Goal: Task Accomplishment & Management: Manage account settings

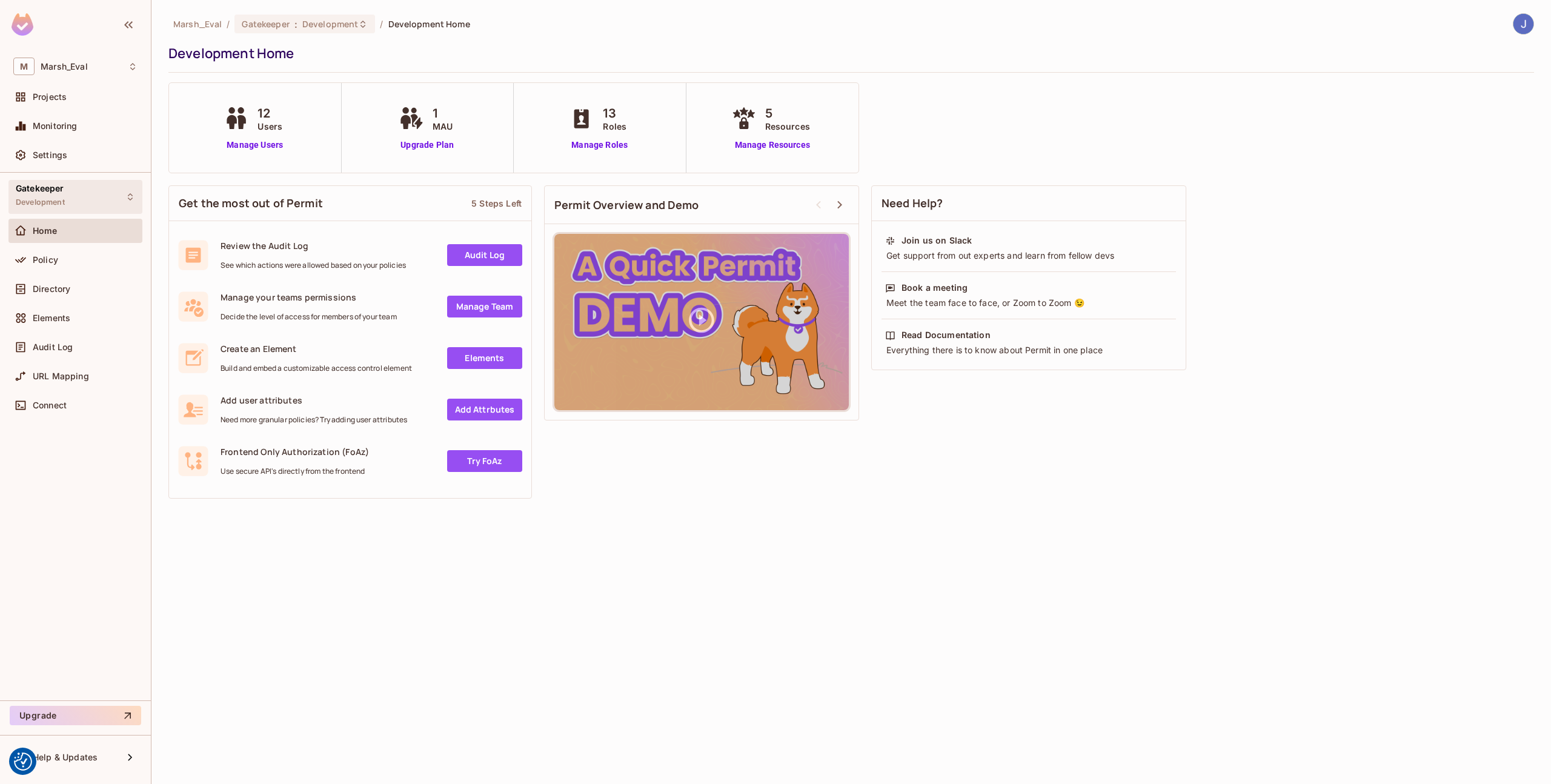
click at [75, 205] on div "Gatekeeper Development" at bounding box center [75, 196] width 134 height 33
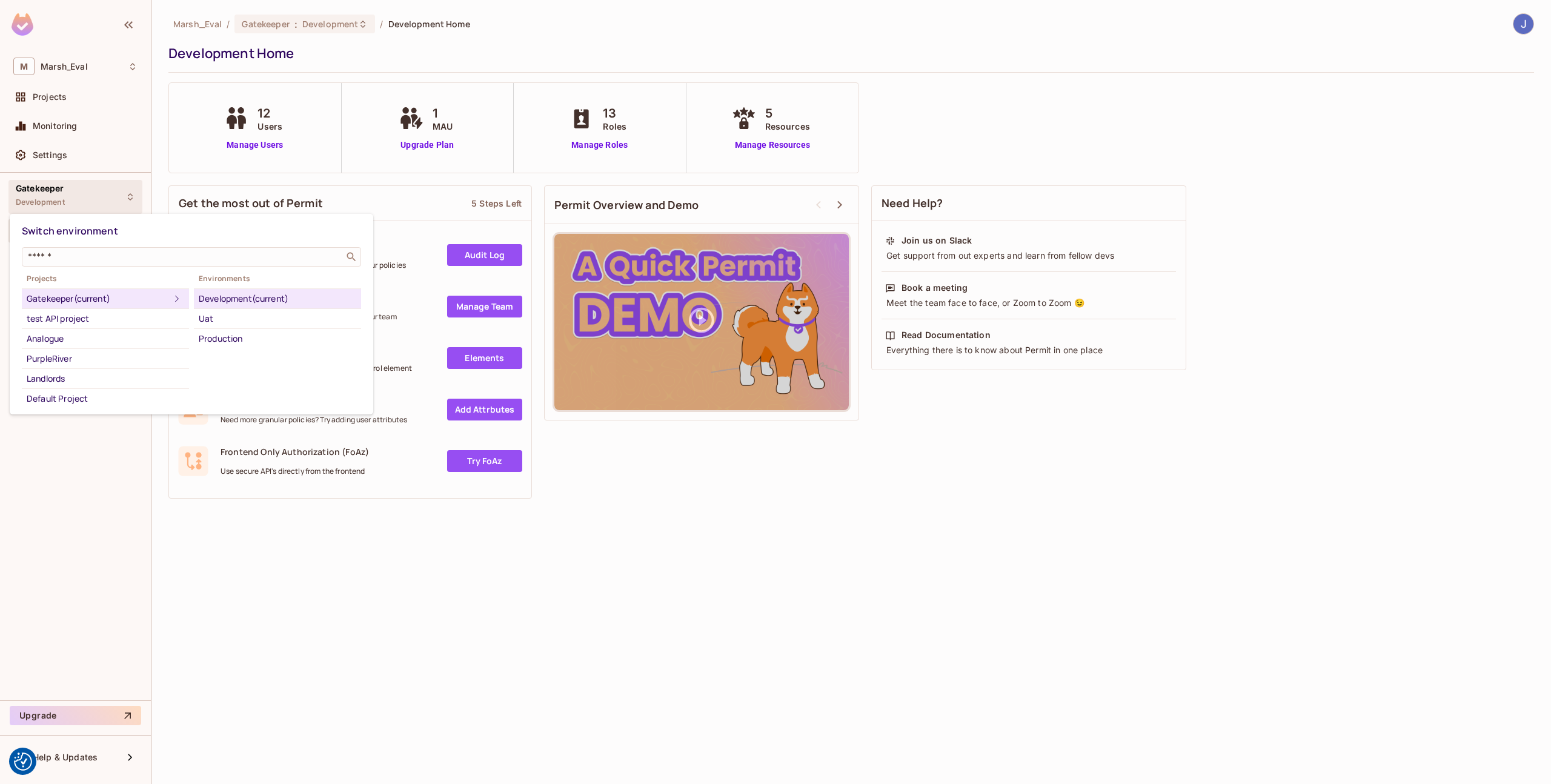
click at [183, 200] on div at bounding box center [776, 392] width 1551 height 784
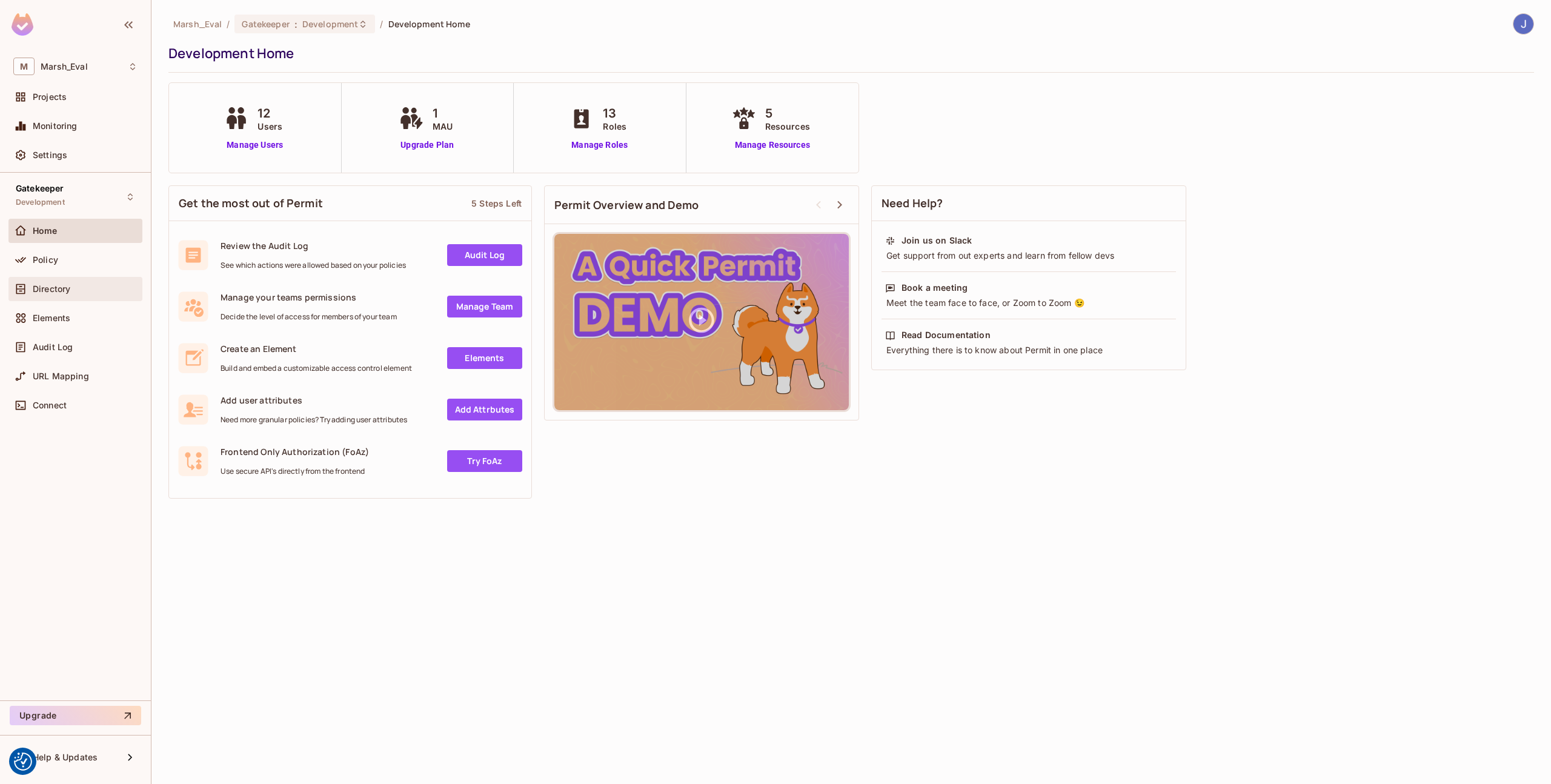
click at [71, 289] on div "Directory" at bounding box center [85, 289] width 105 height 10
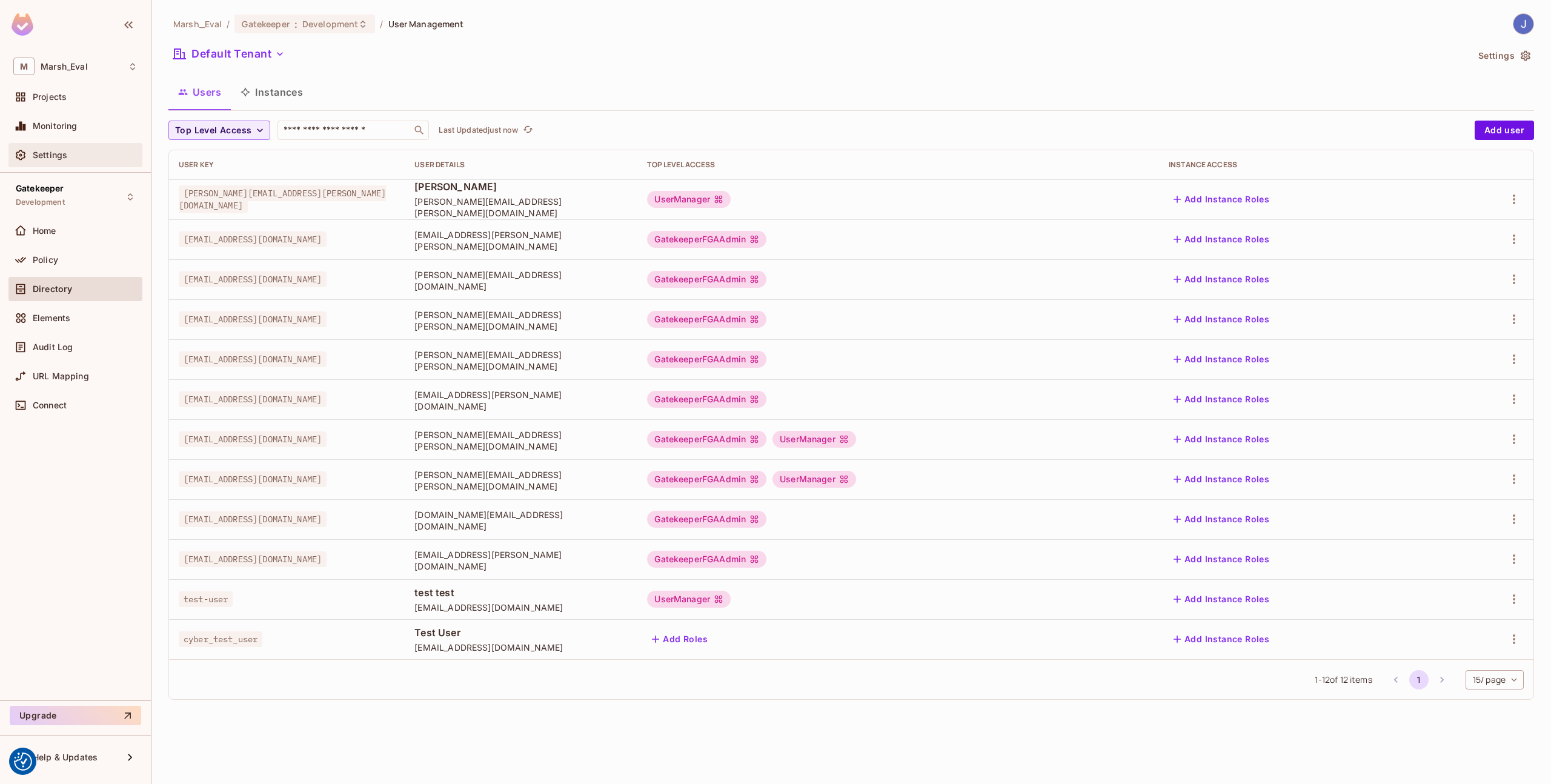
click at [55, 158] on span "Settings" at bounding box center [50, 154] width 34 height 10
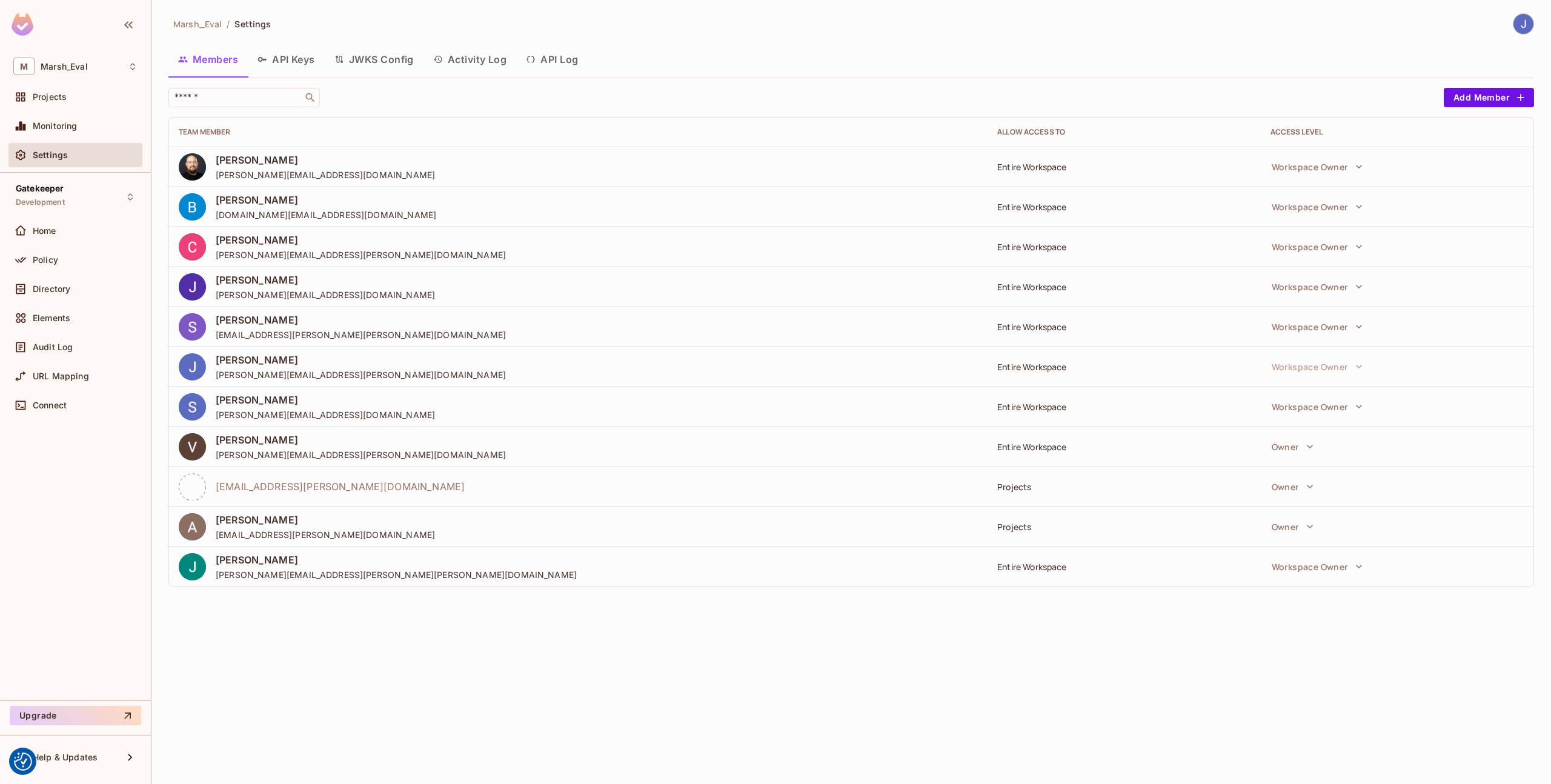
click at [59, 140] on div "Monitoring" at bounding box center [75, 128] width 134 height 29
click at [59, 133] on div "Monitoring" at bounding box center [75, 126] width 124 height 15
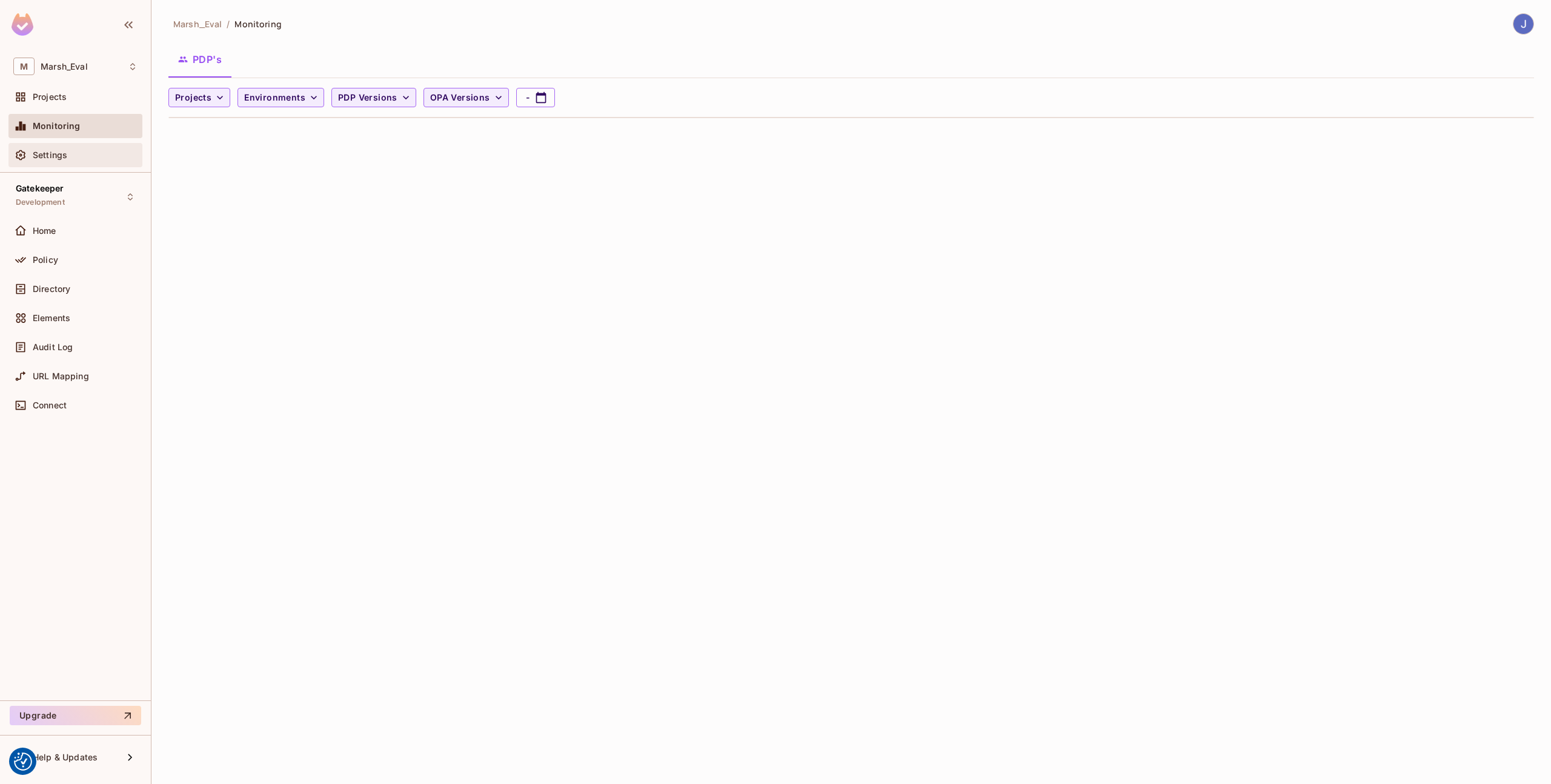
click at [62, 155] on span "Settings" at bounding box center [50, 154] width 34 height 10
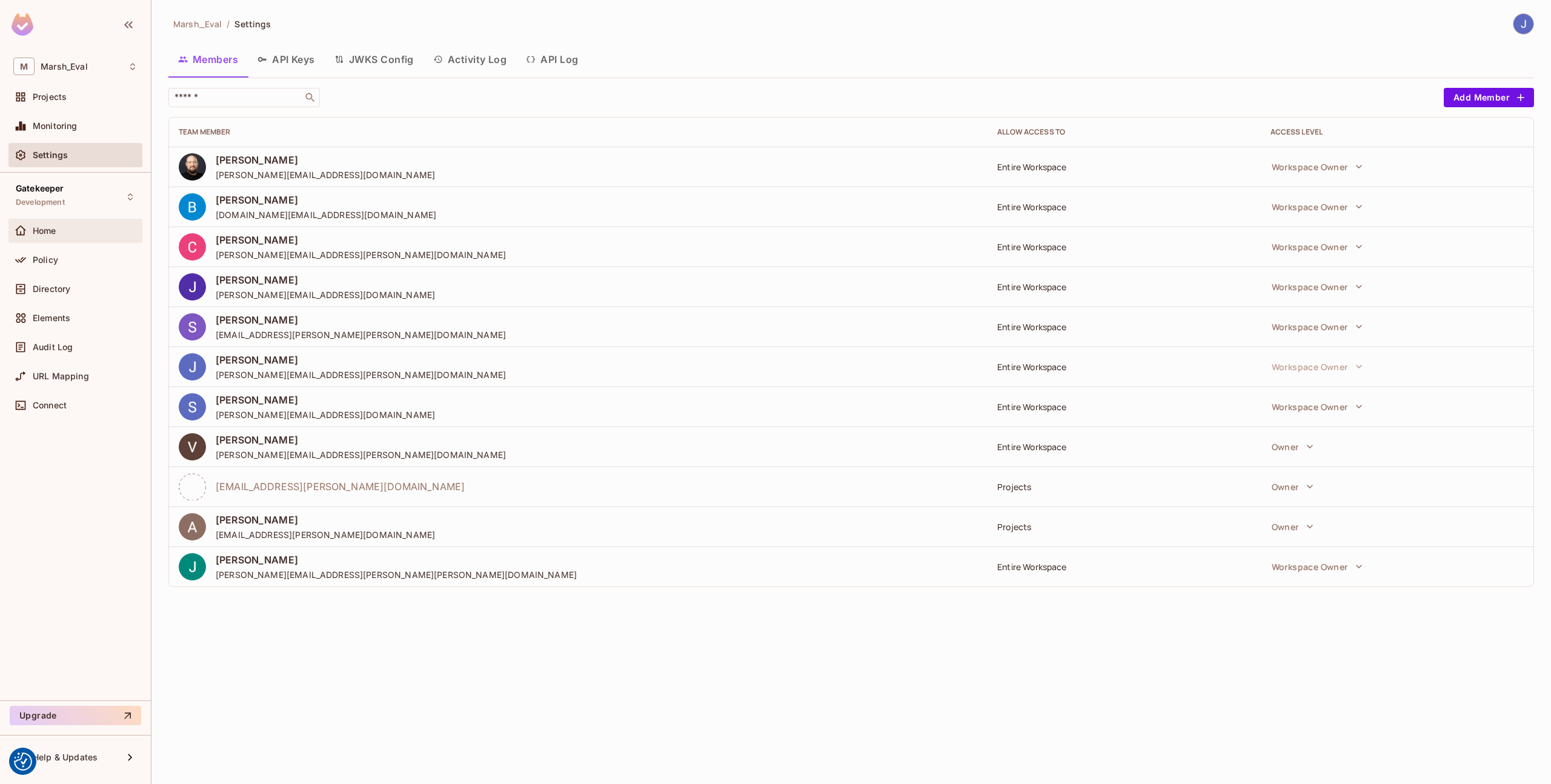
click at [84, 229] on div "Home" at bounding box center [85, 230] width 105 height 10
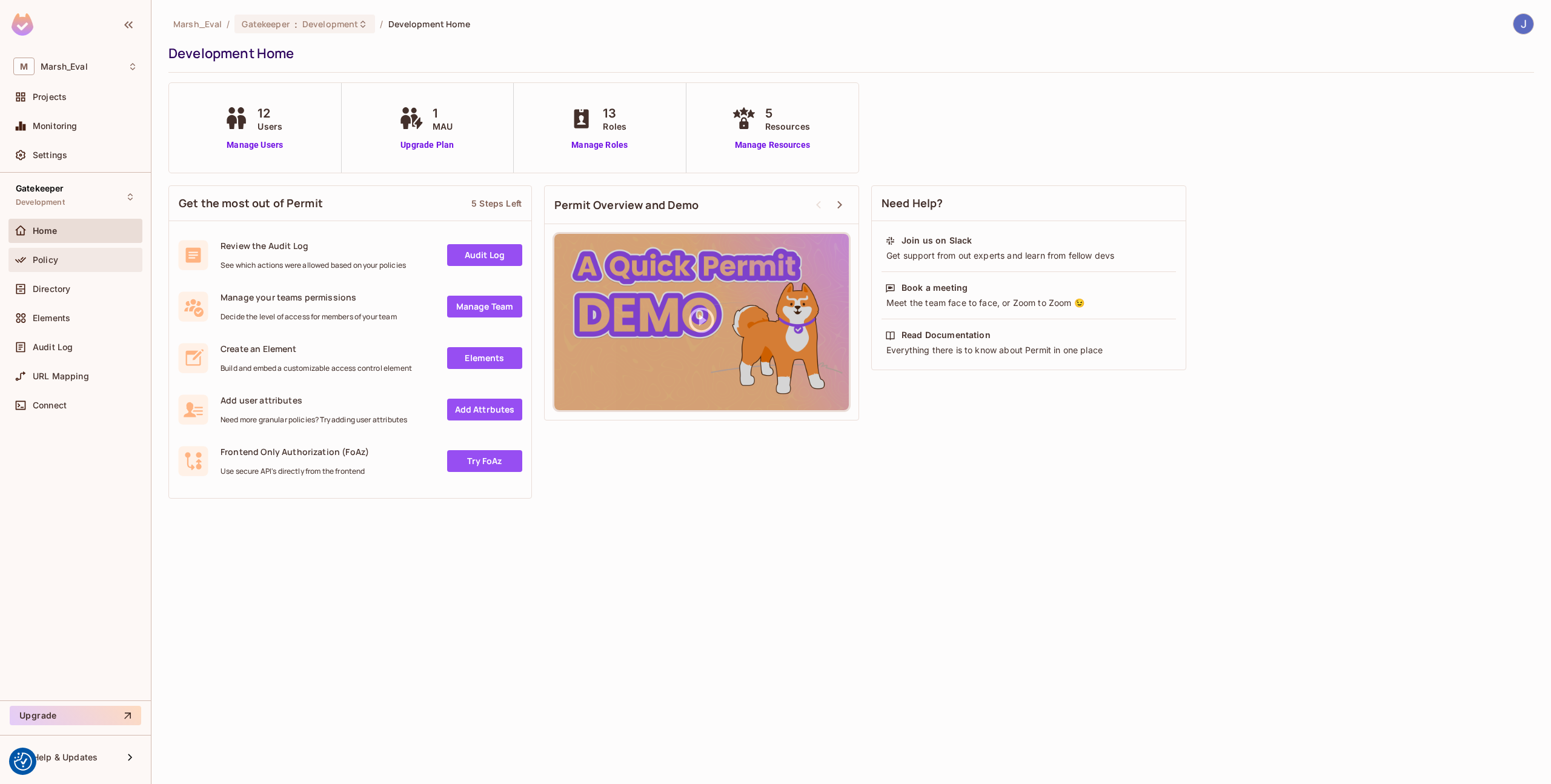
click at [68, 255] on div "Policy" at bounding box center [85, 259] width 105 height 10
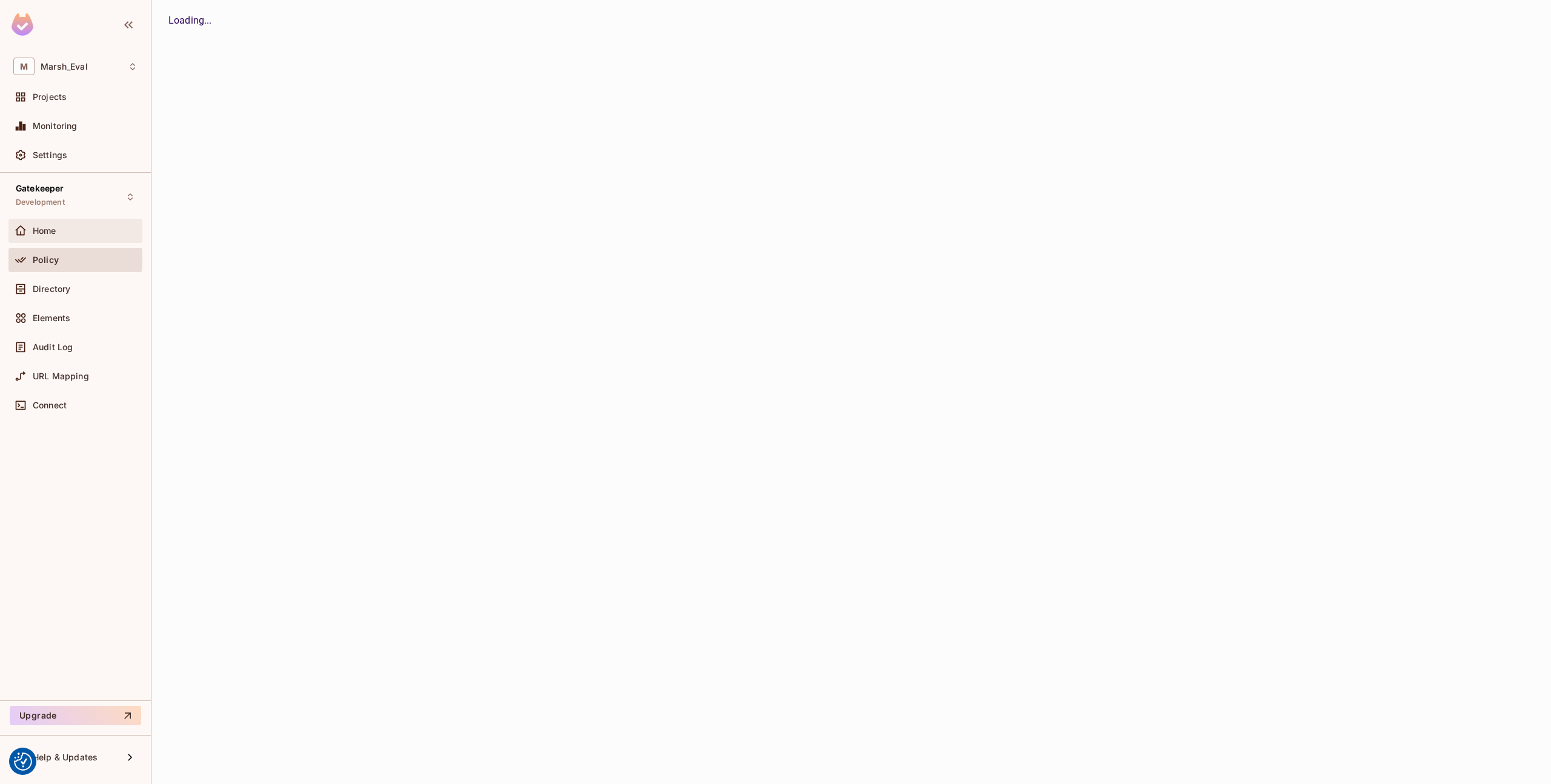
click at [53, 235] on span "Home" at bounding box center [45, 230] width 24 height 10
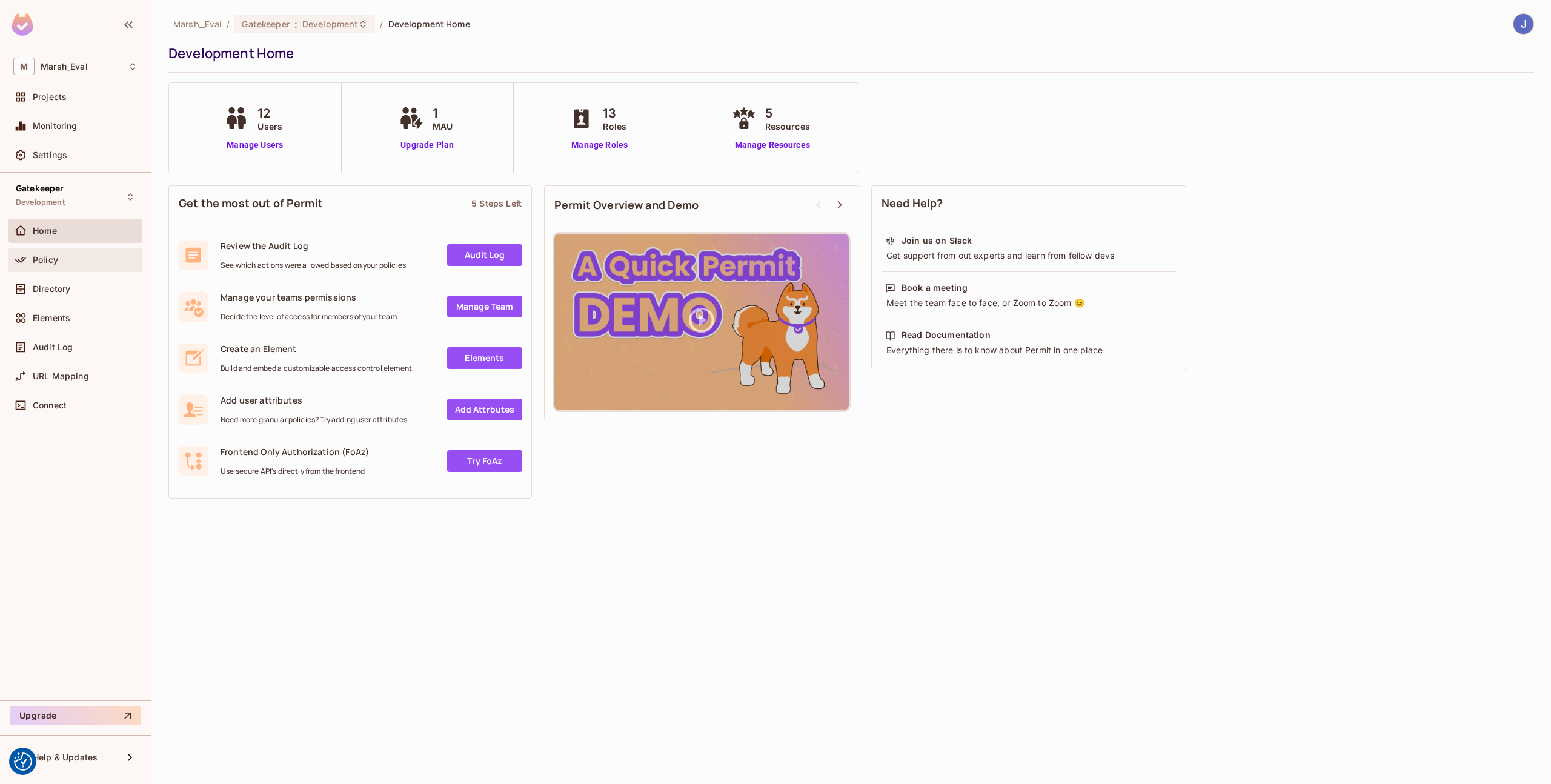
click at [115, 270] on div "Policy" at bounding box center [75, 260] width 134 height 24
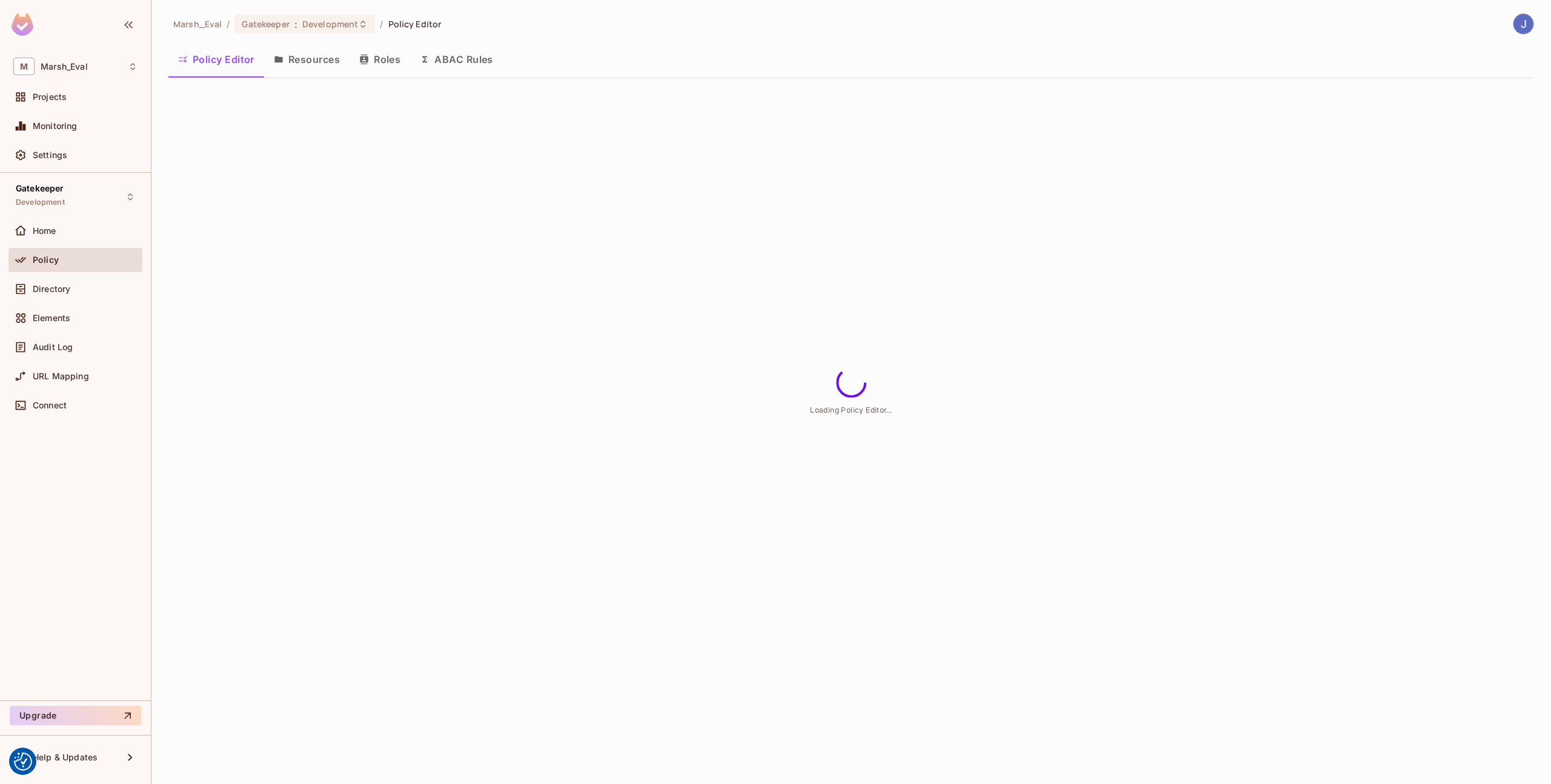
click at [481, 58] on button "ABAC Rules" at bounding box center [456, 59] width 93 height 30
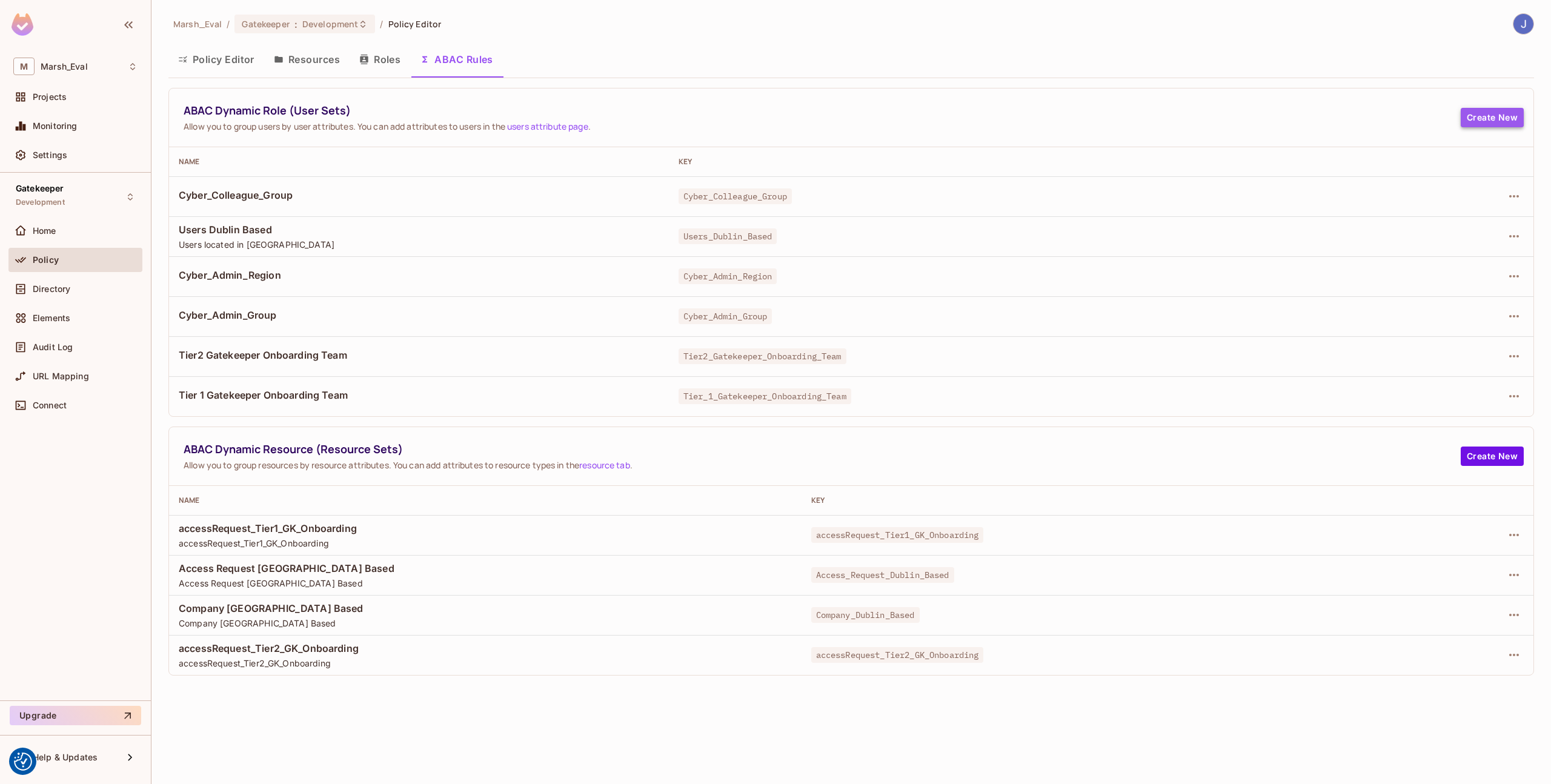
click at [1483, 118] on button "Create New" at bounding box center [1492, 117] width 63 height 19
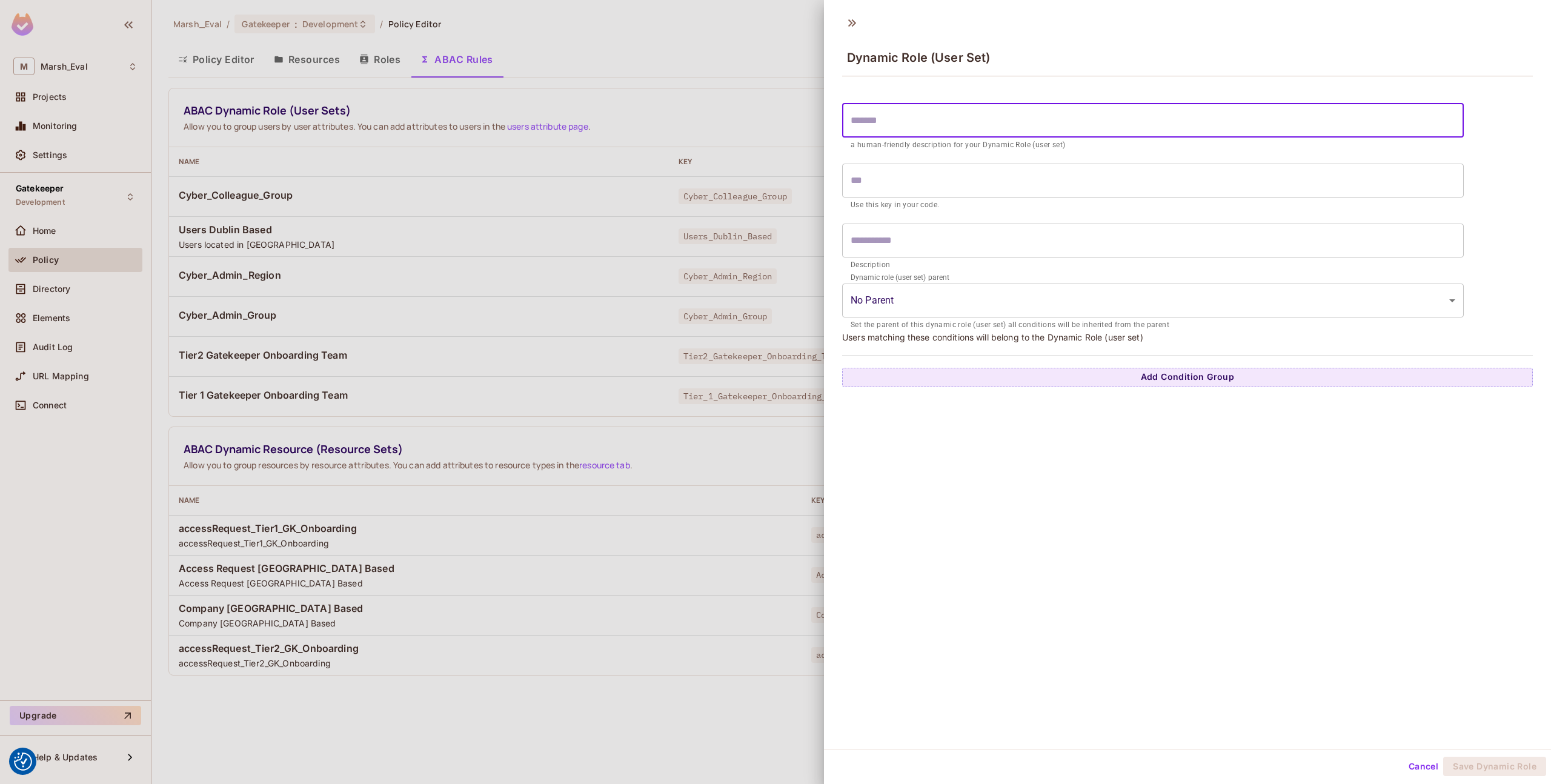
click at [960, 117] on input "text" at bounding box center [1153, 120] width 622 height 34
type input "*"
type input "**"
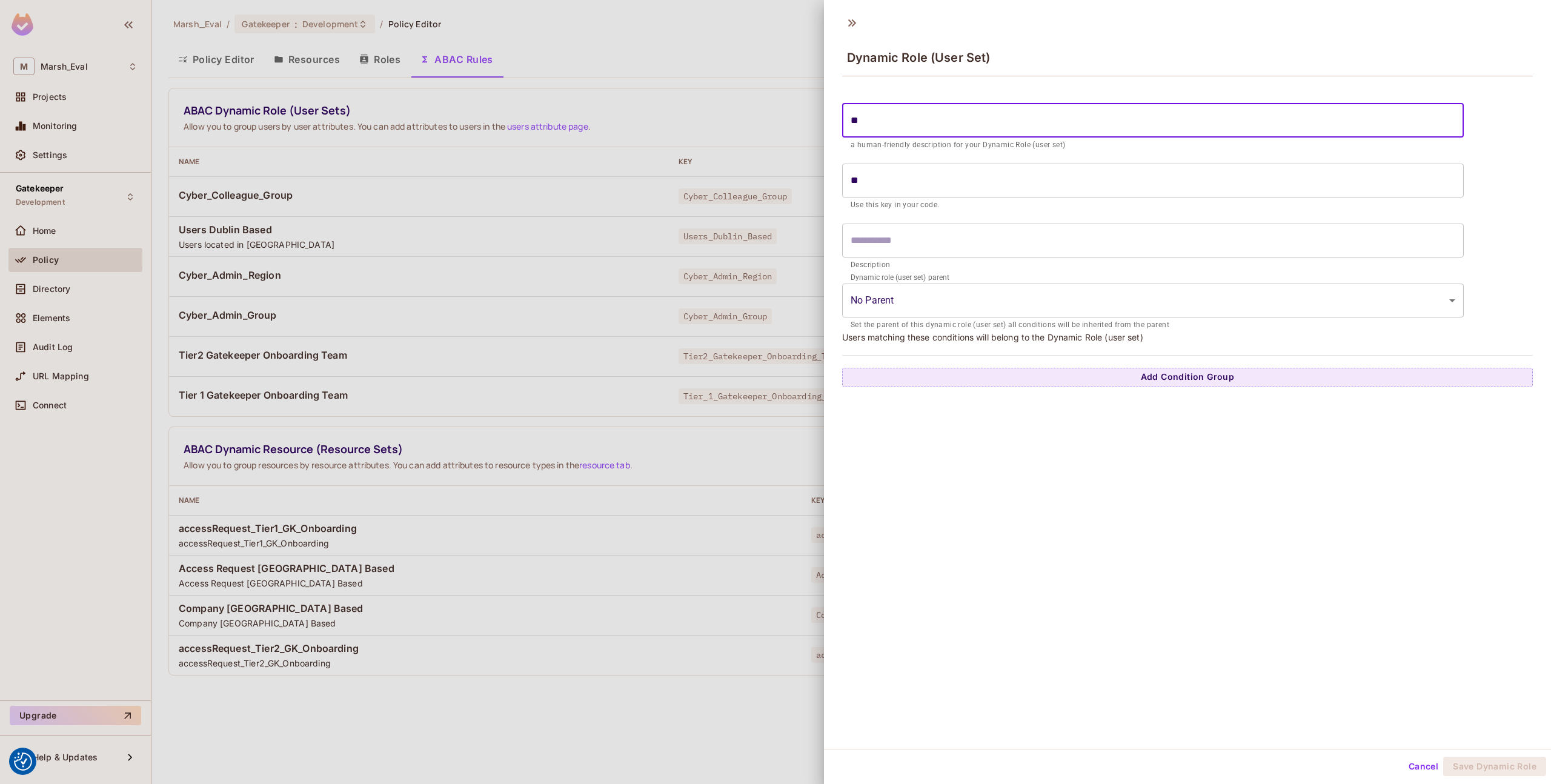
type input "***"
type input "****"
type input "******"
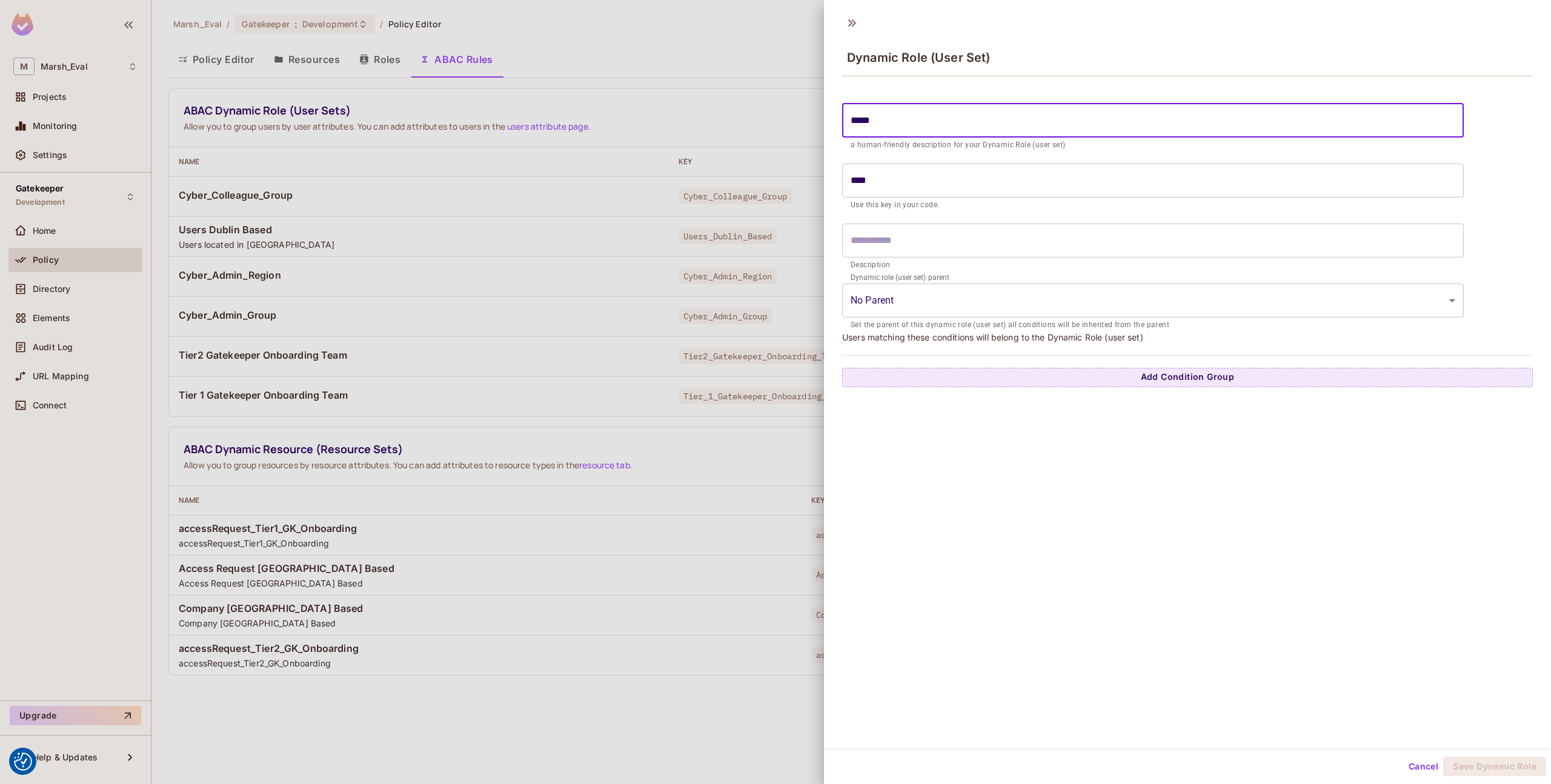
type input "******"
type input "*******"
type input "********"
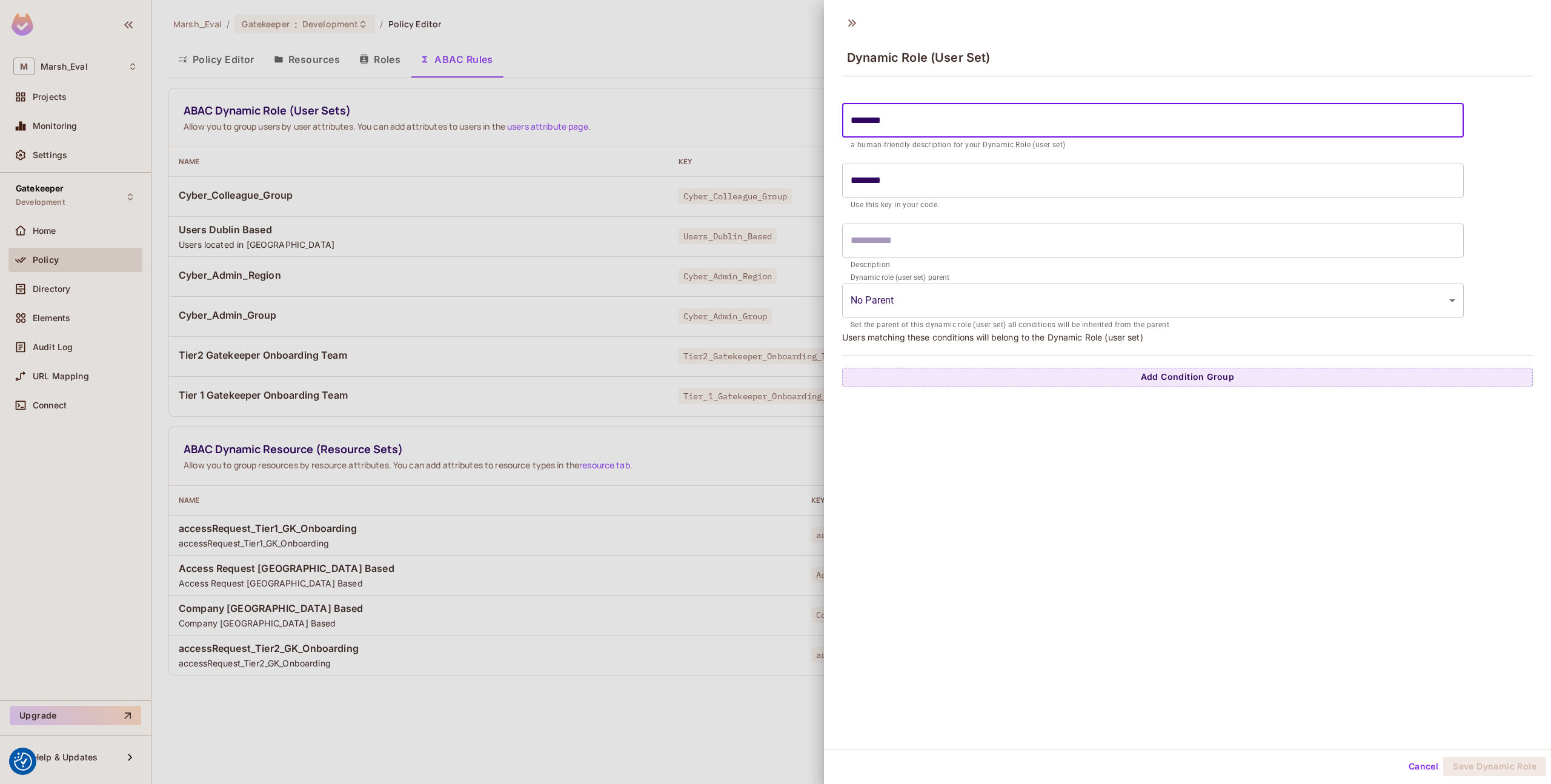
type input "*********"
type input "**********"
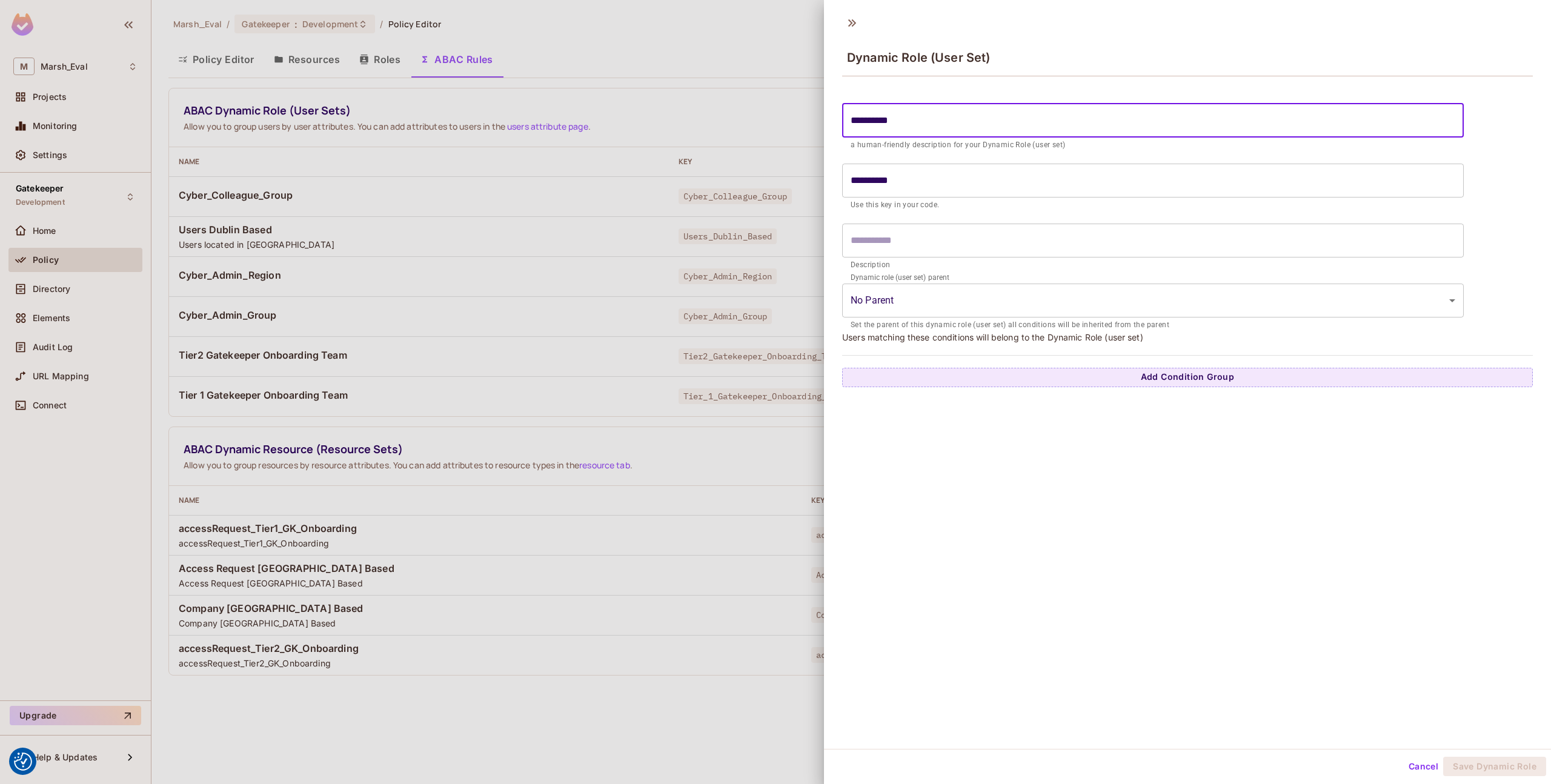
click at [978, 235] on input "text" at bounding box center [1153, 241] width 622 height 34
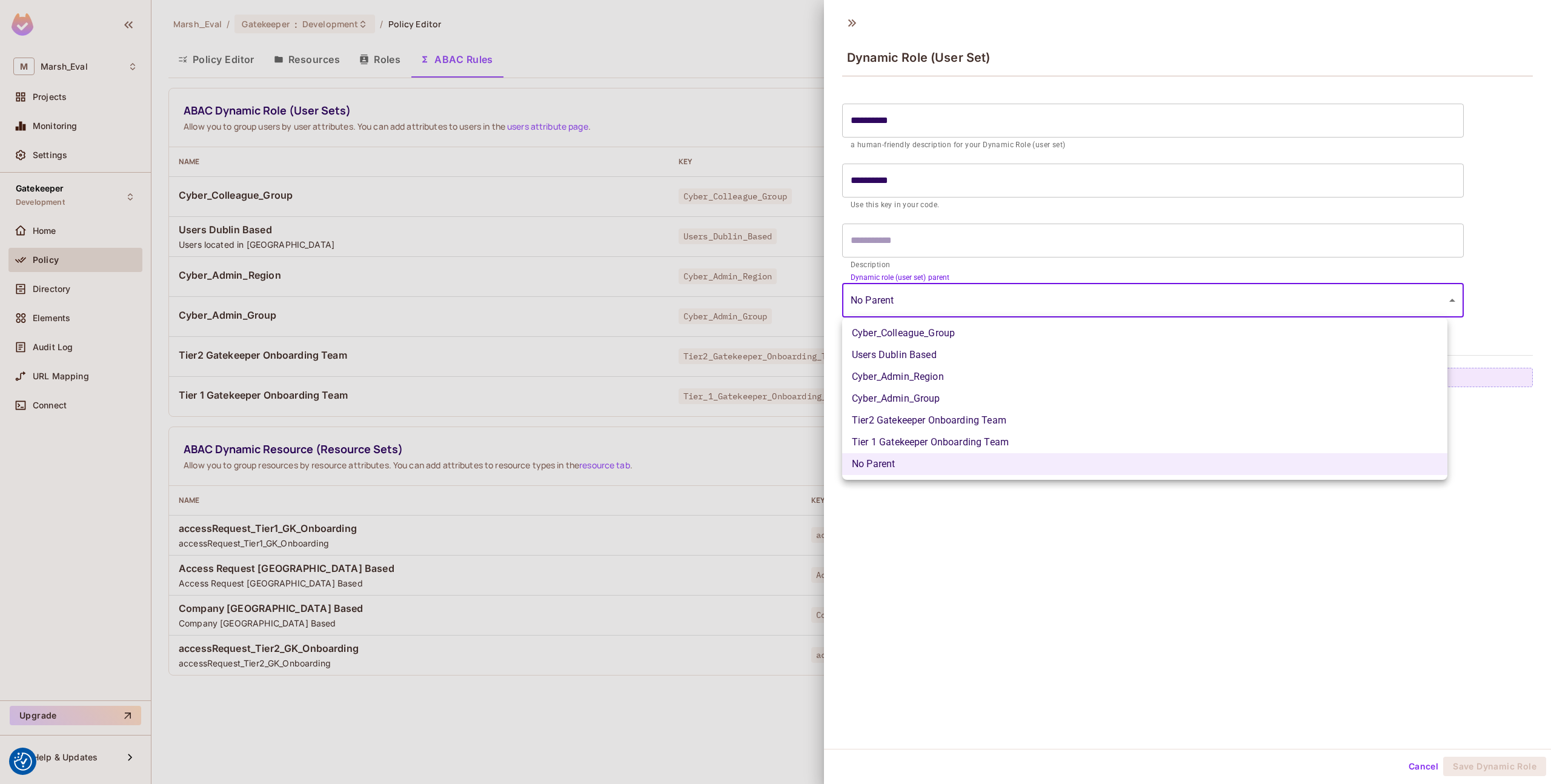
click at [962, 289] on body "We use cookies to enhance your browsing experience, serve personalized ads or c…" at bounding box center [776, 392] width 1551 height 784
click at [962, 289] on div at bounding box center [776, 392] width 1551 height 784
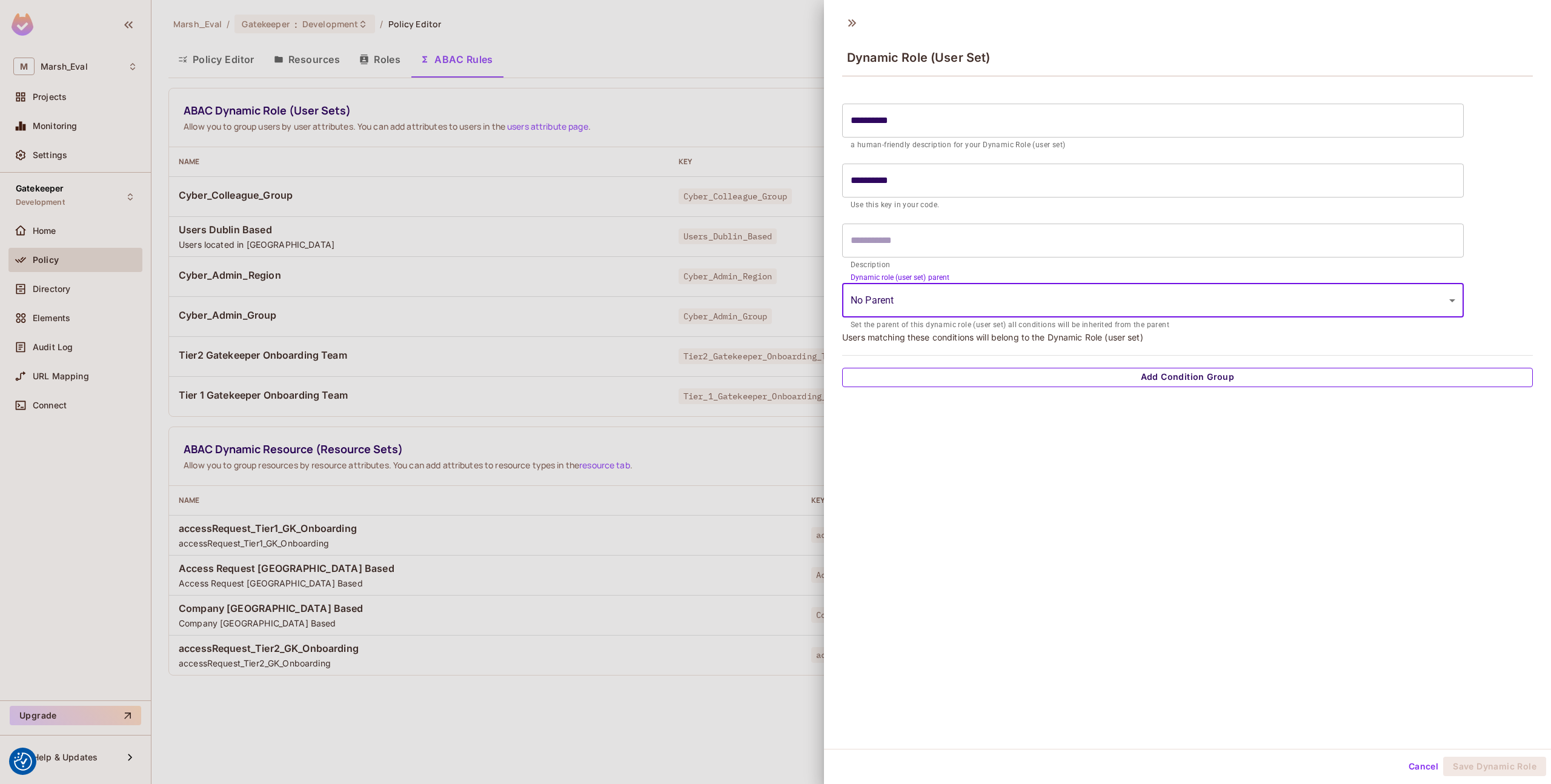
click at [949, 374] on button "Add Condition Group" at bounding box center [1188, 377] width 691 height 19
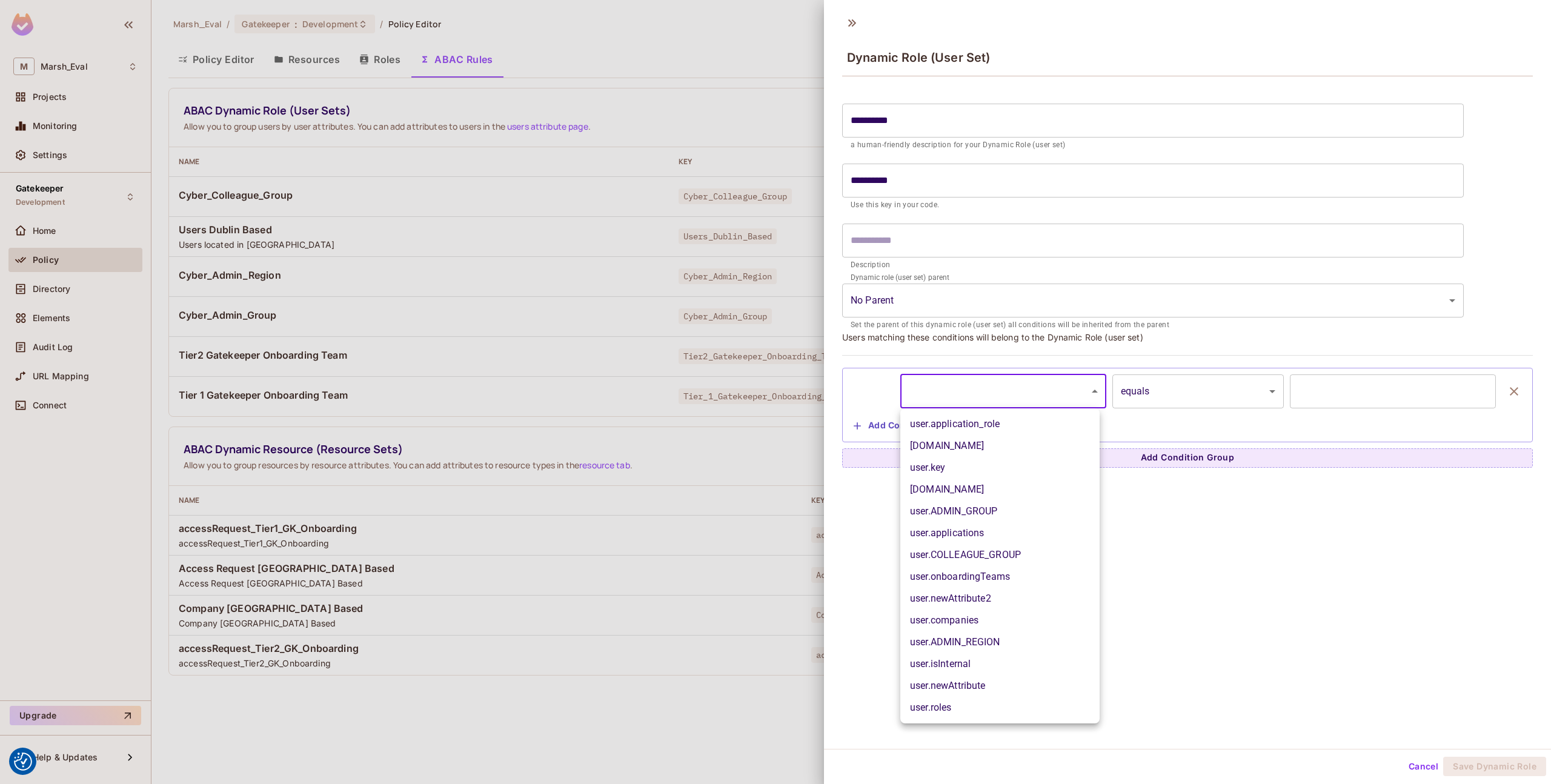
click at [957, 392] on body "We use cookies to enhance your browsing experience, serve personalized ads or c…" at bounding box center [776, 392] width 1551 height 784
click at [943, 512] on li "user.ADMIN_GROUP" at bounding box center [1000, 511] width 199 height 22
type input "**********"
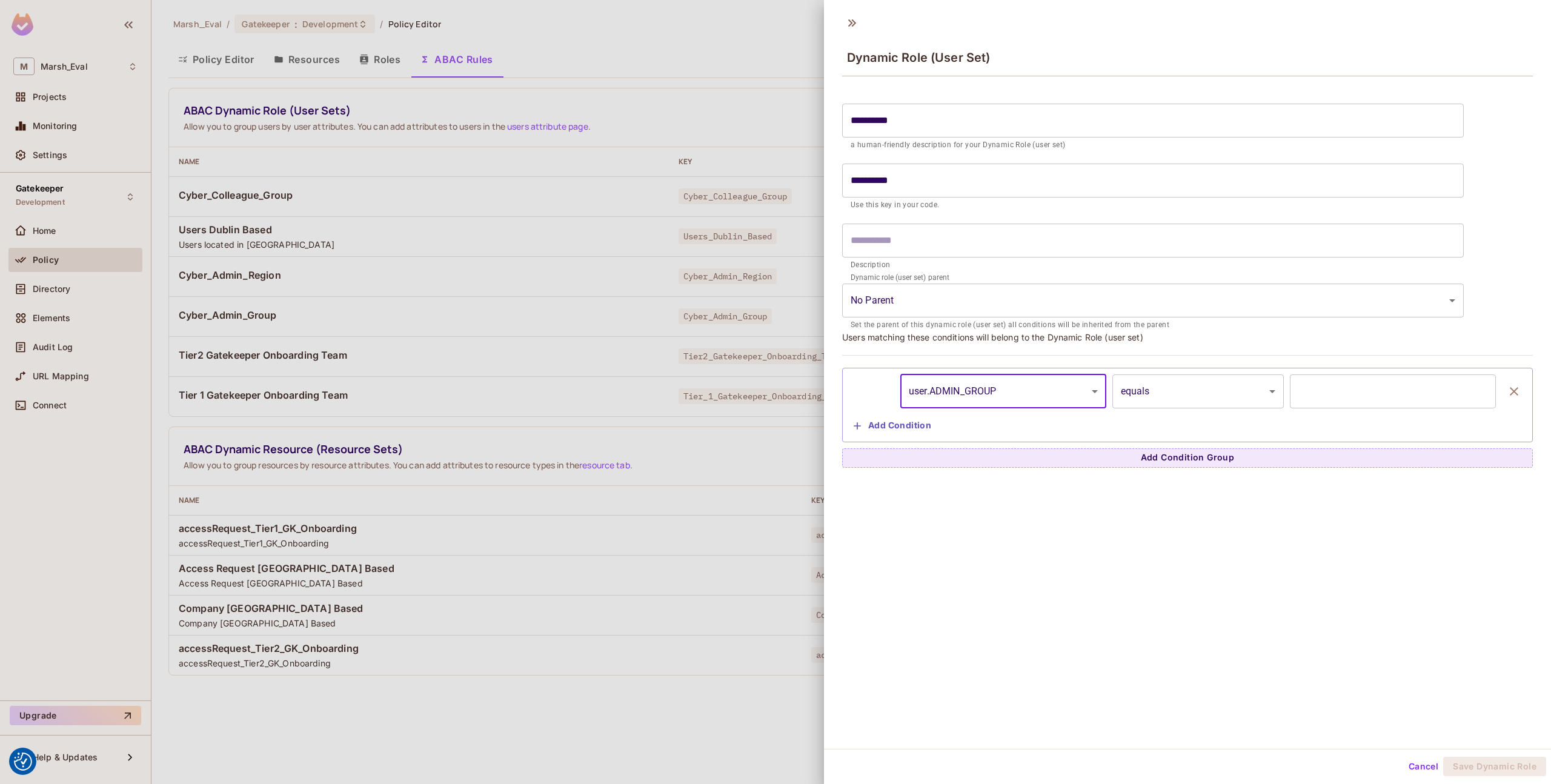
click at [1152, 399] on body "We use cookies to enhance your browsing experience, serve personalized ads or c…" at bounding box center [776, 392] width 1551 height 784
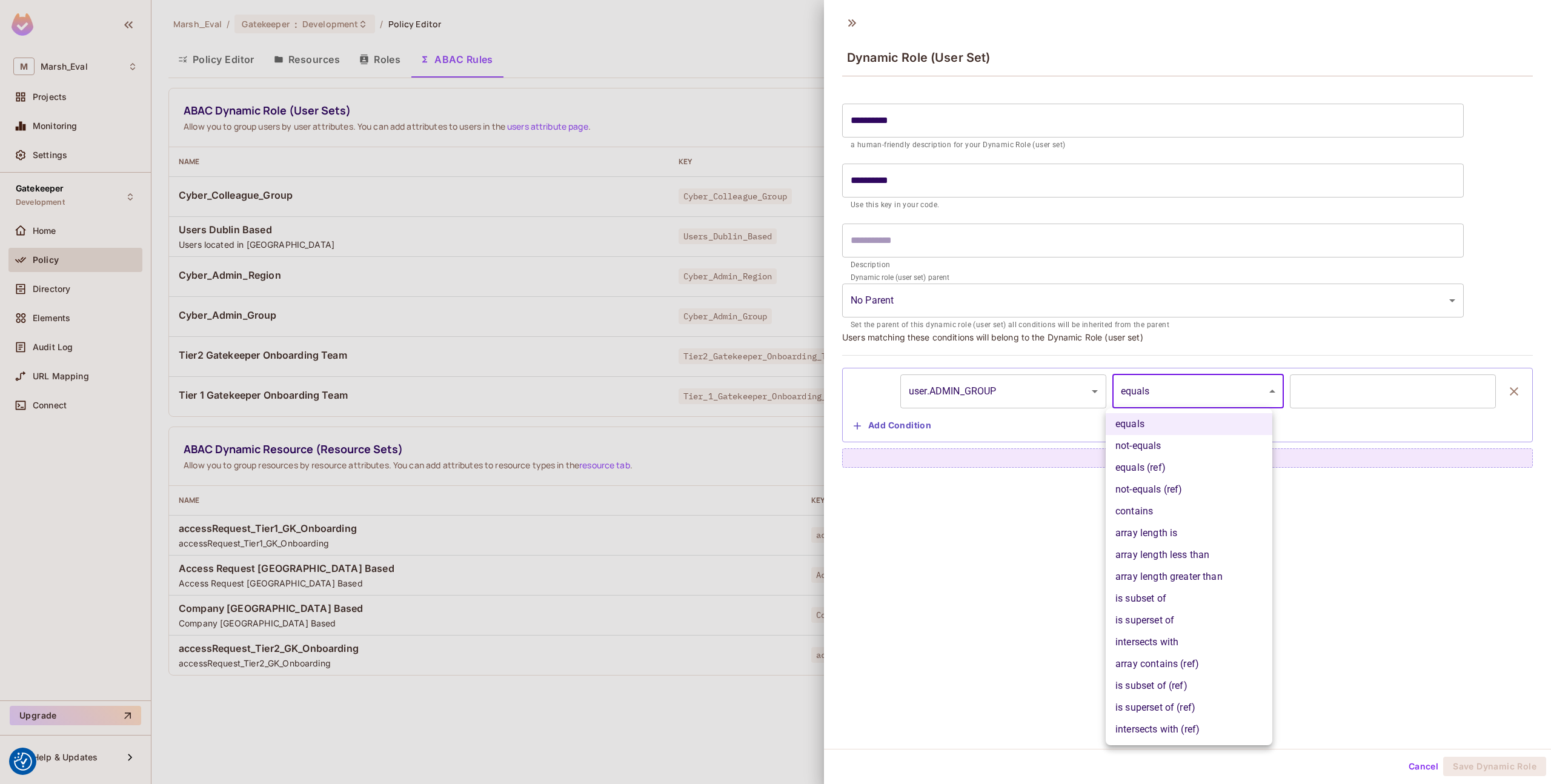
click at [1152, 399] on div at bounding box center [776, 392] width 1551 height 784
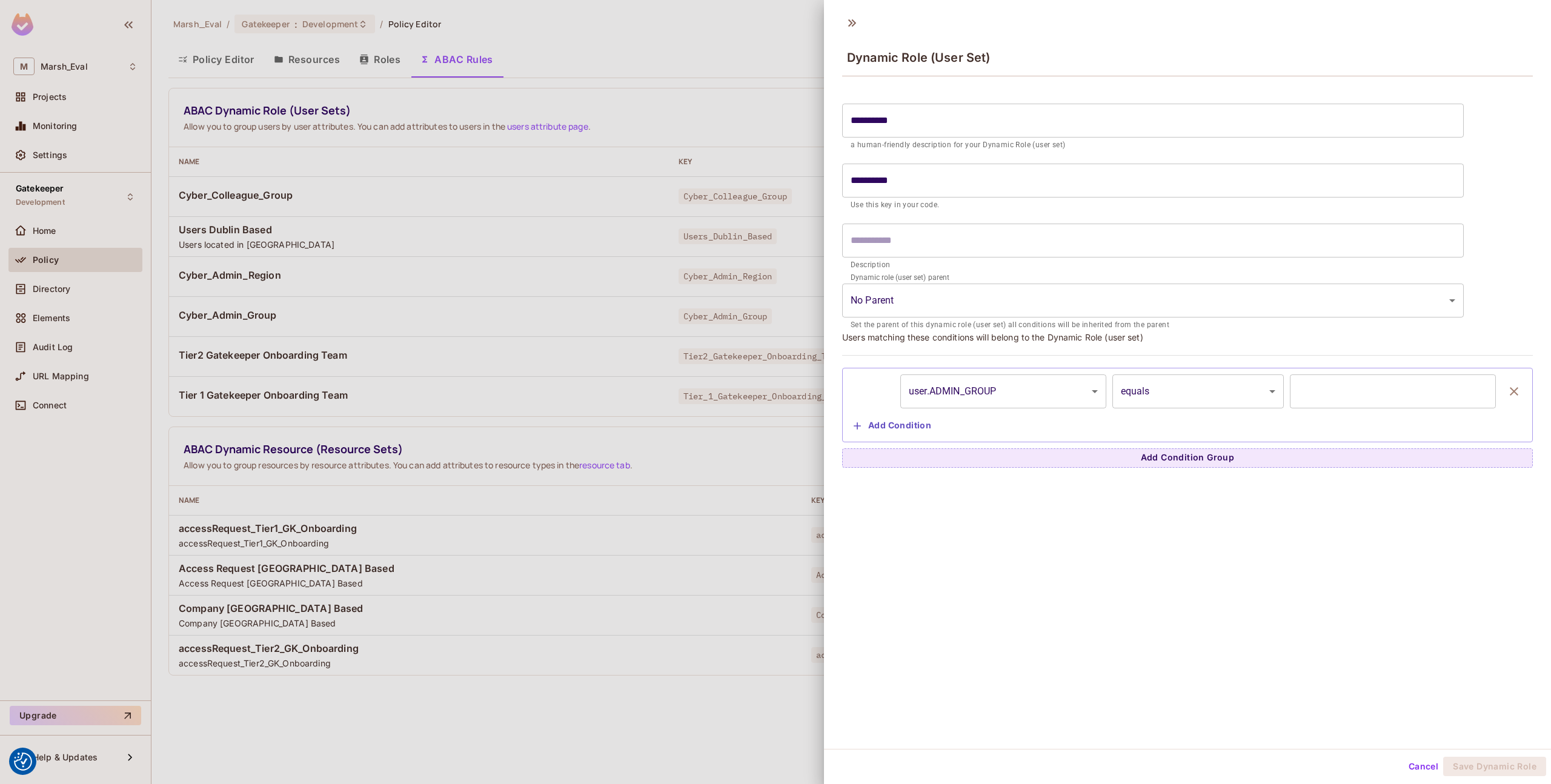
click at [502, 340] on div at bounding box center [776, 392] width 1551 height 784
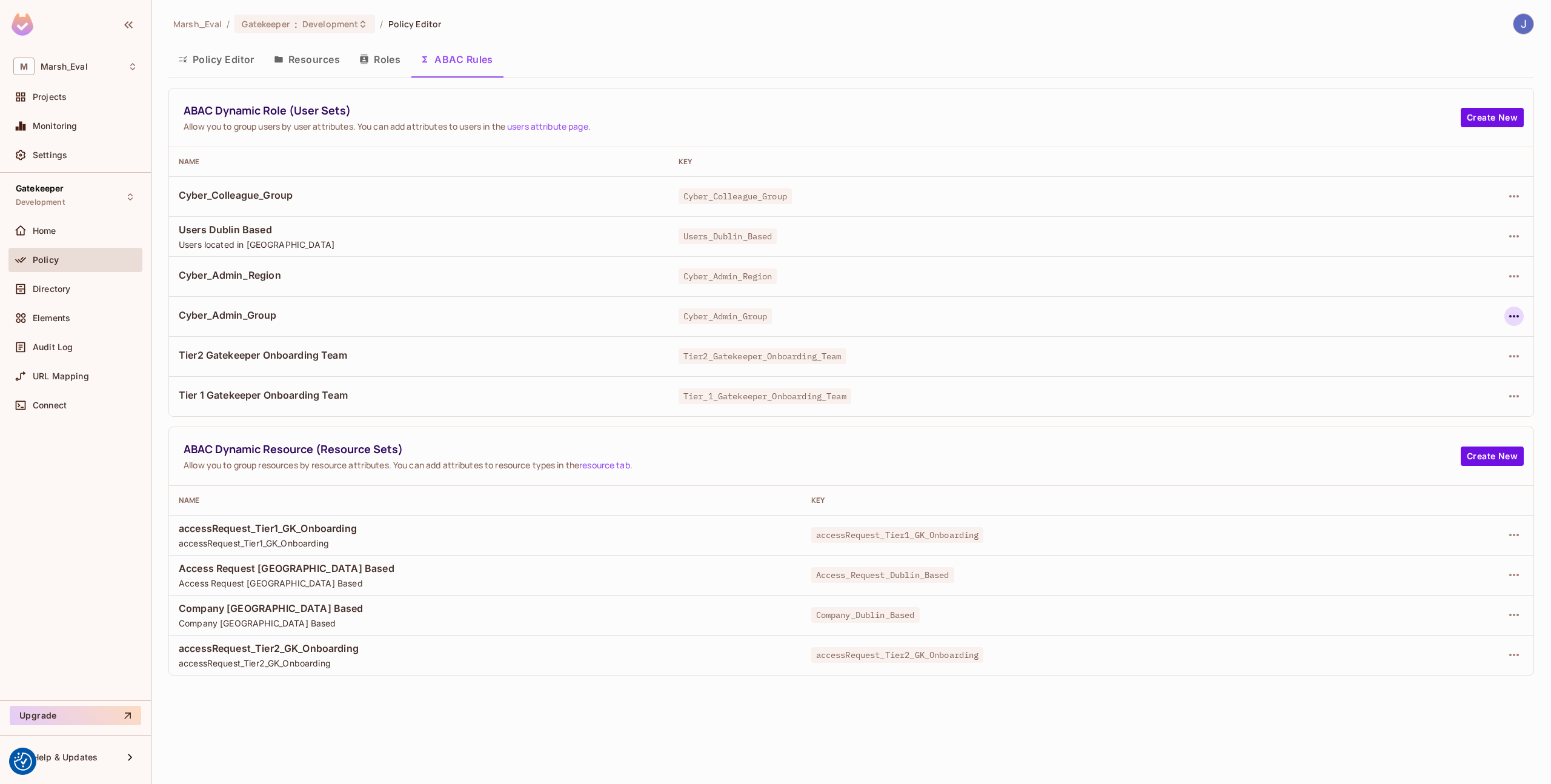
click at [1515, 310] on icon "button" at bounding box center [1515, 316] width 15 height 15
click at [1480, 339] on div "Edit Dynamic Role (User Set)" at bounding box center [1431, 344] width 119 height 12
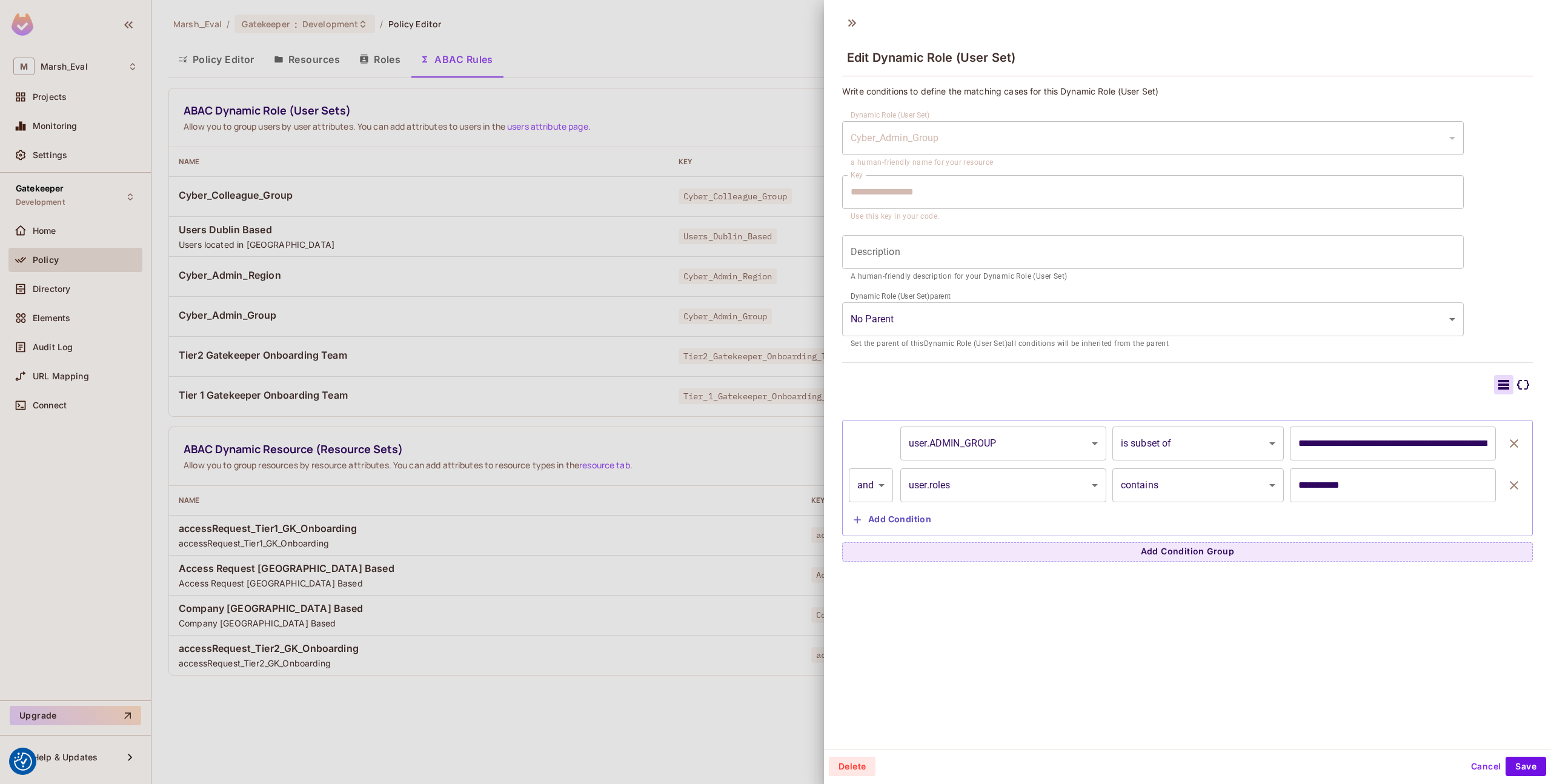
click at [989, 143] on div "Cyber_Admin_Group" at bounding box center [1153, 138] width 622 height 34
click at [1474, 768] on button "Cancel" at bounding box center [1486, 766] width 39 height 19
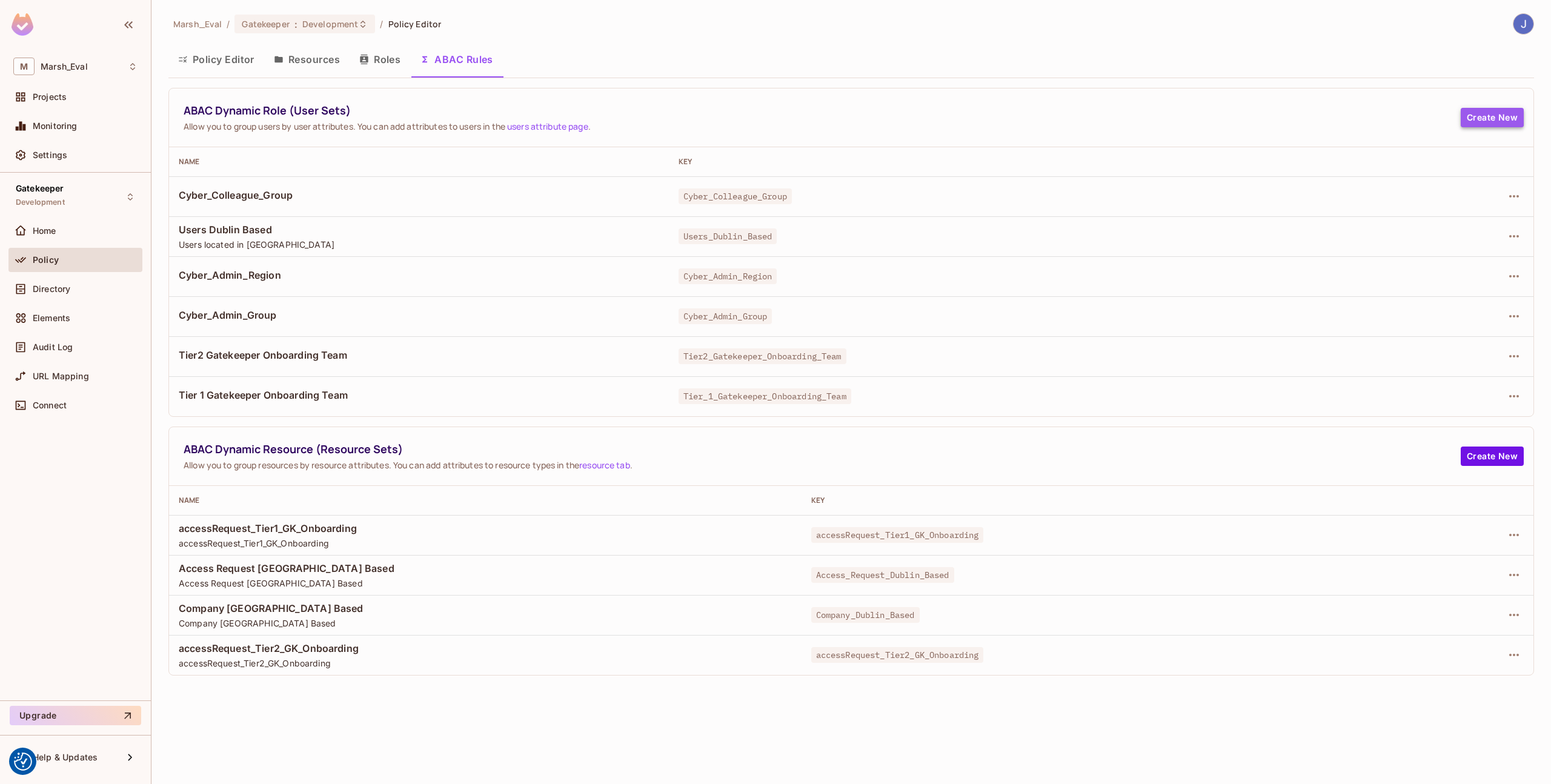
click at [1477, 122] on button "Create New" at bounding box center [1492, 117] width 63 height 19
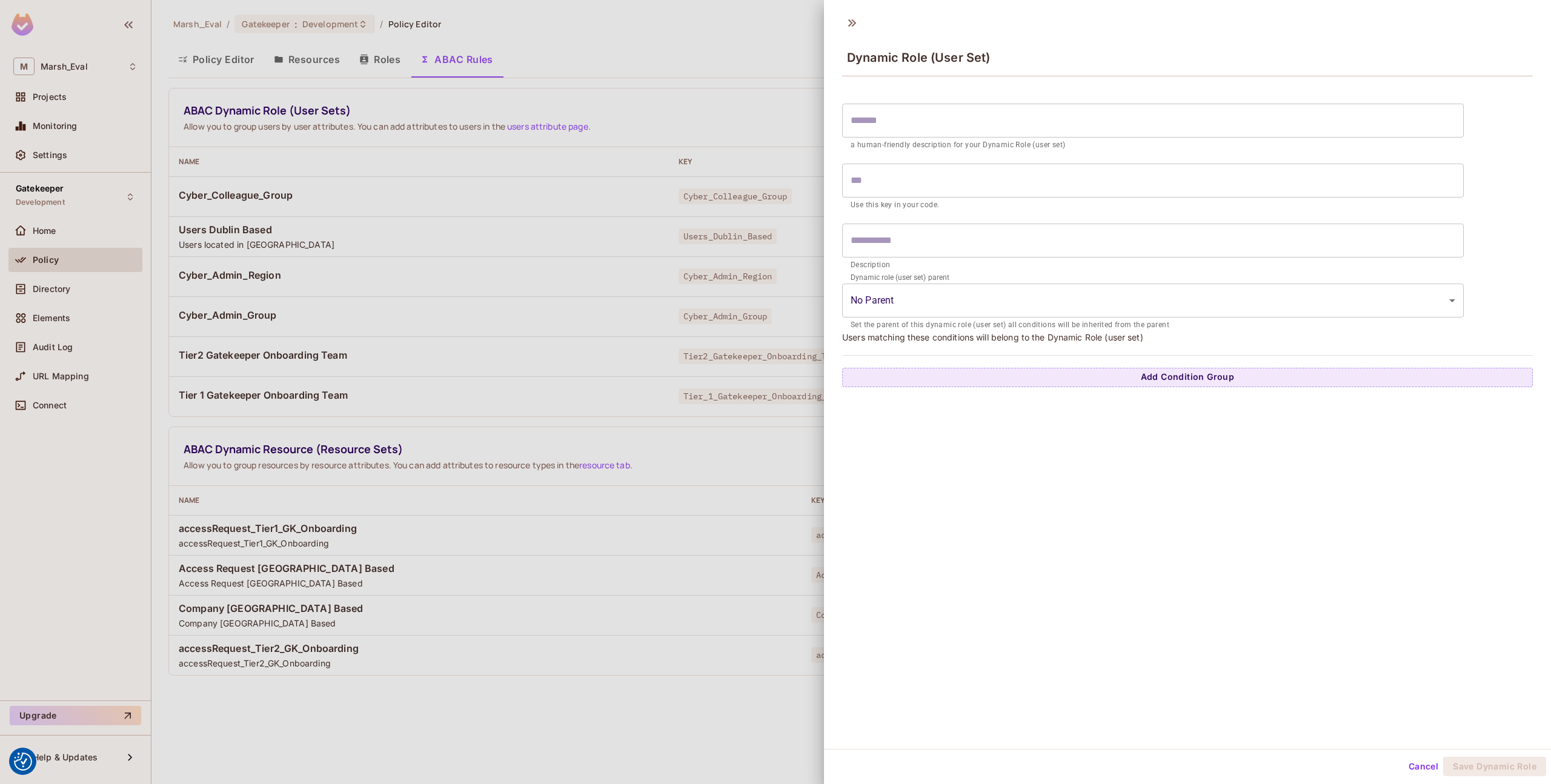
click at [1342, 128] on input "text" at bounding box center [1153, 120] width 622 height 34
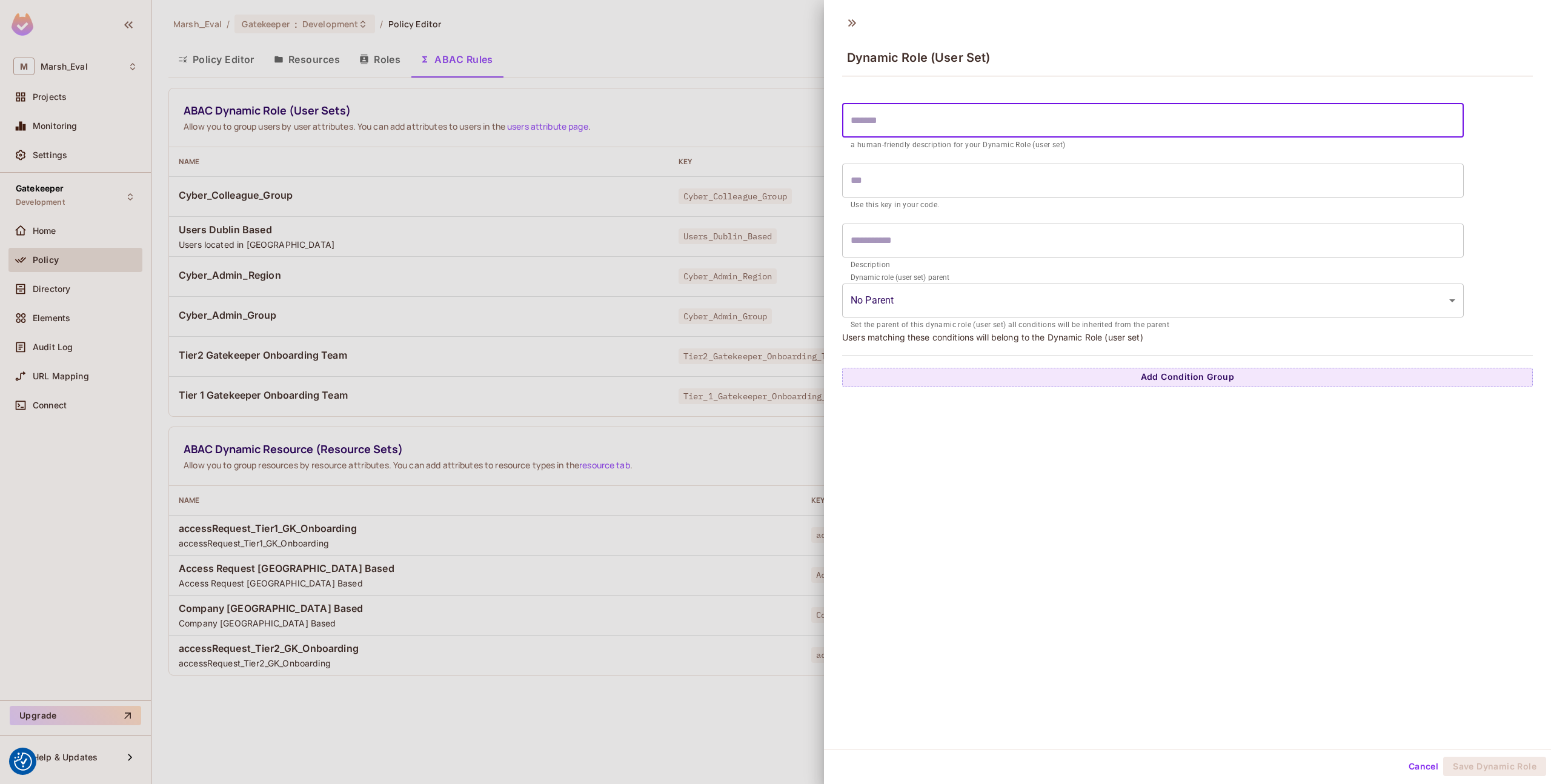
type input "*"
type input "**"
type input "***"
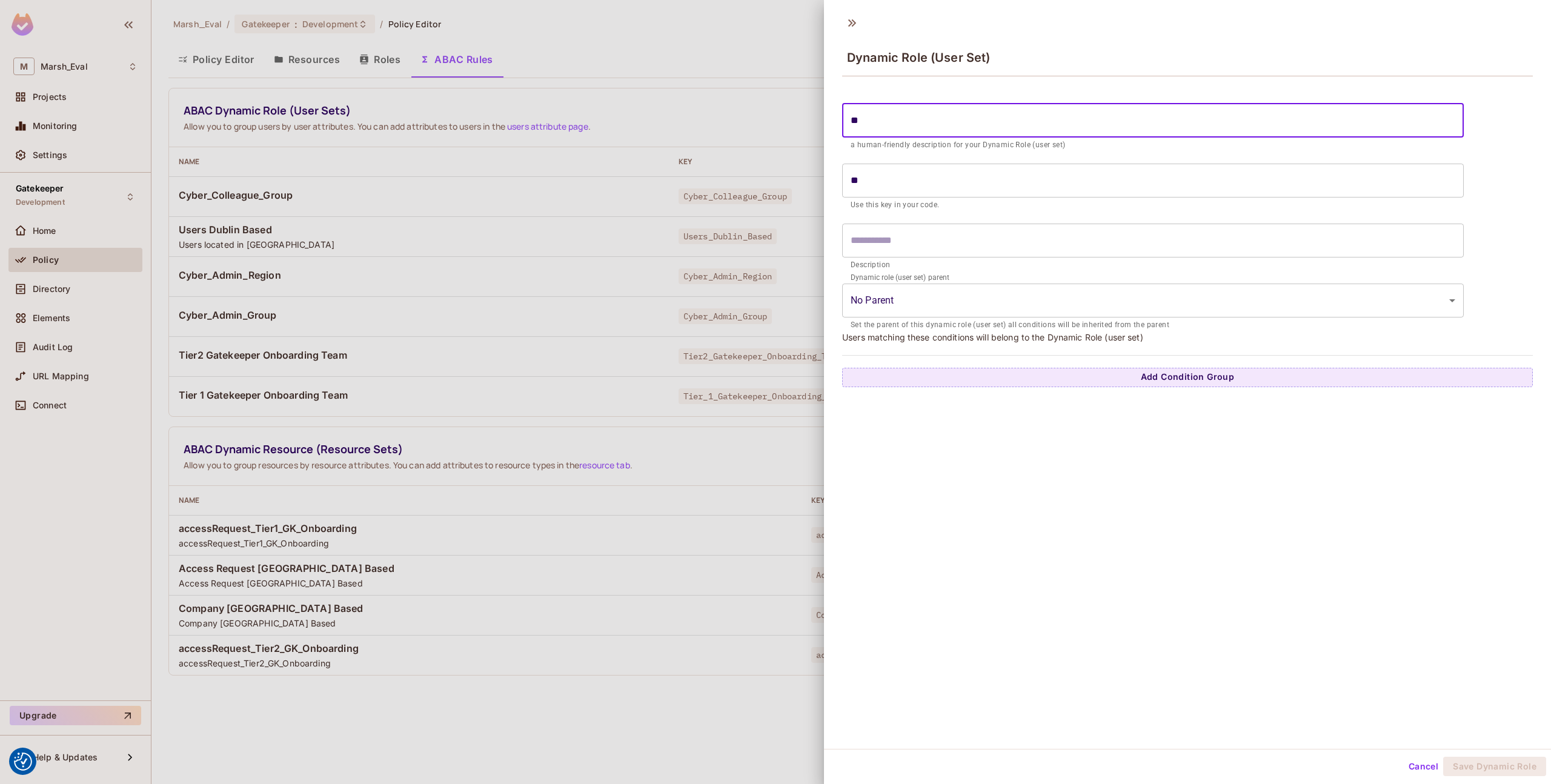
type input "***"
type input "****"
type input "******"
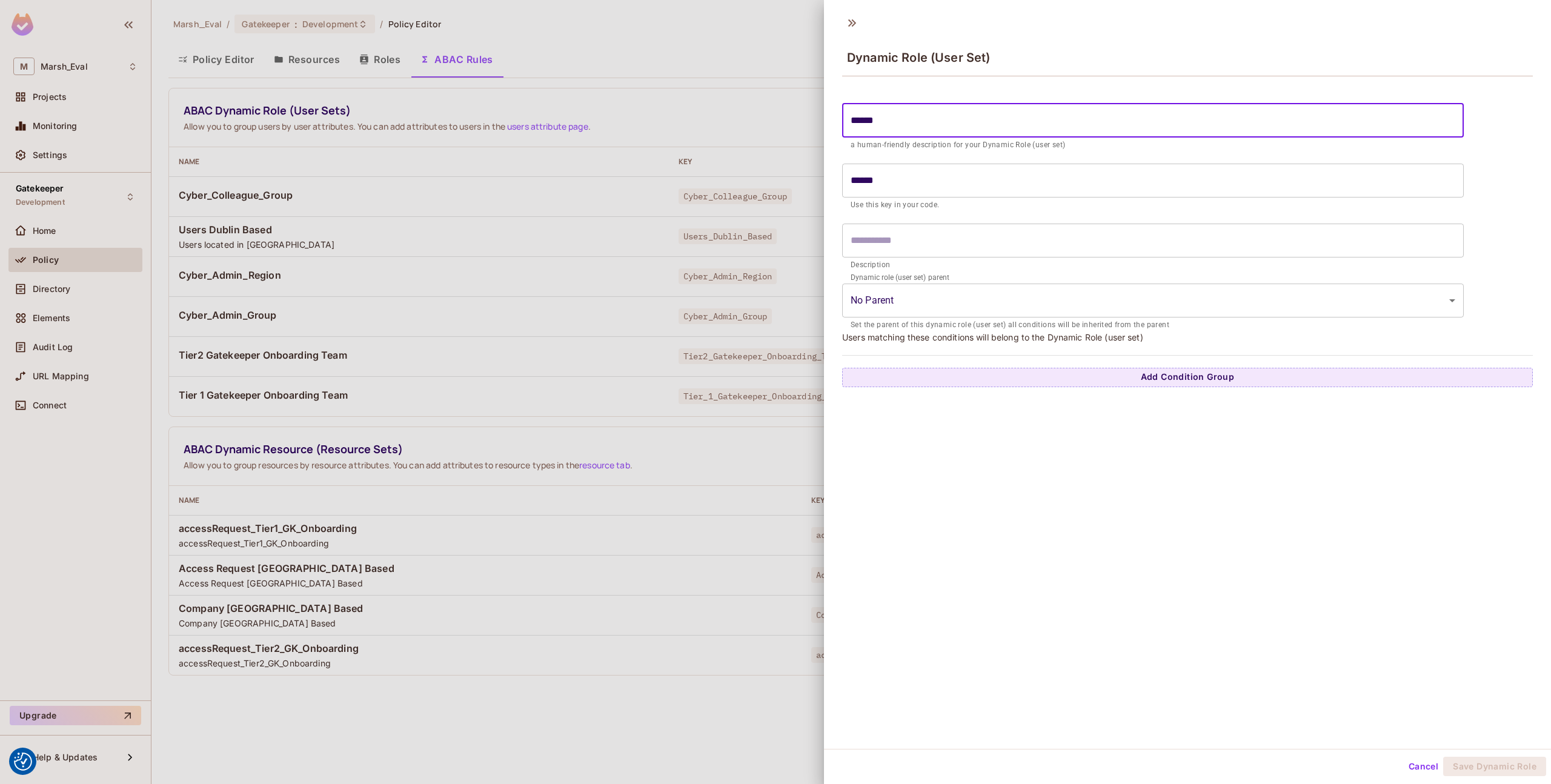
type input "*******"
type input "********"
type input "*********"
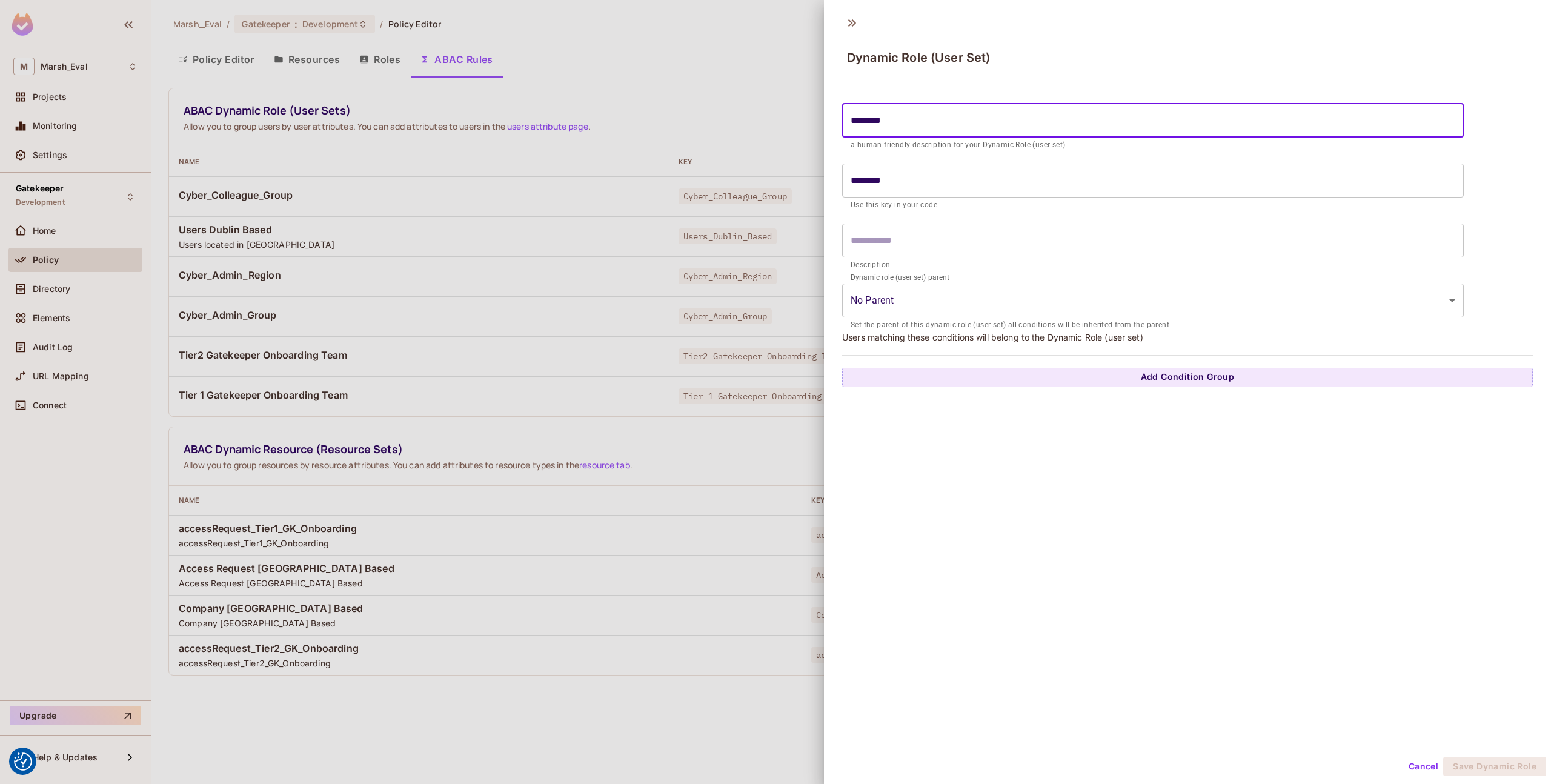
type input "*********"
click at [1204, 245] on input "text" at bounding box center [1153, 241] width 622 height 34
click at [1115, 124] on input "*********" at bounding box center [1153, 120] width 622 height 34
type input "********"
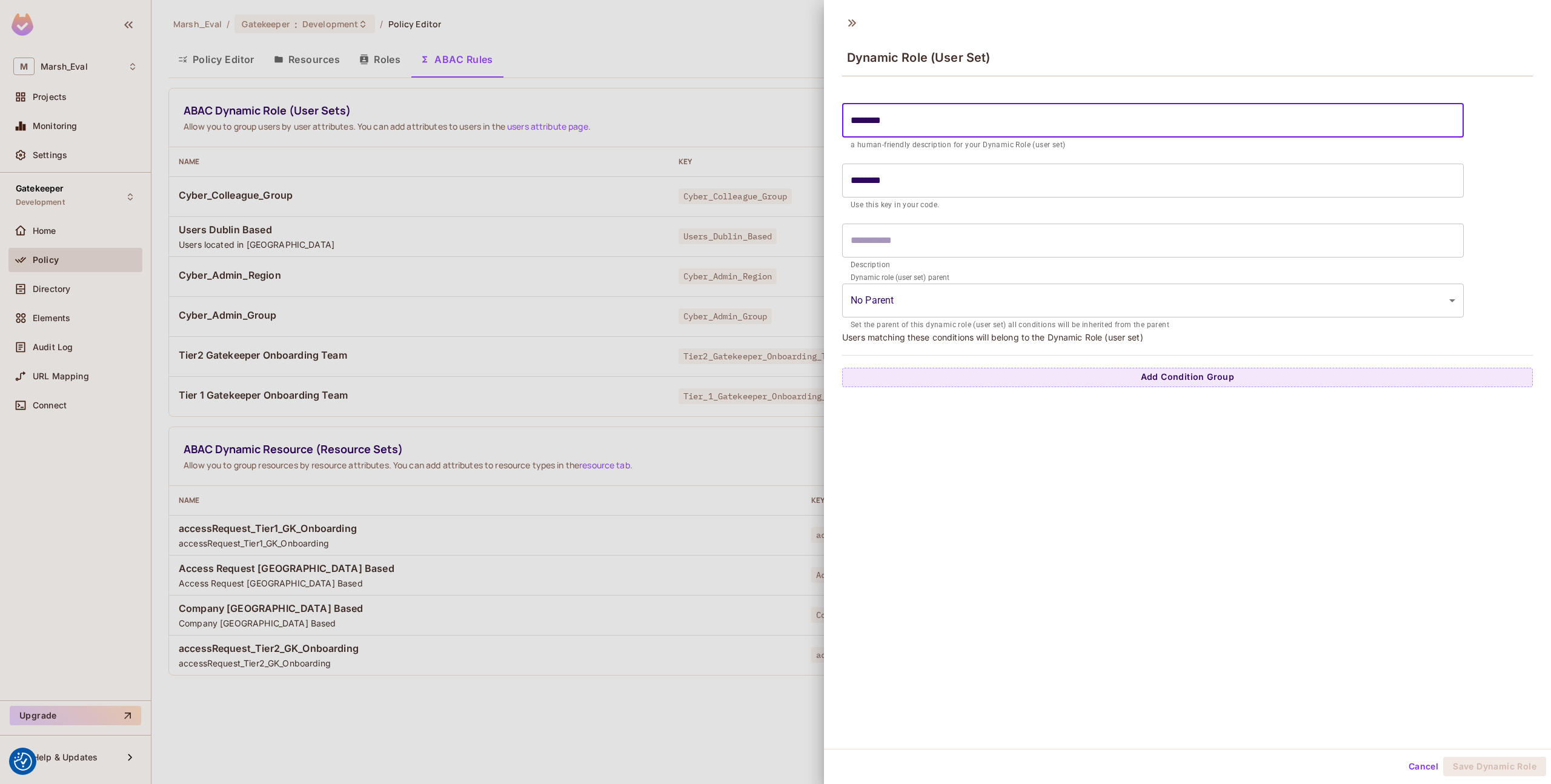
type input "*********"
type input "**********"
type input "*********"
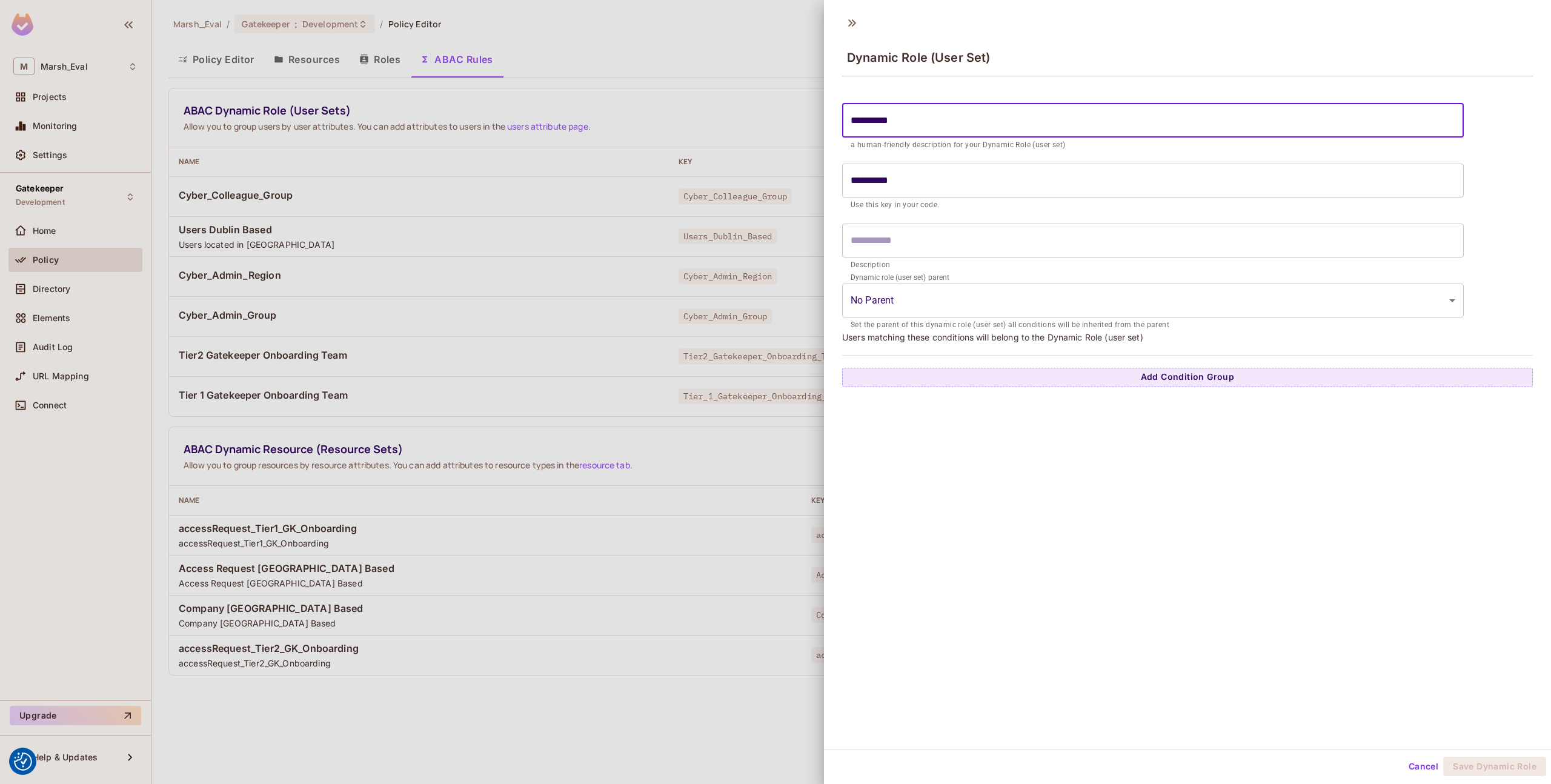
type input "*********"
type input "********"
type input "*********"
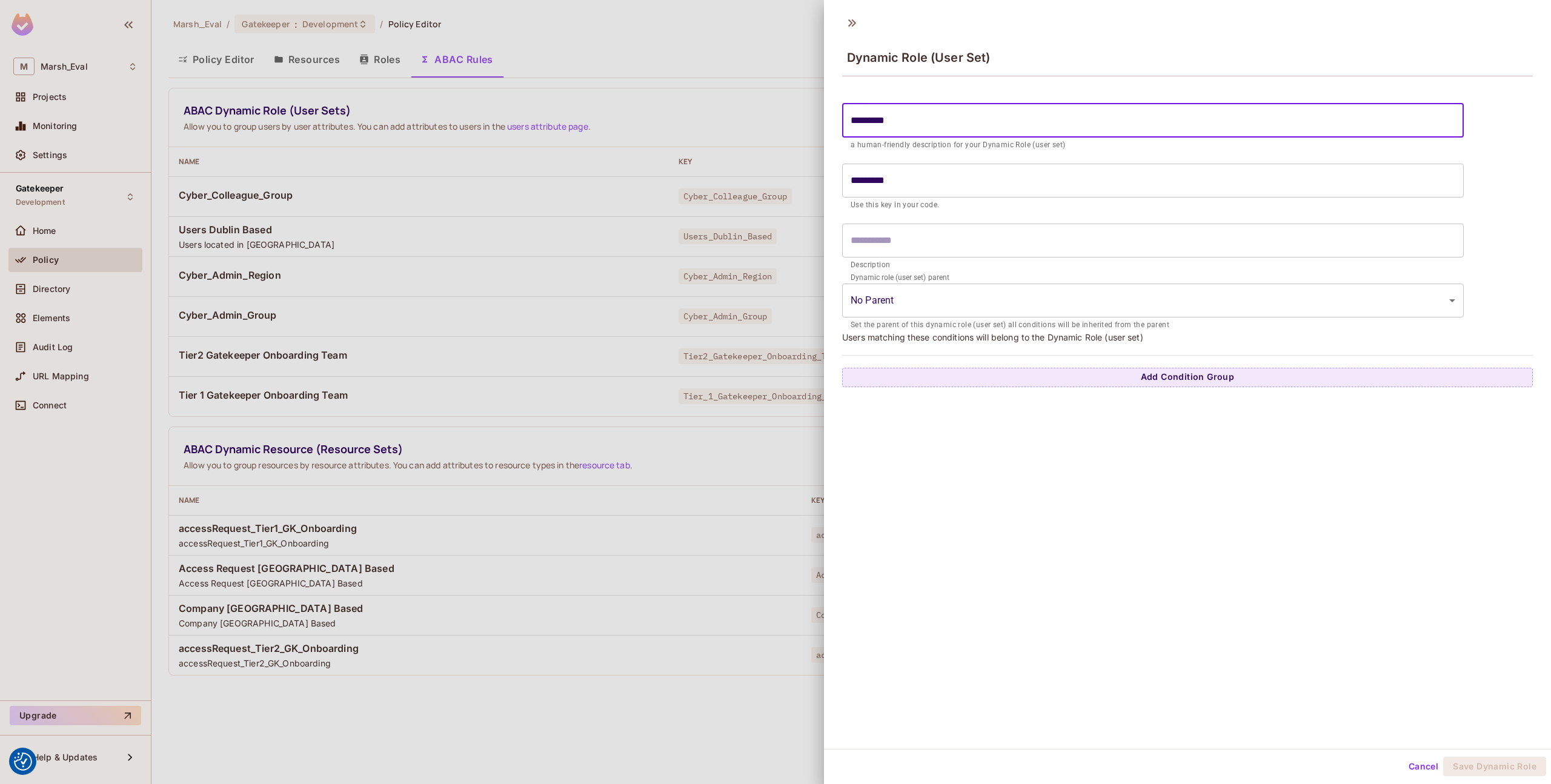
type input "**********"
click at [1059, 261] on p "Description" at bounding box center [1153, 265] width 605 height 12
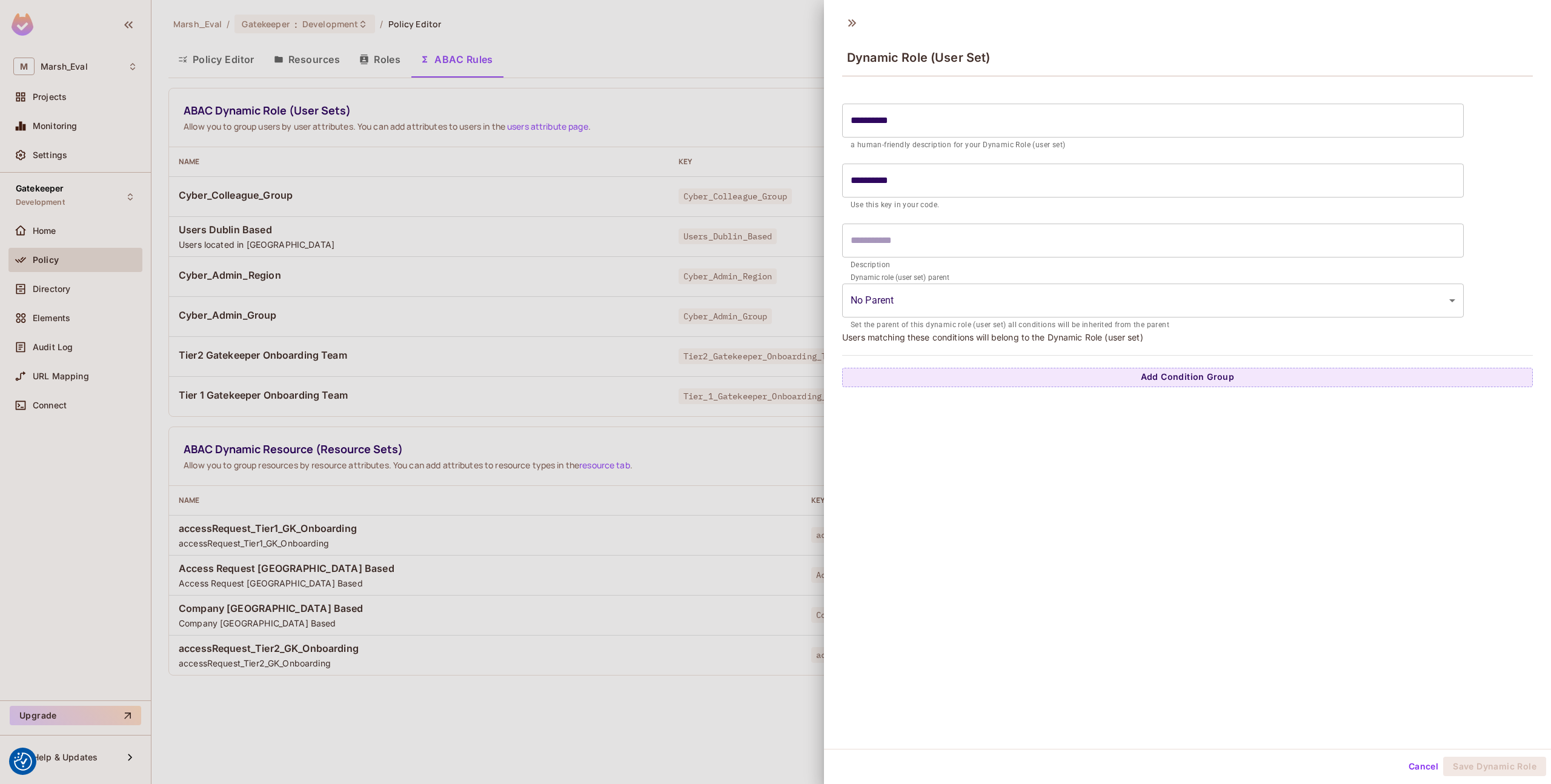
click at [1038, 317] on div "Dynamic role (user set) parent No Parent ​ Set the parent of this dynamic role …" at bounding box center [1153, 304] width 622 height 54
click at [1047, 370] on button "Add Condition Group" at bounding box center [1188, 377] width 691 height 19
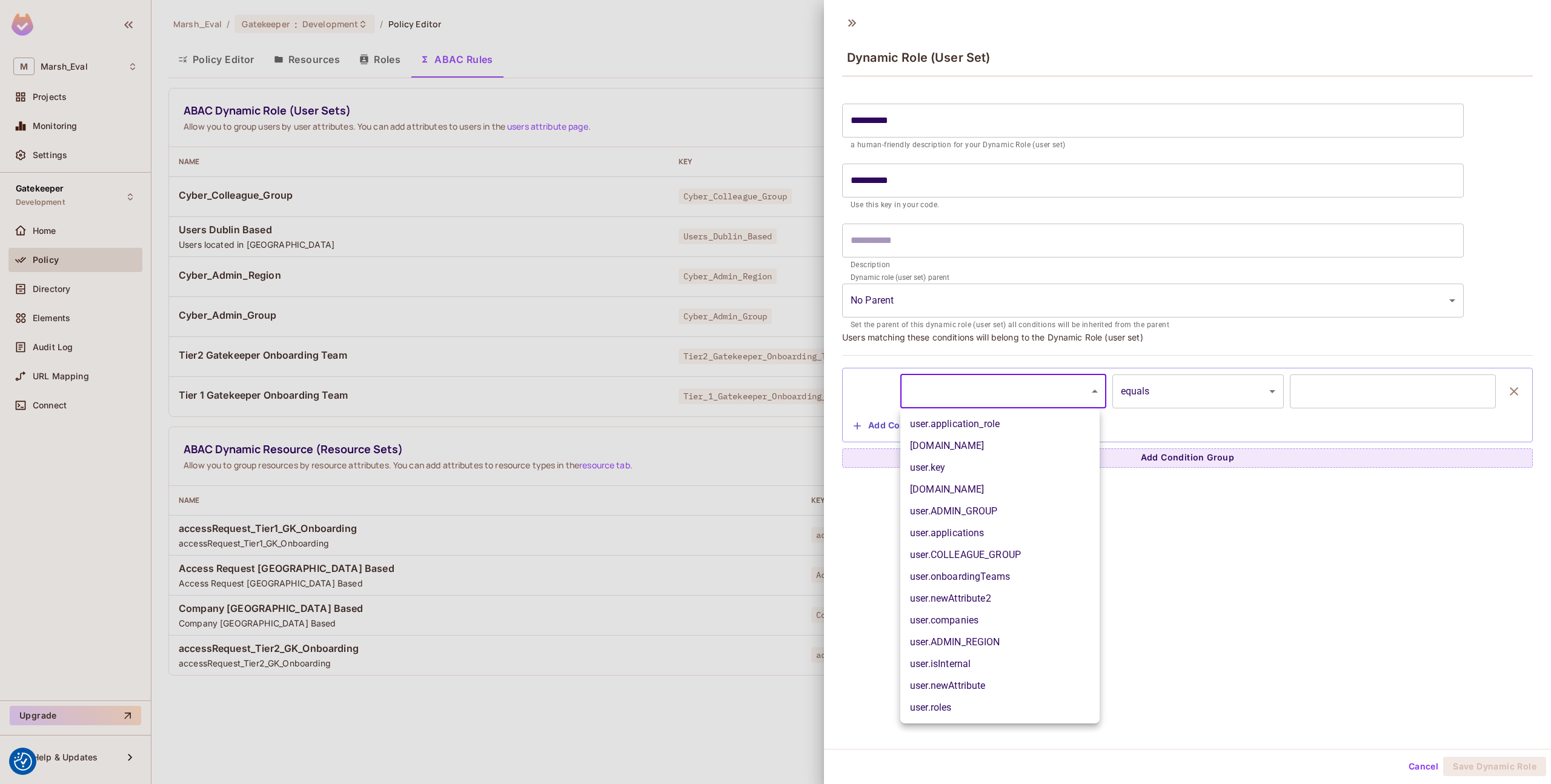
click at [984, 394] on body "We use cookies to enhance your browsing experience, serve personalized ads or c…" at bounding box center [776, 392] width 1551 height 784
click at [978, 513] on li "user.ADMIN_GROUP" at bounding box center [1000, 511] width 199 height 22
type input "**********"
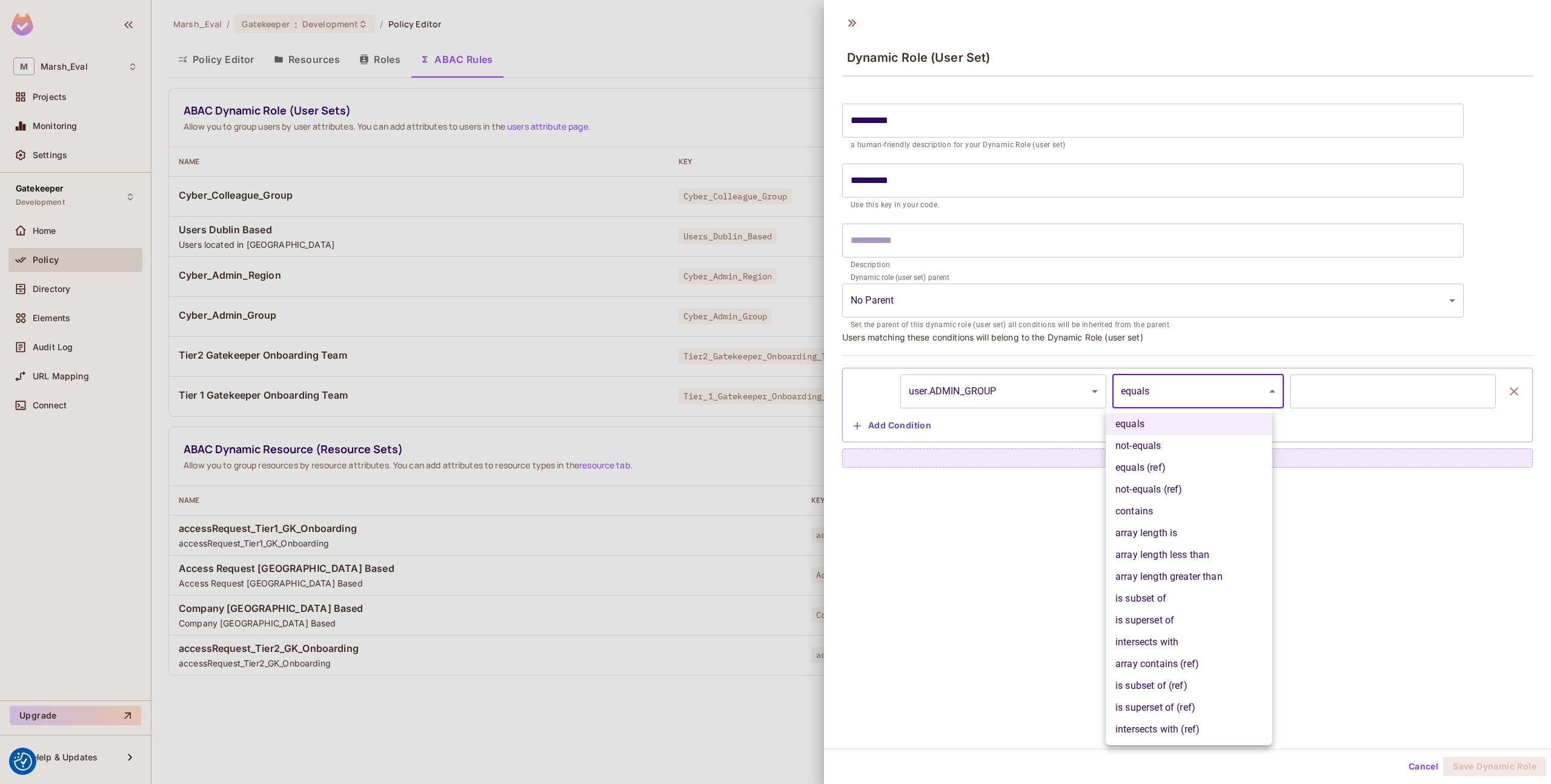
click at [1165, 386] on body "We use cookies to enhance your browsing experience, serve personalized ads or c…" at bounding box center [776, 392] width 1551 height 784
click at [1150, 512] on li "contains" at bounding box center [1189, 511] width 166 height 22
type input "**********"
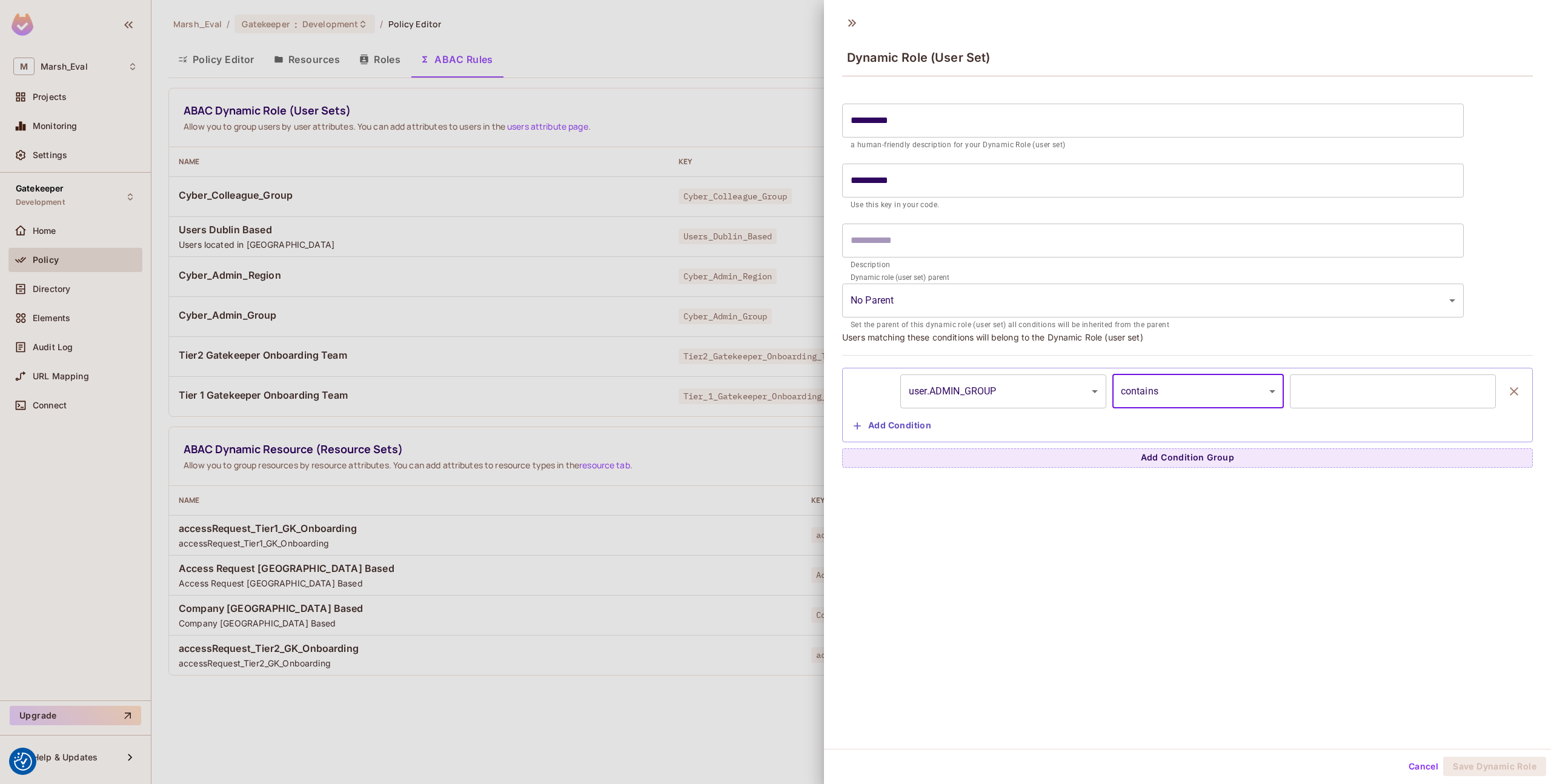
click at [1295, 401] on input "text" at bounding box center [1393, 391] width 206 height 34
type input "**********"
click at [1283, 529] on div "**********" at bounding box center [1187, 378] width 727 height 740
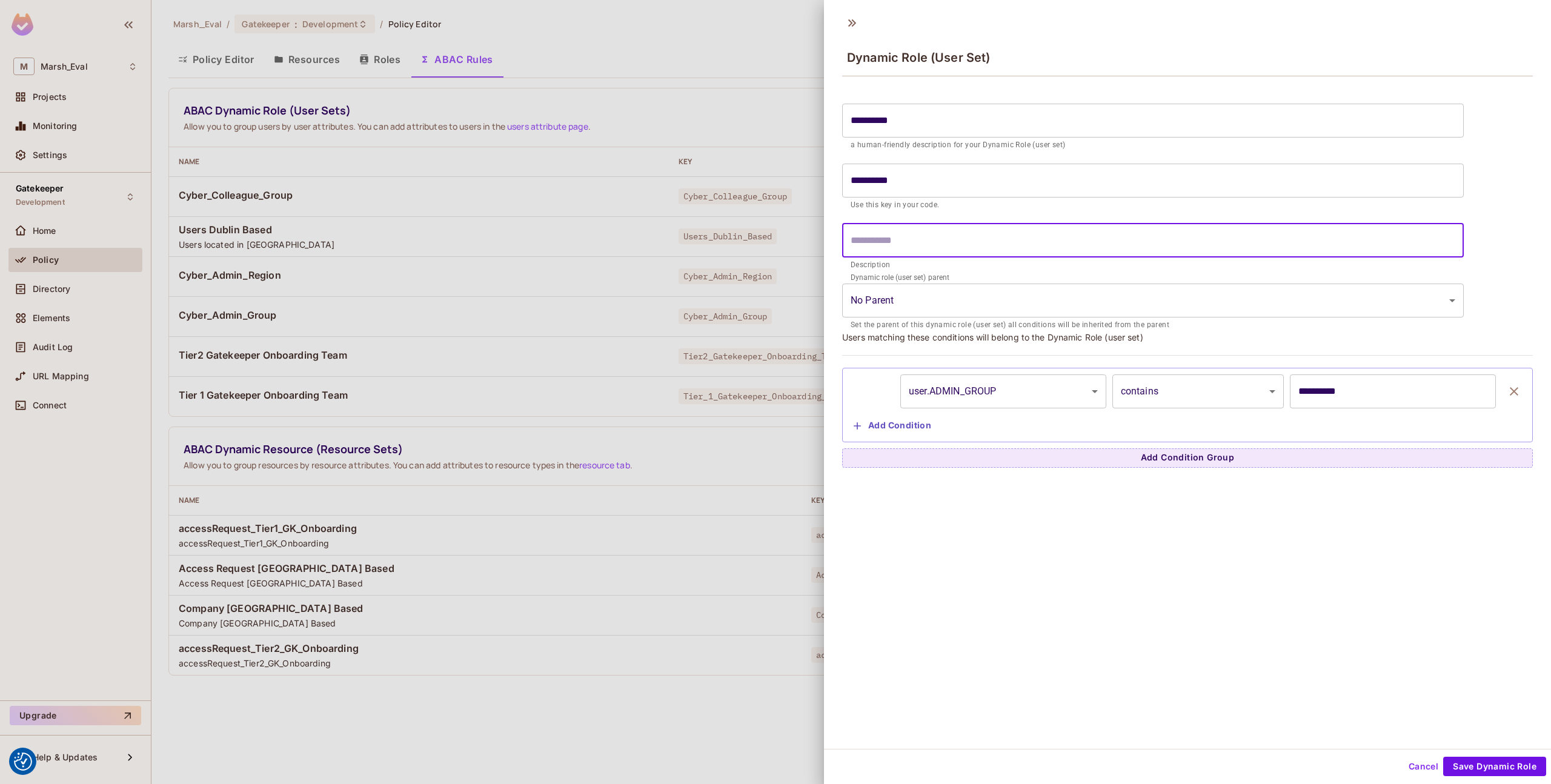
click at [1125, 241] on input "text" at bounding box center [1153, 241] width 622 height 34
type input "**********"
click at [853, 126] on input "**********" at bounding box center [1153, 120] width 622 height 34
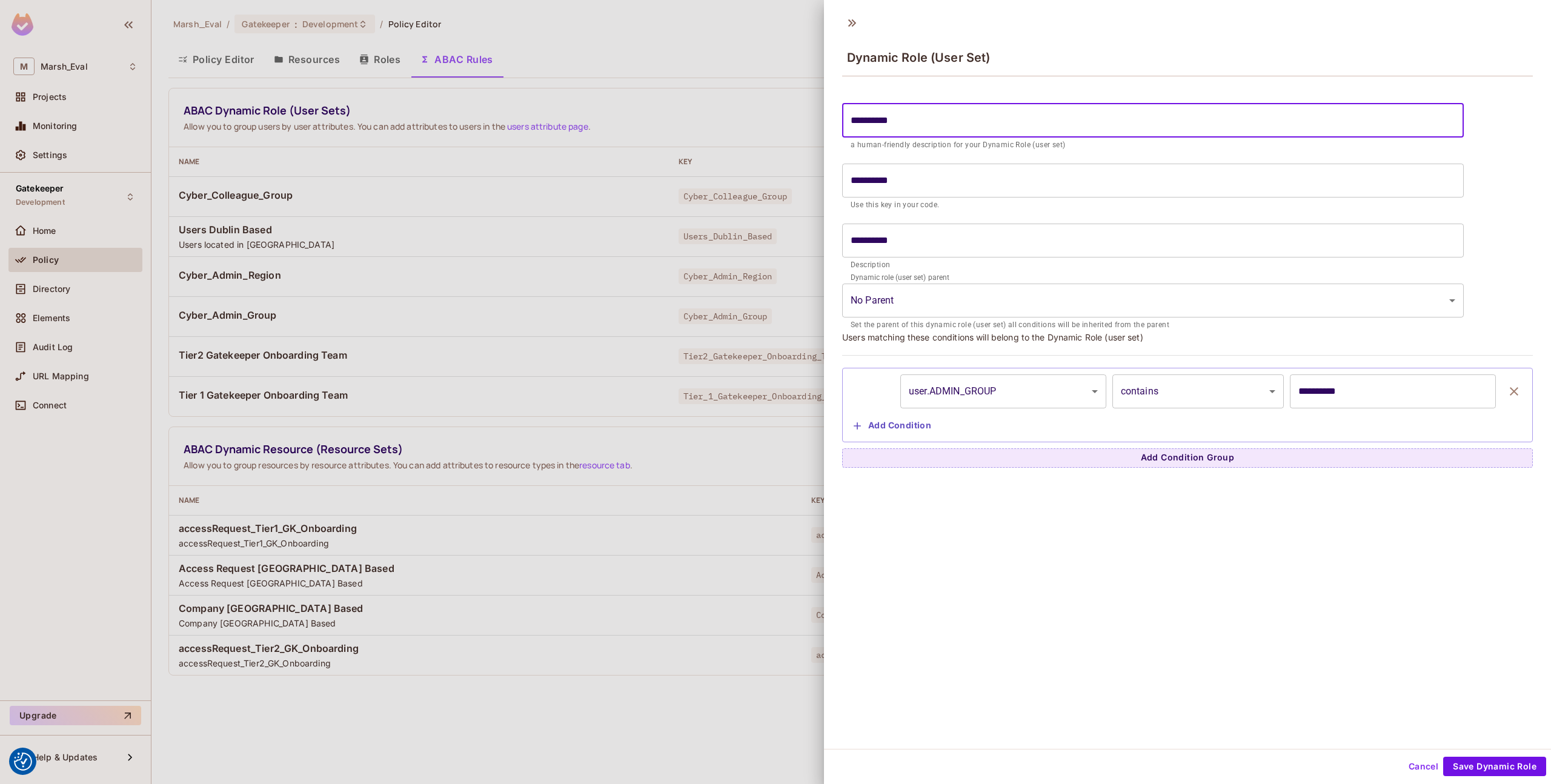
type input "**********"
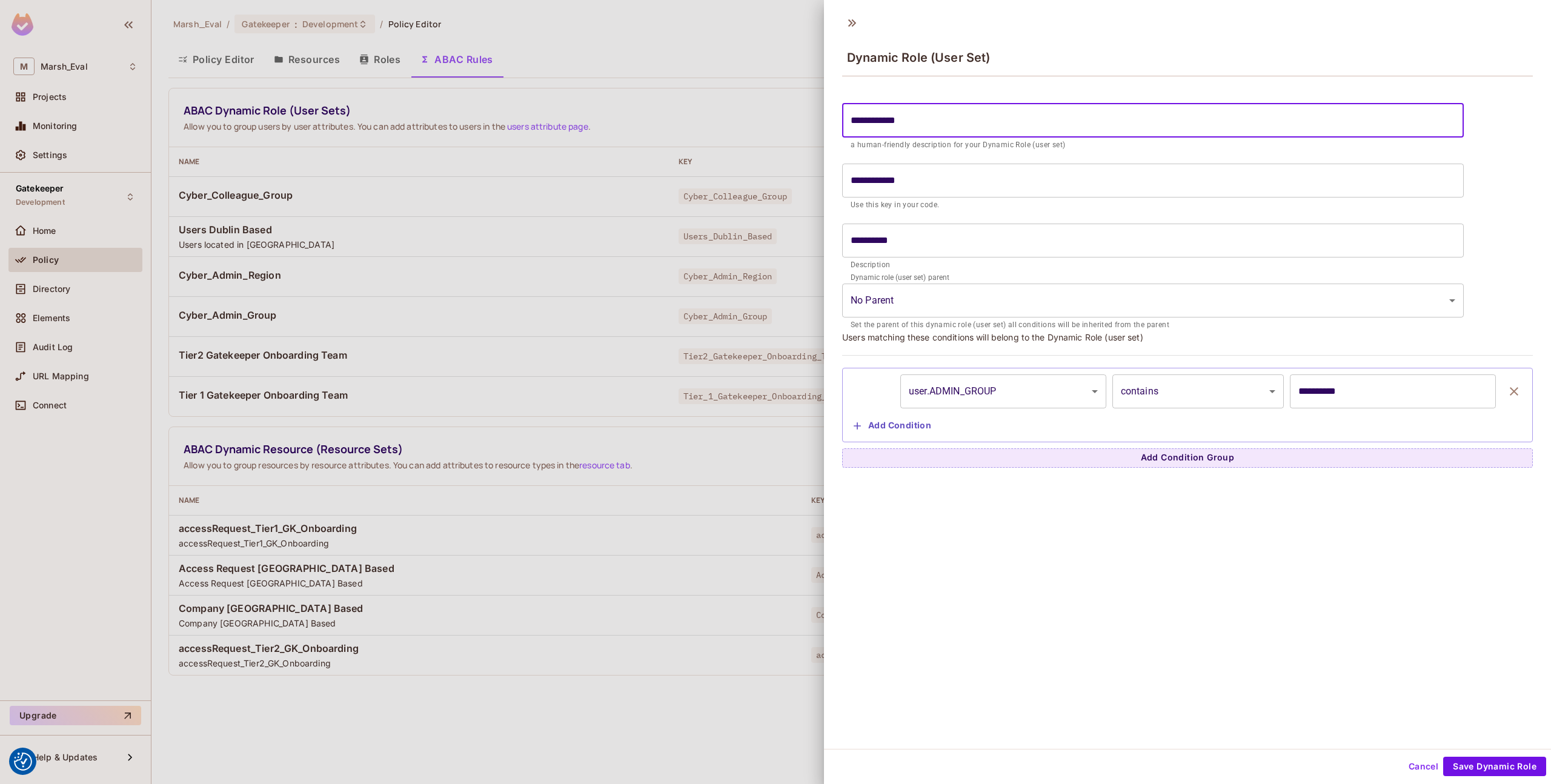
type input "**********"
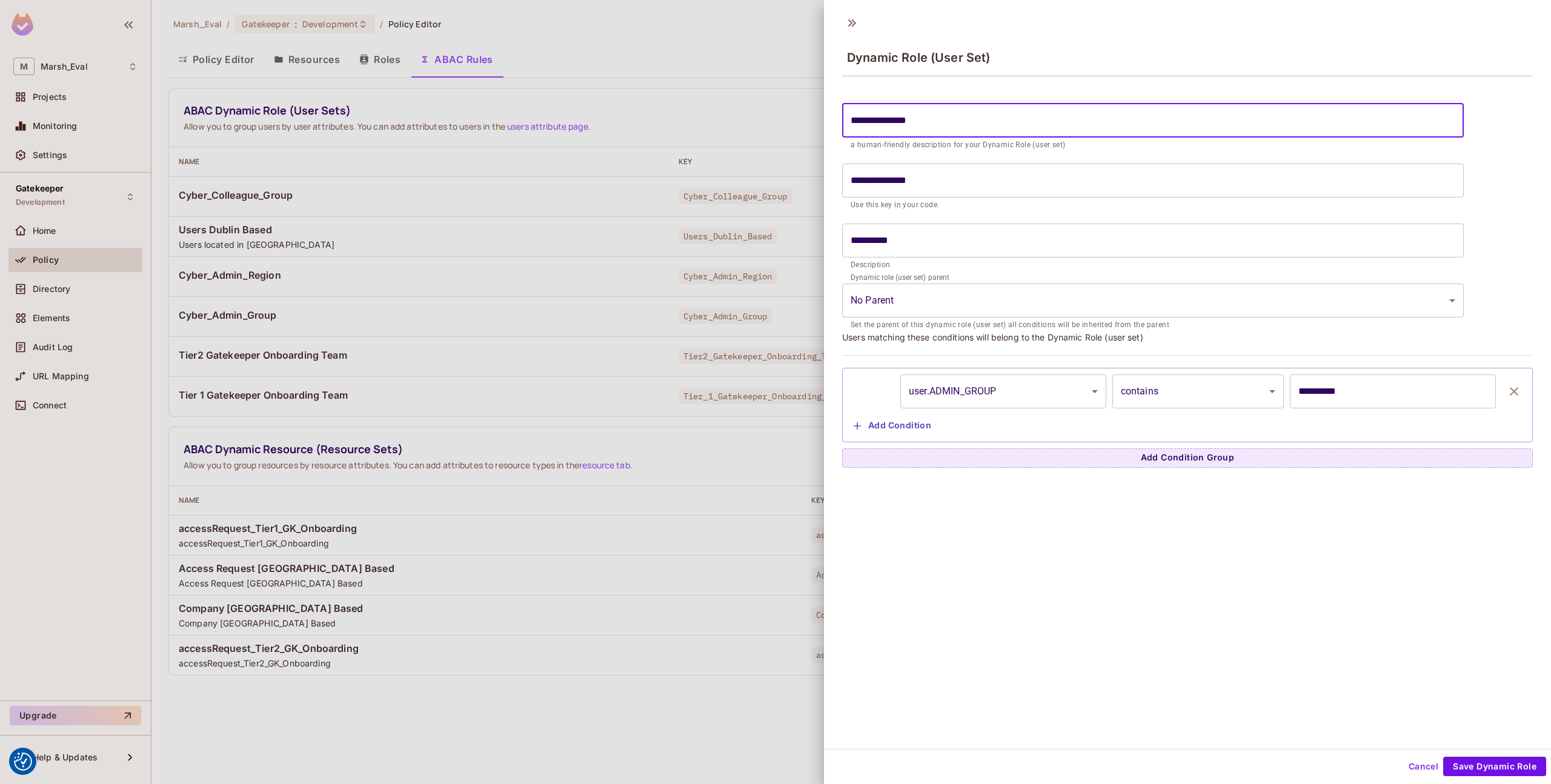
type input "**********"
click at [849, 242] on input "**********" at bounding box center [1153, 241] width 622 height 34
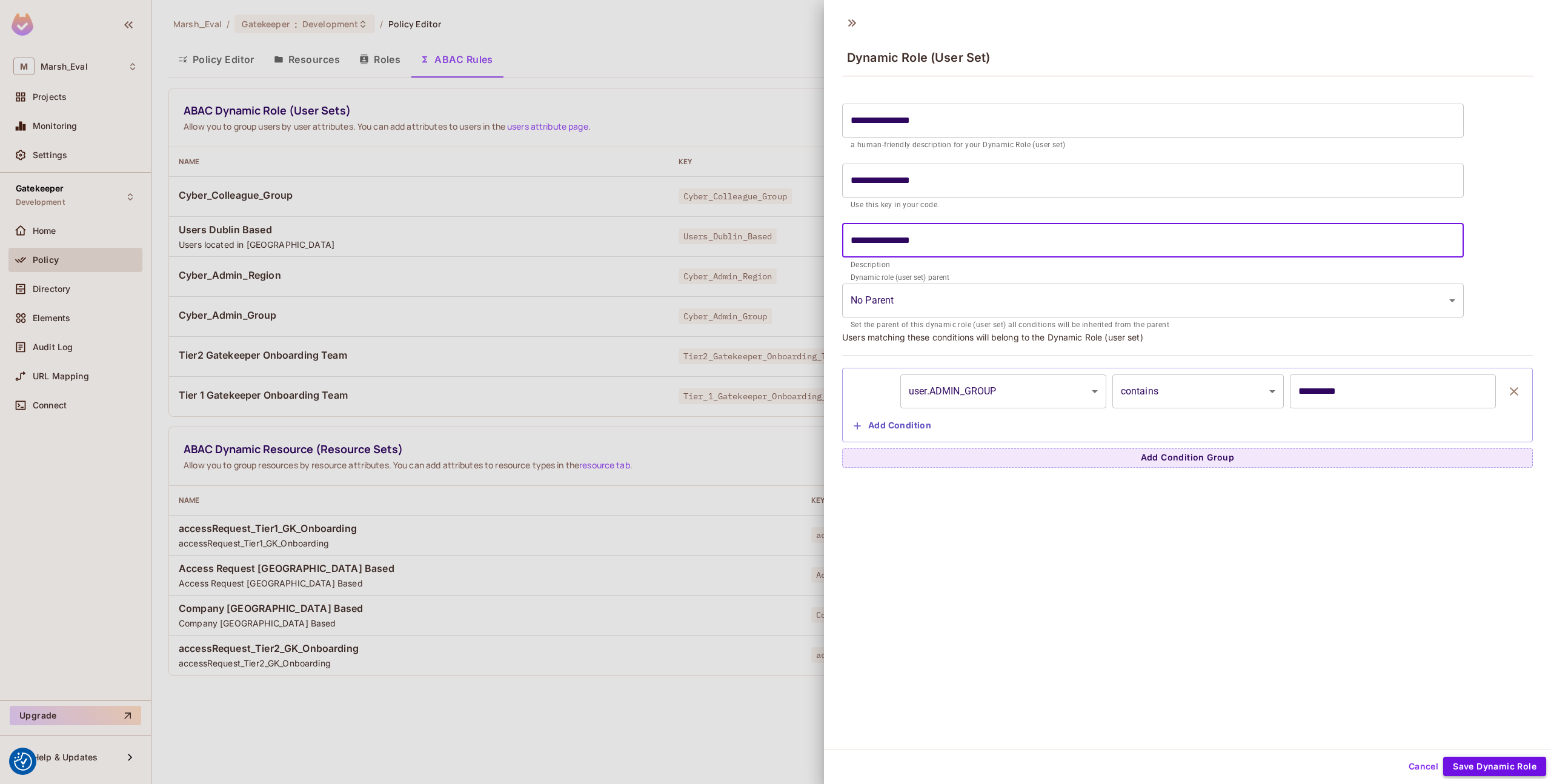
type input "**********"
click at [1492, 760] on button "Save Dynamic Role" at bounding box center [1495, 766] width 103 height 19
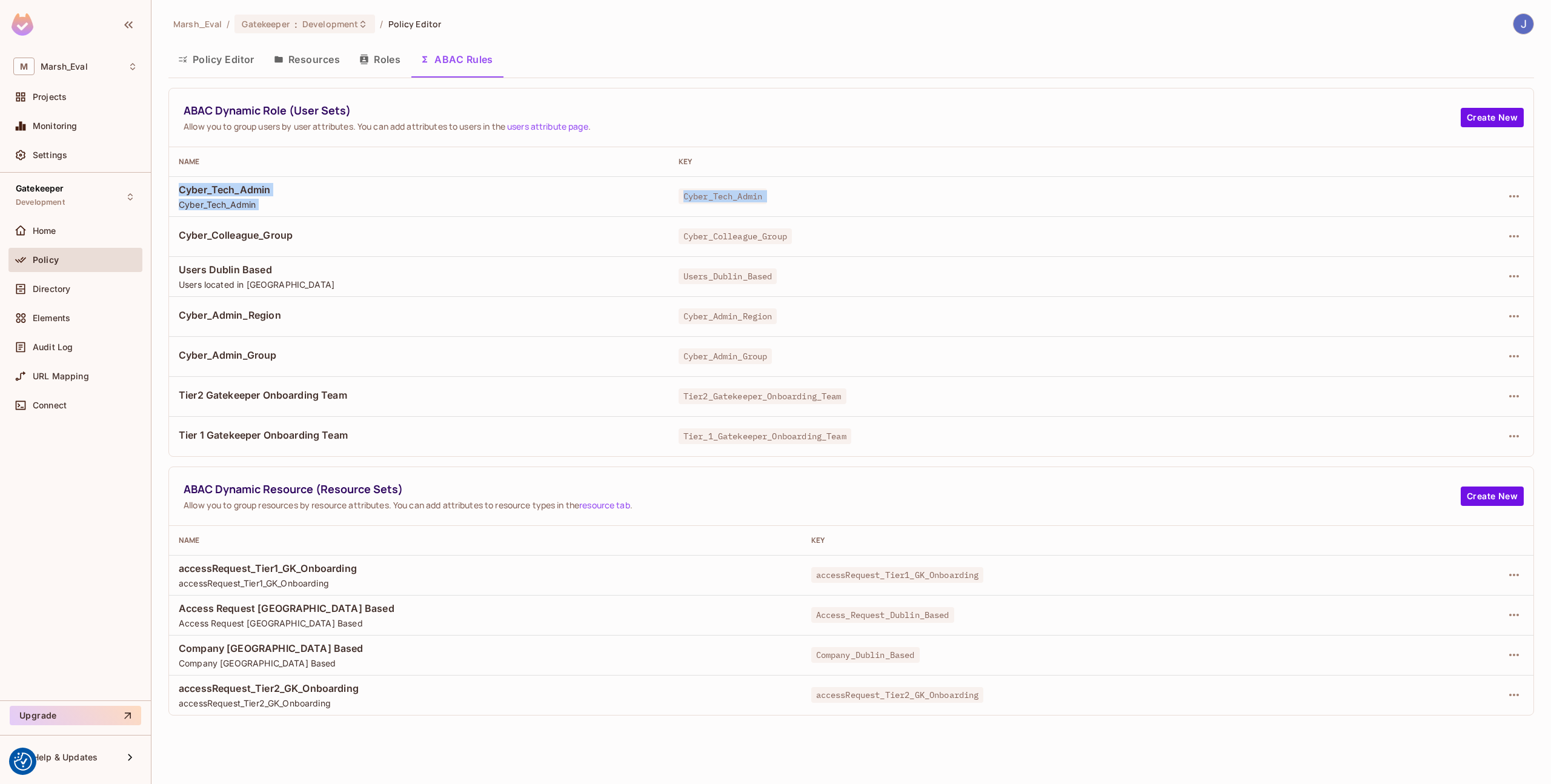
drag, startPoint x: 181, startPoint y: 188, endPoint x: 291, endPoint y: 218, distance: 114.0
click at [291, 218] on tbody "Cyber_Tech_Admin Cyber_Tech_Admin Cyber_Tech_Admin Cyber_Colleague_Group Cyber_…" at bounding box center [851, 316] width 1365 height 280
click at [1512, 200] on icon "button" at bounding box center [1515, 197] width 15 height 15
click at [1466, 223] on div "Edit Dynamic Role (User Set)" at bounding box center [1431, 224] width 119 height 12
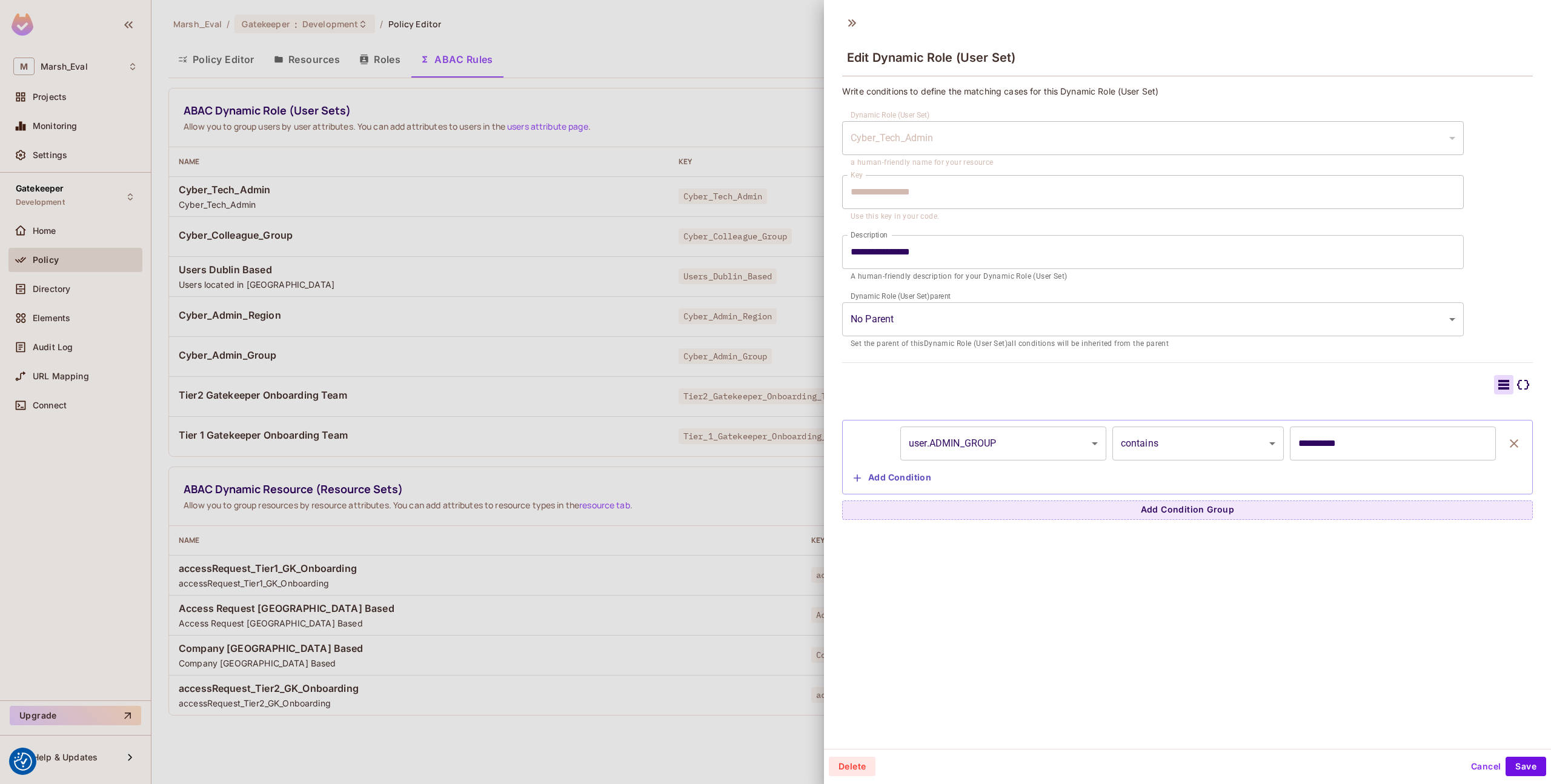
click at [607, 369] on div at bounding box center [776, 392] width 1551 height 784
click at [1466, 762] on div "Marsh_Eval / Gatekeeper : Development / Policy Editor Policy Editor Resources R…" at bounding box center [851, 392] width 1399 height 784
click at [1472, 765] on div "Marsh_Eval / Gatekeeper : Development / Policy Editor Policy Editor Resources R…" at bounding box center [851, 392] width 1399 height 784
click at [1476, 765] on div "Marsh_Eval / Gatekeeper : Development / Policy Editor Policy Editor Resources R…" at bounding box center [851, 392] width 1399 height 784
click at [853, 20] on div "Marsh_Eval / Gatekeeper : Development / Policy Editor" at bounding box center [851, 24] width 1366 height 22
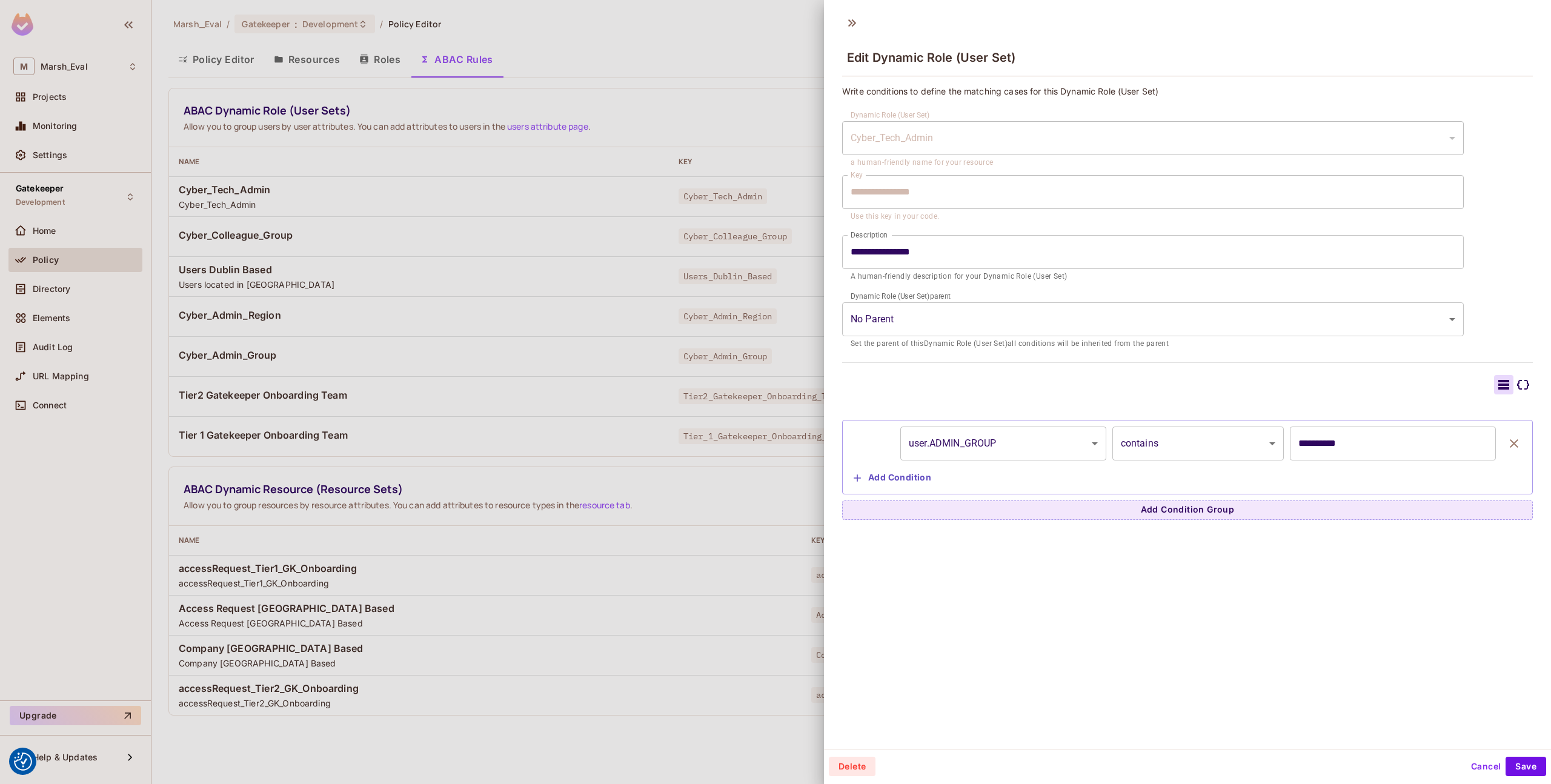
click at [850, 22] on div "Marsh_Eval / Gatekeeper : Development / Policy Editor" at bounding box center [851, 24] width 1366 height 22
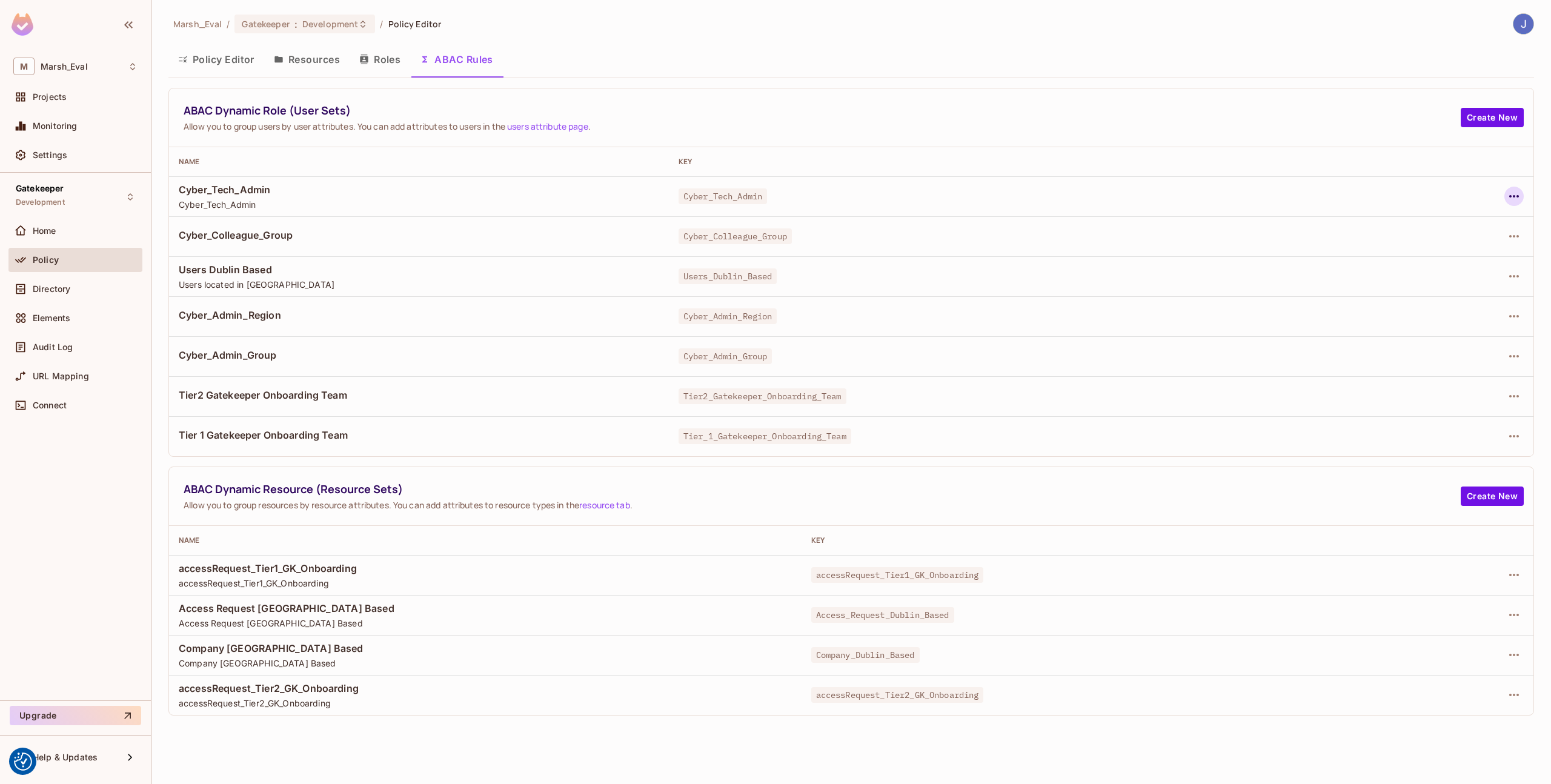
click at [1518, 192] on icon "button" at bounding box center [1515, 197] width 15 height 15
click at [1304, 225] on div at bounding box center [776, 392] width 1551 height 784
click at [1518, 201] on icon "button" at bounding box center [1515, 197] width 15 height 15
click at [1443, 232] on span "Edit Dynamic Role (User Set)" at bounding box center [1431, 224] width 126 height 19
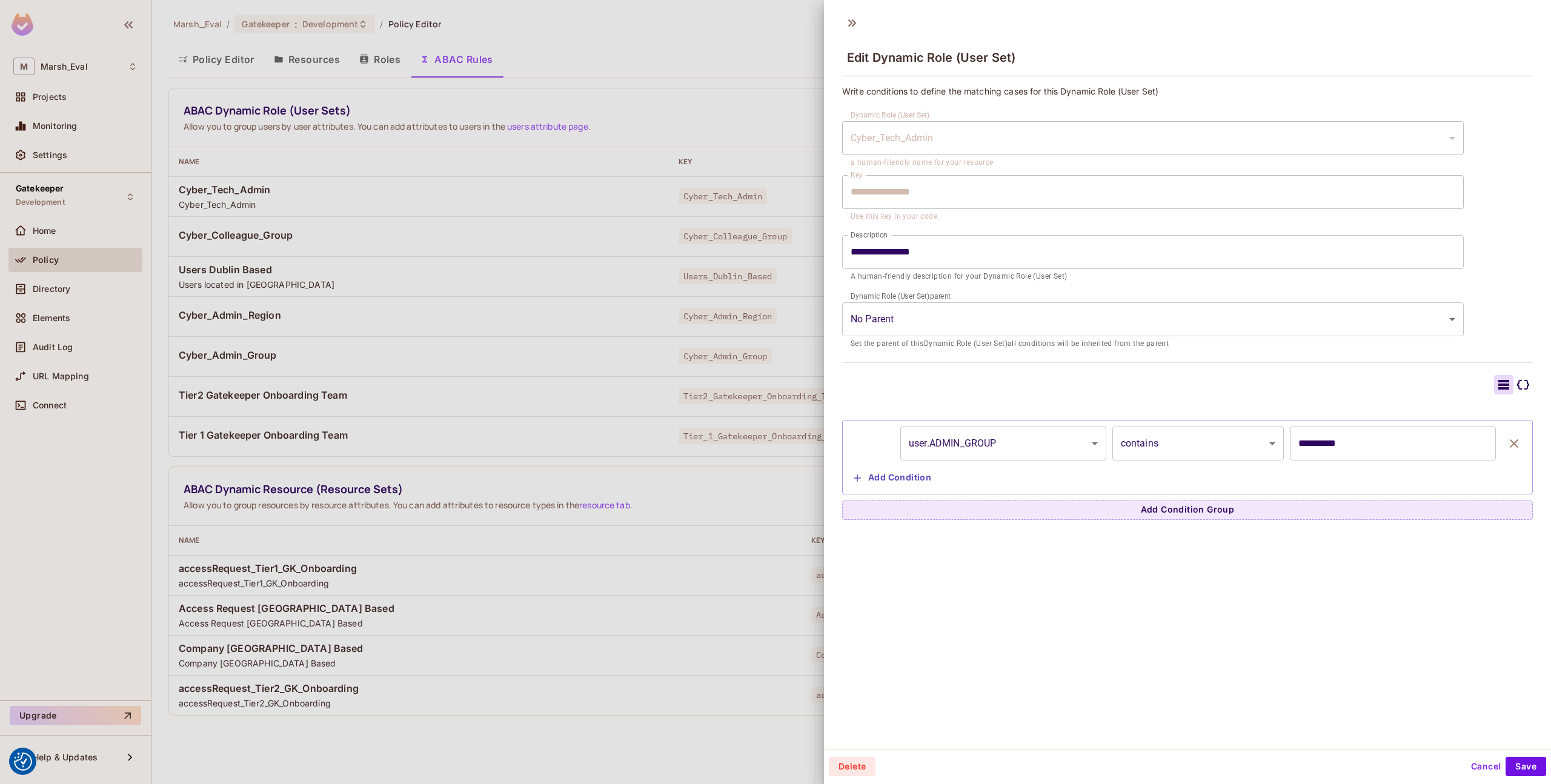
click at [853, 259] on input "**********" at bounding box center [1153, 252] width 622 height 34
click at [853, 255] on input "**********" at bounding box center [1153, 252] width 622 height 34
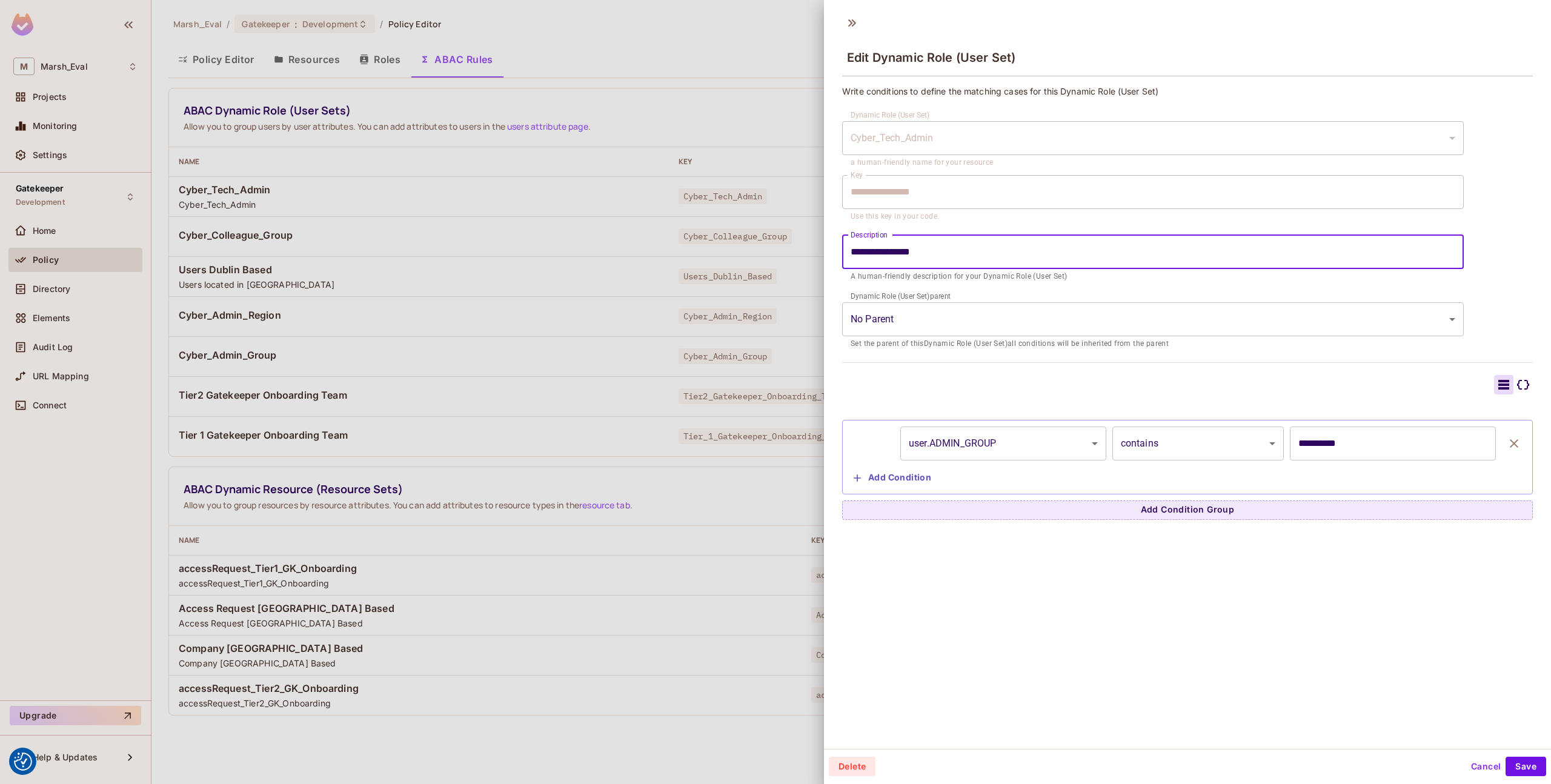
click at [853, 253] on input "**********" at bounding box center [1153, 252] width 622 height 34
click at [961, 257] on input "**********" at bounding box center [1153, 252] width 622 height 34
click at [950, 252] on input "**********" at bounding box center [1153, 252] width 622 height 34
click at [990, 255] on input "**********" at bounding box center [1153, 252] width 622 height 34
type input "**********"
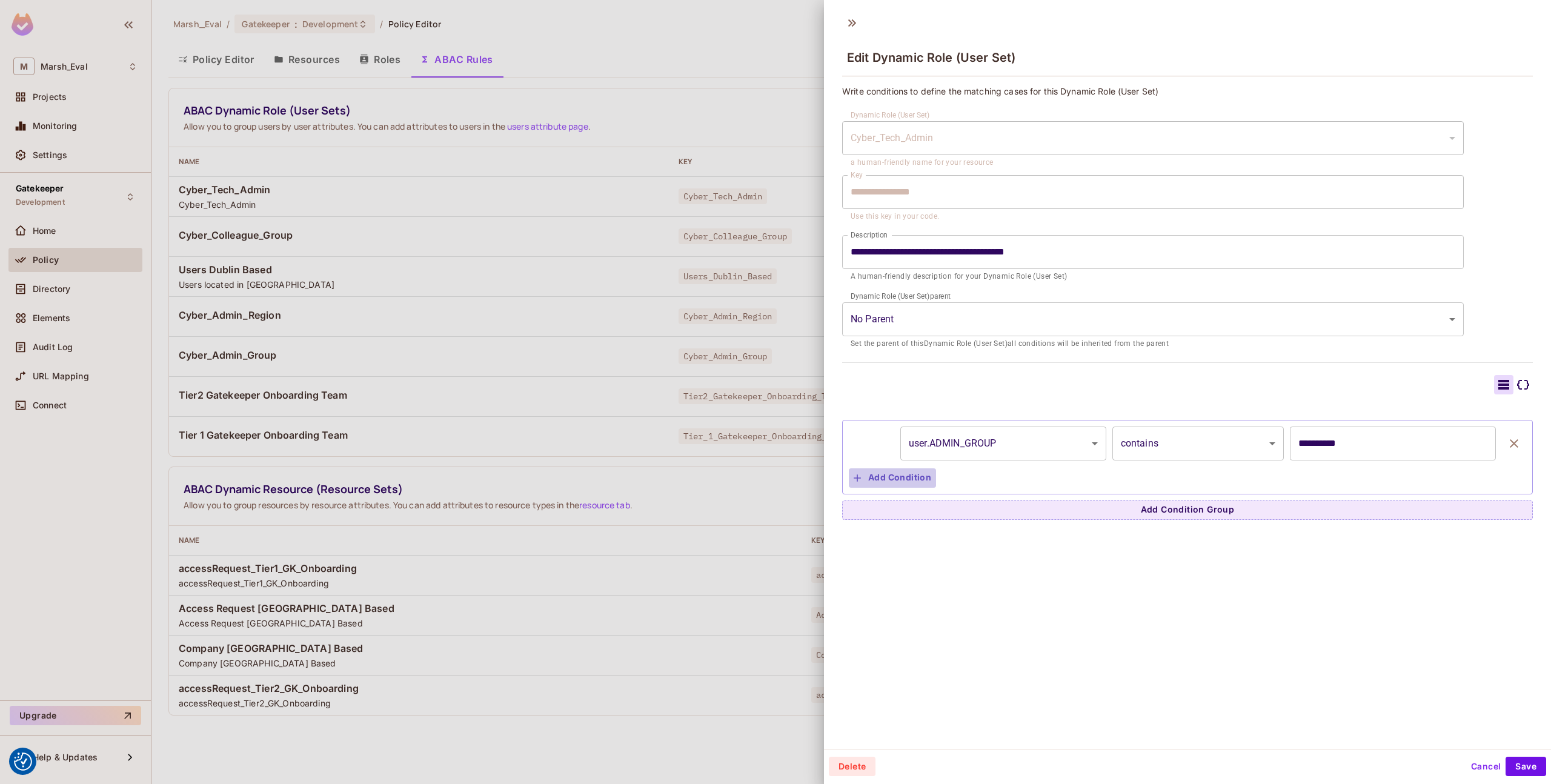
click at [895, 485] on button "Add Condition" at bounding box center [892, 478] width 87 height 19
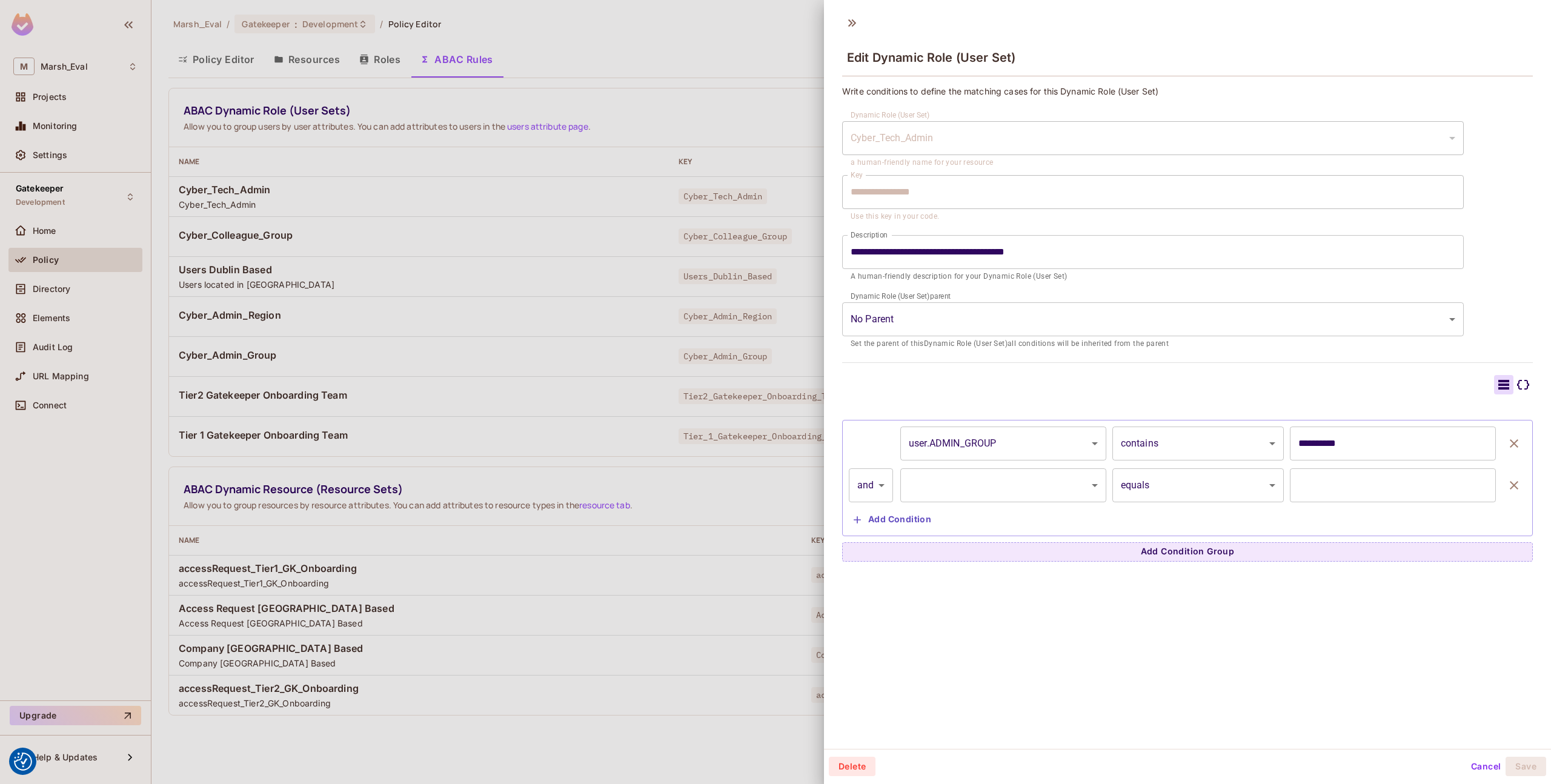
click at [945, 492] on body "We use cookies to enhance your browsing experience, serve personalized ads or c…" at bounding box center [776, 392] width 1551 height 784
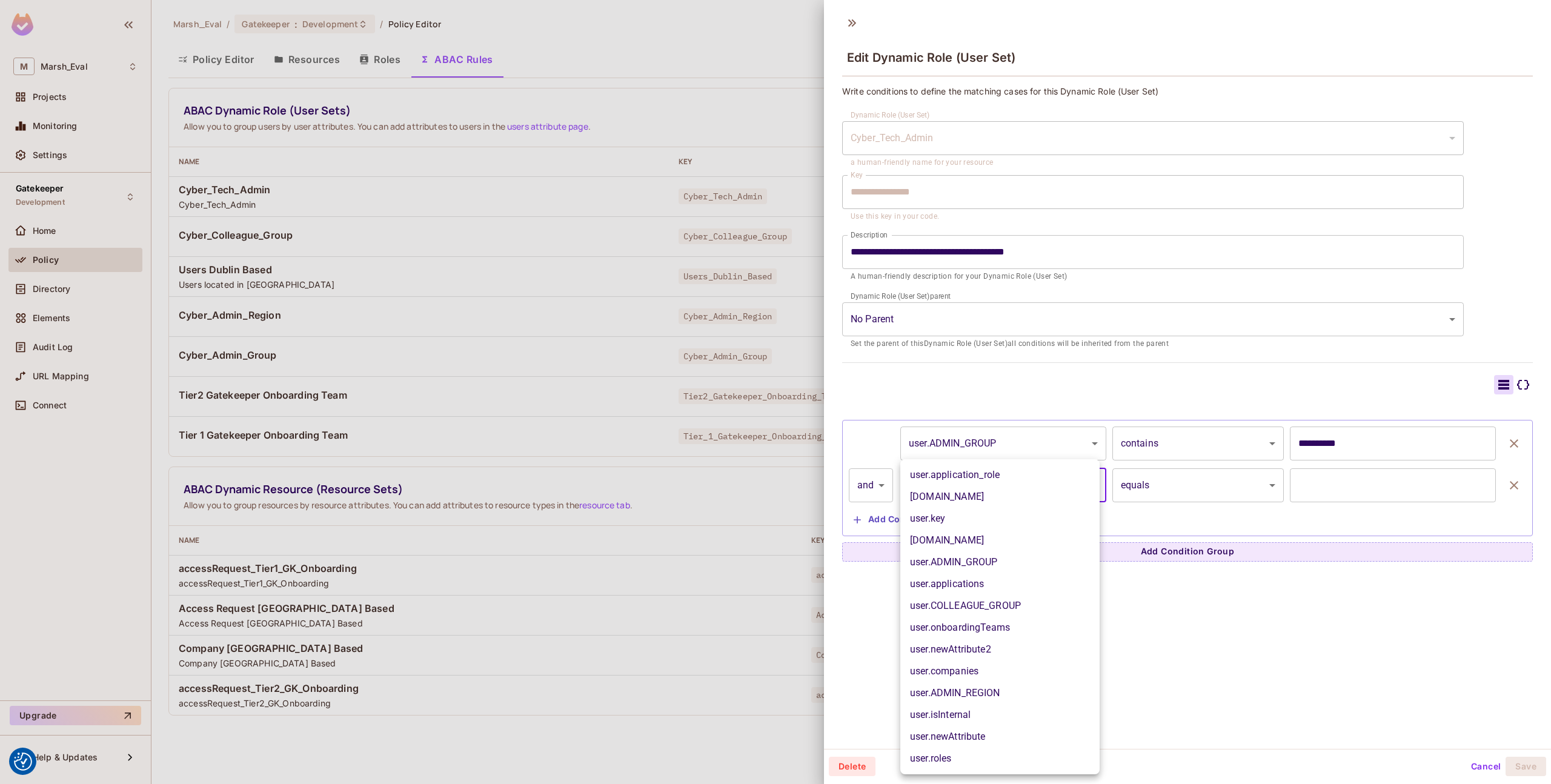
click at [943, 754] on li "user.roles" at bounding box center [1000, 758] width 199 height 22
type input "**********"
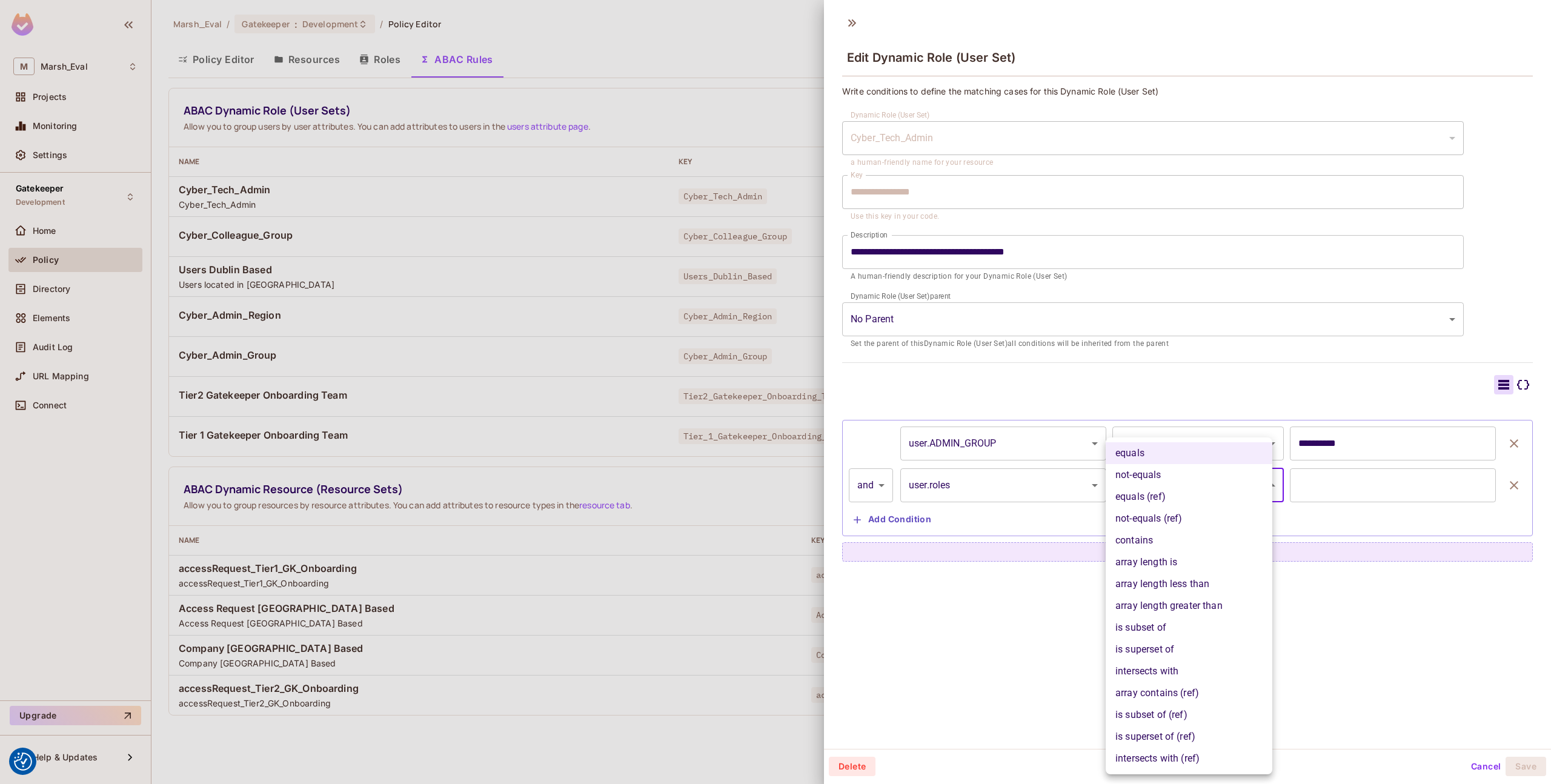
click at [1121, 485] on body "We use cookies to enhance your browsing experience, serve personalized ads or c…" at bounding box center [776, 392] width 1551 height 784
click at [1134, 630] on li "is subset of" at bounding box center [1189, 627] width 166 height 22
type input "**********"
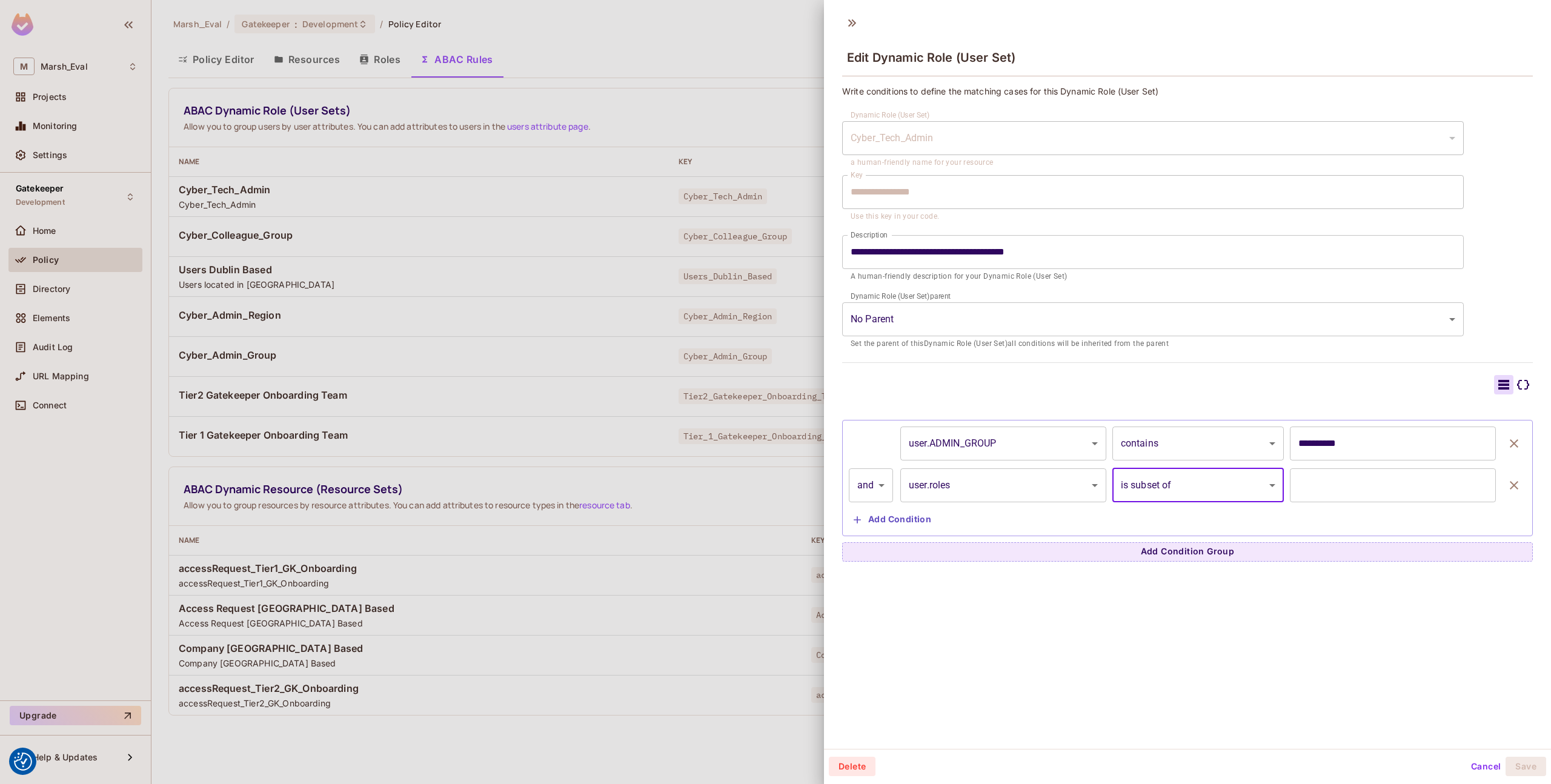
click at [1305, 483] on input "text" at bounding box center [1393, 486] width 206 height 34
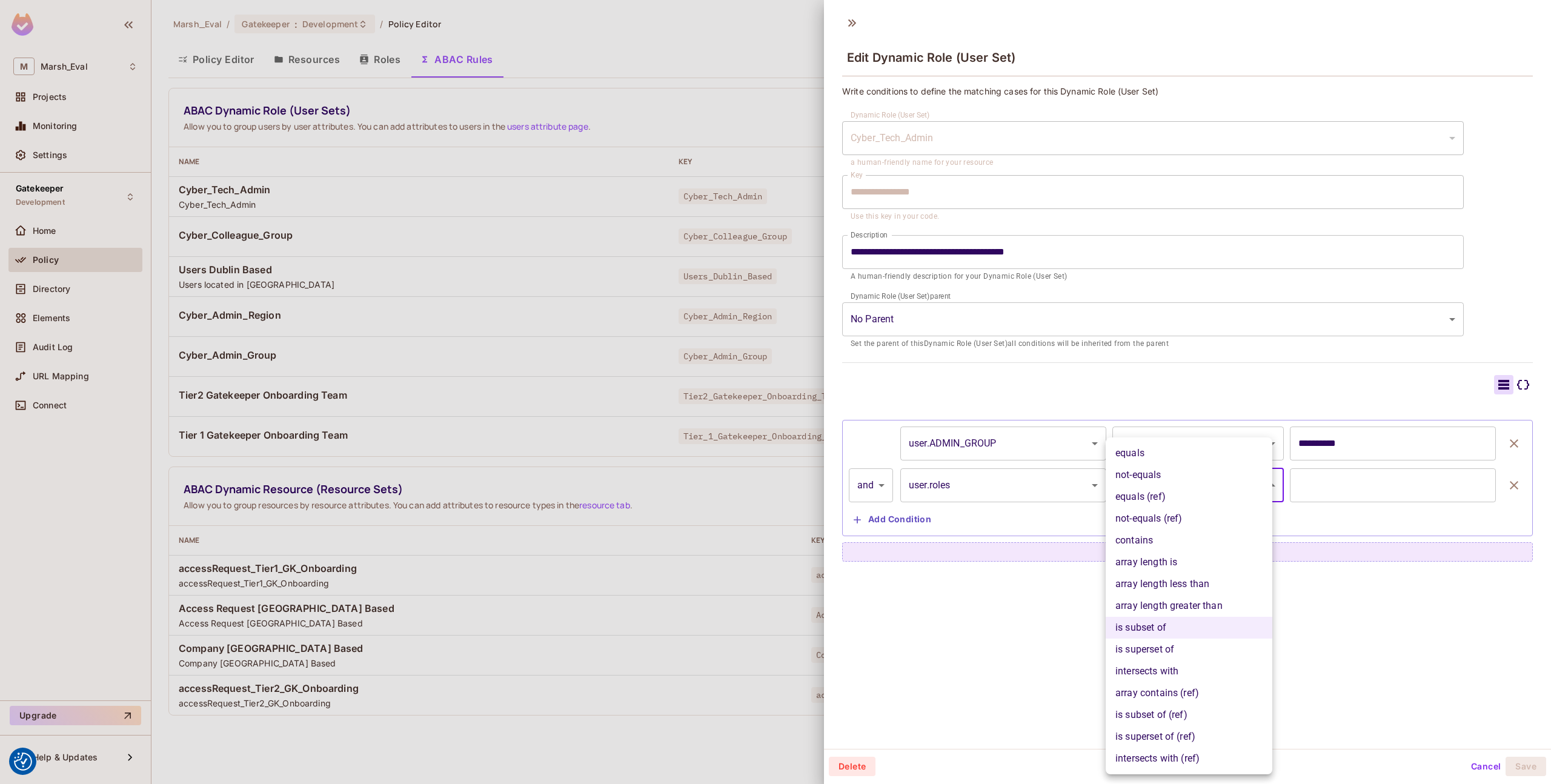
click at [1235, 489] on body "We use cookies to enhance your browsing experience, serve personalized ads or c…" at bounding box center [776, 392] width 1551 height 784
click at [1299, 630] on div at bounding box center [776, 392] width 1551 height 784
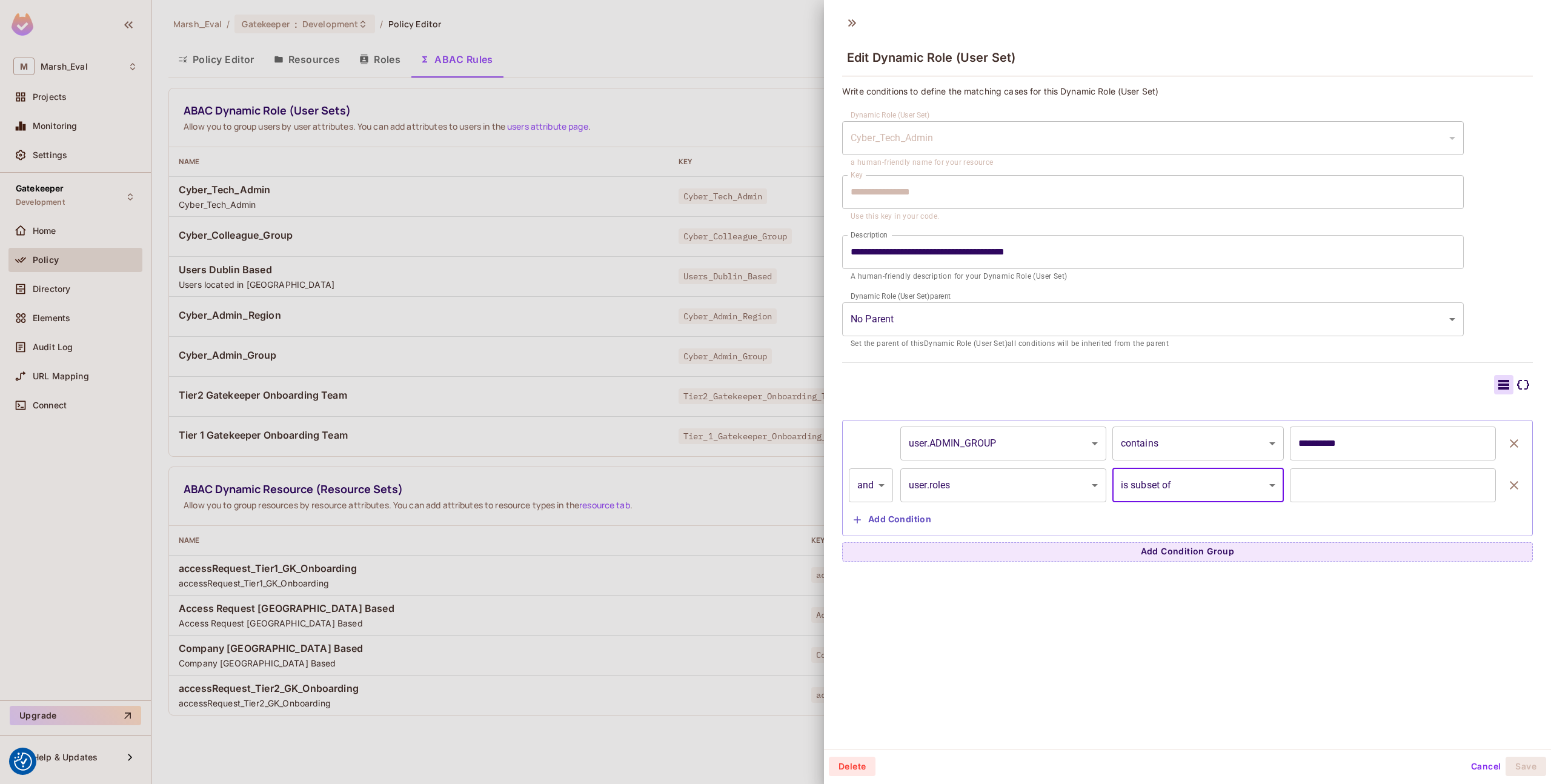
click at [1298, 473] on input "text" at bounding box center [1393, 486] width 206 height 34
type input "*"
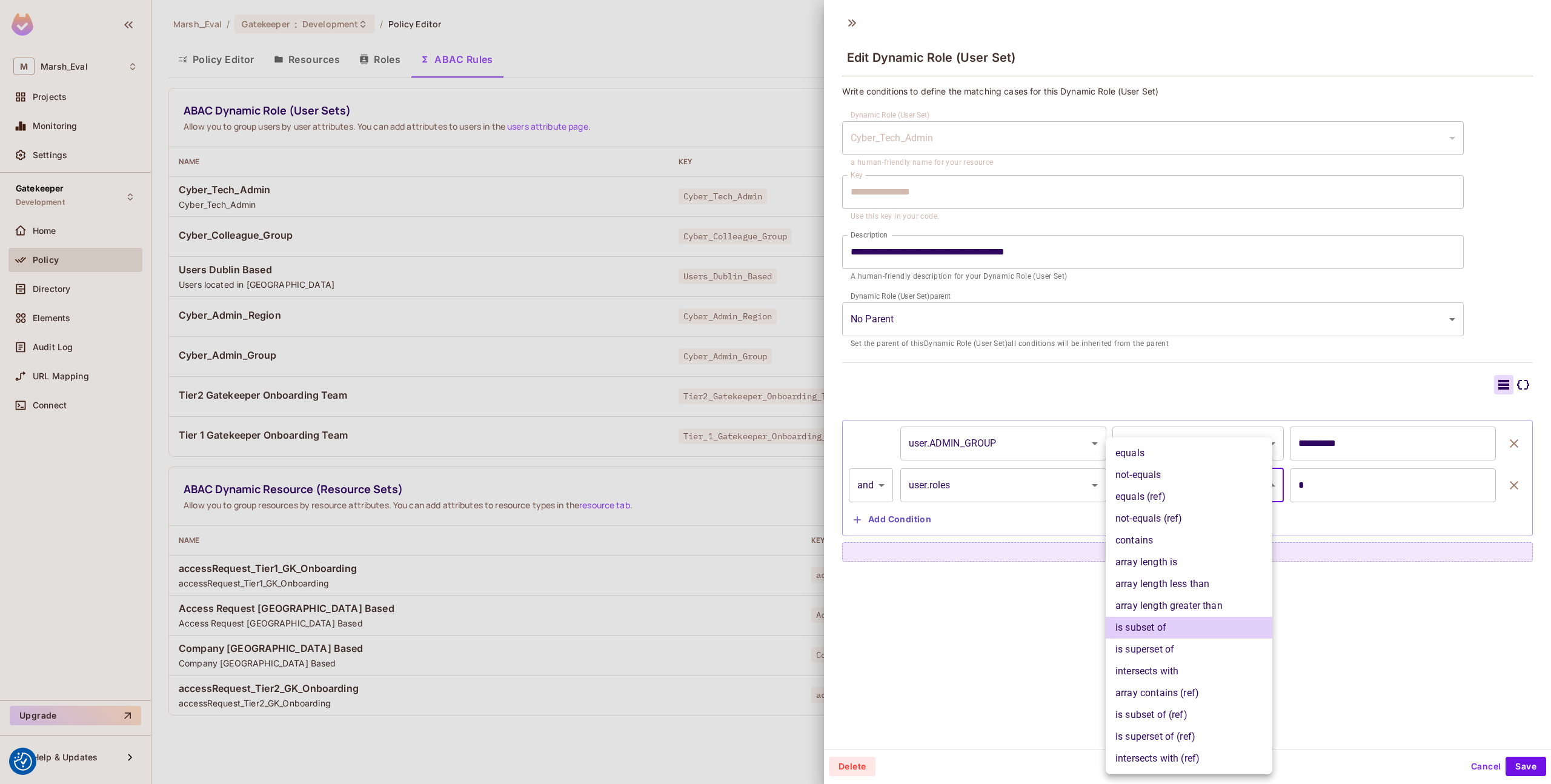
click at [1241, 496] on body "We use cookies to enhance your browsing experience, serve personalized ads or c…" at bounding box center [776, 392] width 1551 height 784
click at [1326, 586] on div at bounding box center [776, 392] width 1551 height 784
click at [1189, 482] on body "We use cookies to enhance your browsing experience, serve personalized ads or c…" at bounding box center [776, 392] width 1551 height 784
click at [1160, 652] on li "is superset of" at bounding box center [1189, 649] width 166 height 22
type input "**********"
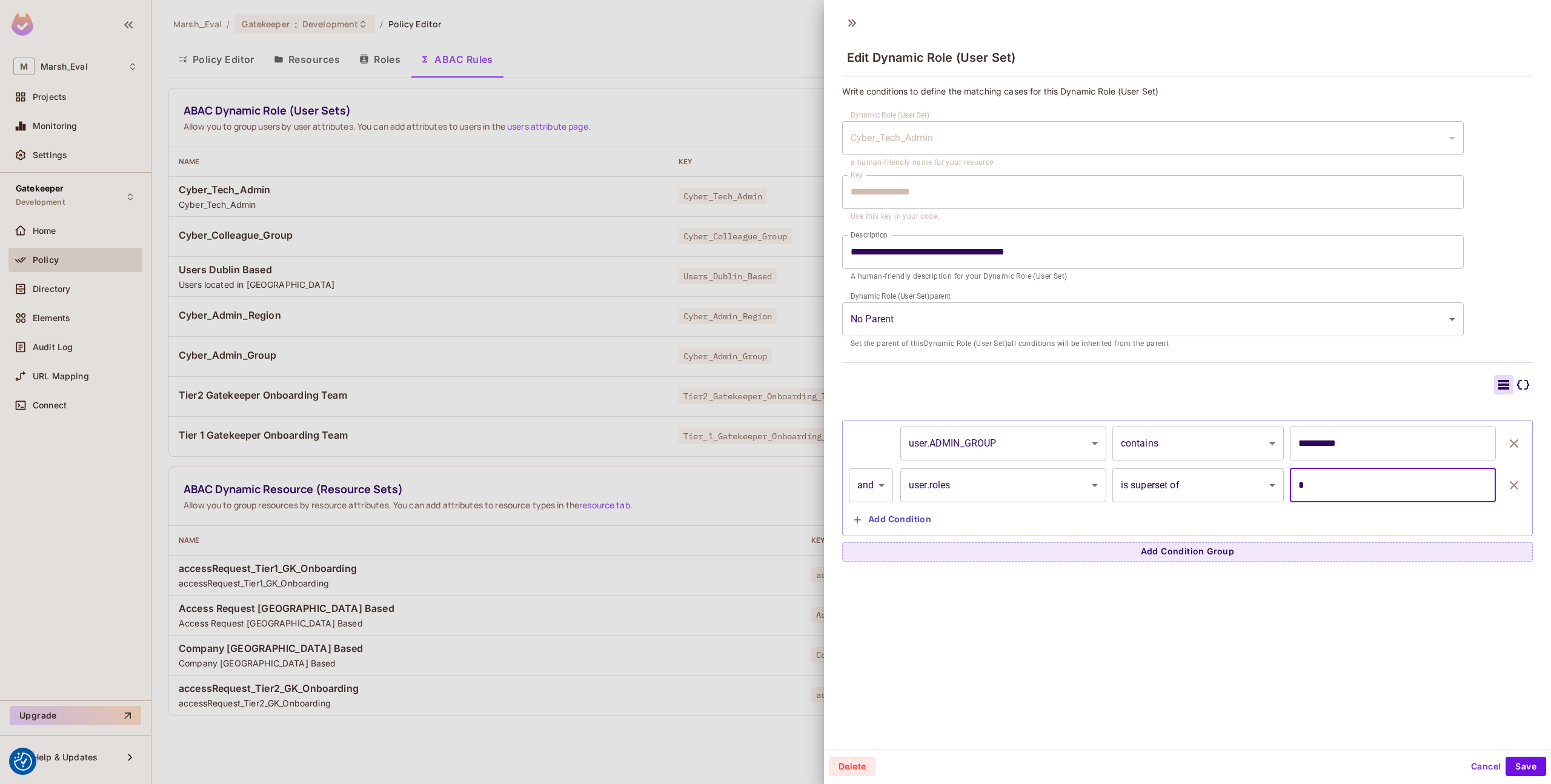
click at [1304, 482] on input "*" at bounding box center [1393, 486] width 206 height 34
type input "**********"
click at [1519, 765] on button "Save" at bounding box center [1526, 766] width 41 height 19
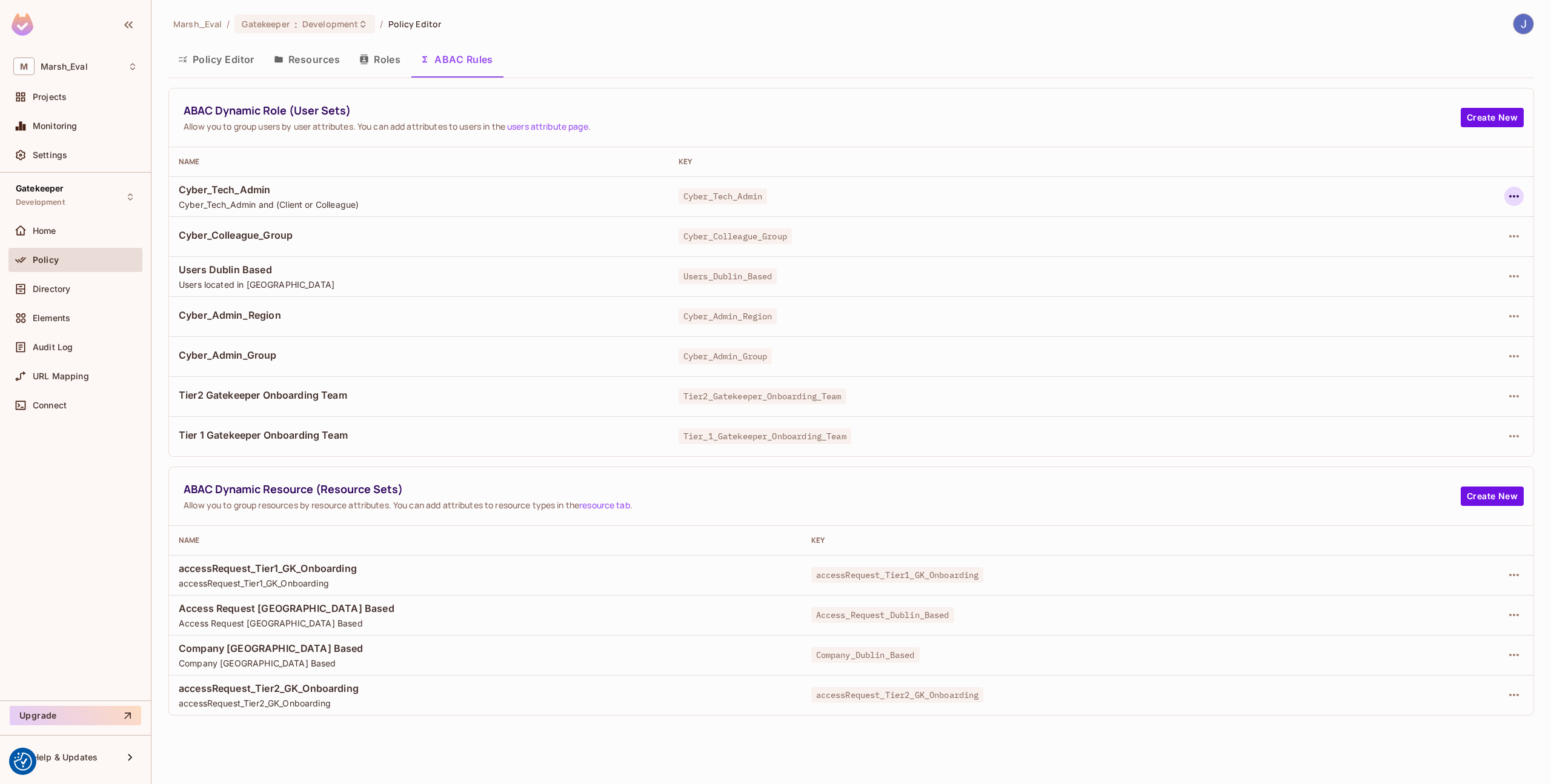
click at [1509, 204] on button "button" at bounding box center [1515, 196] width 19 height 19
click at [1457, 225] on div "Edit Dynamic Role (User Set)" at bounding box center [1431, 224] width 119 height 12
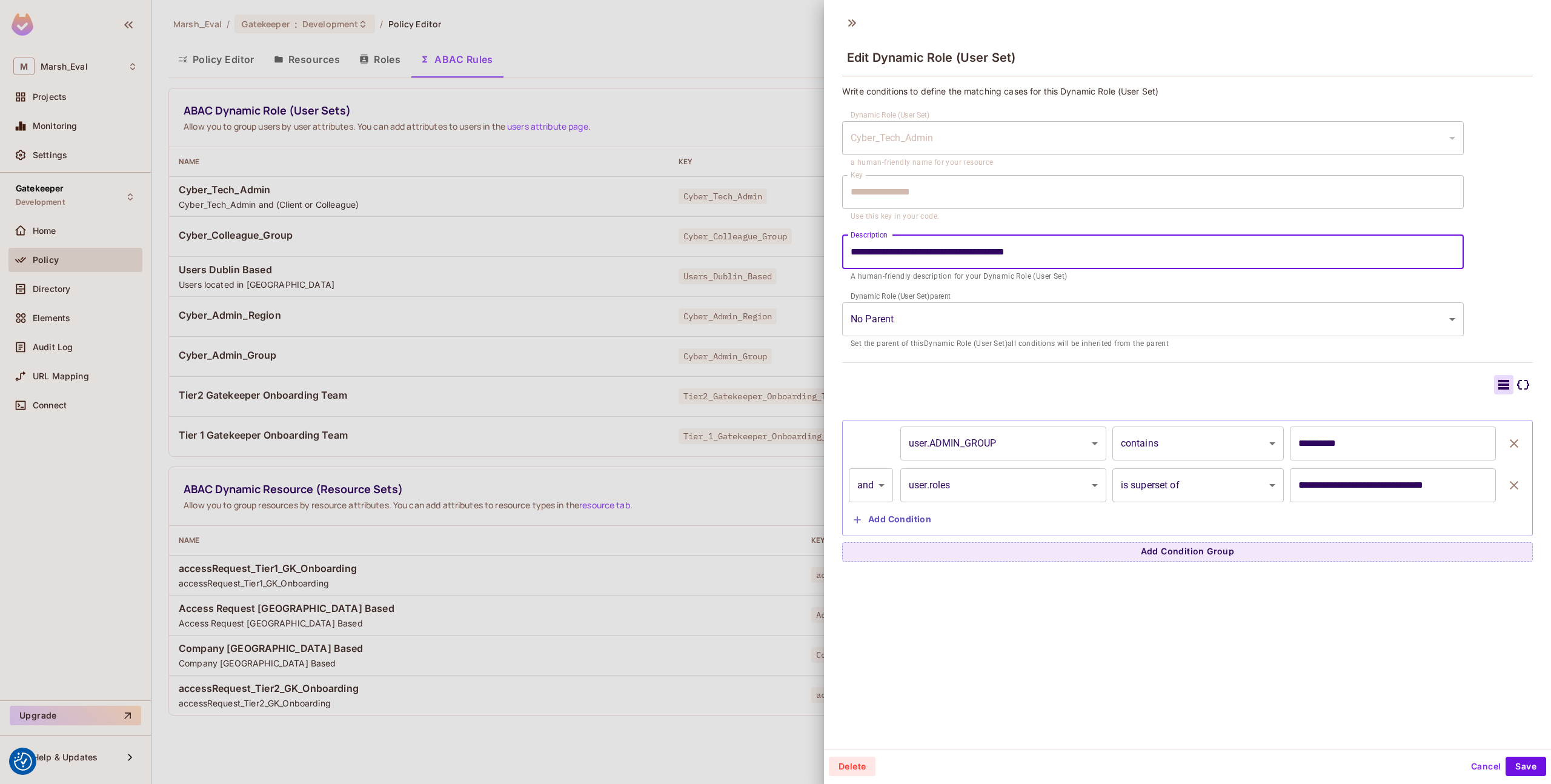
click at [983, 253] on input "**********" at bounding box center [1153, 252] width 622 height 34
type input "**********"
click at [1521, 771] on button "Save" at bounding box center [1526, 766] width 41 height 19
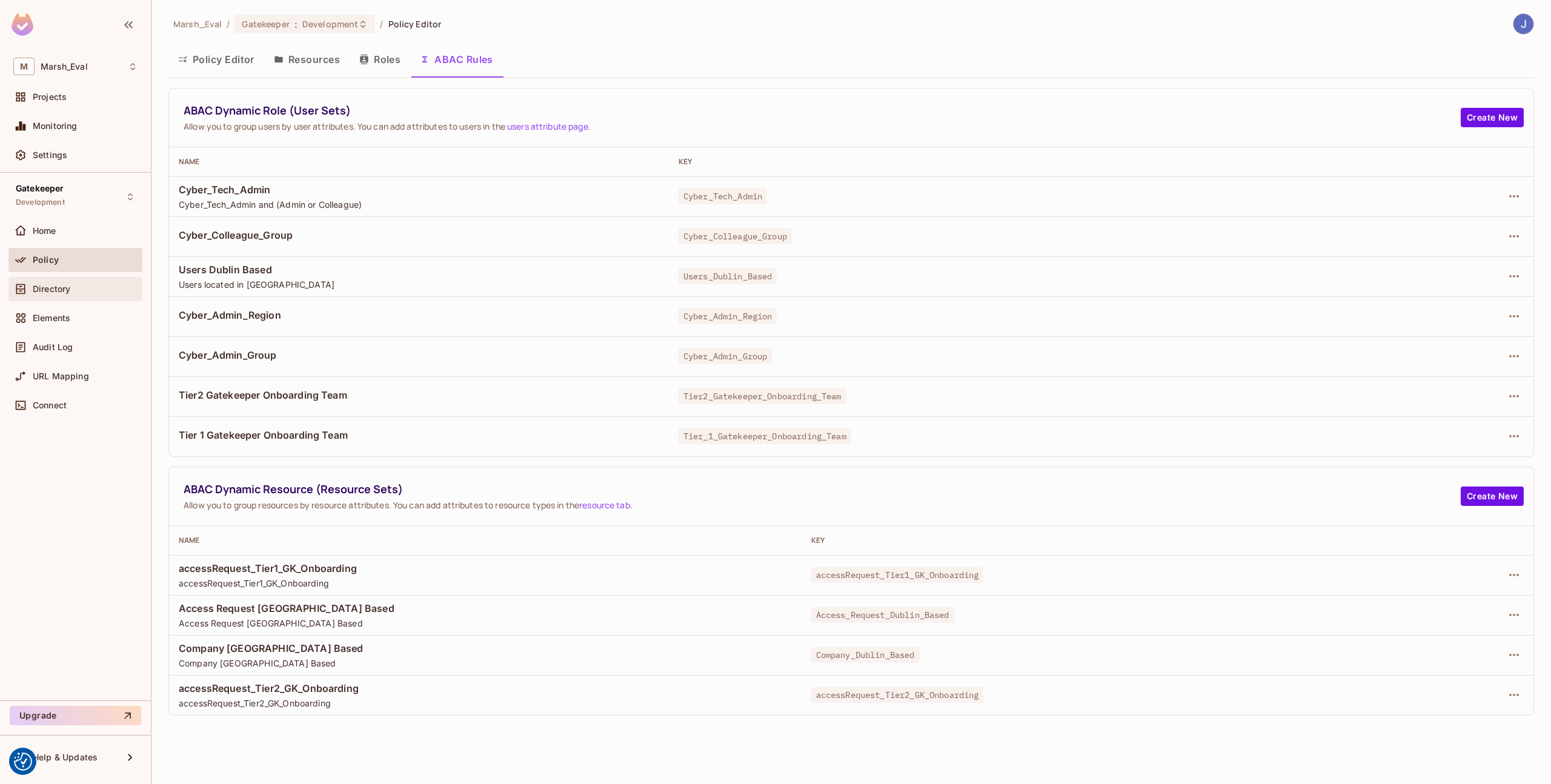
click at [56, 294] on div "Directory" at bounding box center [75, 289] width 124 height 15
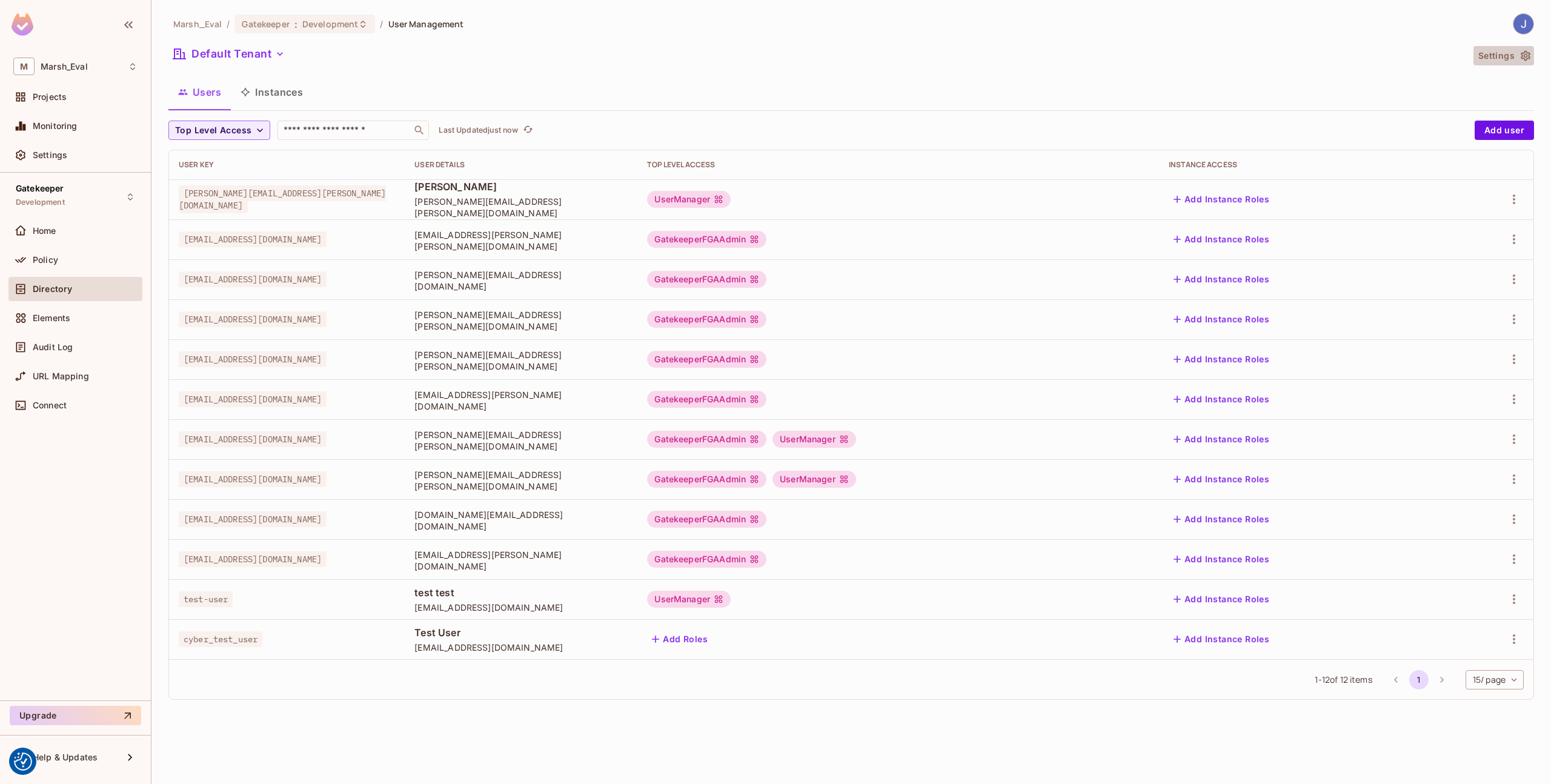
click at [1518, 49] on button "Settings" at bounding box center [1504, 56] width 61 height 19
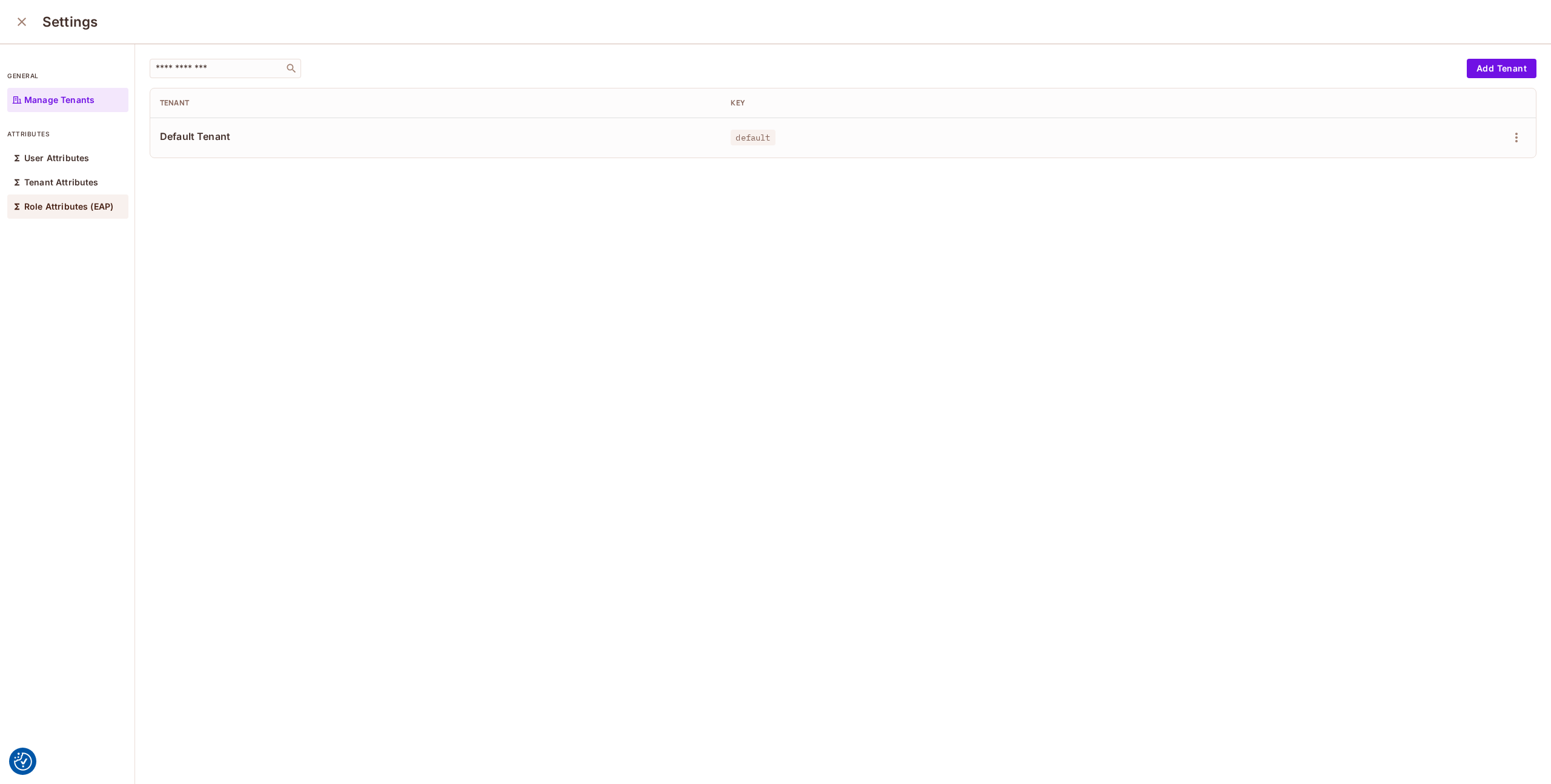
click at [104, 206] on p "Role Attributes (EAP)" at bounding box center [69, 206] width 89 height 10
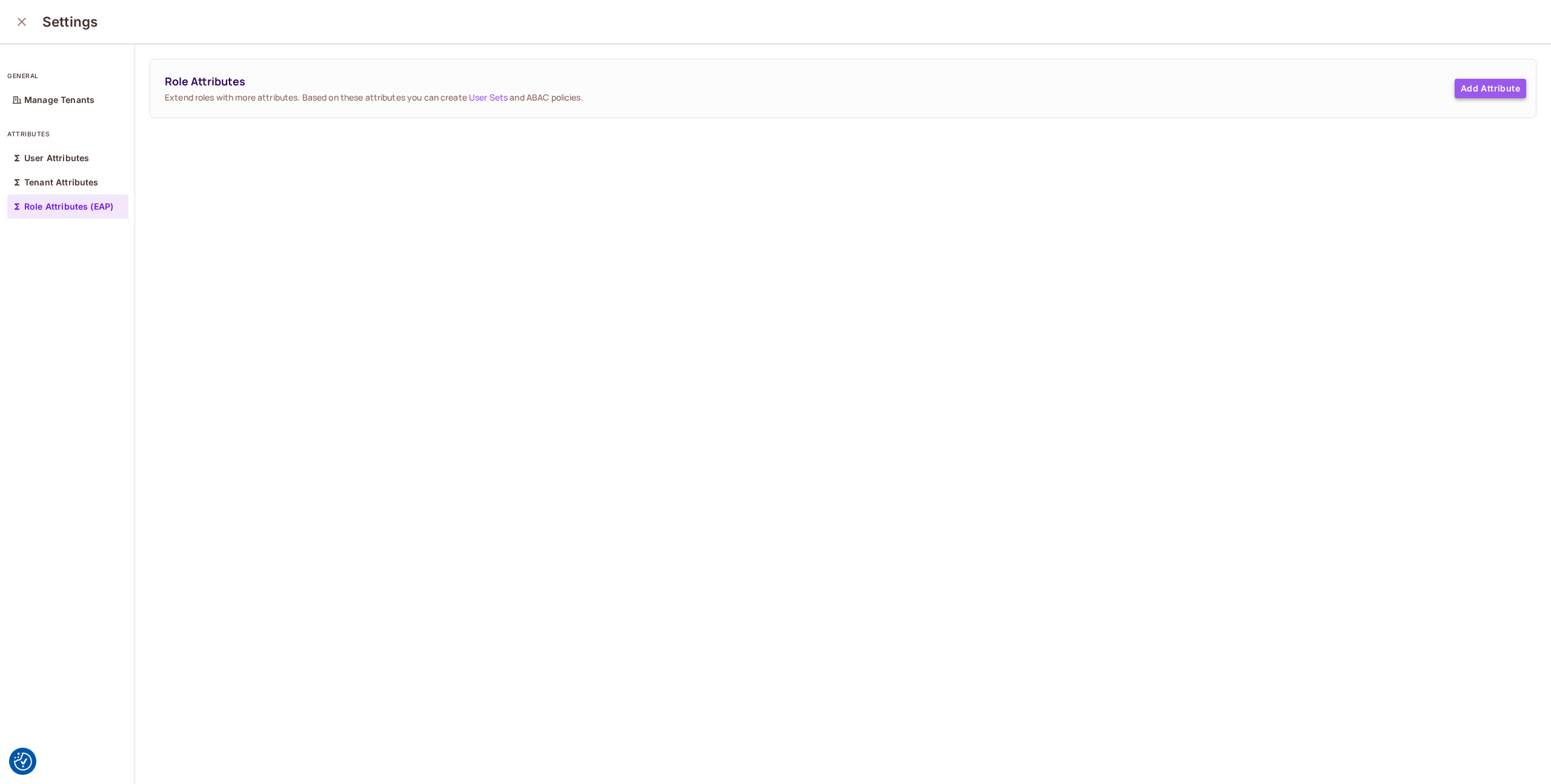
click at [1467, 88] on button "Add Attribute" at bounding box center [1491, 88] width 71 height 19
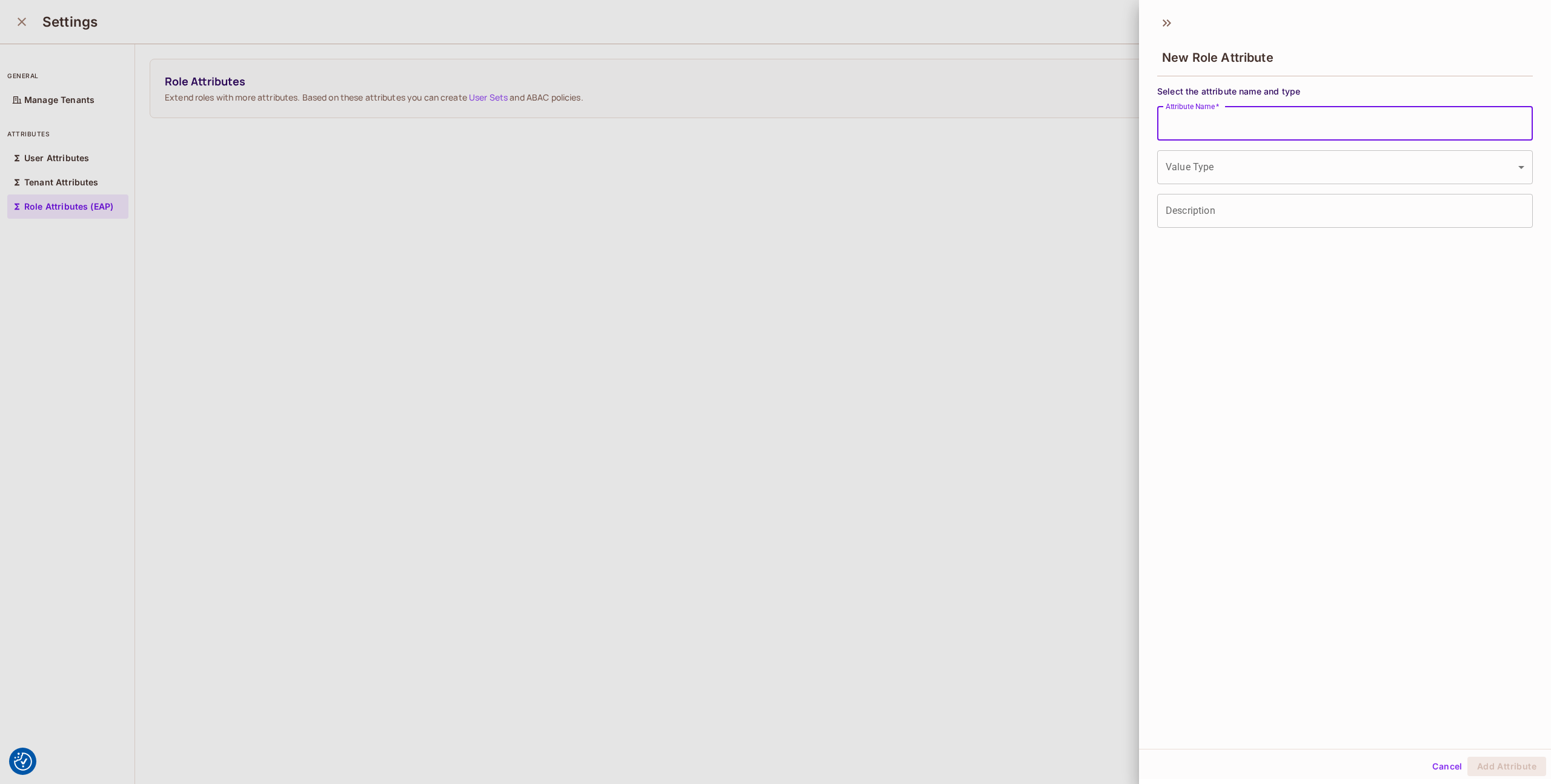
click at [1191, 138] on input "Attribute Name   *" at bounding box center [1345, 124] width 376 height 34
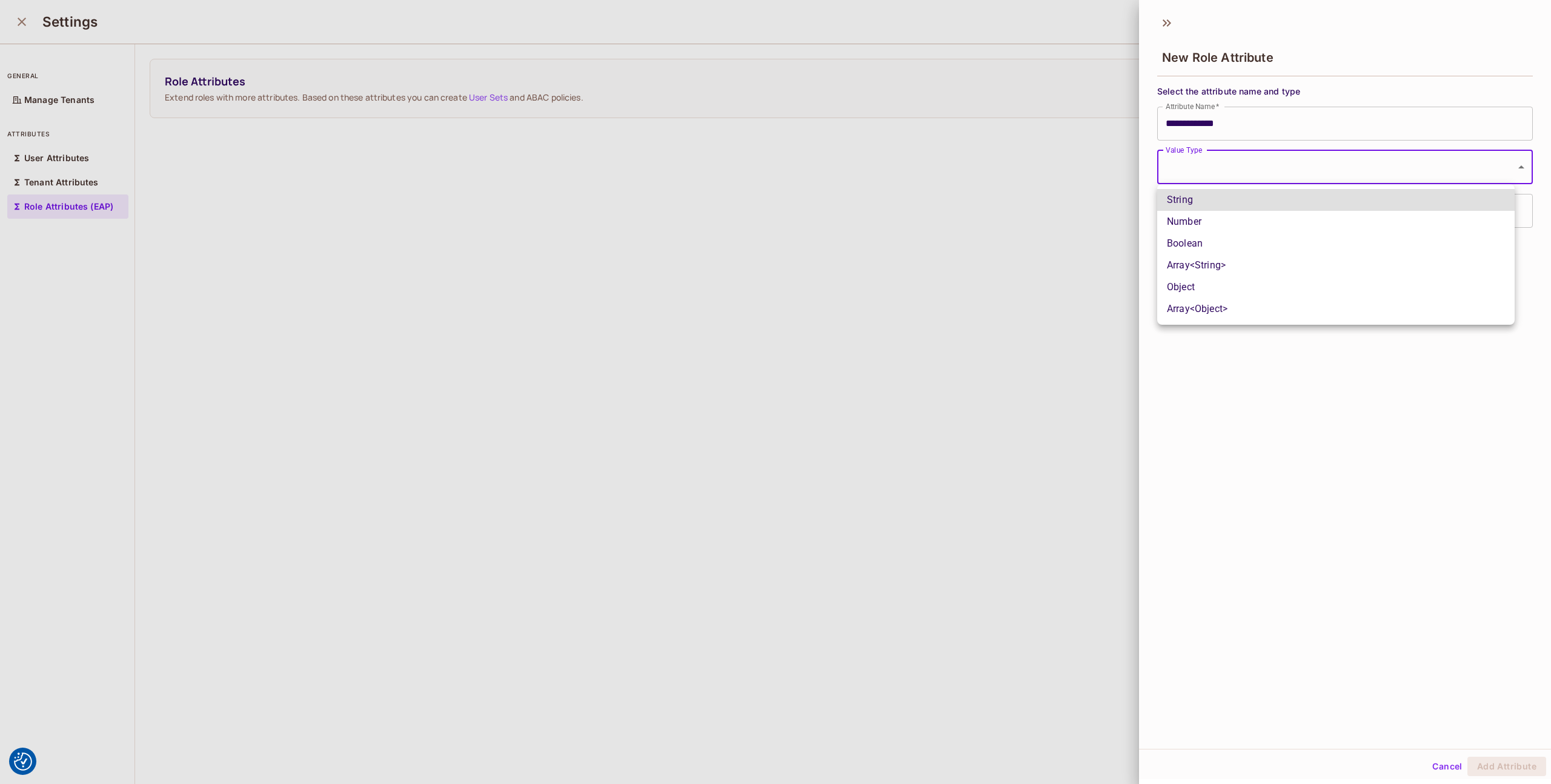
click at [1217, 158] on body "We use cookies to enhance your browsing experience, serve personalized ads or c…" at bounding box center [776, 392] width 1551 height 784
click at [1226, 126] on div at bounding box center [776, 392] width 1551 height 784
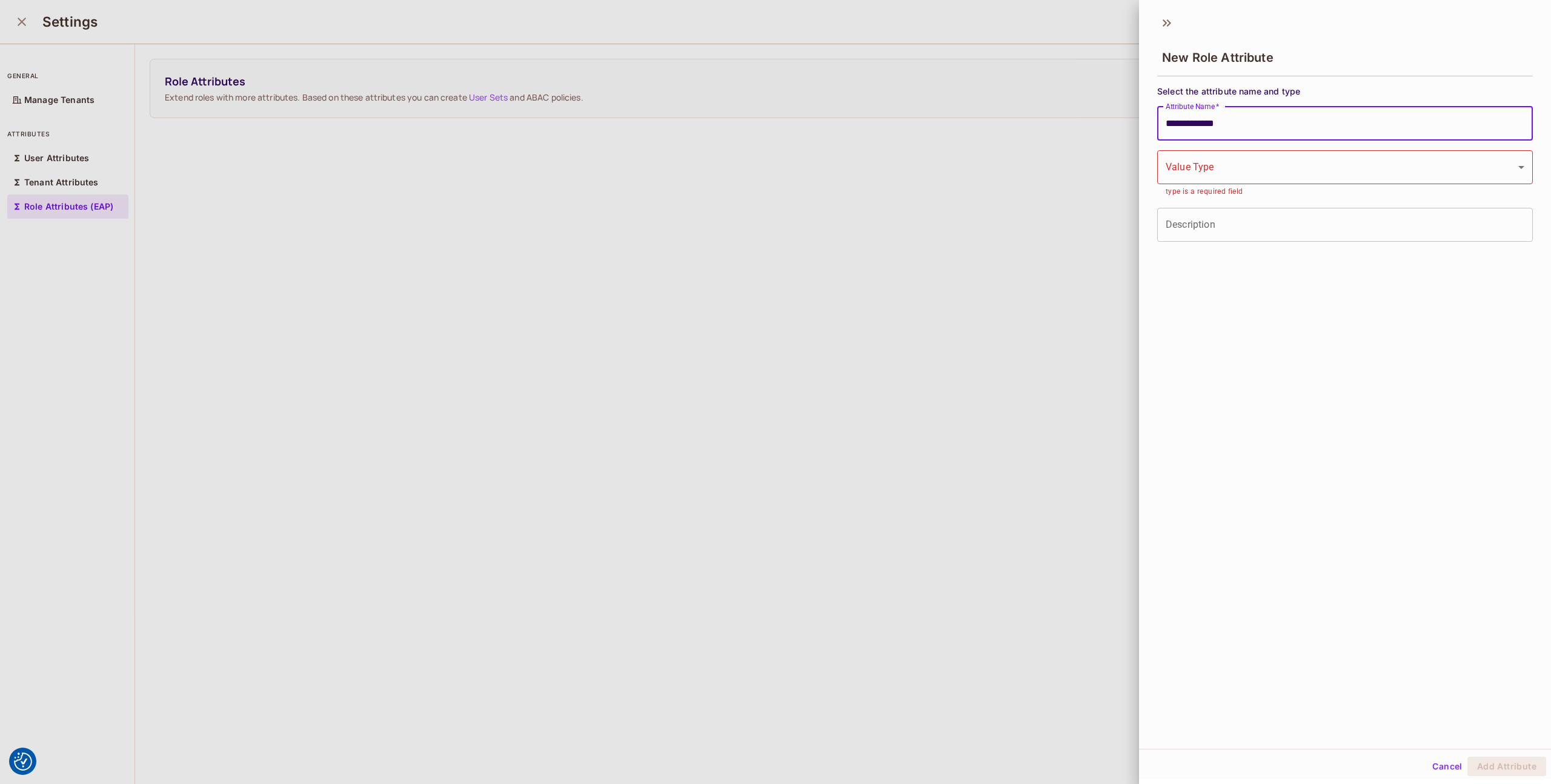
click at [1186, 125] on input "**********" at bounding box center [1345, 124] width 376 height 34
type input "**********"
click at [1198, 147] on div "**********" at bounding box center [1345, 163] width 376 height 156
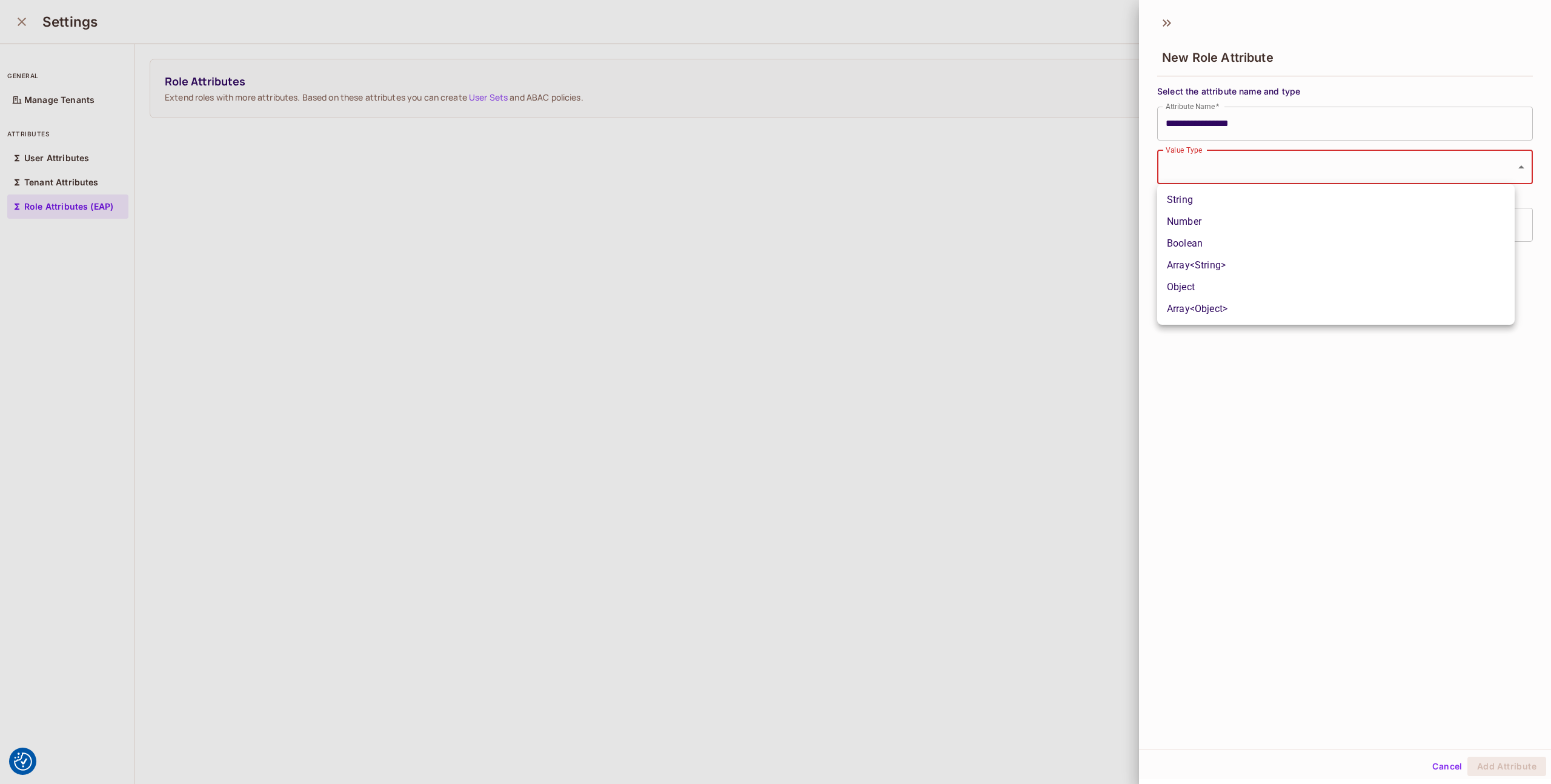
click at [1206, 173] on body "We use cookies to enhance your browsing experience, serve personalized ads or c…" at bounding box center [776, 392] width 1551 height 784
click at [1201, 201] on li "String" at bounding box center [1336, 200] width 357 height 22
type input "******"
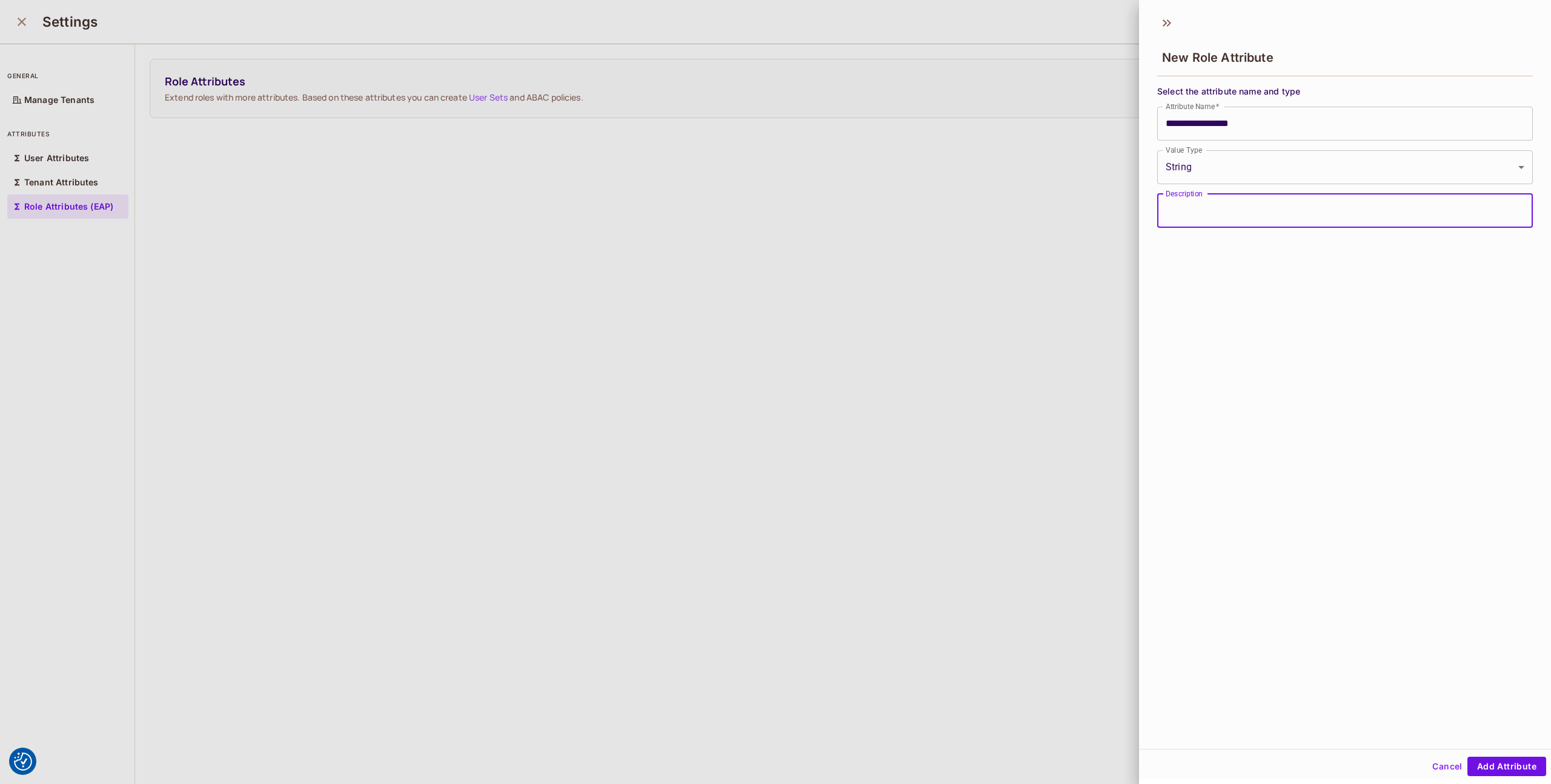
click at [1205, 221] on input "Description" at bounding box center [1345, 211] width 376 height 34
type input "**********"
click at [1482, 760] on button "Add Attribute" at bounding box center [1507, 766] width 79 height 19
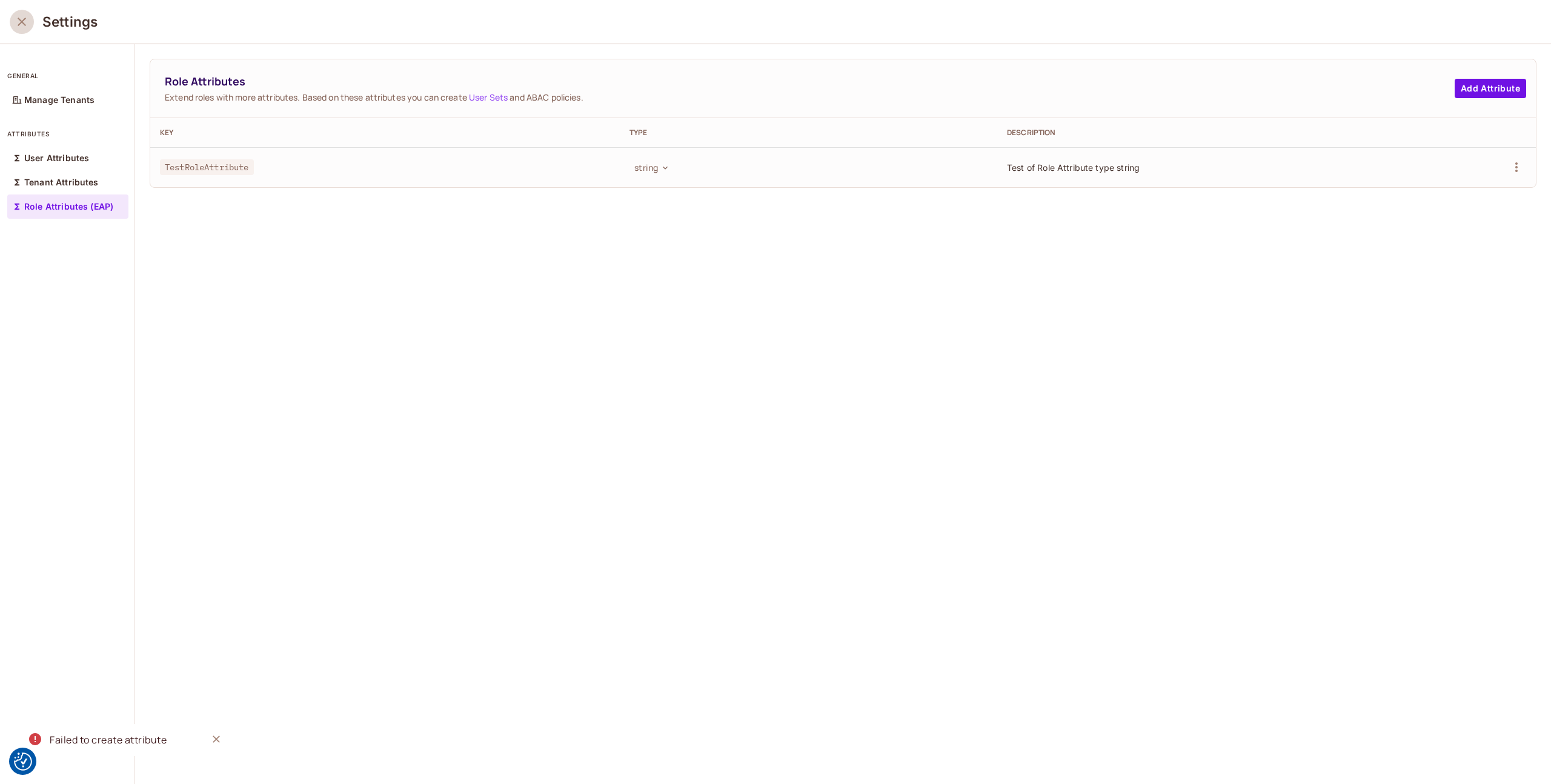
click at [25, 20] on icon "close" at bounding box center [22, 22] width 15 height 15
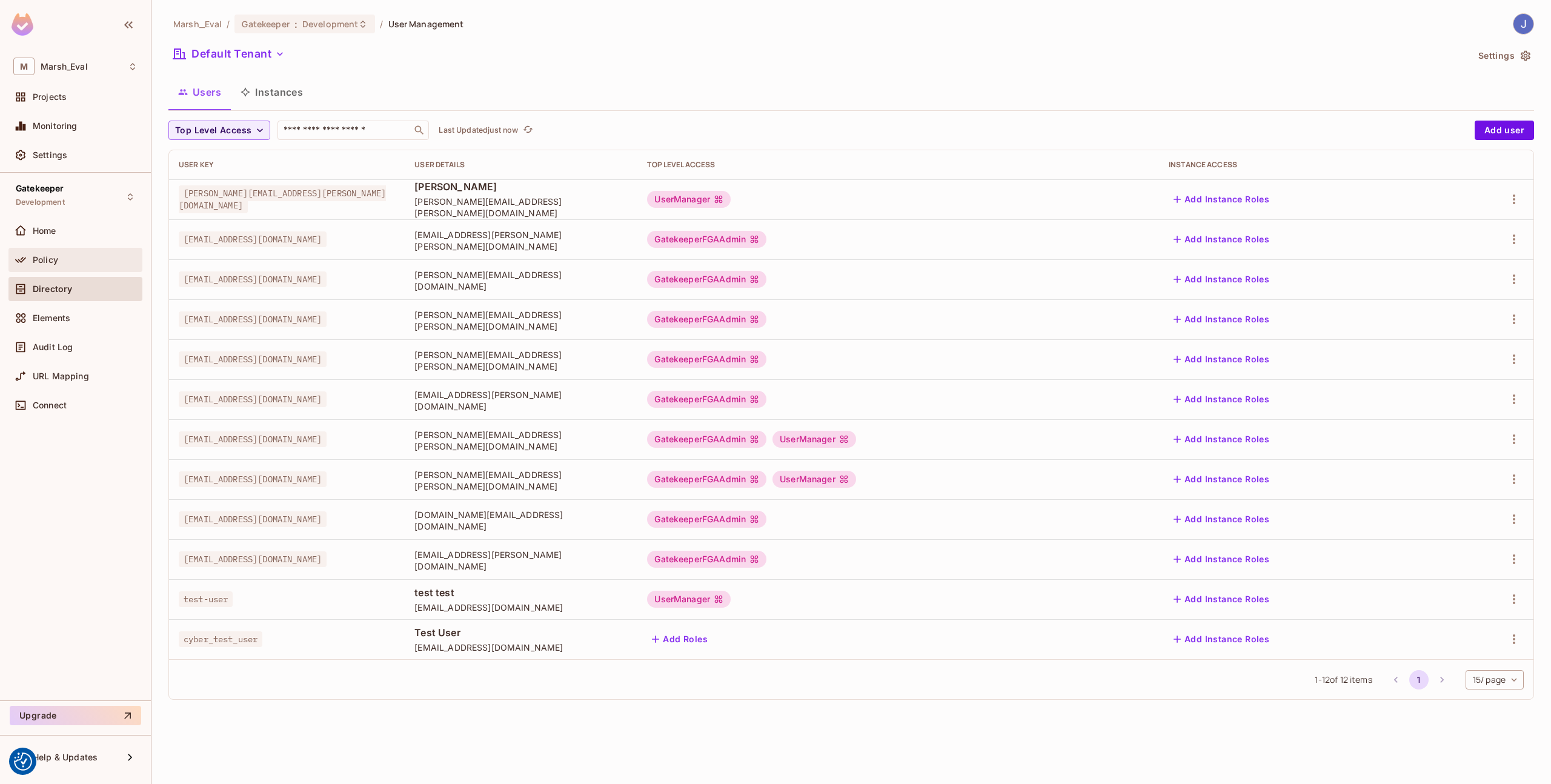
click at [76, 255] on div "Policy" at bounding box center [85, 259] width 105 height 10
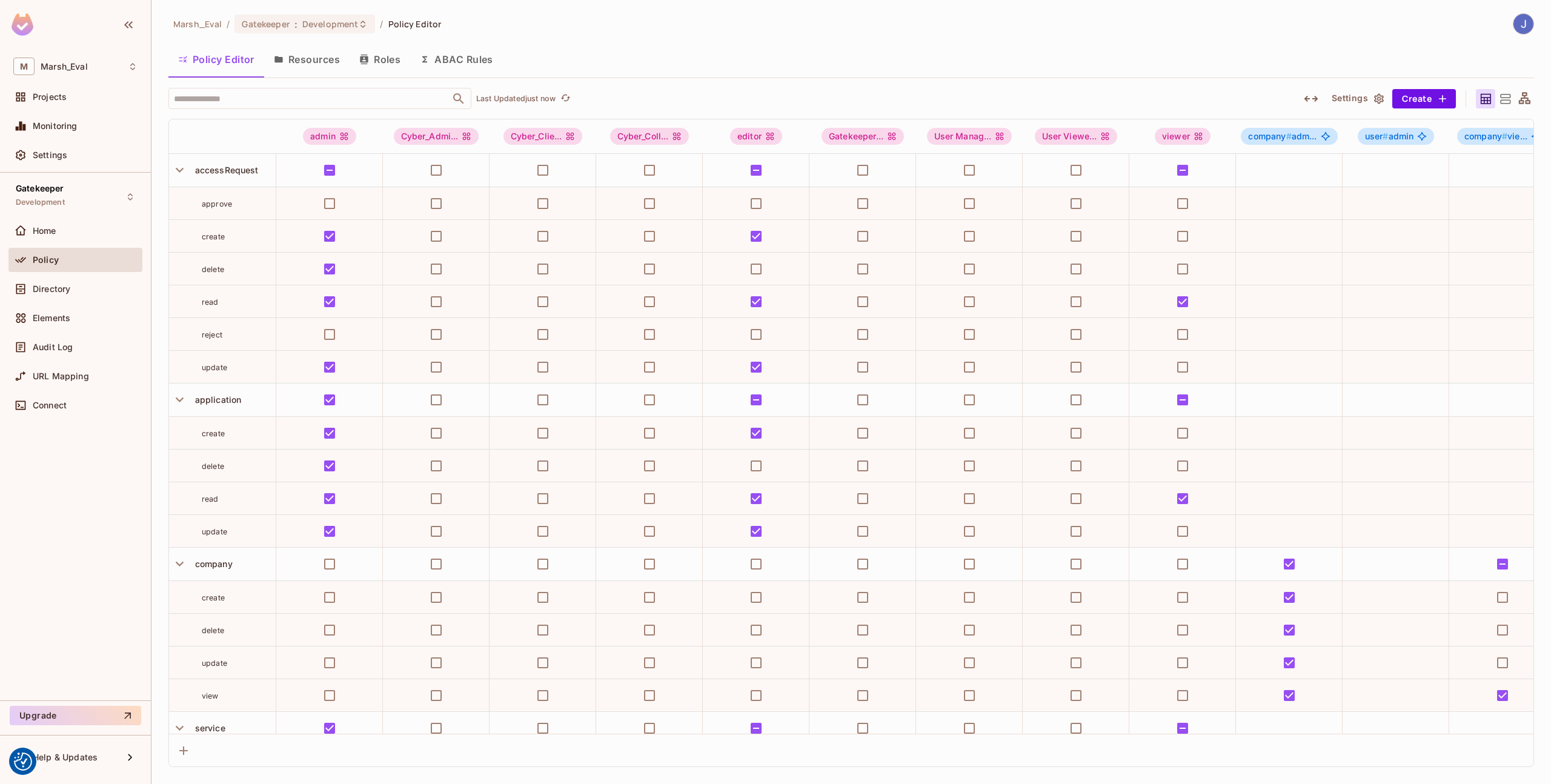
click at [474, 64] on button "ABAC Rules" at bounding box center [456, 59] width 93 height 30
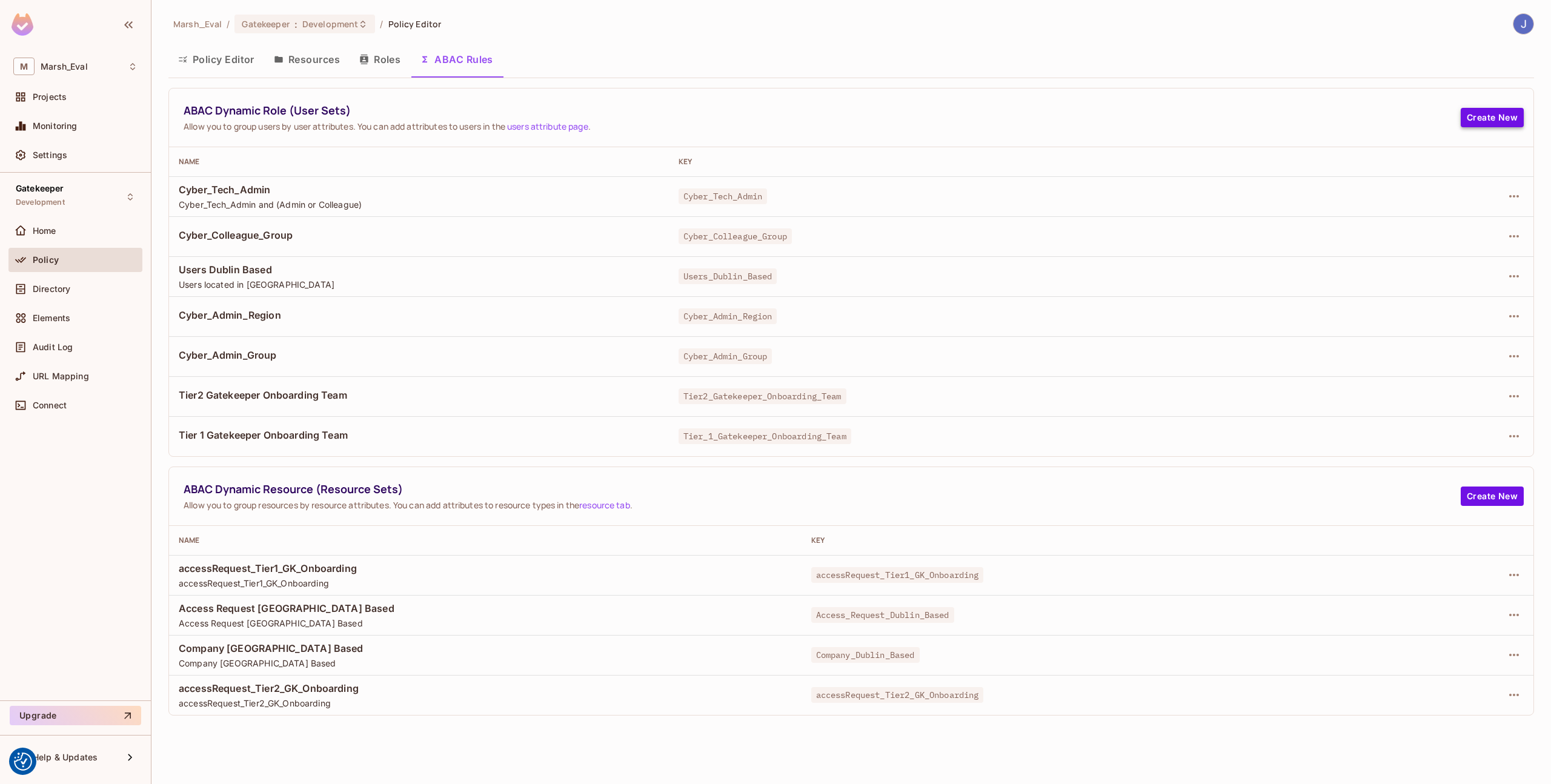
click at [1489, 122] on button "Create New" at bounding box center [1492, 117] width 63 height 19
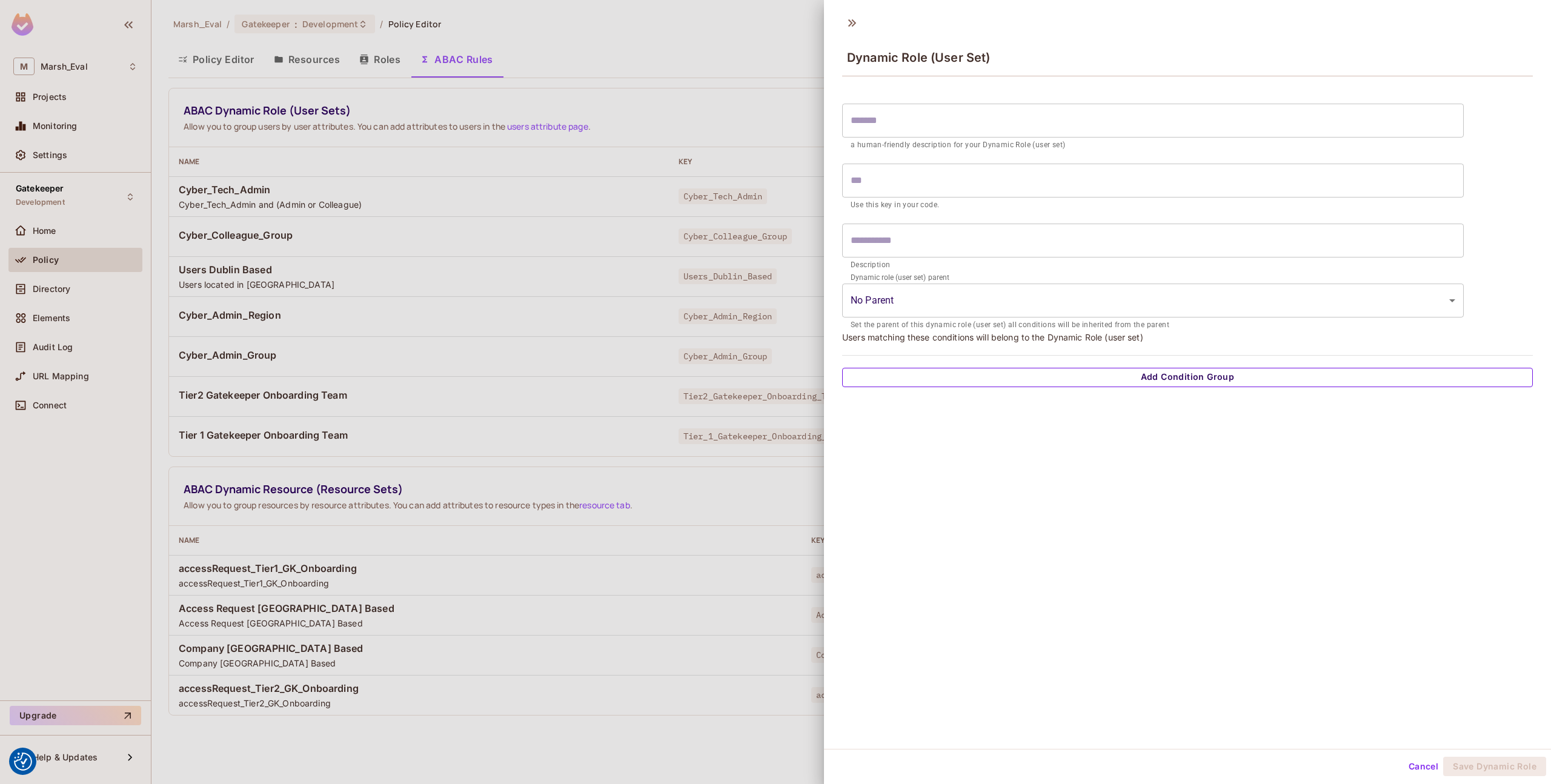
click at [998, 376] on button "Add Condition Group" at bounding box center [1188, 377] width 691 height 19
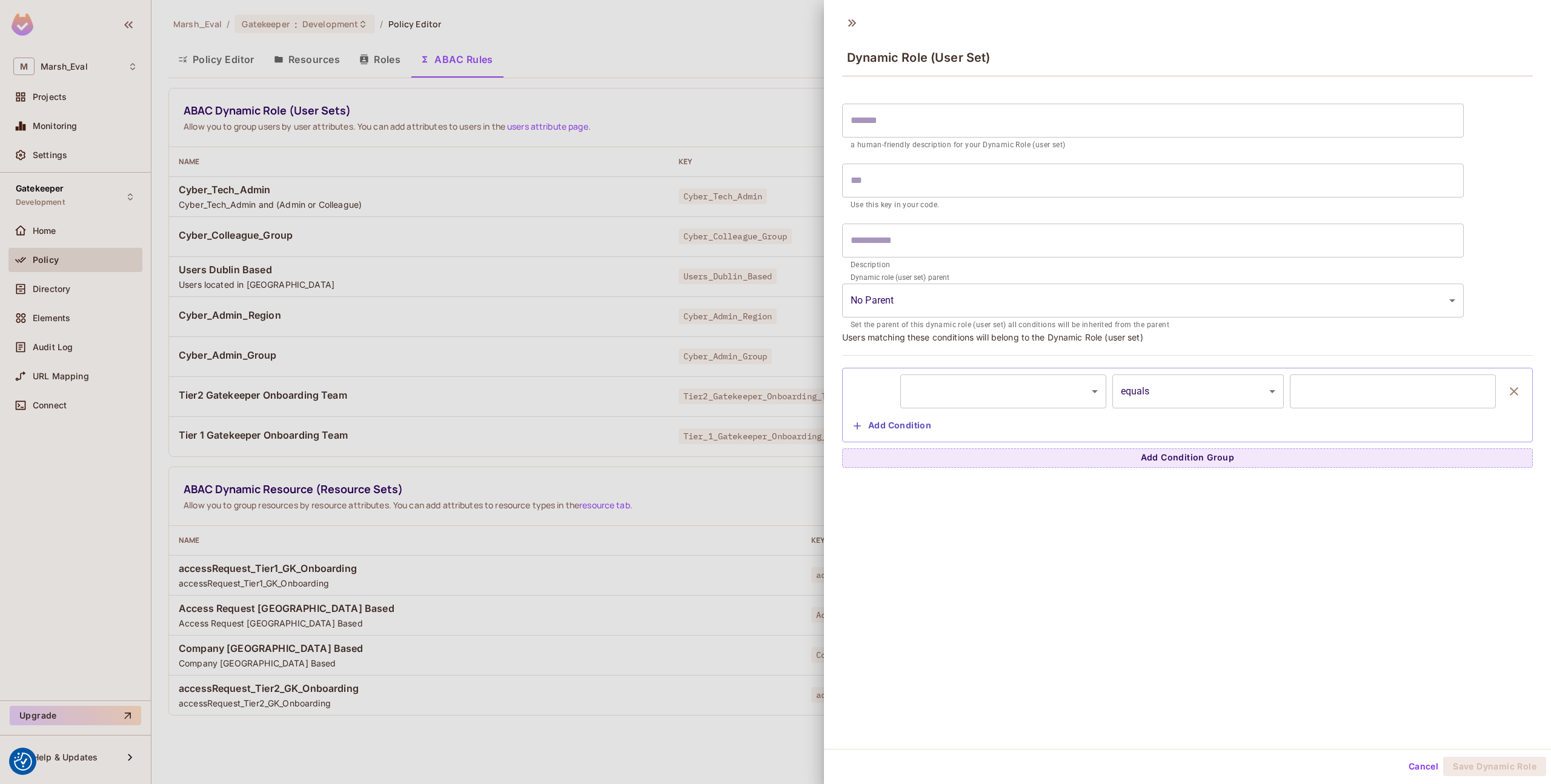
click at [995, 395] on body "We use cookies to enhance your browsing experience, serve personalized ads or c…" at bounding box center [776, 392] width 1551 height 784
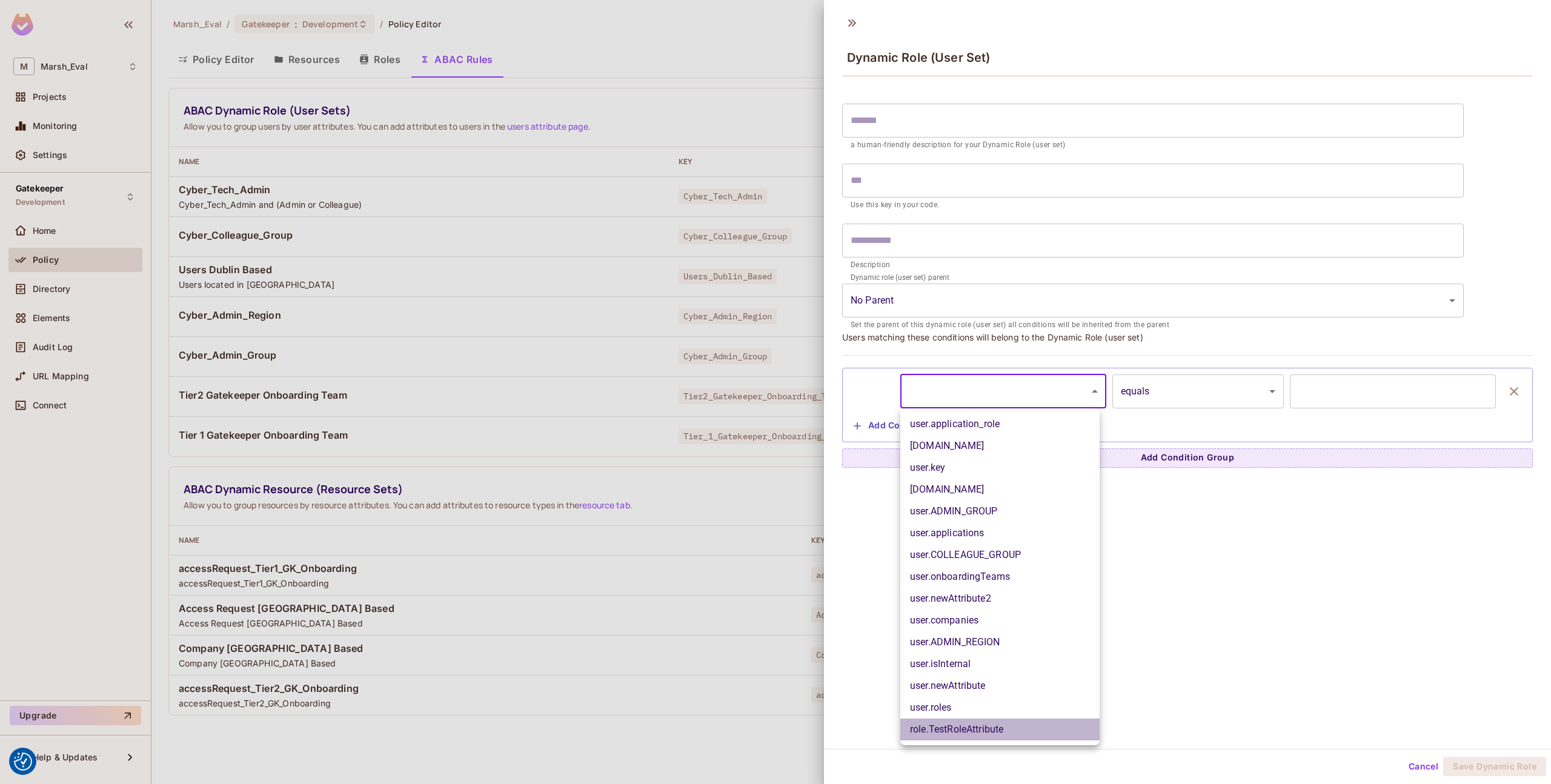
click at [972, 728] on li "role.TestRoleAttribute" at bounding box center [1000, 729] width 199 height 22
type input "**********"
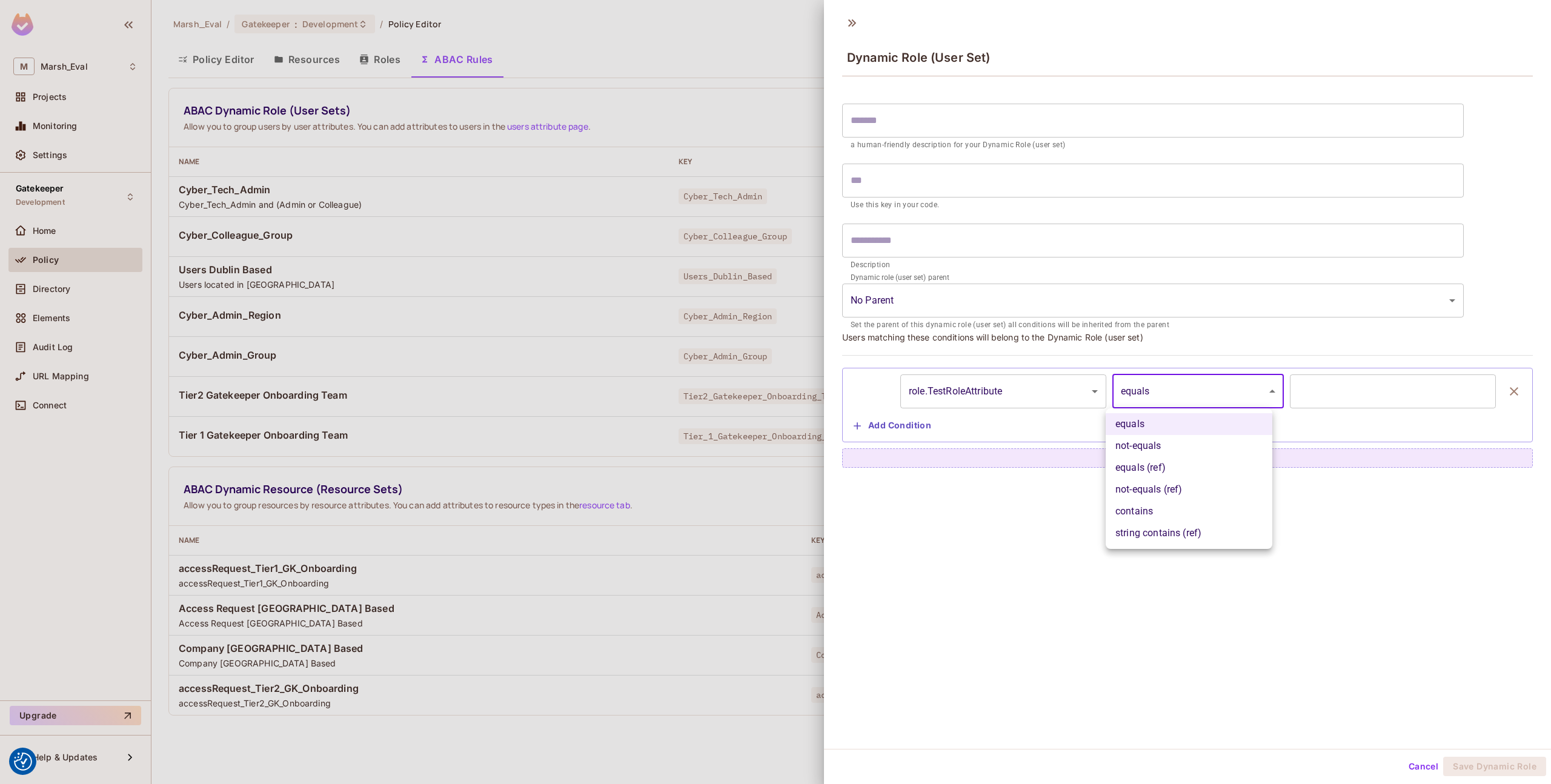
click at [1171, 399] on body "We use cookies to enhance your browsing experience, serve personalized ads or c…" at bounding box center [776, 392] width 1551 height 784
click at [1171, 399] on div at bounding box center [776, 392] width 1551 height 784
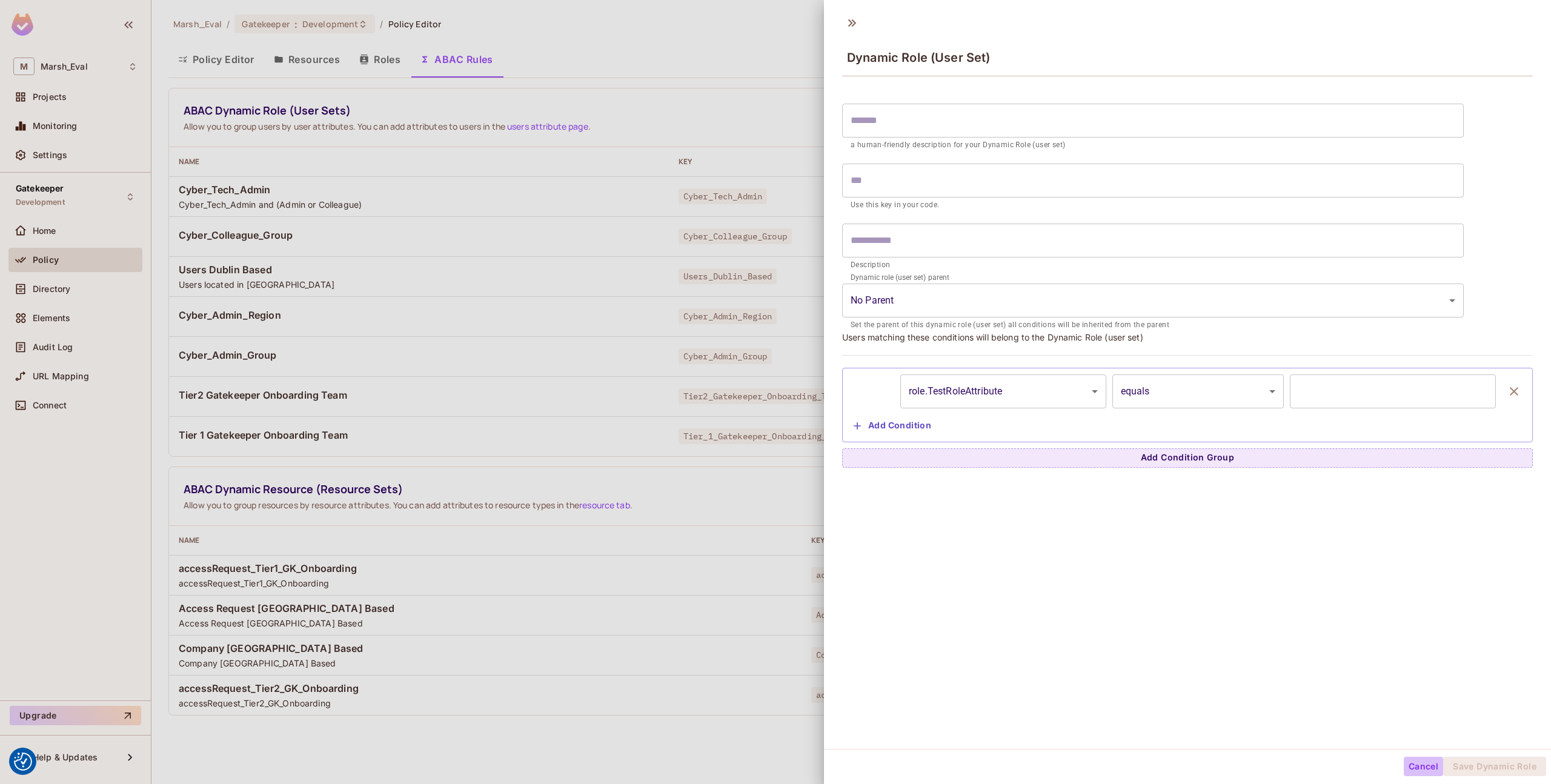
click at [1404, 766] on button "Cancel" at bounding box center [1423, 766] width 39 height 19
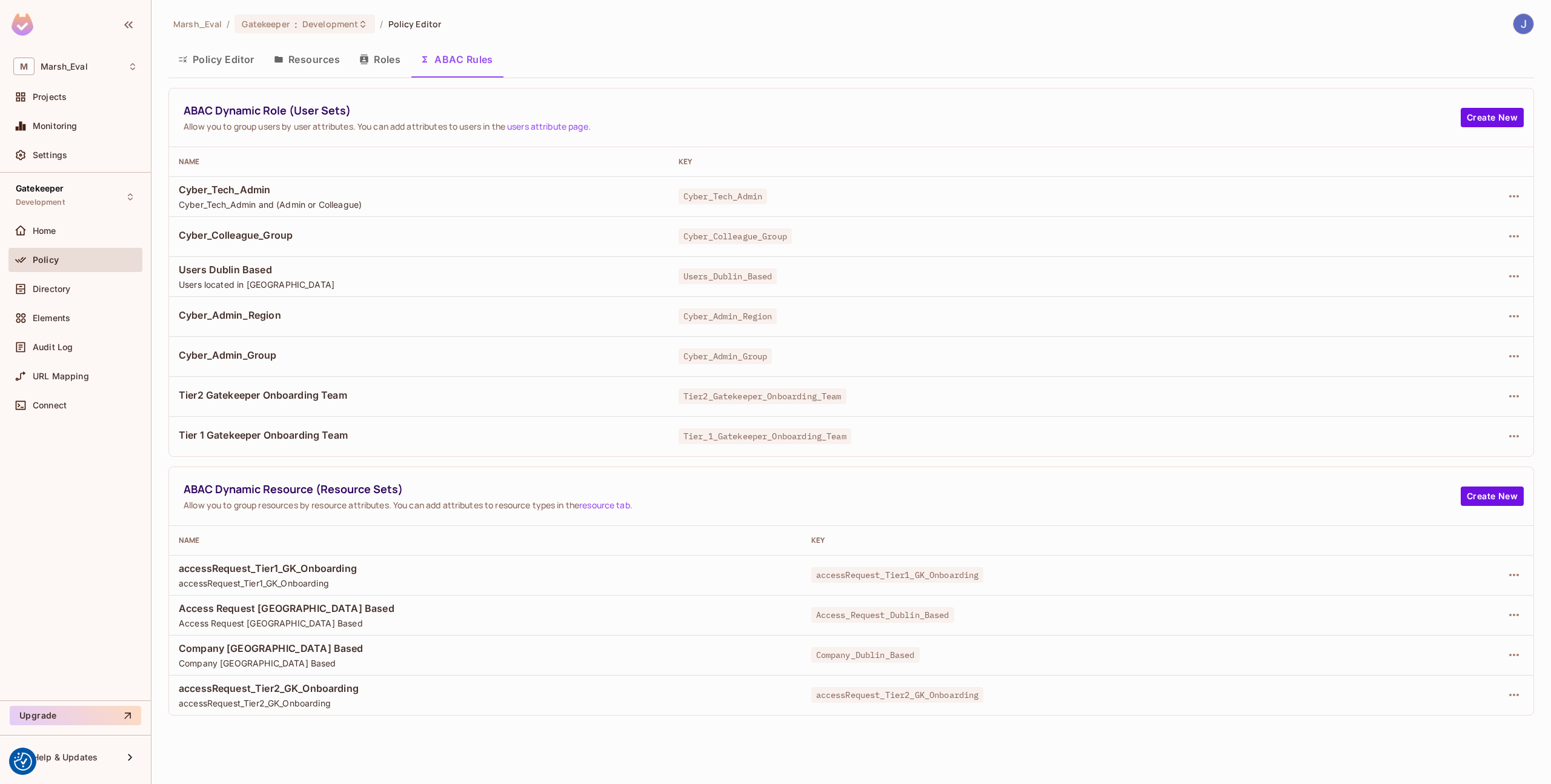
click at [380, 52] on button "Roles" at bounding box center [380, 59] width 61 height 30
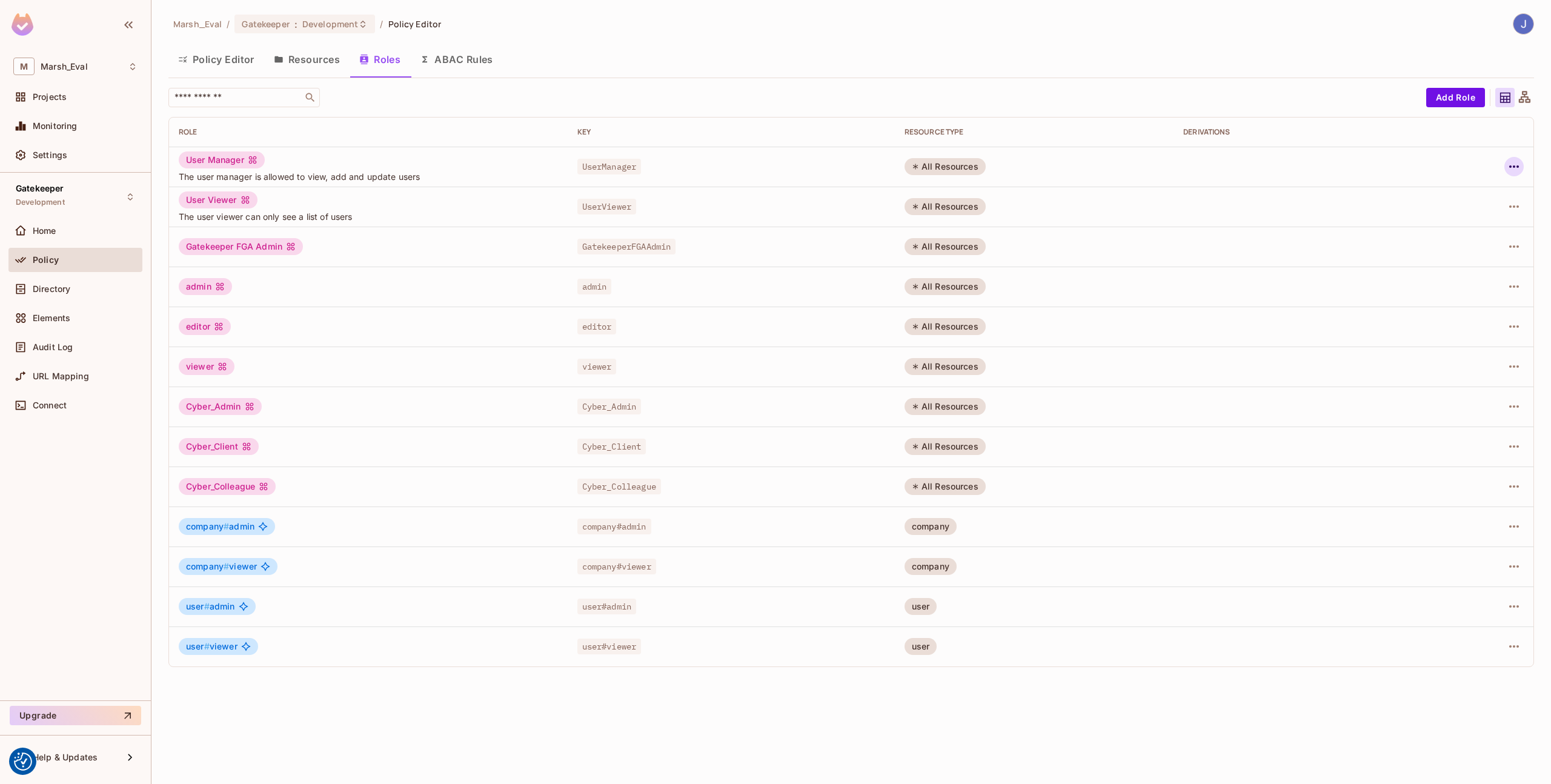
click at [1513, 171] on icon "button" at bounding box center [1515, 167] width 15 height 15
click at [1492, 215] on div "Edit Attributes" at bounding box center [1472, 221] width 60 height 12
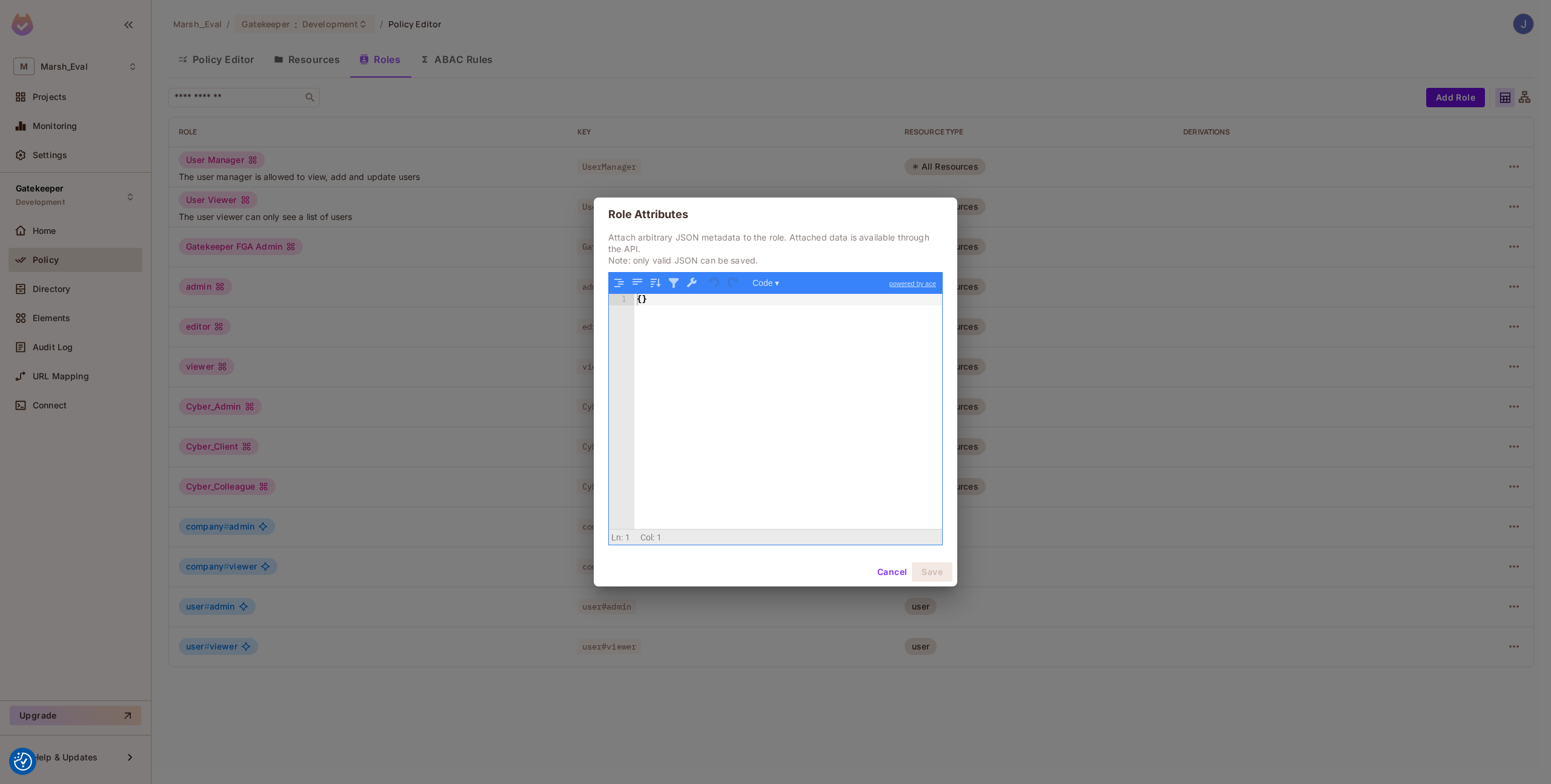
click at [888, 562] on button "Cancel" at bounding box center [892, 572] width 39 height 19
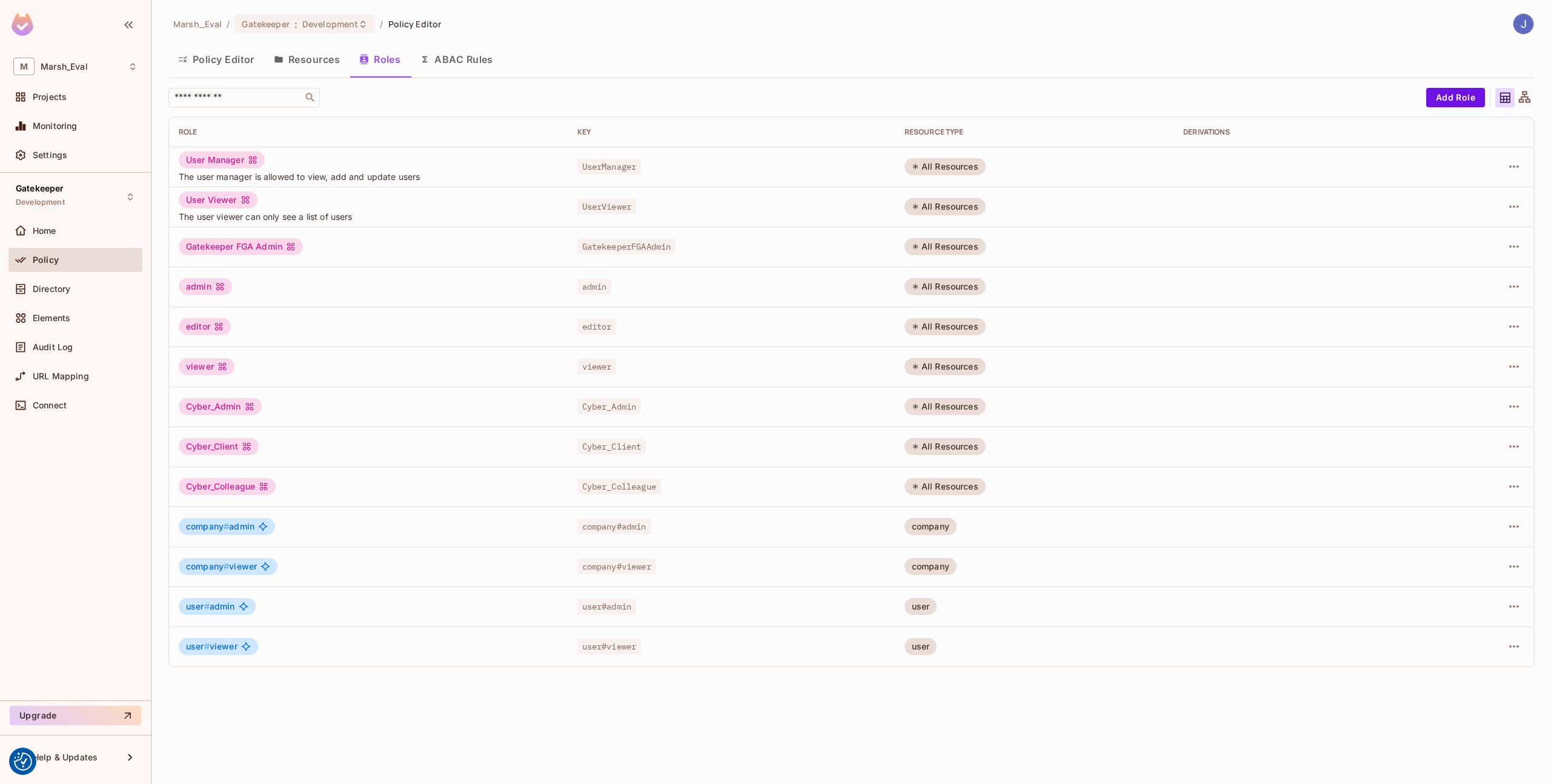
click at [301, 59] on button "Resources" at bounding box center [307, 59] width 85 height 30
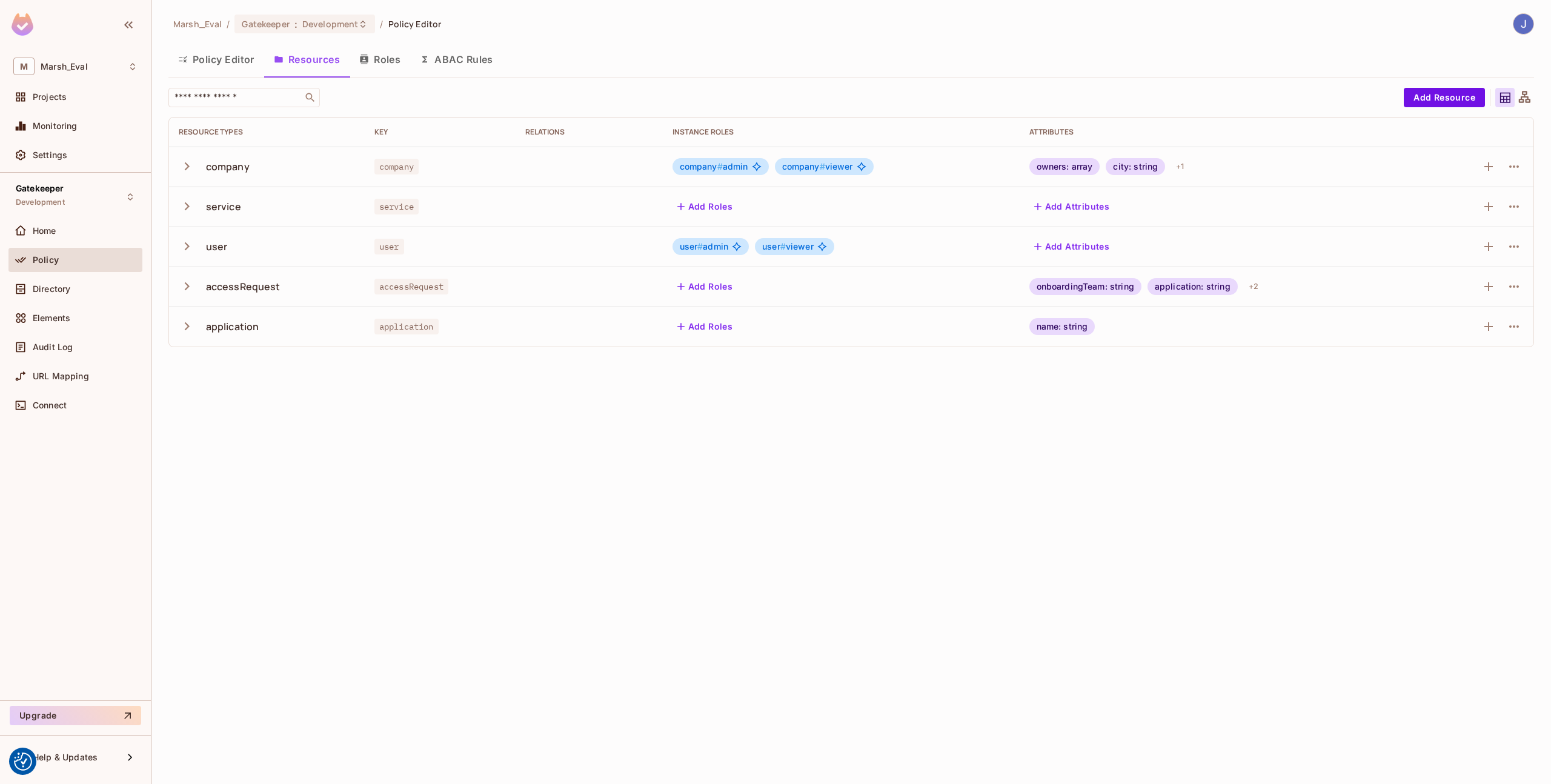
click at [472, 64] on button "ABAC Rules" at bounding box center [456, 59] width 93 height 30
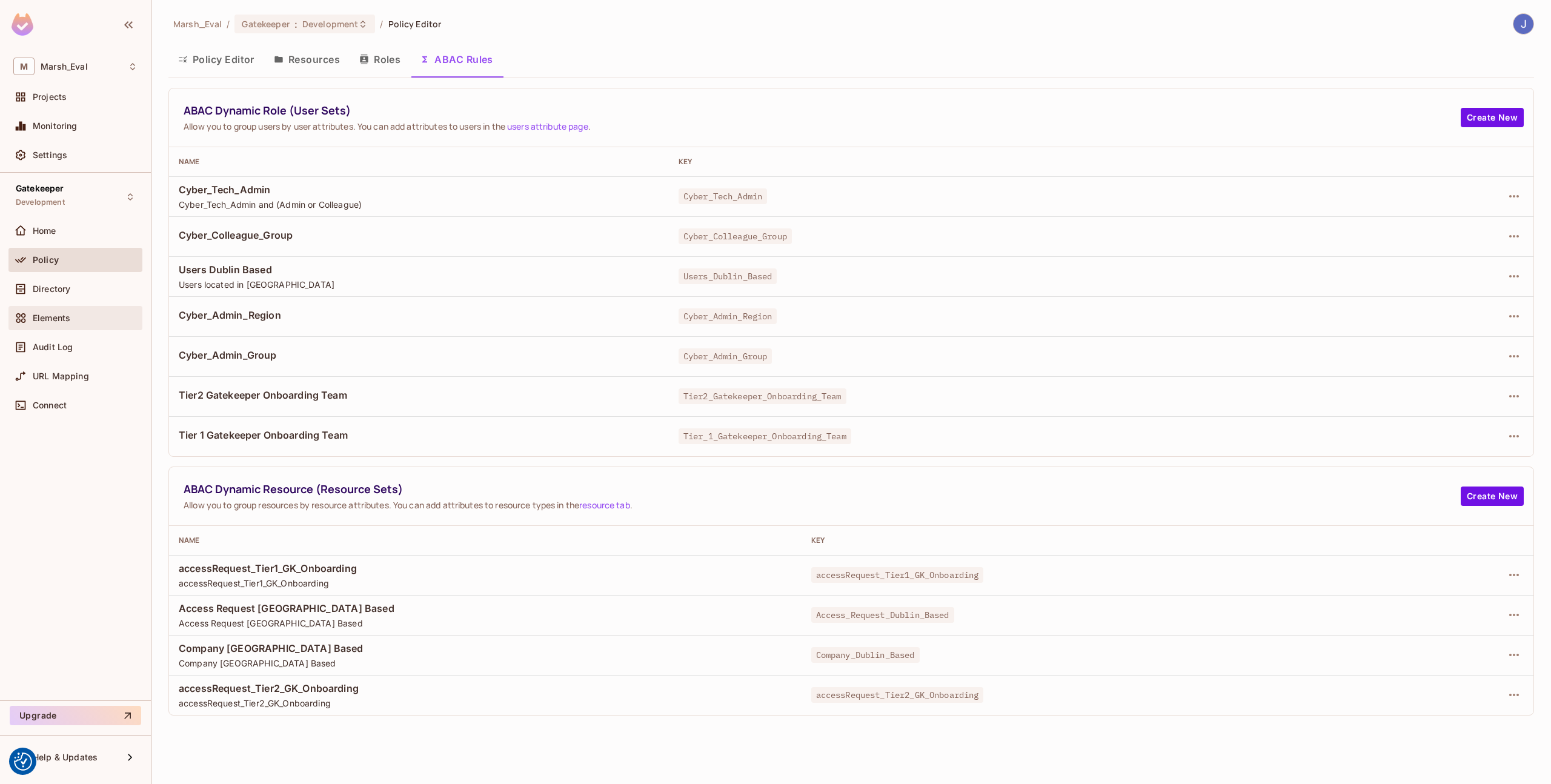
click at [66, 324] on div "Elements" at bounding box center [75, 318] width 124 height 15
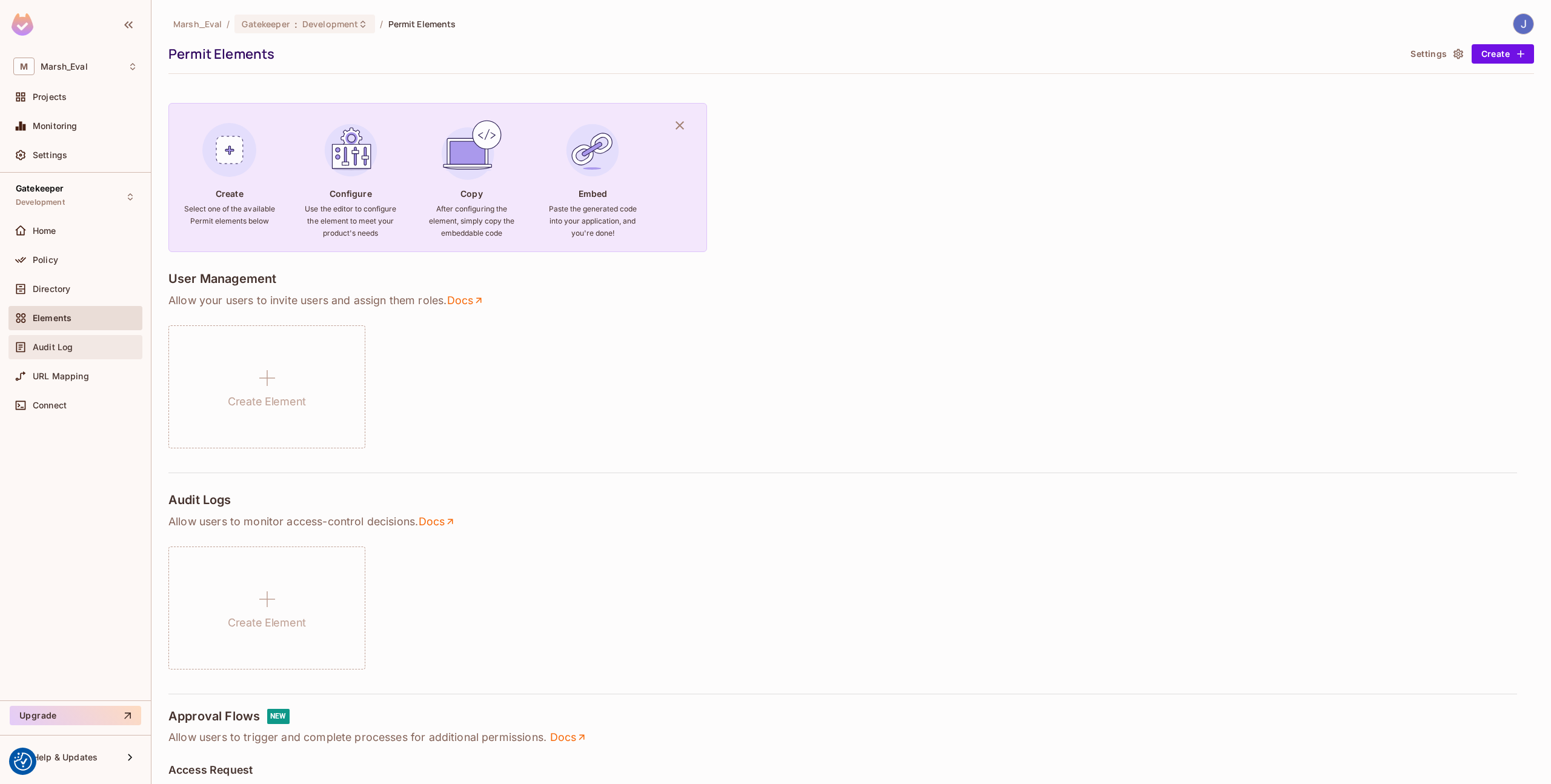
click at [68, 343] on span "Audit Log" at bounding box center [53, 347] width 40 height 10
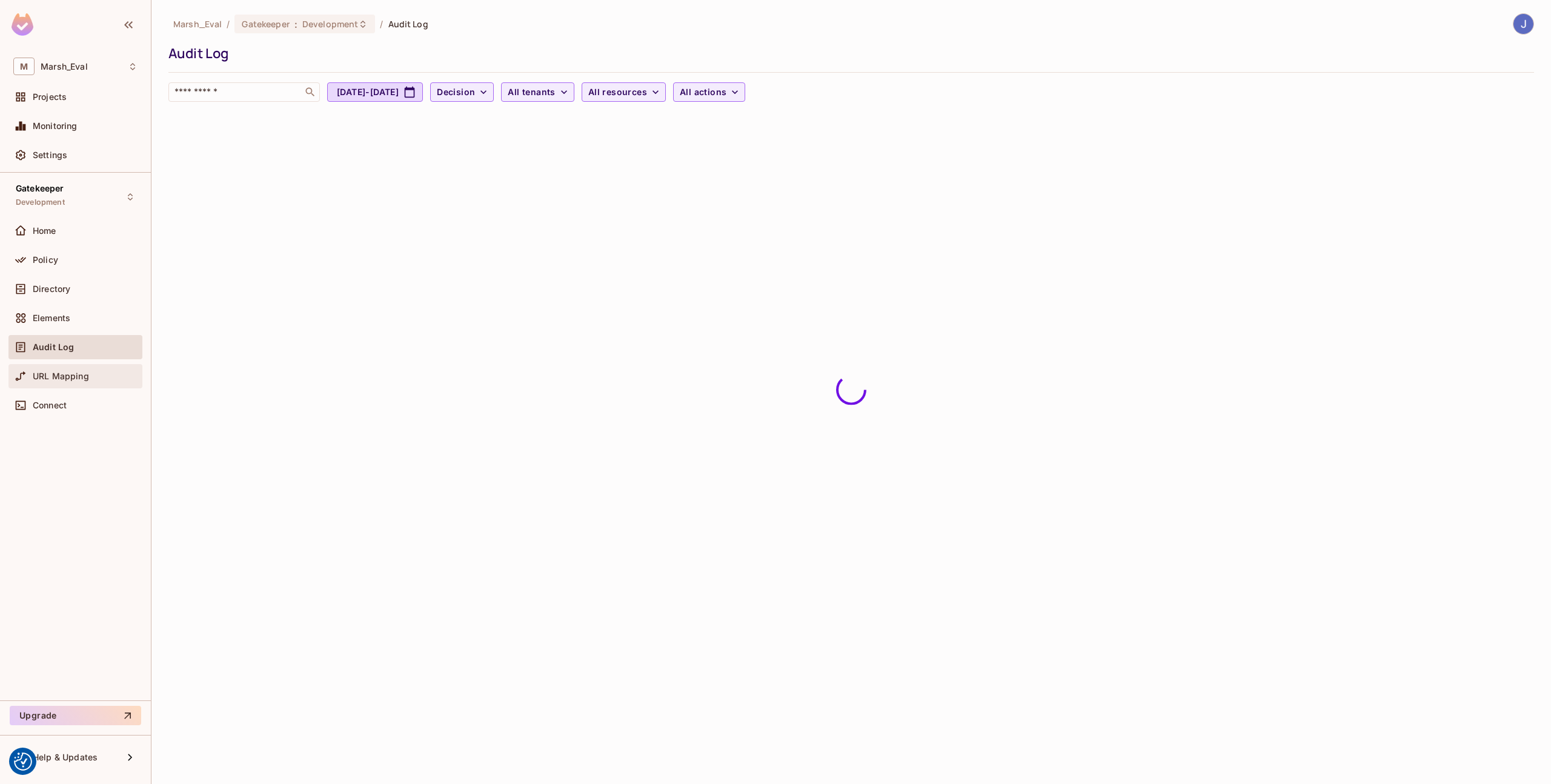
click at [69, 371] on span "URL Mapping" at bounding box center [61, 376] width 56 height 10
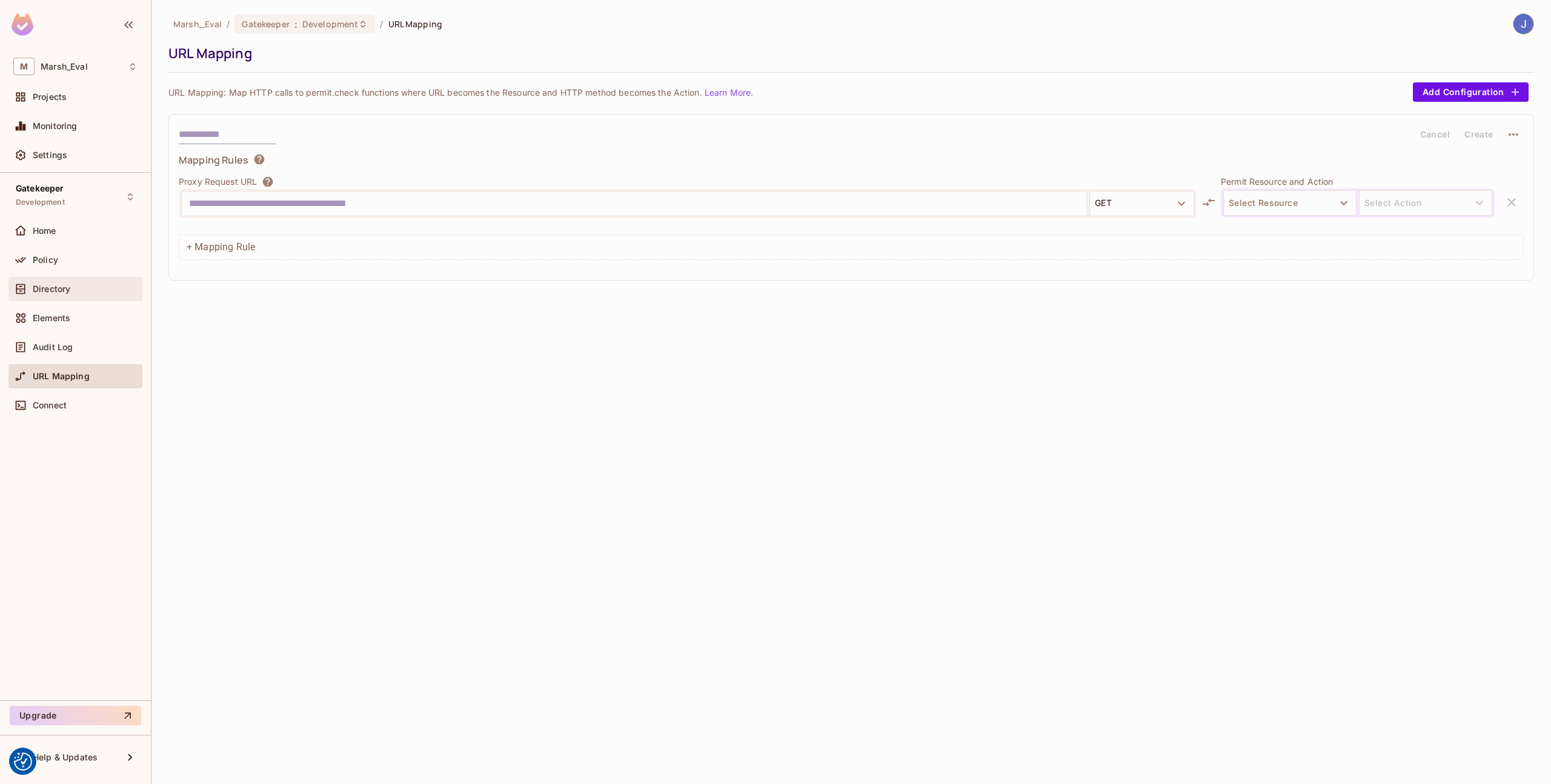
click at [77, 293] on div "Directory" at bounding box center [85, 289] width 105 height 10
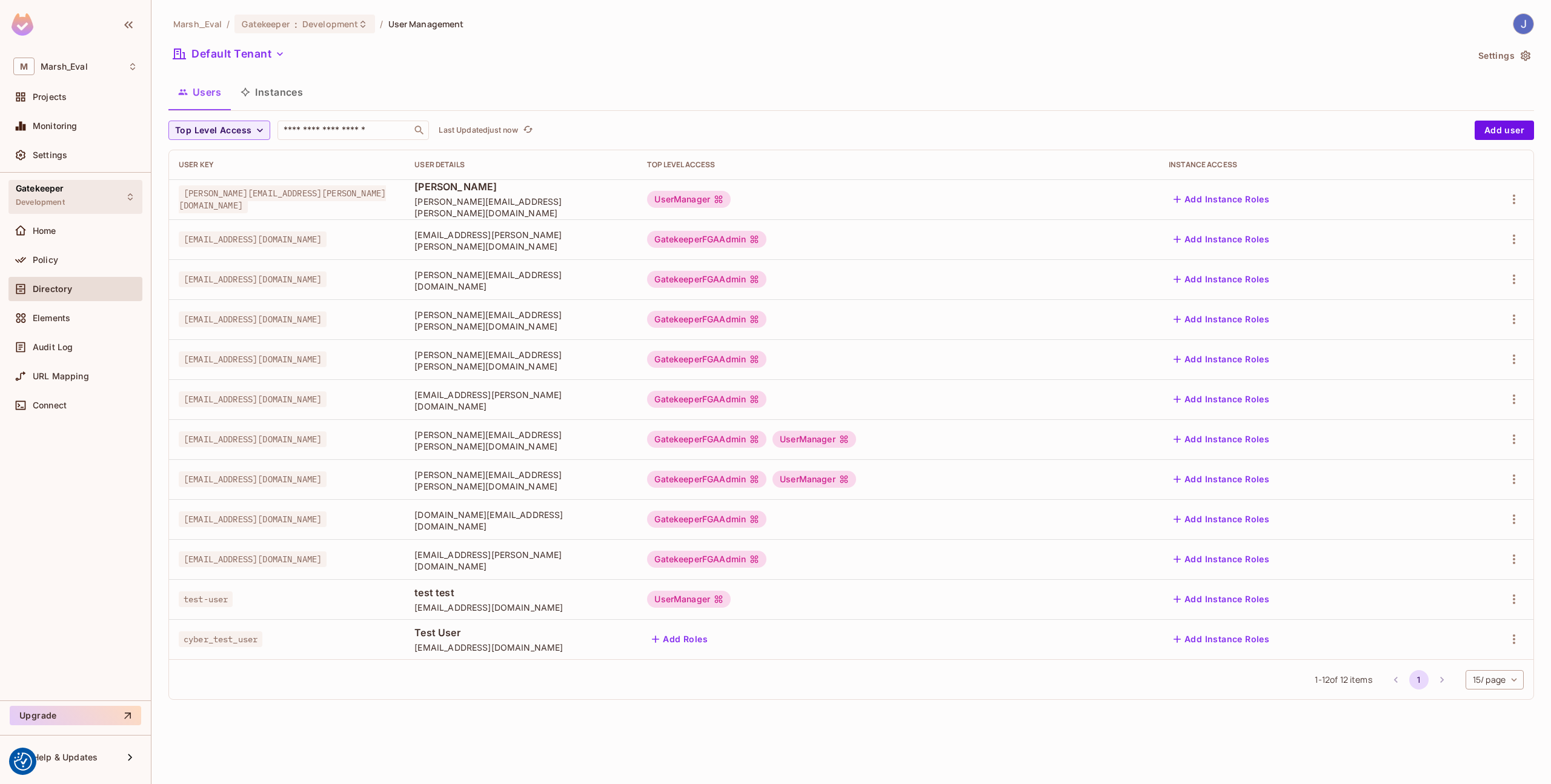
click at [96, 183] on div "Gatekeeper Development" at bounding box center [75, 196] width 134 height 33
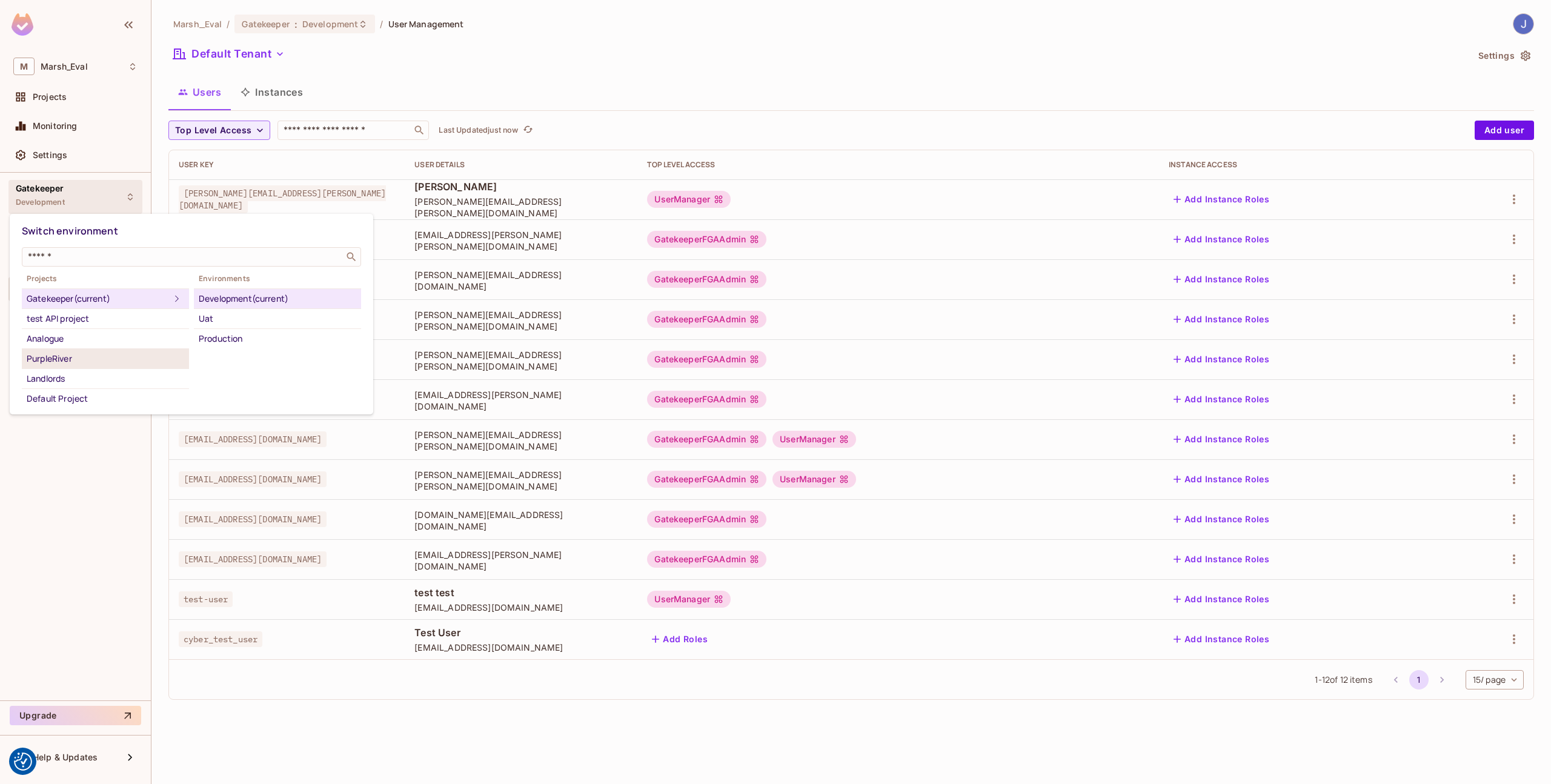
click at [79, 361] on div "PurpleRiver" at bounding box center [105, 359] width 157 height 15
click at [169, 353] on icon at bounding box center [177, 359] width 15 height 15
click at [224, 304] on div "Development" at bounding box center [278, 298] width 157 height 15
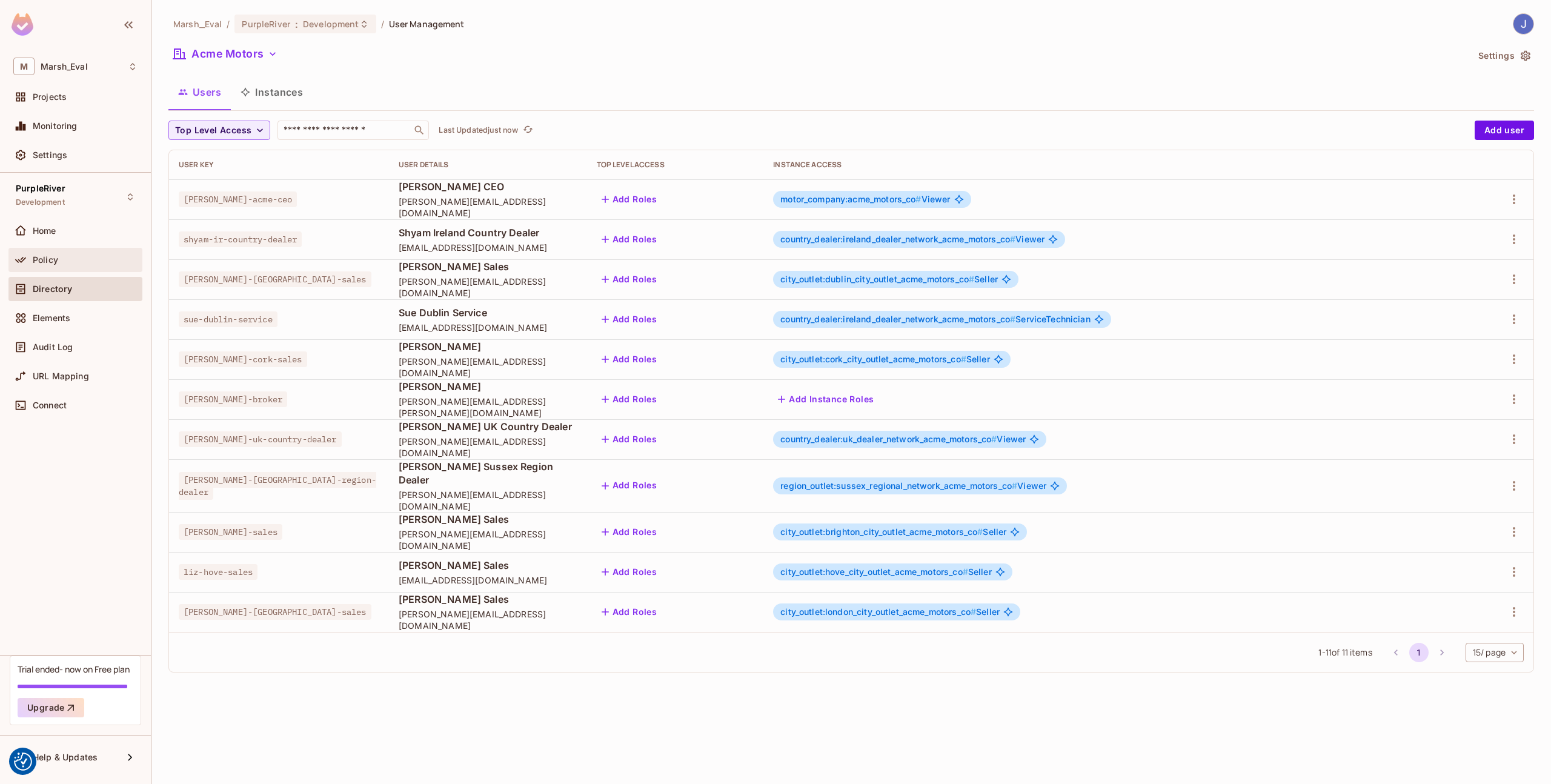
click at [83, 264] on div "Policy" at bounding box center [85, 259] width 105 height 10
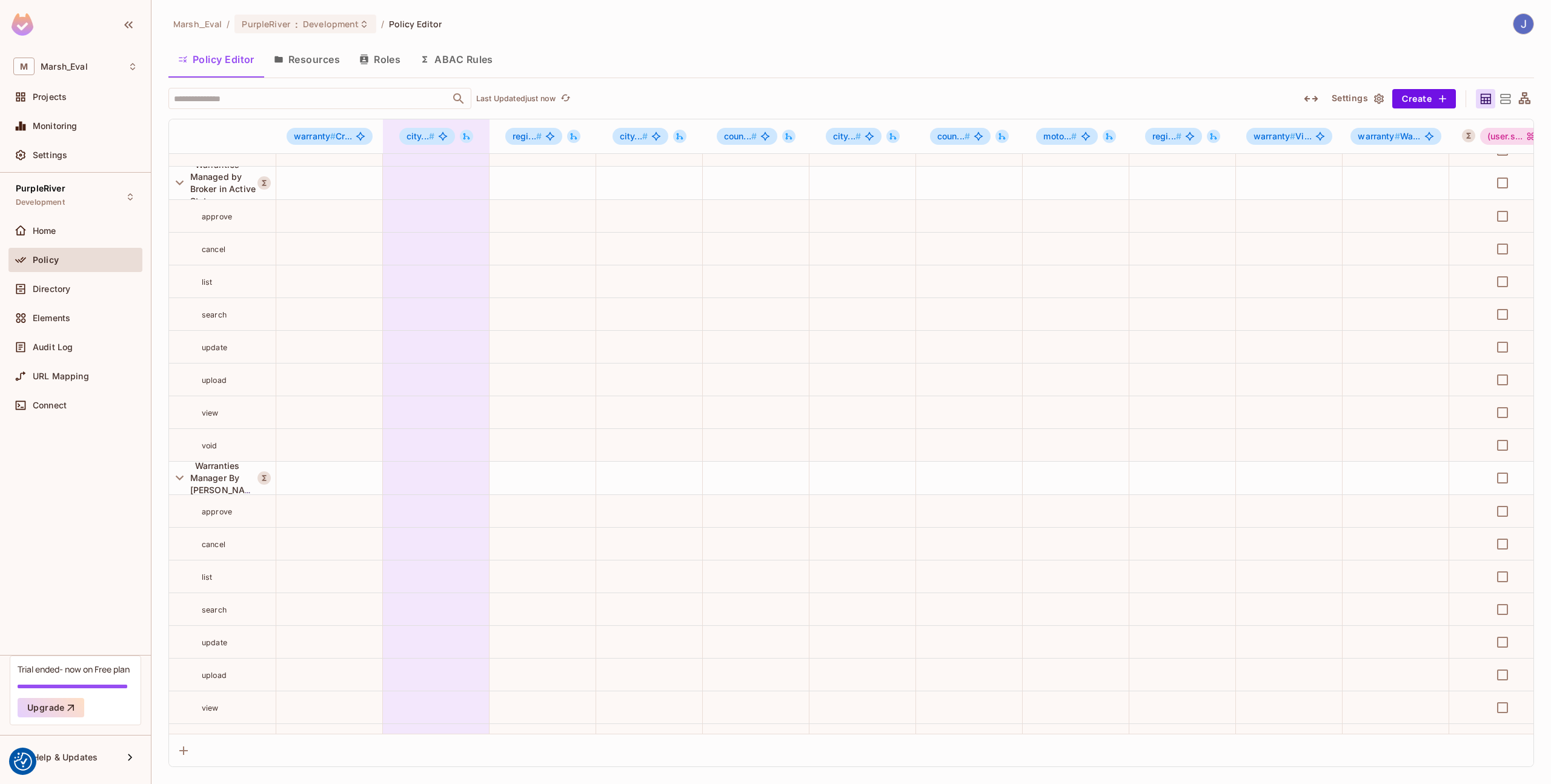
scroll to position [1759, 0]
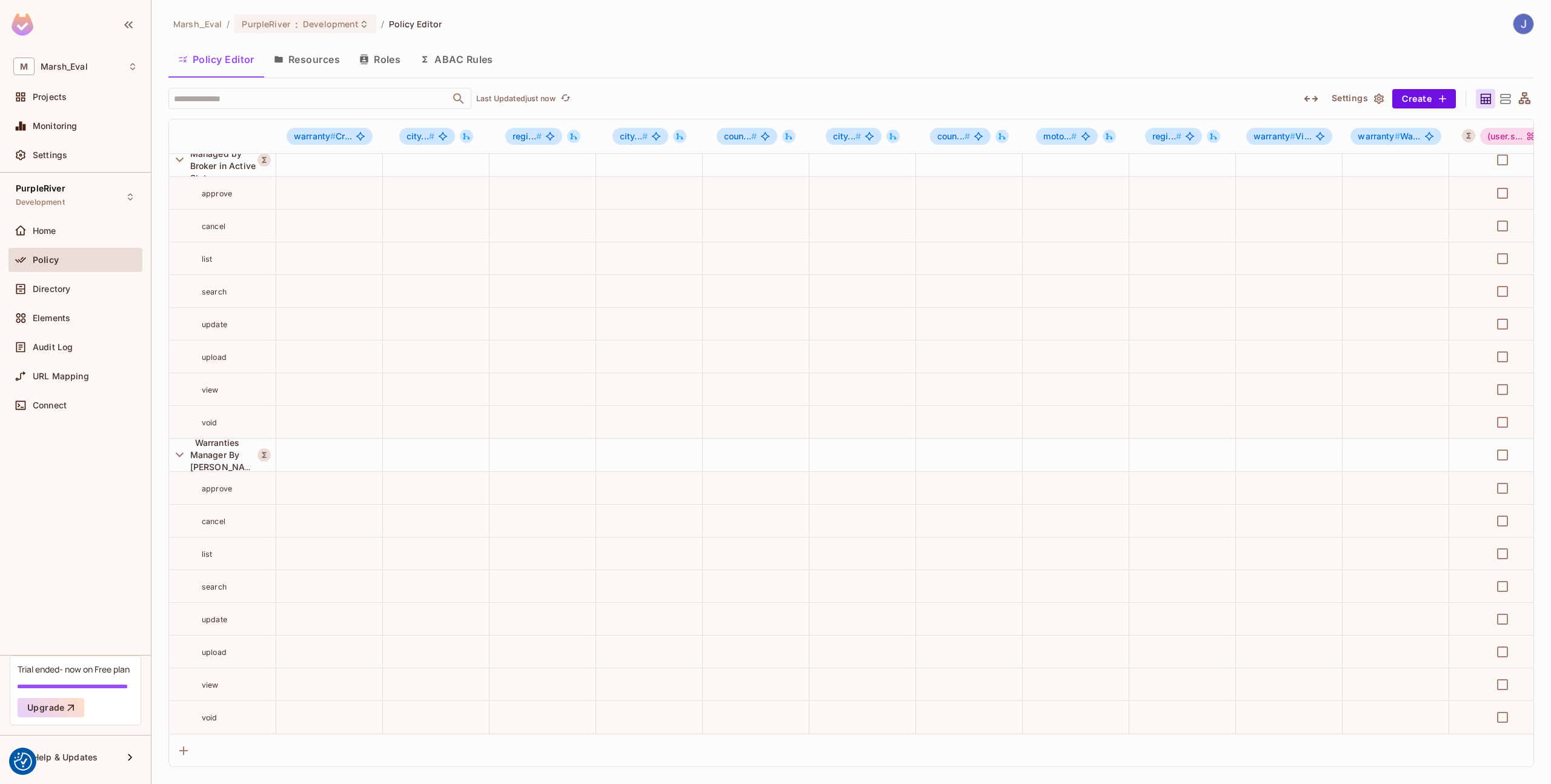
click at [1522, 97] on icon at bounding box center [1525, 99] width 15 height 15
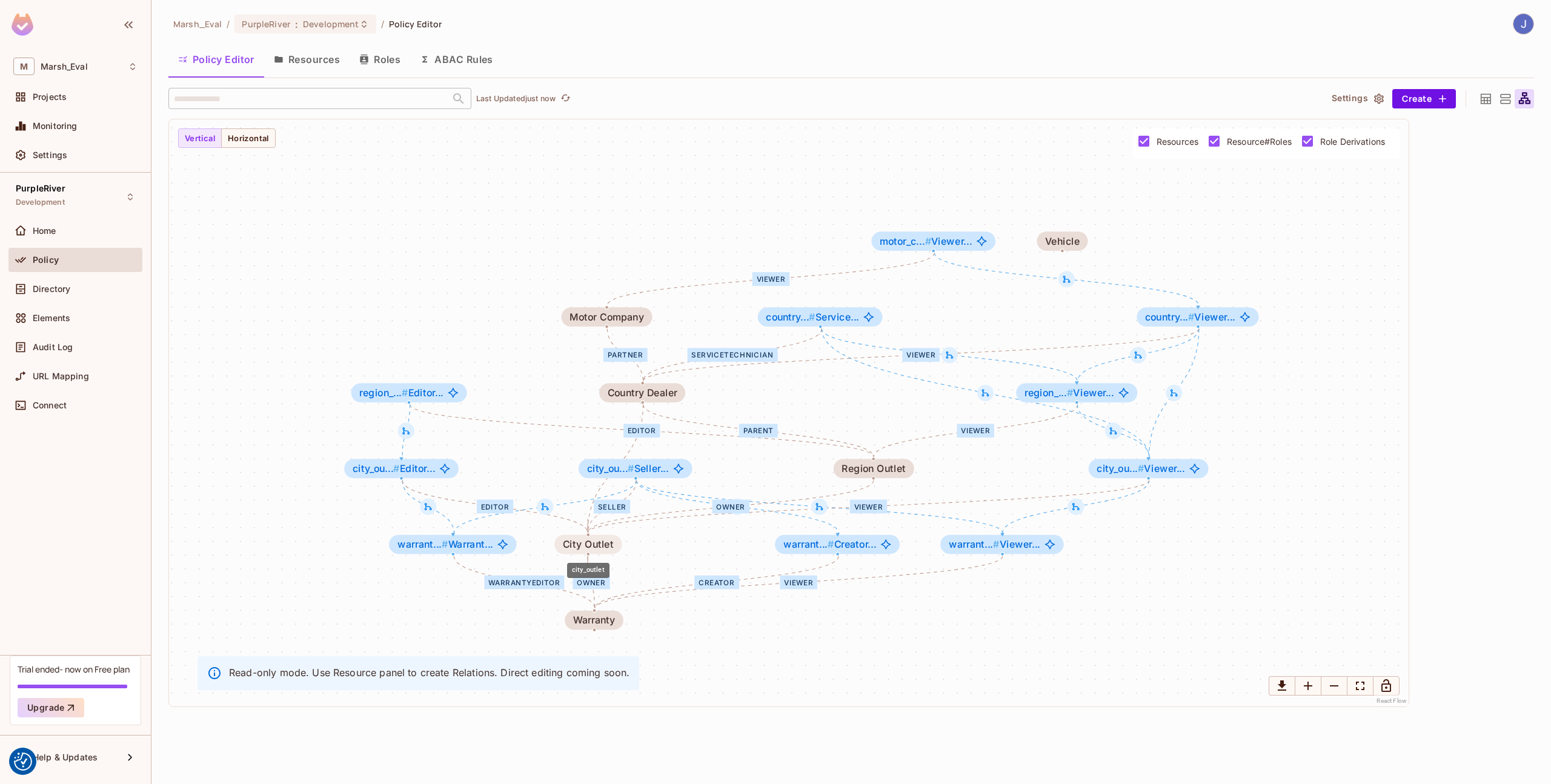
click at [587, 543] on div "City Outlet" at bounding box center [588, 544] width 51 height 11
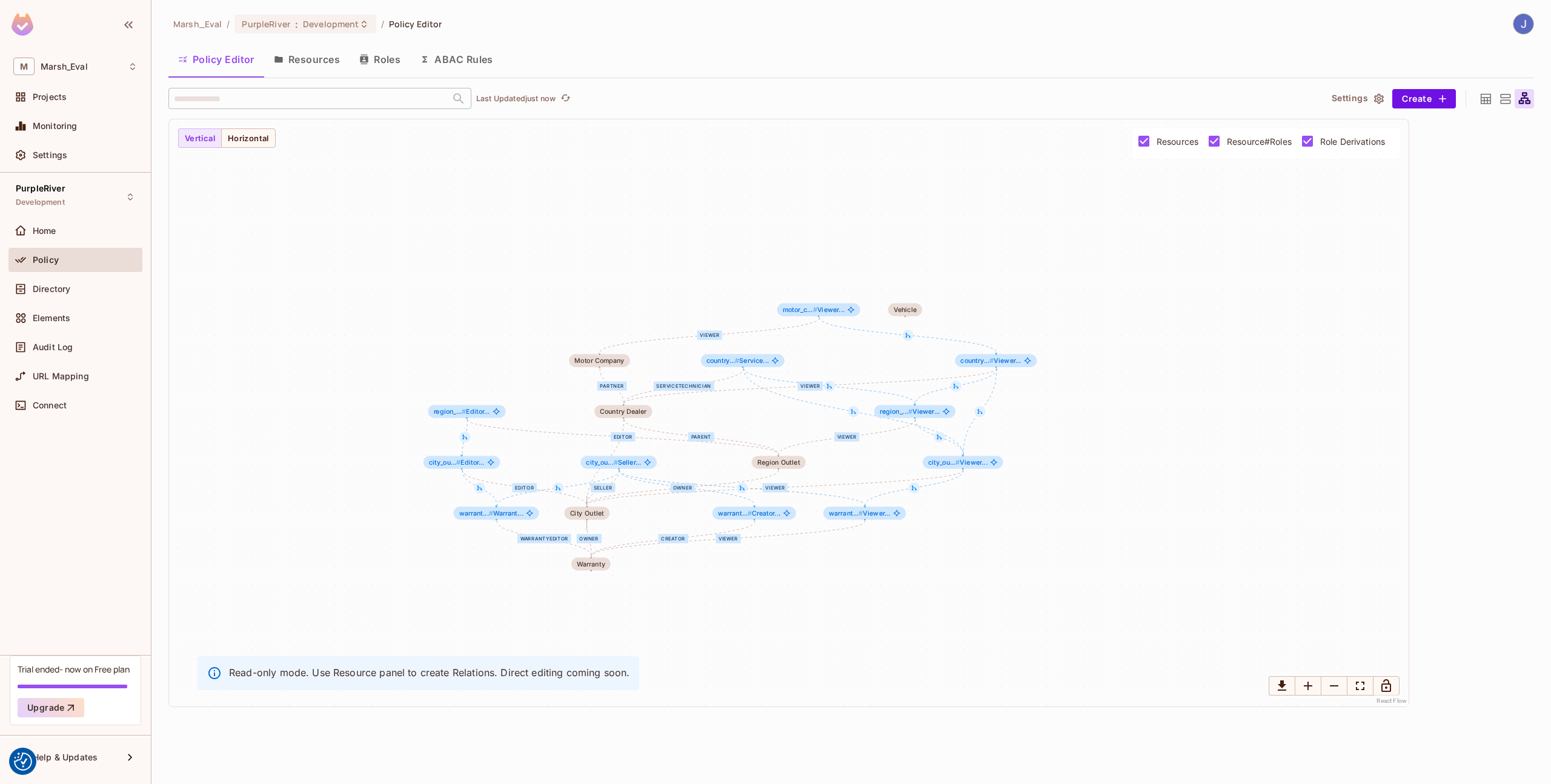
drag, startPoint x: 441, startPoint y: 383, endPoint x: 440, endPoint y: 346, distance: 37.0
click at [440, 346] on div "Editor Viewer parent owner Viewer WarrantyEditor Creator owner Viewer ServiceTe…" at bounding box center [789, 413] width 1240 height 587
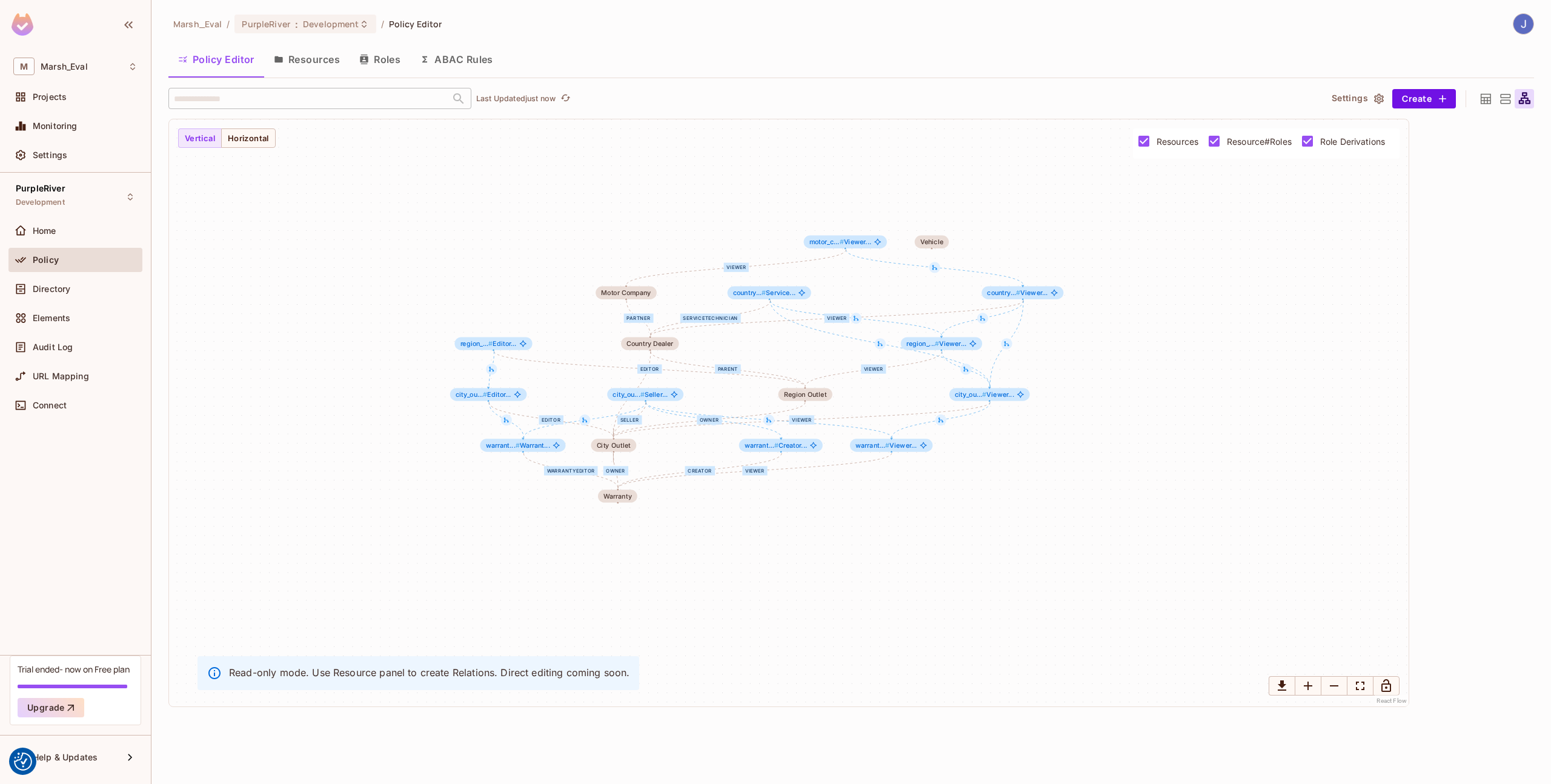
drag, startPoint x: 440, startPoint y: 346, endPoint x: 467, endPoint y: 284, distance: 67.6
click at [467, 284] on div "Editor Viewer parent owner Viewer WarrantyEditor Creator owner Viewer ServiceTe…" at bounding box center [789, 413] width 1240 height 587
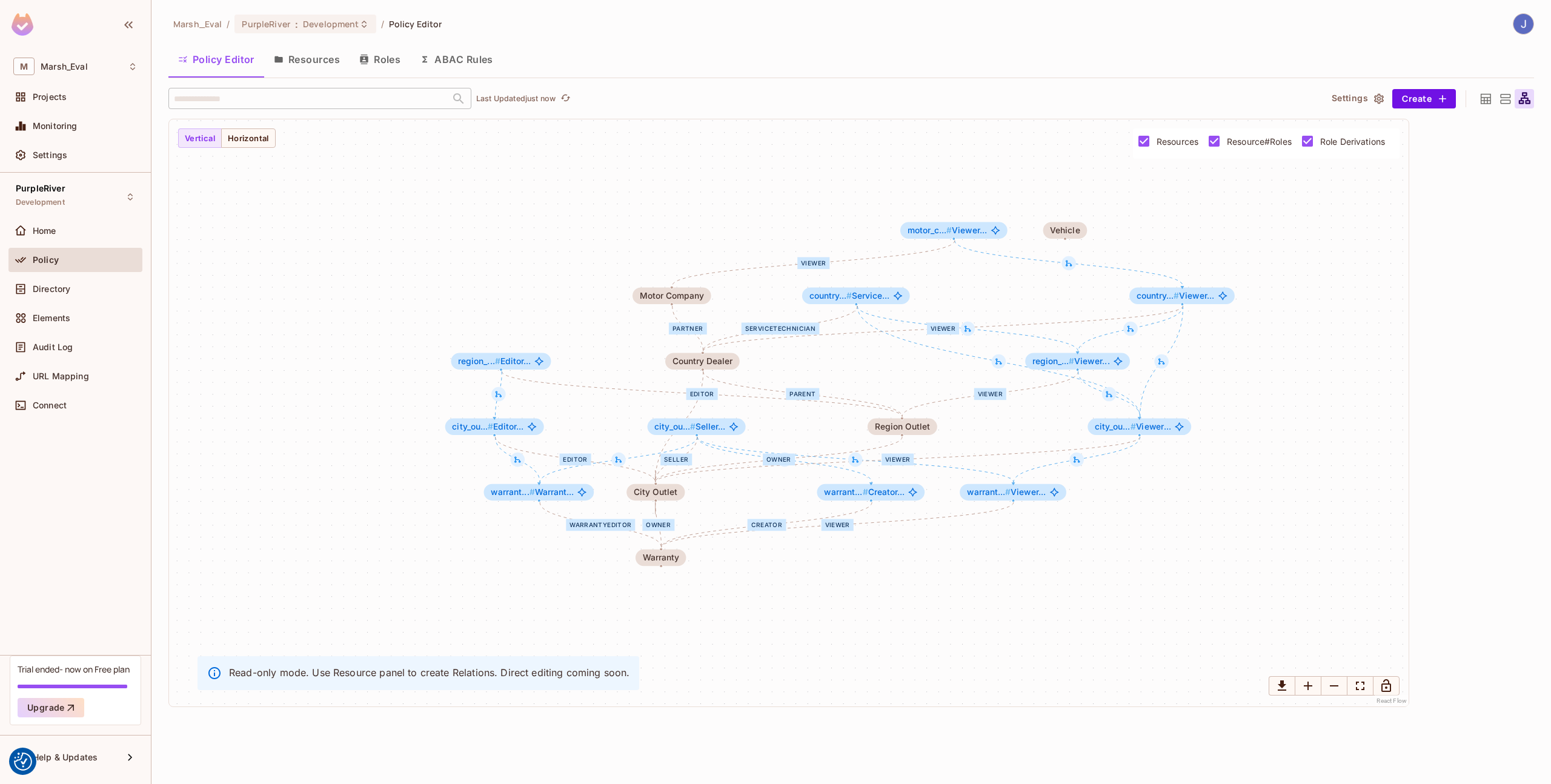
click at [337, 57] on button "Resources" at bounding box center [307, 59] width 85 height 30
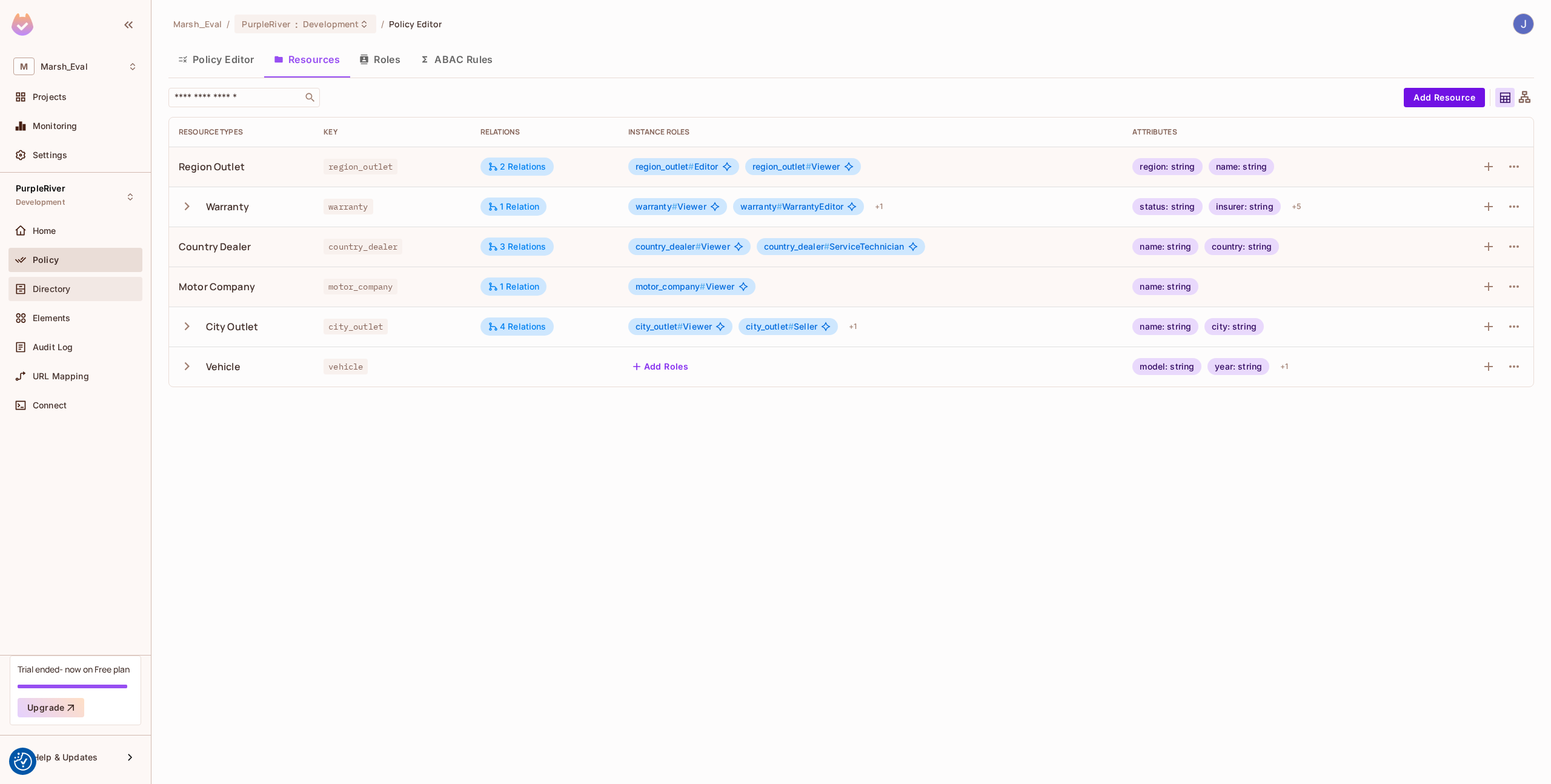
click at [59, 300] on div "Directory" at bounding box center [75, 289] width 134 height 24
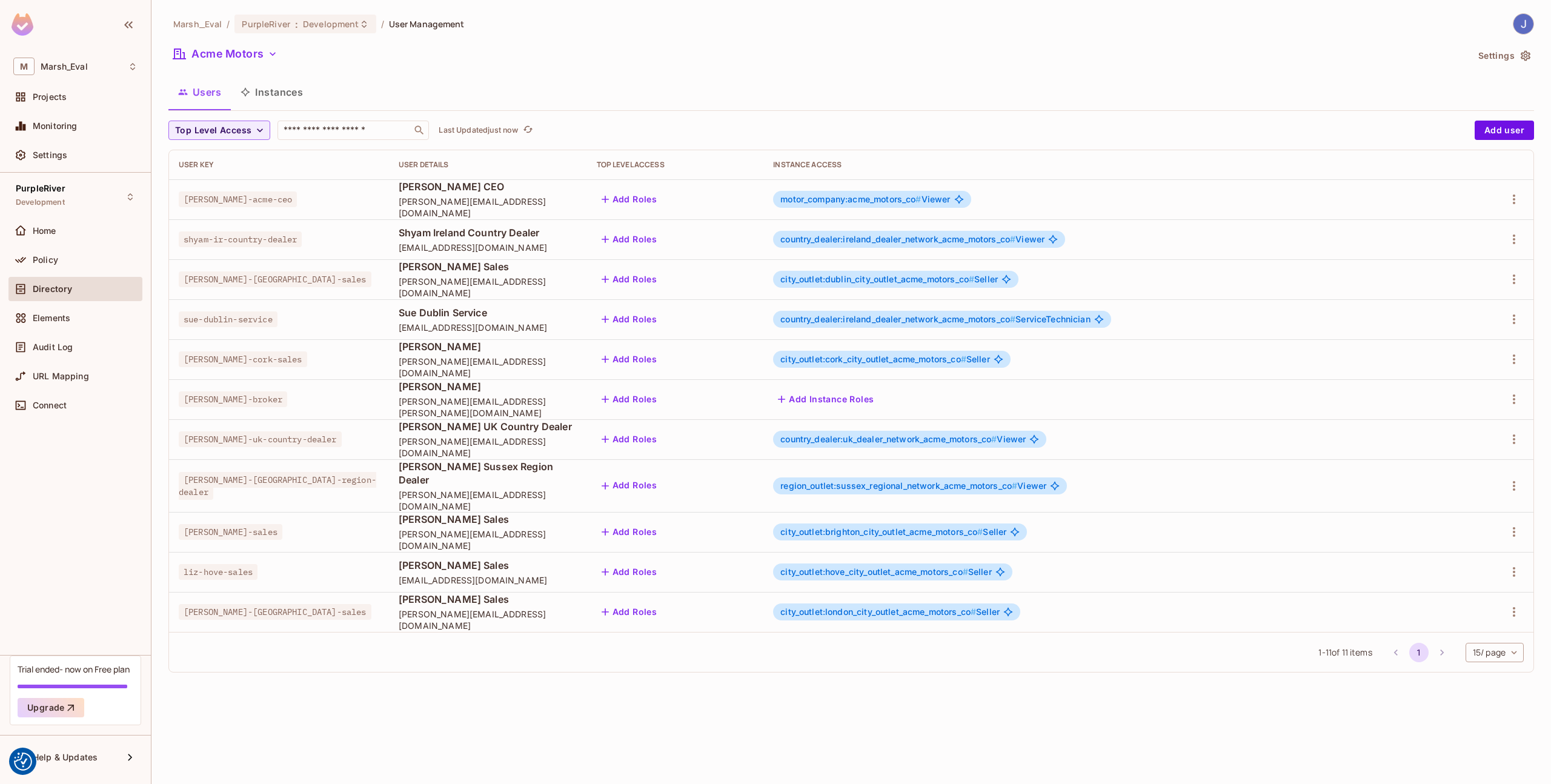
click at [282, 92] on button "Instances" at bounding box center [272, 92] width 82 height 30
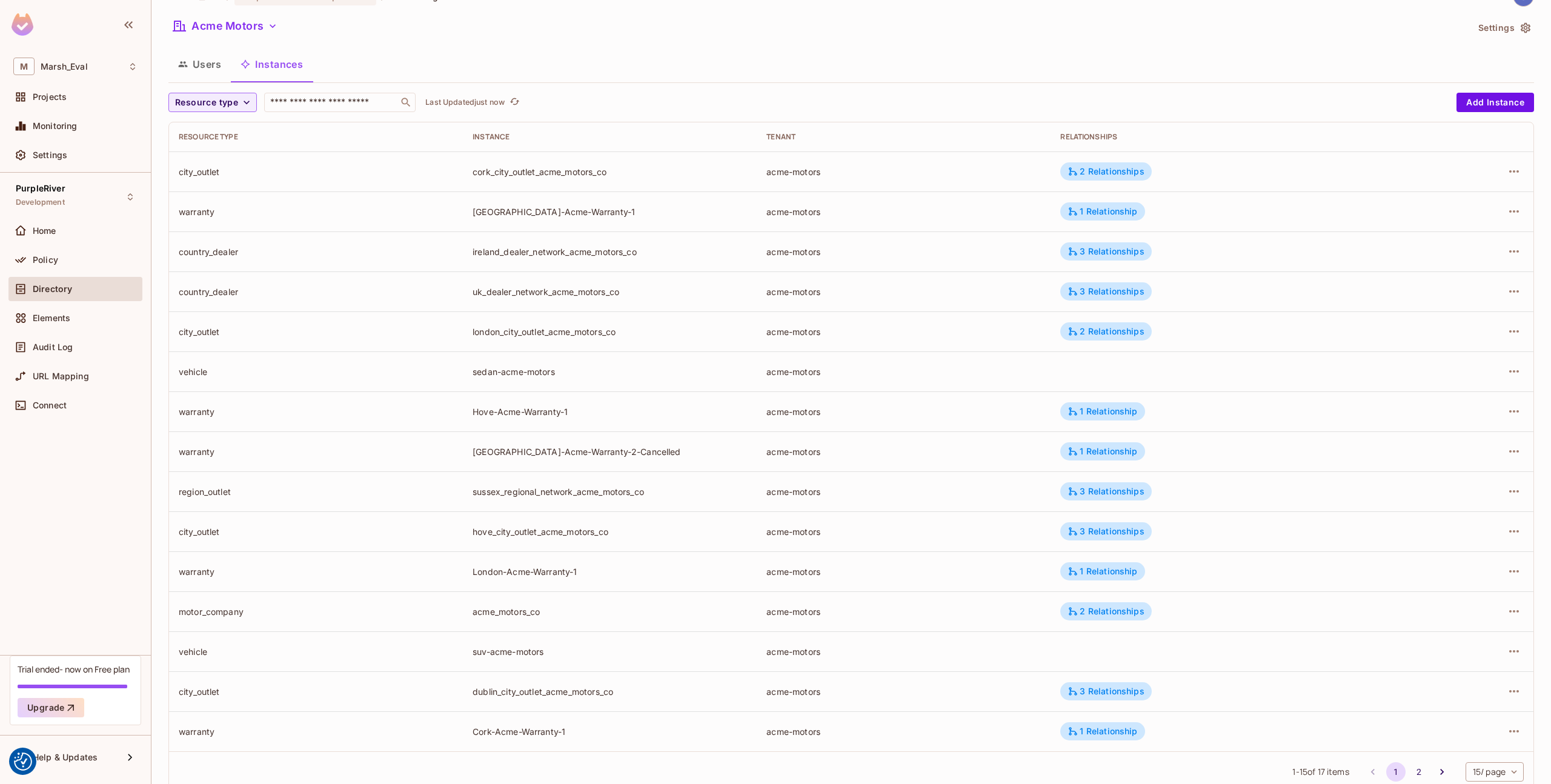
scroll to position [21, 0]
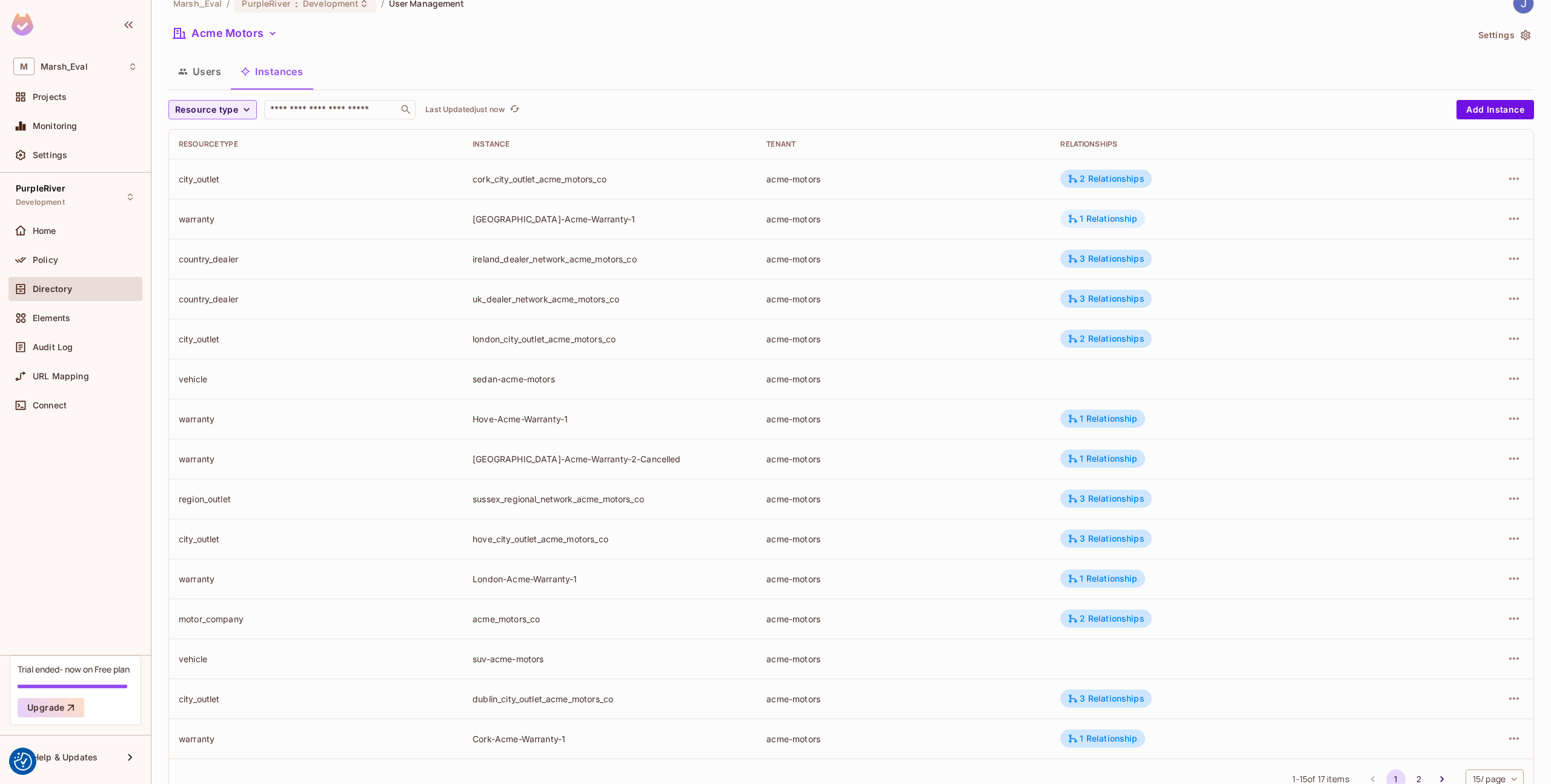
click at [1077, 220] on div "1 Relationship" at bounding box center [1102, 218] width 70 height 11
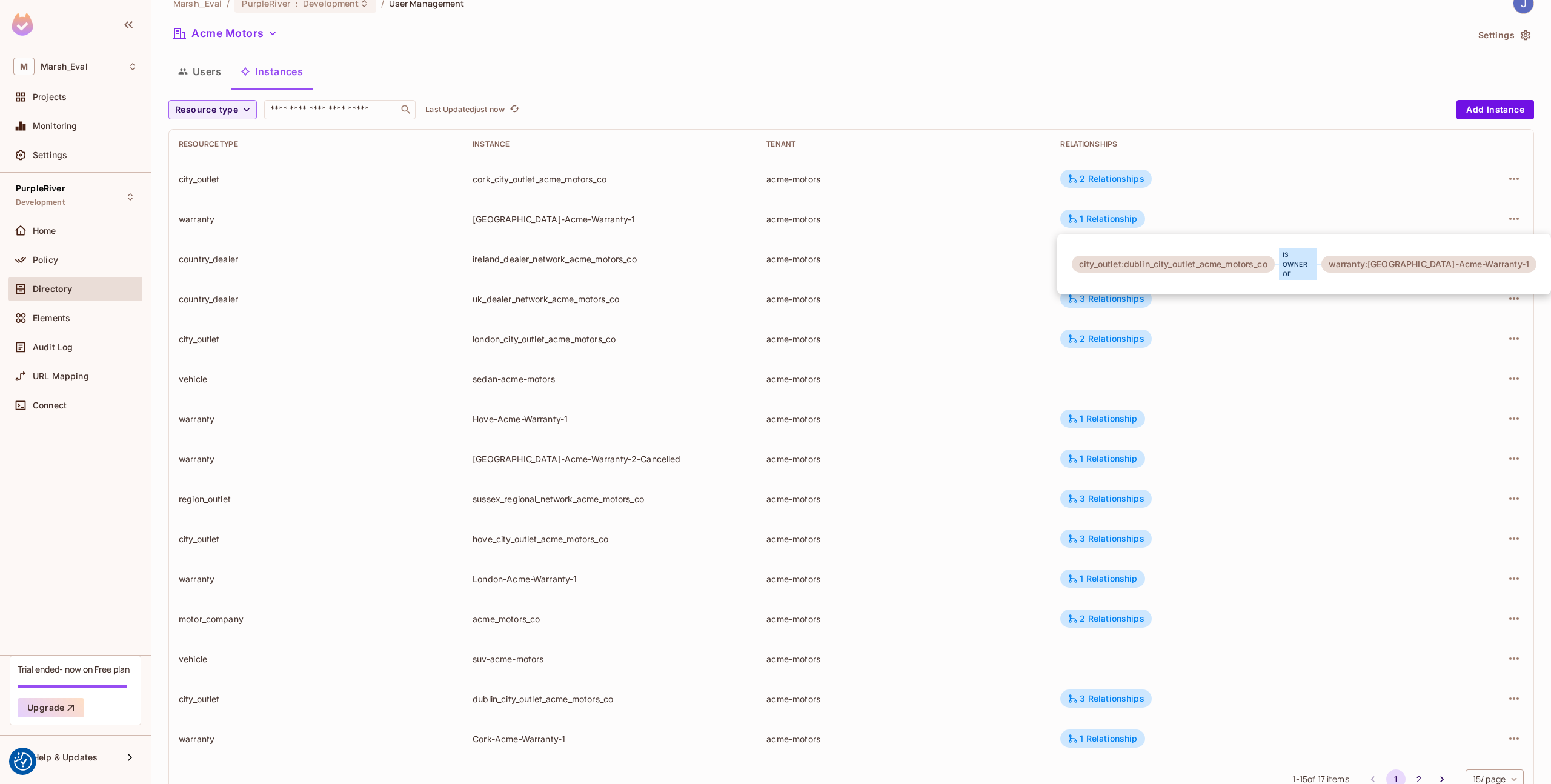
click at [954, 241] on div at bounding box center [776, 392] width 1551 height 784
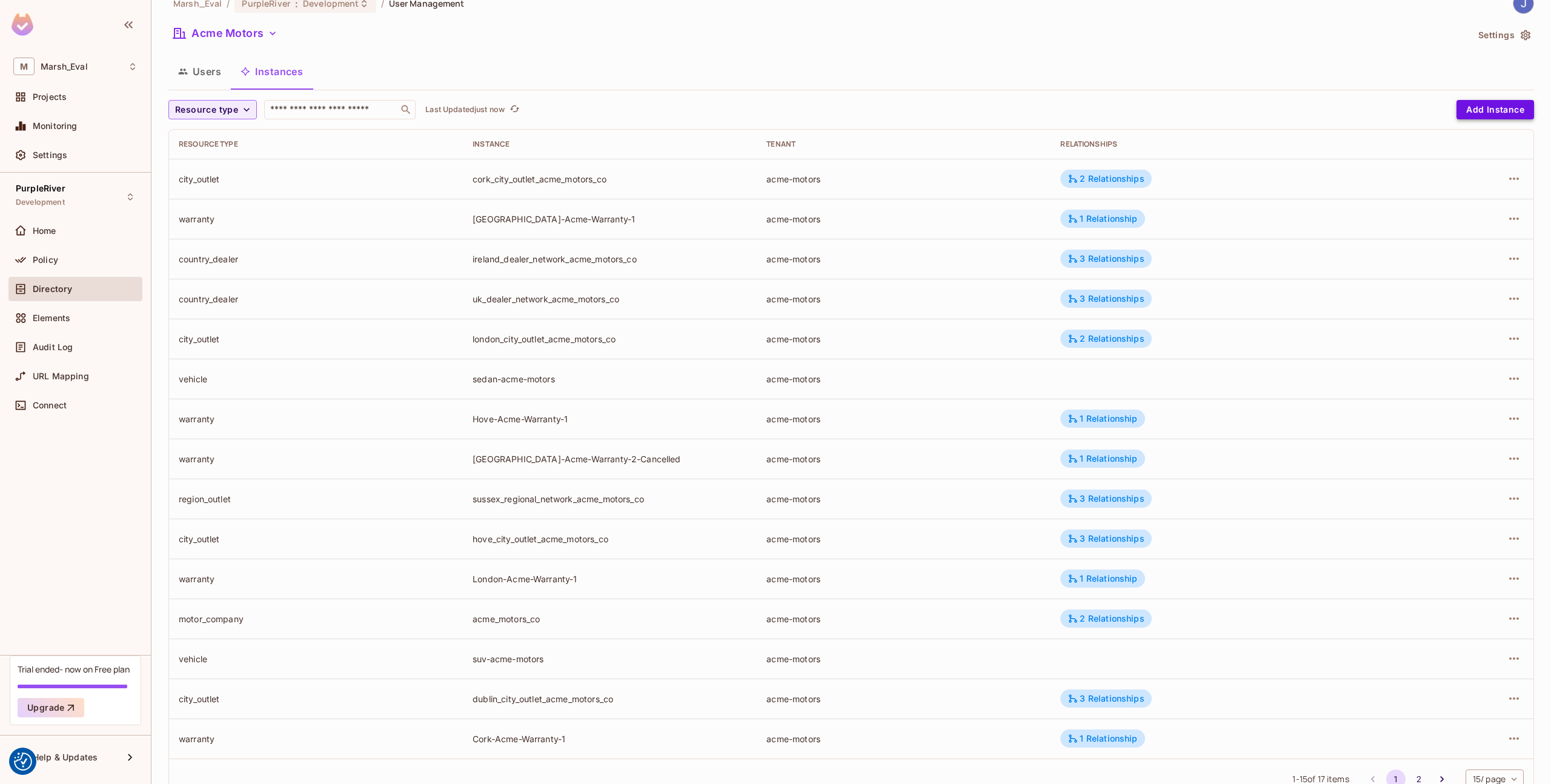
click at [1478, 110] on button "Add Instance" at bounding box center [1495, 110] width 77 height 19
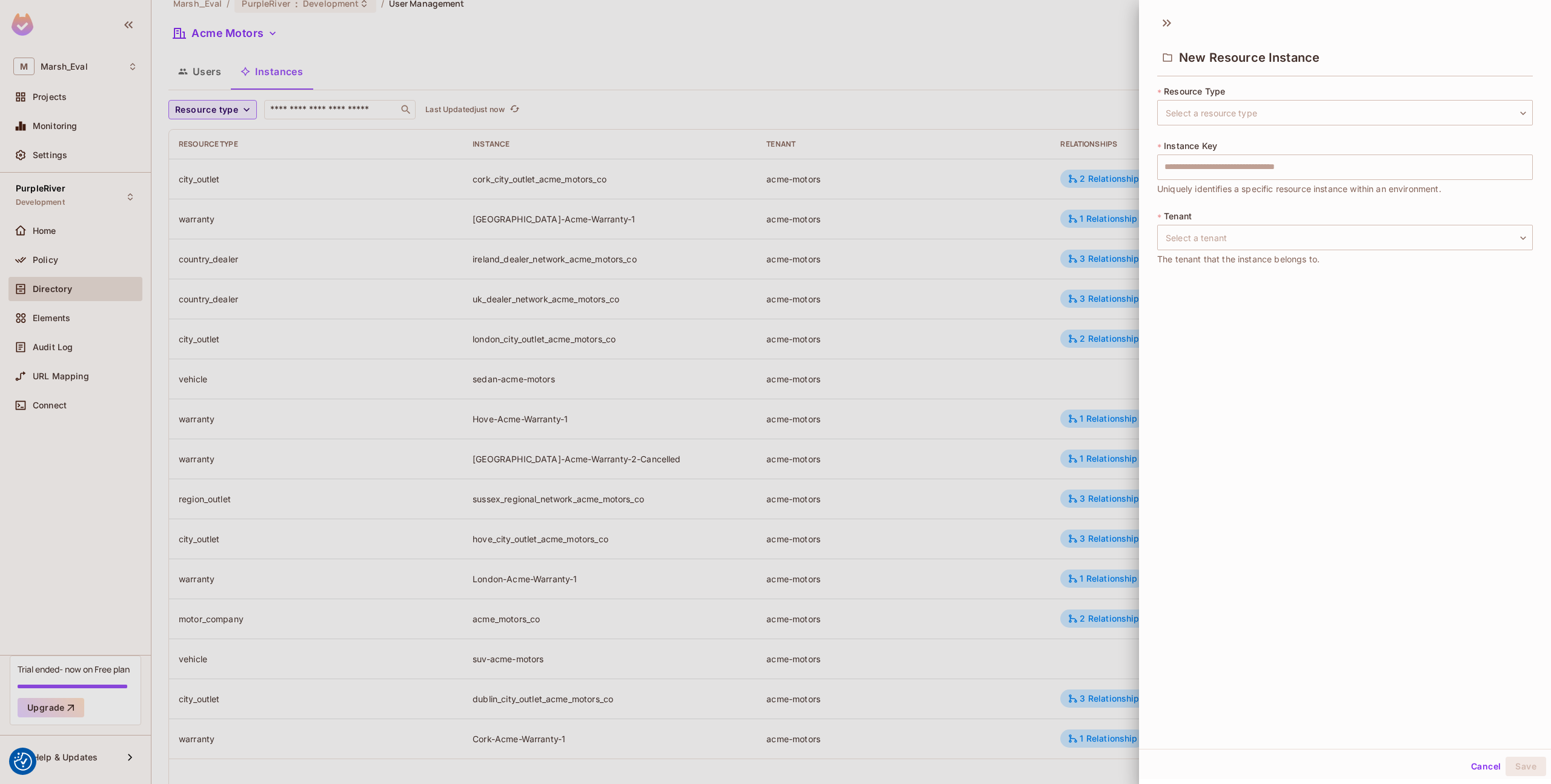
click at [946, 345] on div at bounding box center [776, 392] width 1551 height 784
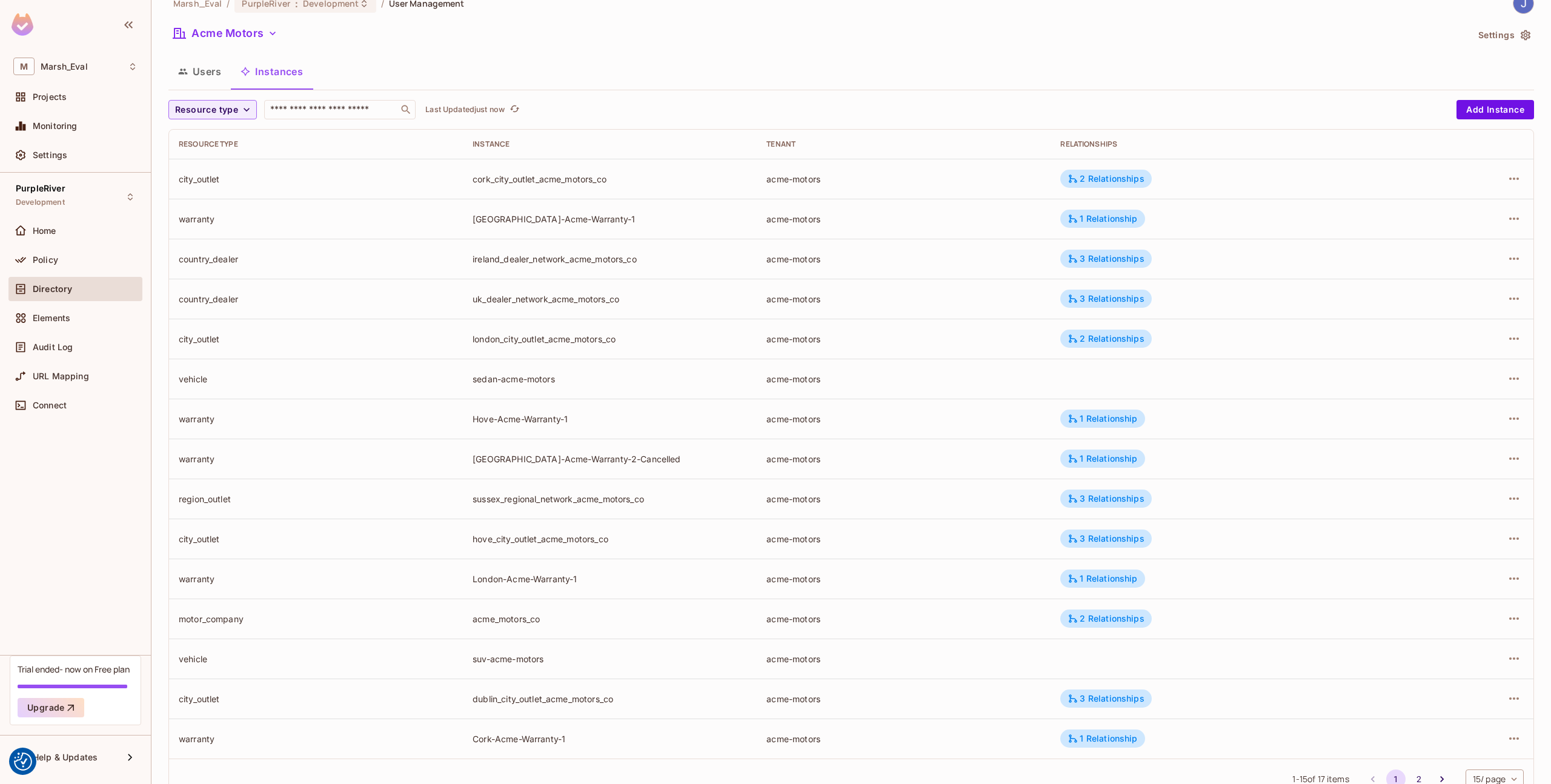
drag, startPoint x: 1123, startPoint y: 379, endPoint x: 1134, endPoint y: 379, distance: 11.0
click at [1123, 379] on td at bounding box center [1229, 379] width 357 height 40
click at [1507, 376] on icon "button" at bounding box center [1515, 379] width 15 height 15
click at [1431, 413] on span "Edit Resource Instance" at bounding box center [1434, 406] width 102 height 19
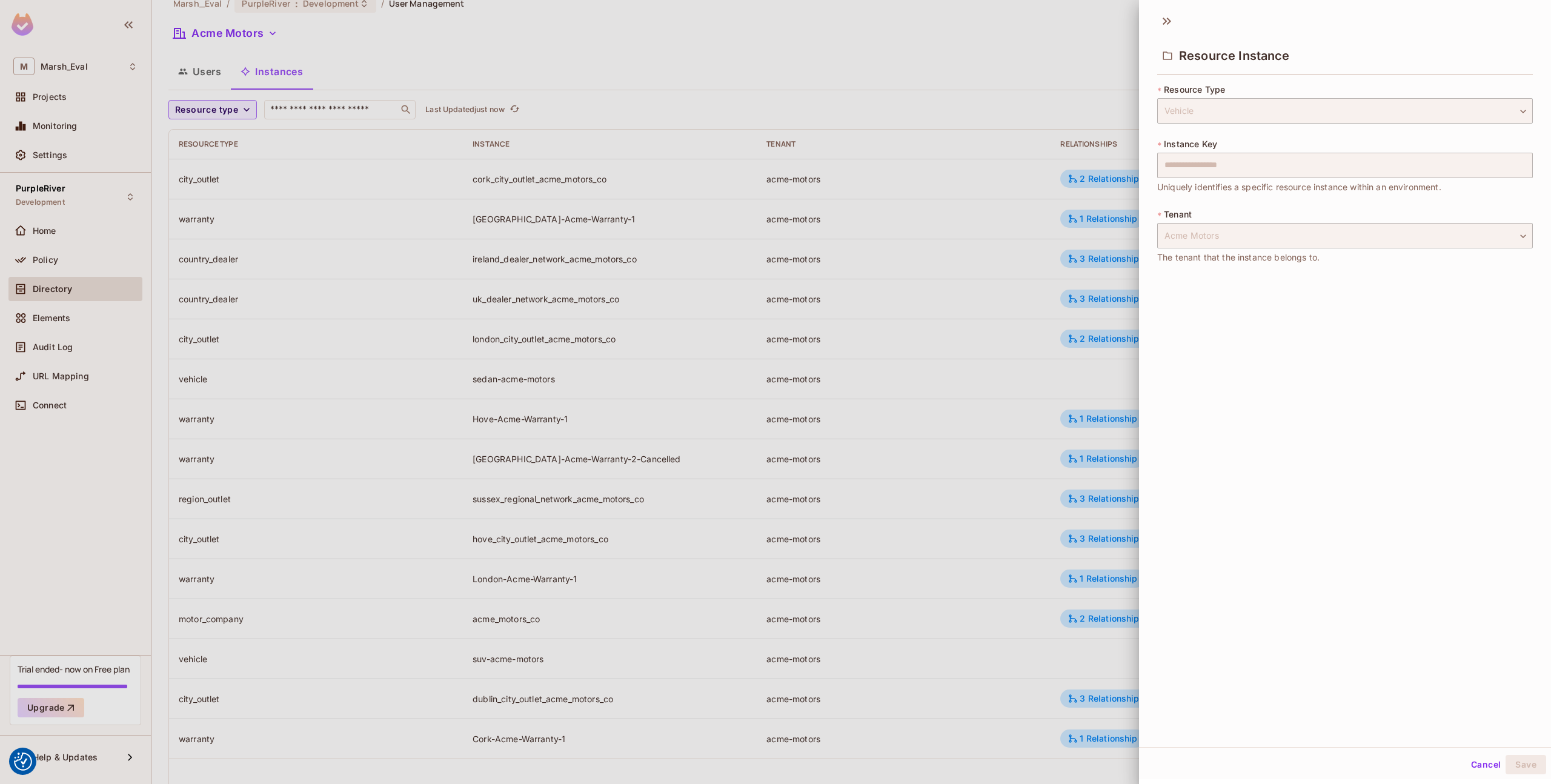
scroll to position [0, 0]
click at [1470, 765] on button "Cancel" at bounding box center [1486, 766] width 39 height 19
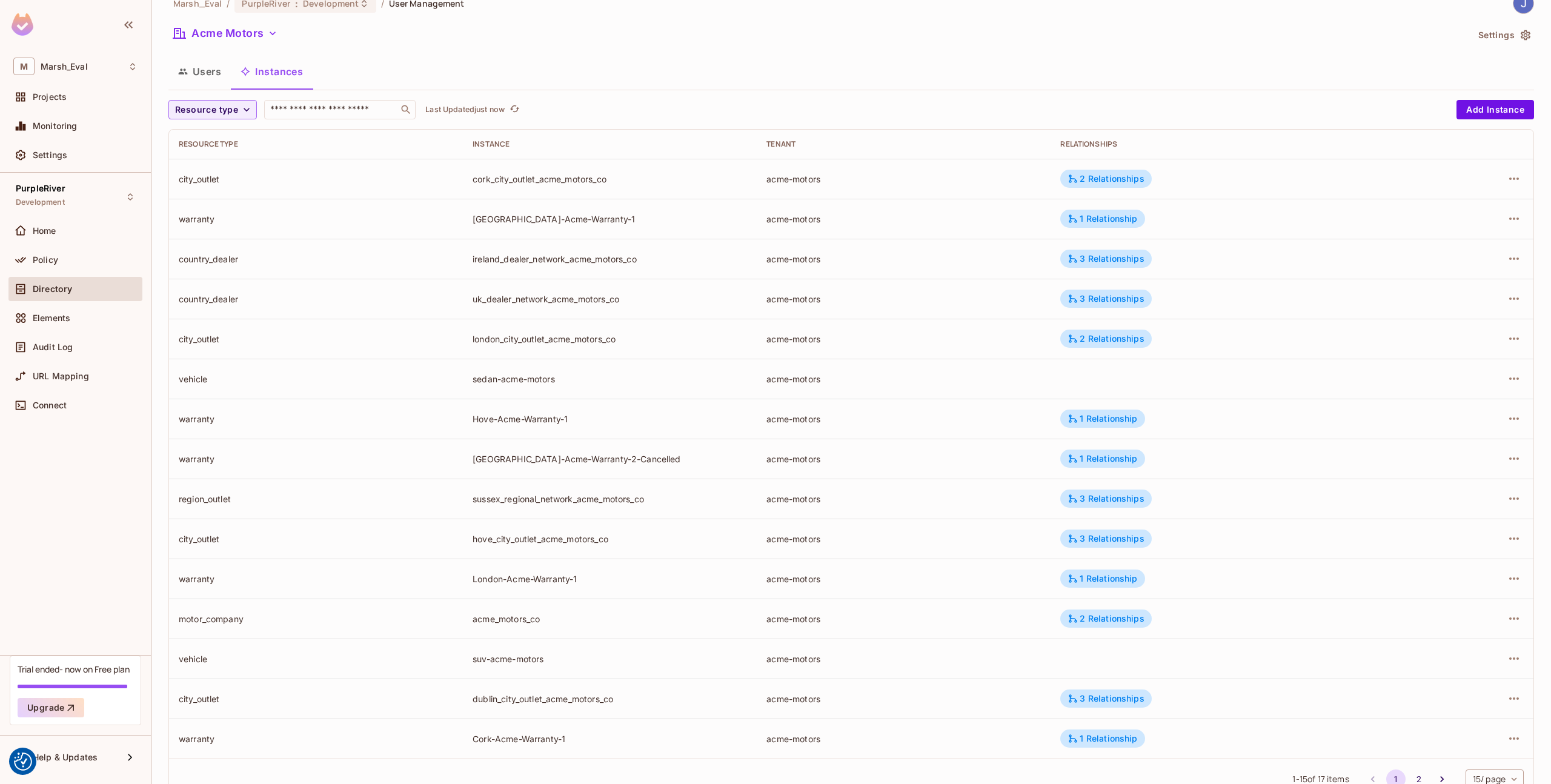
click at [1090, 469] on td "1 Relationship" at bounding box center [1229, 459] width 357 height 40
click at [1089, 463] on div "1 Relationship" at bounding box center [1102, 458] width 70 height 11
click at [963, 513] on div at bounding box center [776, 392] width 1551 height 784
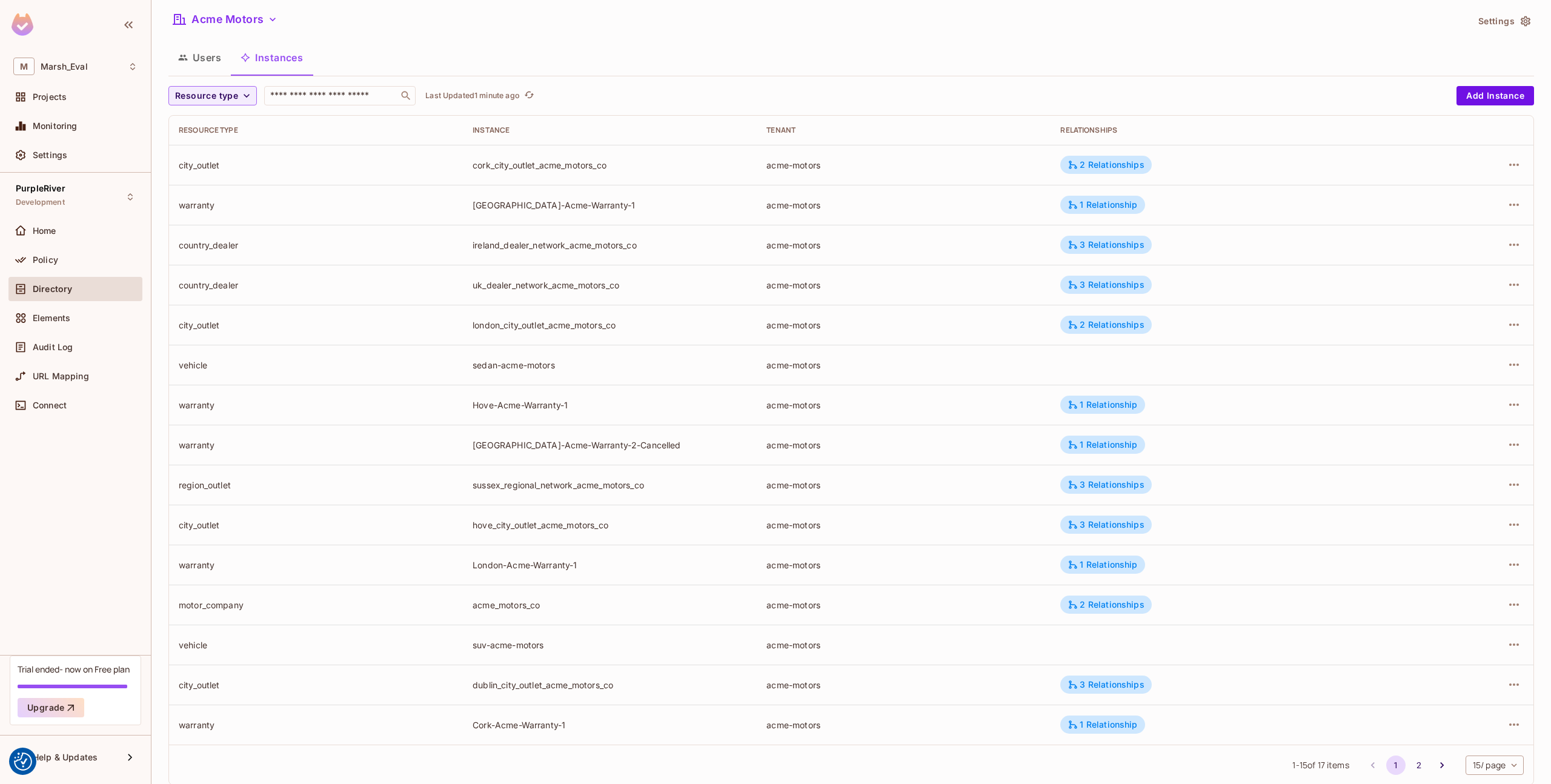
scroll to position [62, 0]
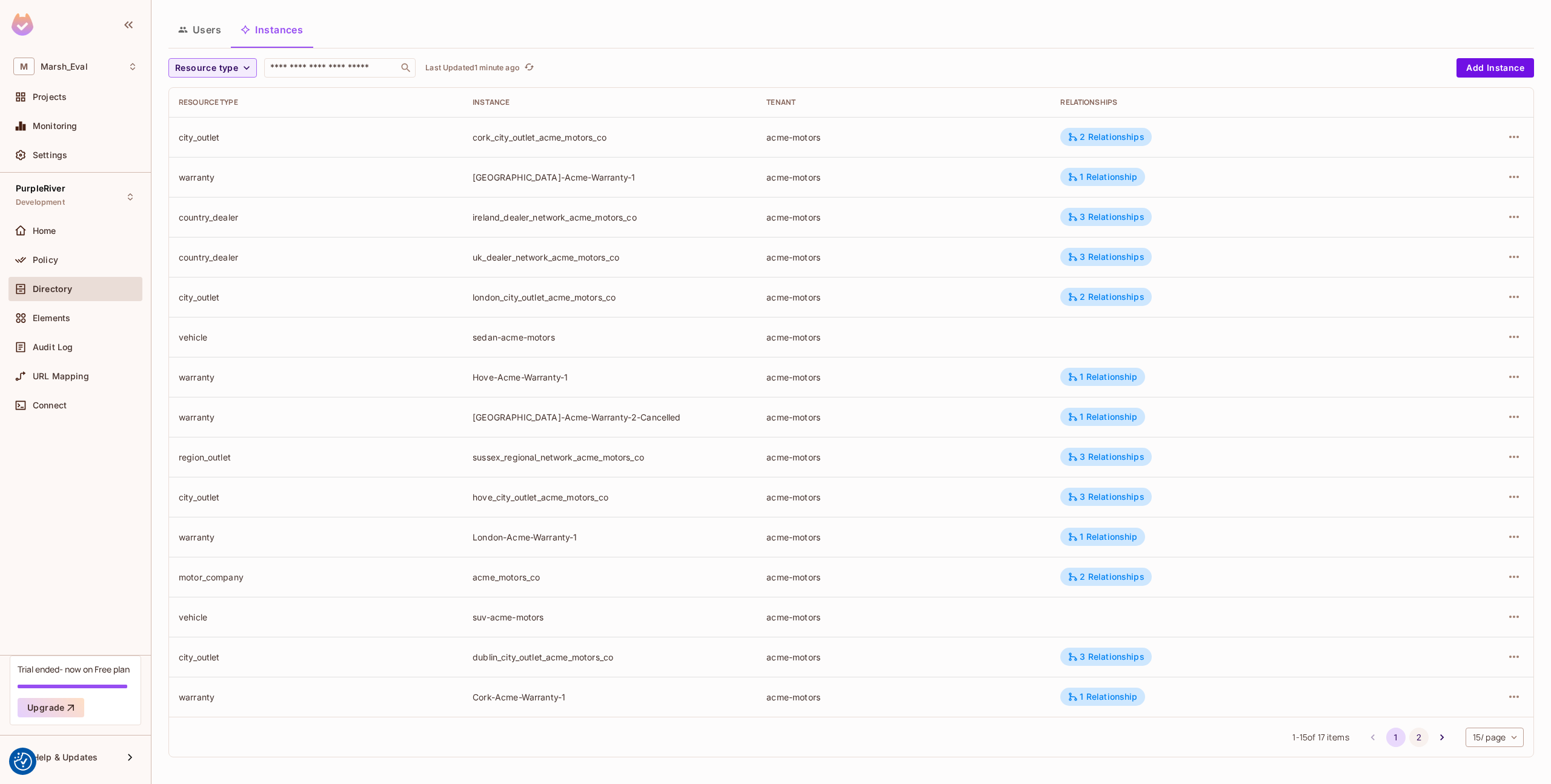
click at [1409, 740] on button "2" at bounding box center [1419, 737] width 19 height 19
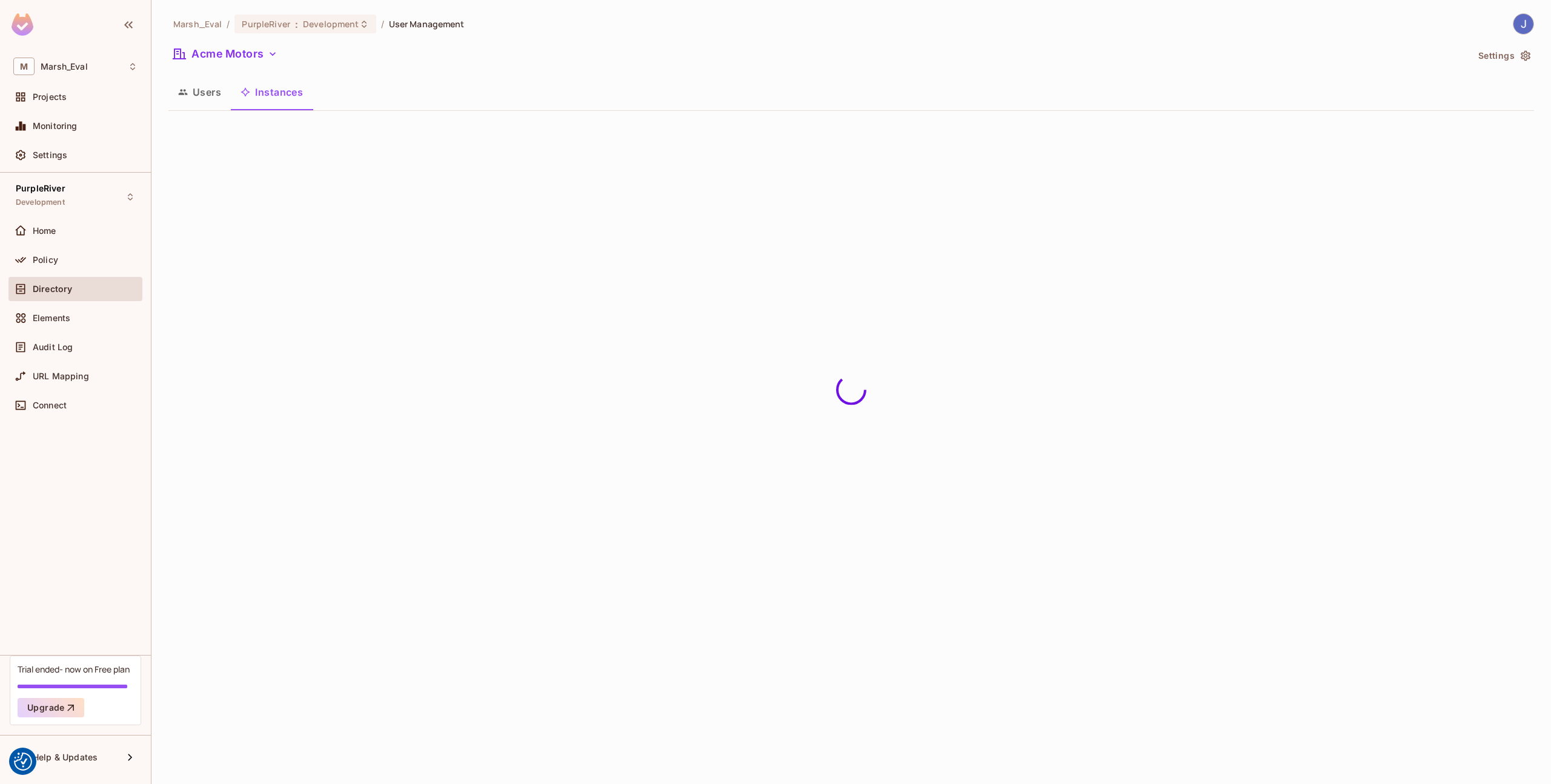
scroll to position [0, 0]
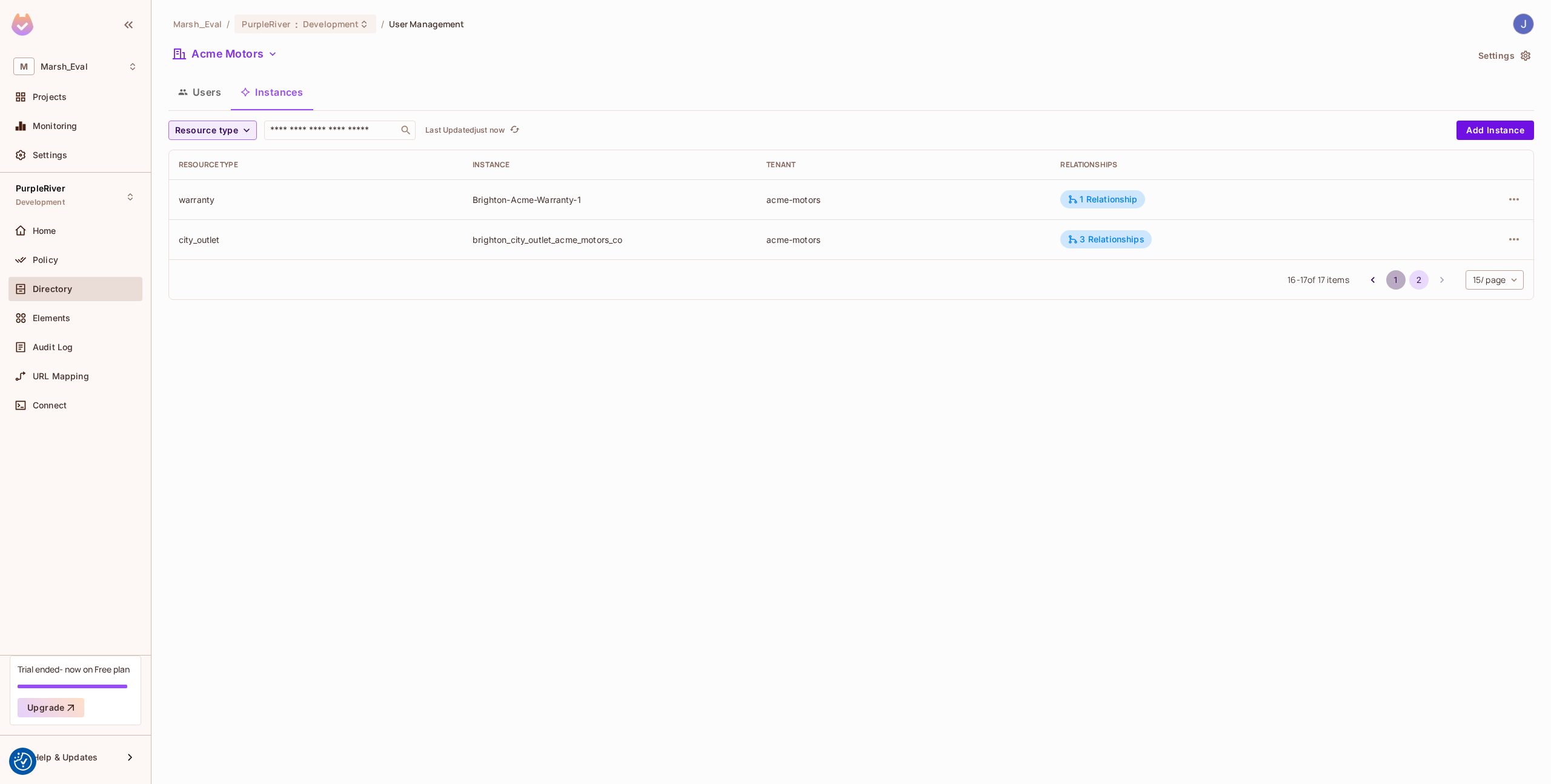
click at [1392, 271] on button "1" at bounding box center [1396, 280] width 19 height 19
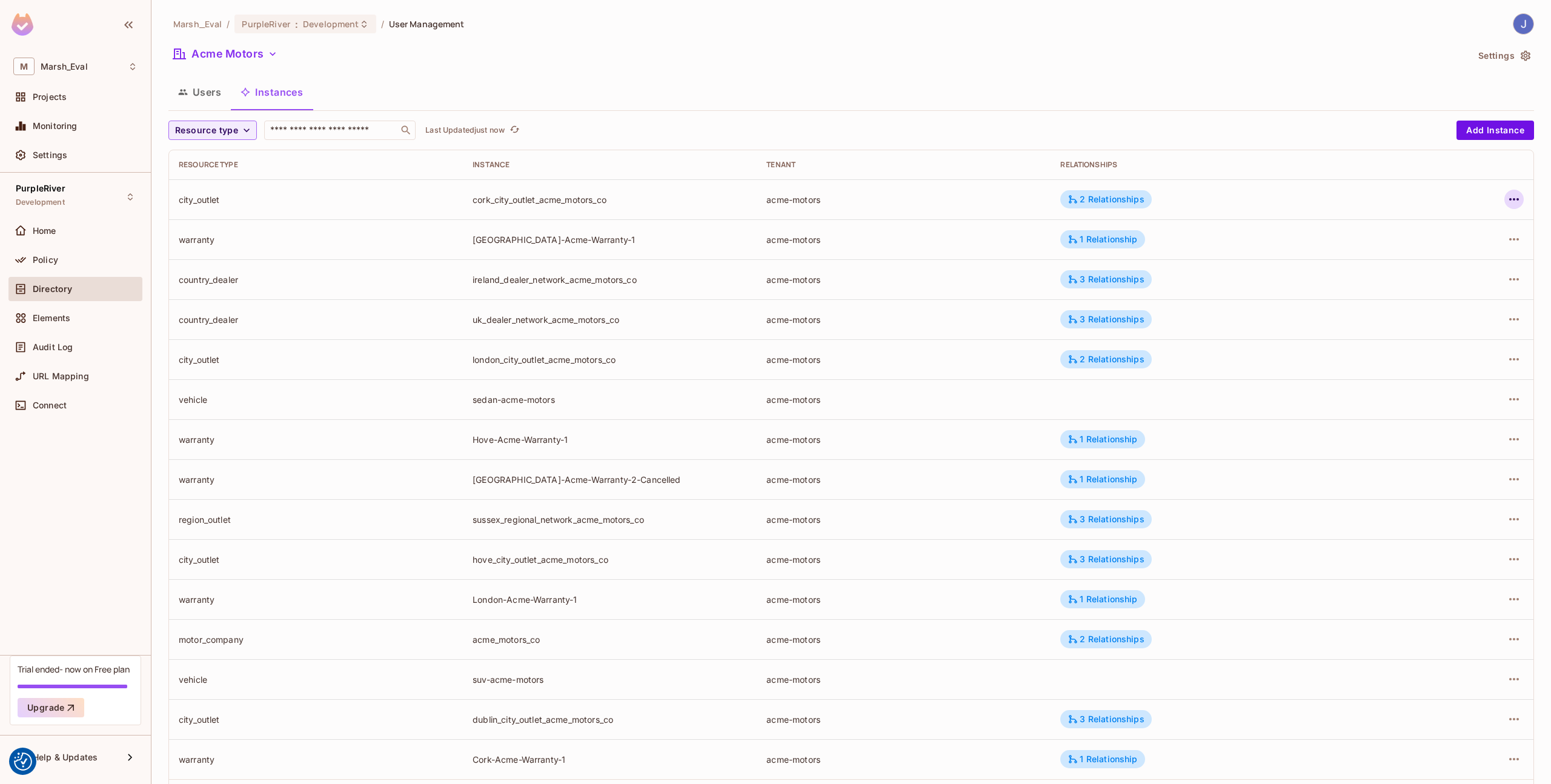
click at [1507, 203] on icon "button" at bounding box center [1515, 200] width 15 height 15
click at [1445, 252] on div "Edit Attributes" at bounding box center [1416, 254] width 60 height 12
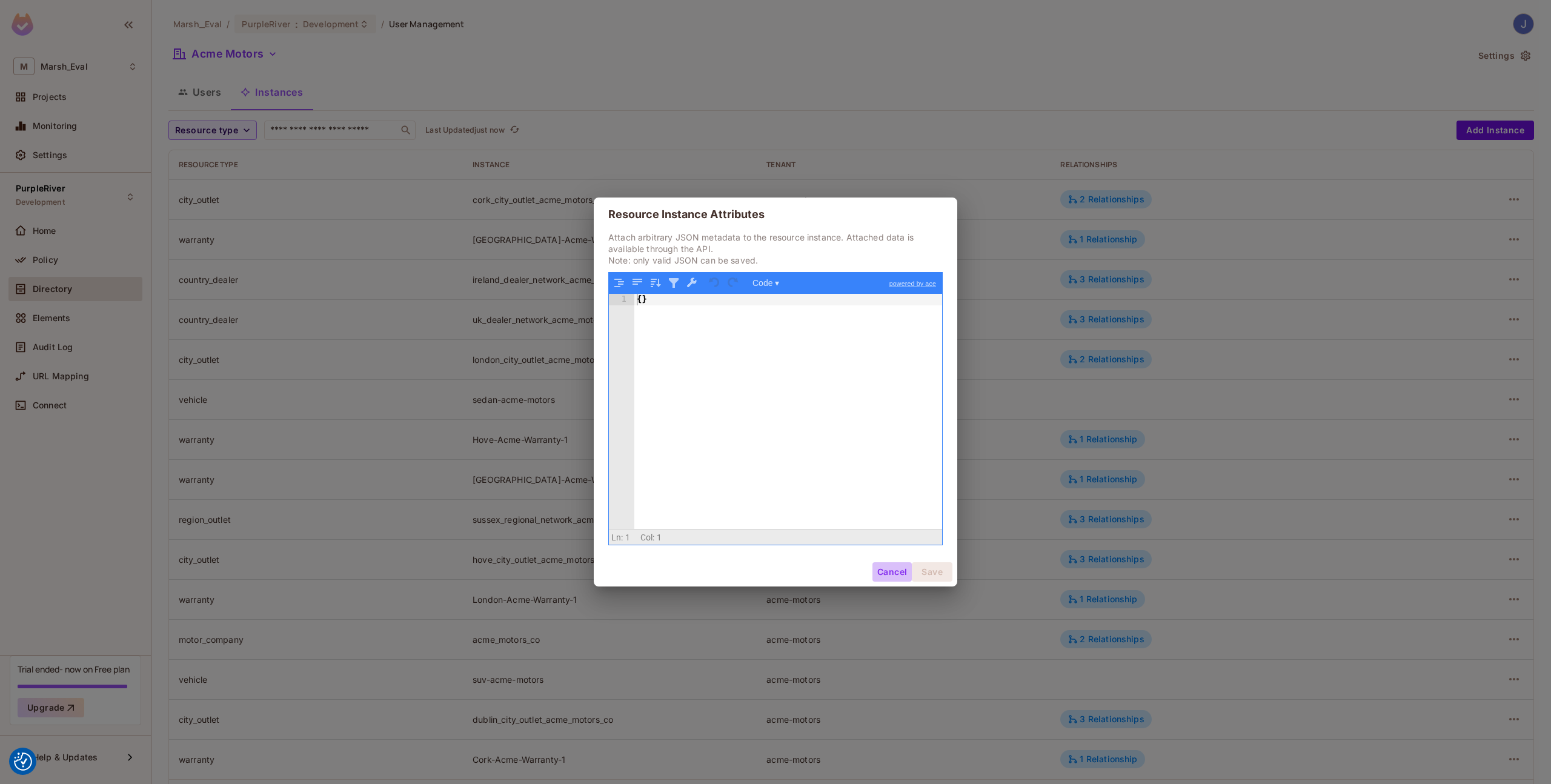
click at [886, 572] on button "Cancel" at bounding box center [892, 572] width 39 height 19
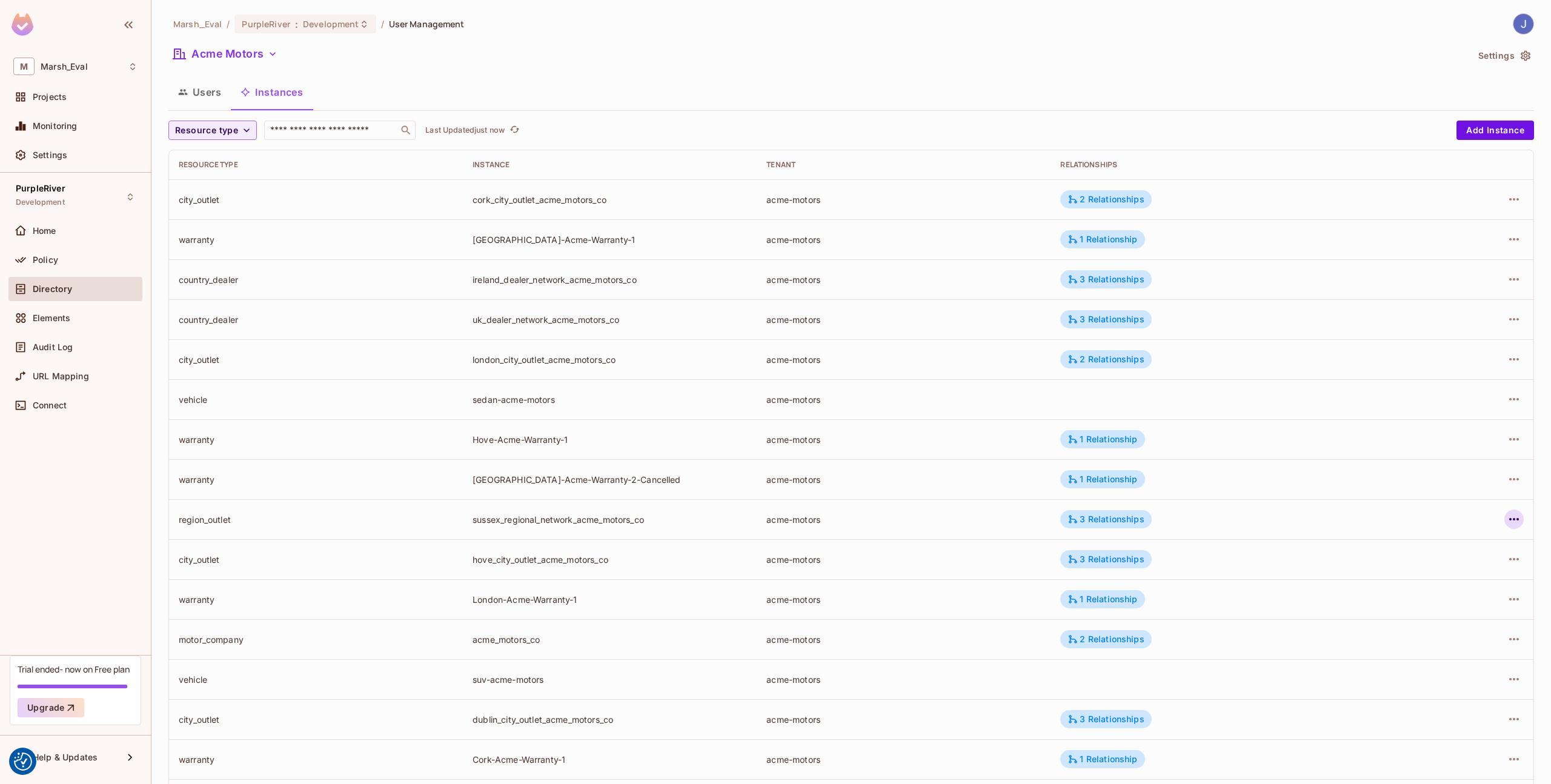
click at [1508, 517] on icon "button" at bounding box center [1515, 519] width 15 height 15
click at [1393, 574] on div "Edit Attributes" at bounding box center [1416, 573] width 60 height 12
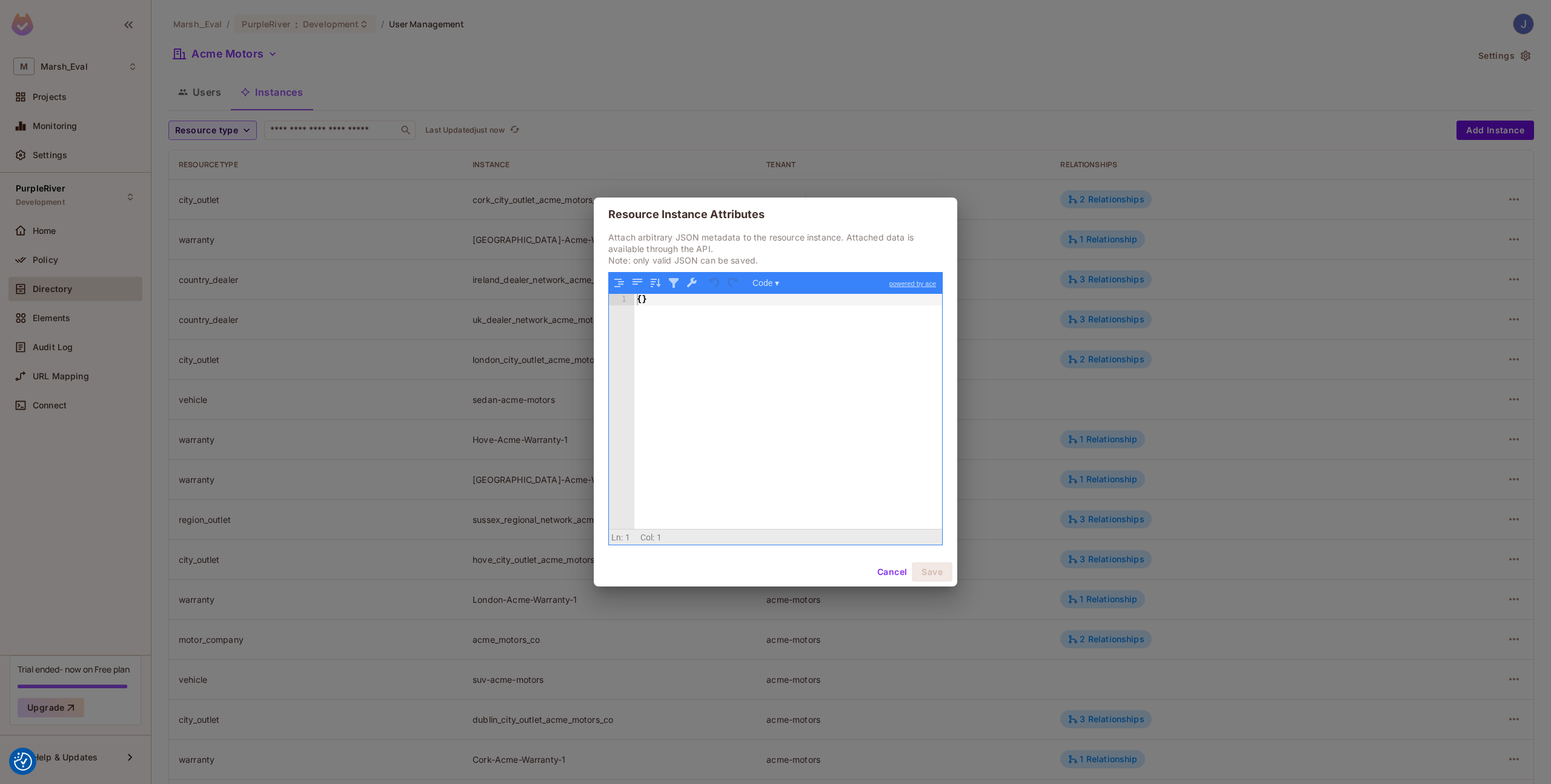
click at [890, 572] on button "Cancel" at bounding box center [892, 572] width 39 height 19
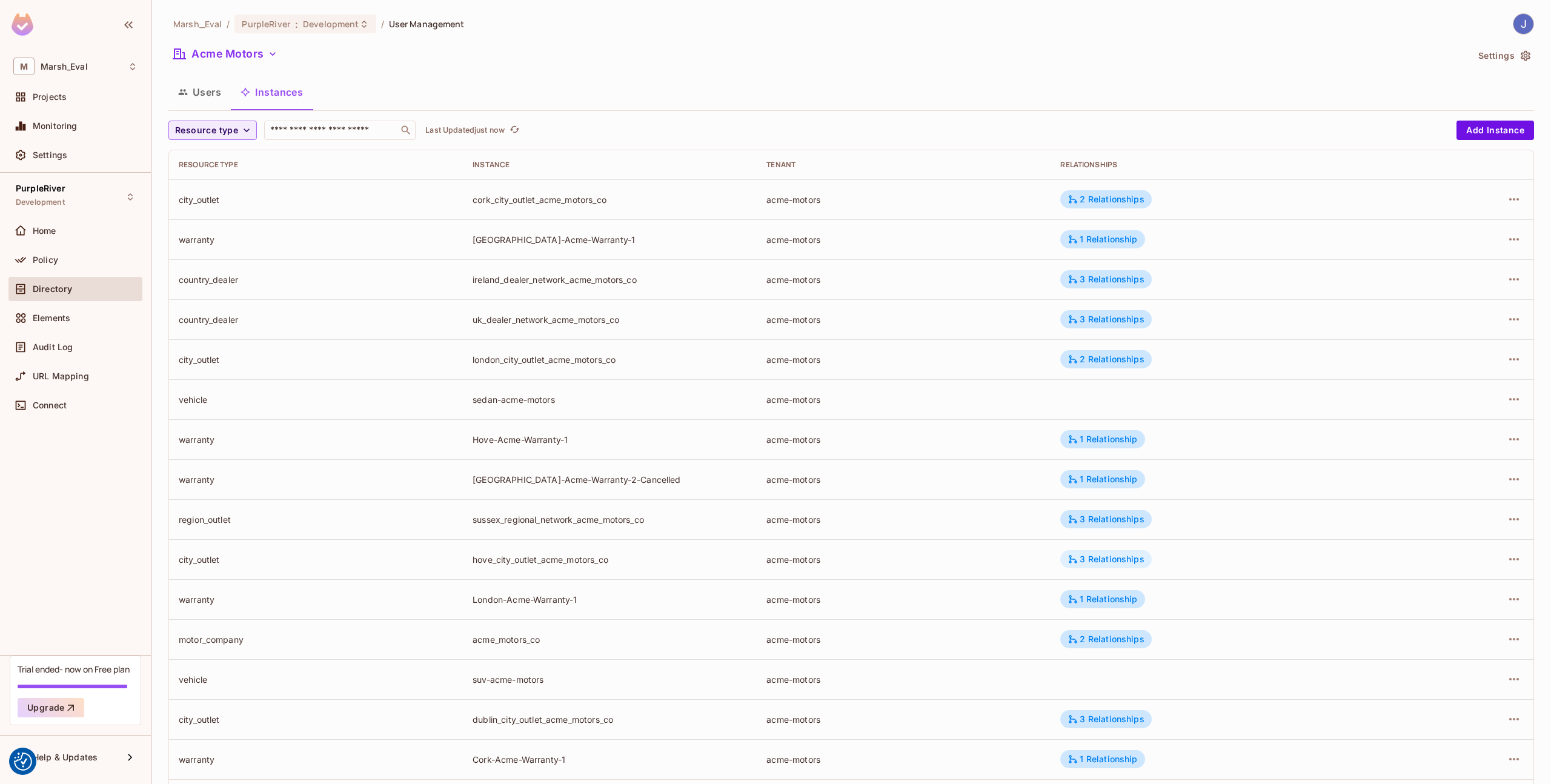
click at [1093, 559] on div "3 Relationships" at bounding box center [1105, 559] width 77 height 11
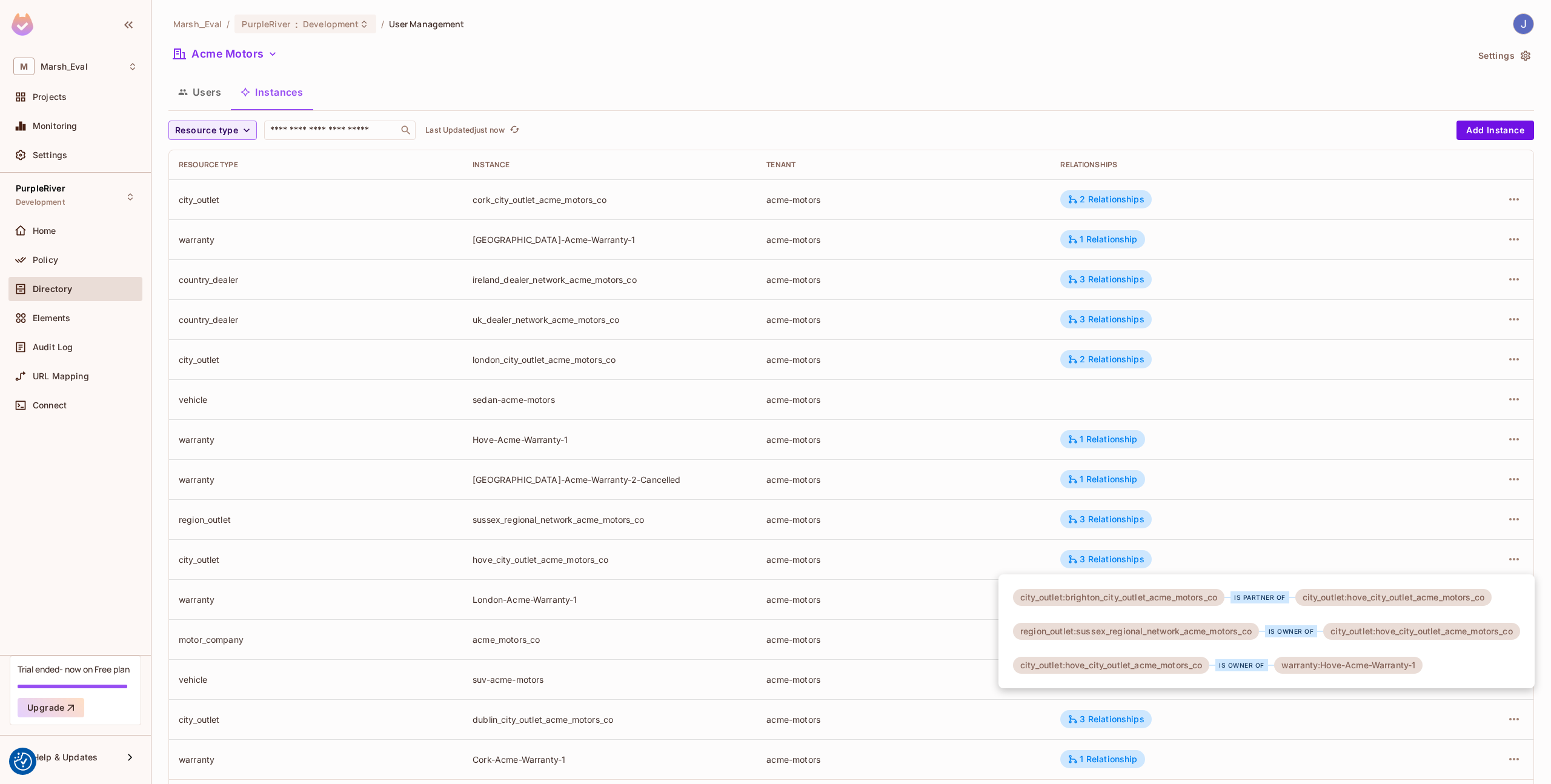
drag, startPoint x: 1107, startPoint y: 594, endPoint x: 1189, endPoint y: 595, distance: 82.0
click at [1189, 595] on div "city_outlet:brighton_city_outlet_acme_motors_co" at bounding box center [1119, 597] width 212 height 17
click at [1190, 599] on div "city_outlet:brighton_city_outlet_acme_motors_co" at bounding box center [1119, 597] width 212 height 17
click at [466, 440] on div at bounding box center [776, 392] width 1551 height 784
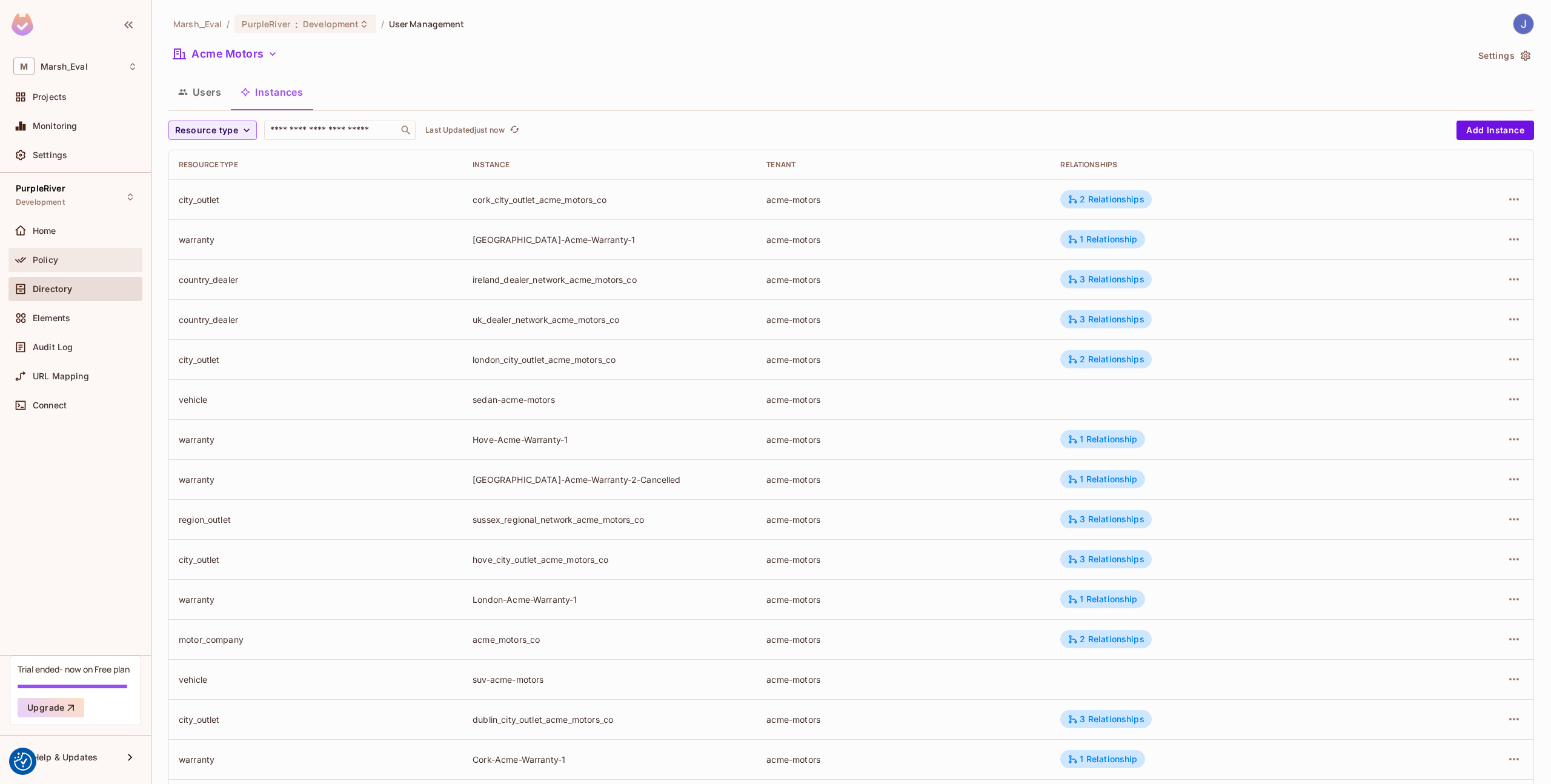
click at [22, 258] on icon at bounding box center [20, 260] width 11 height 6
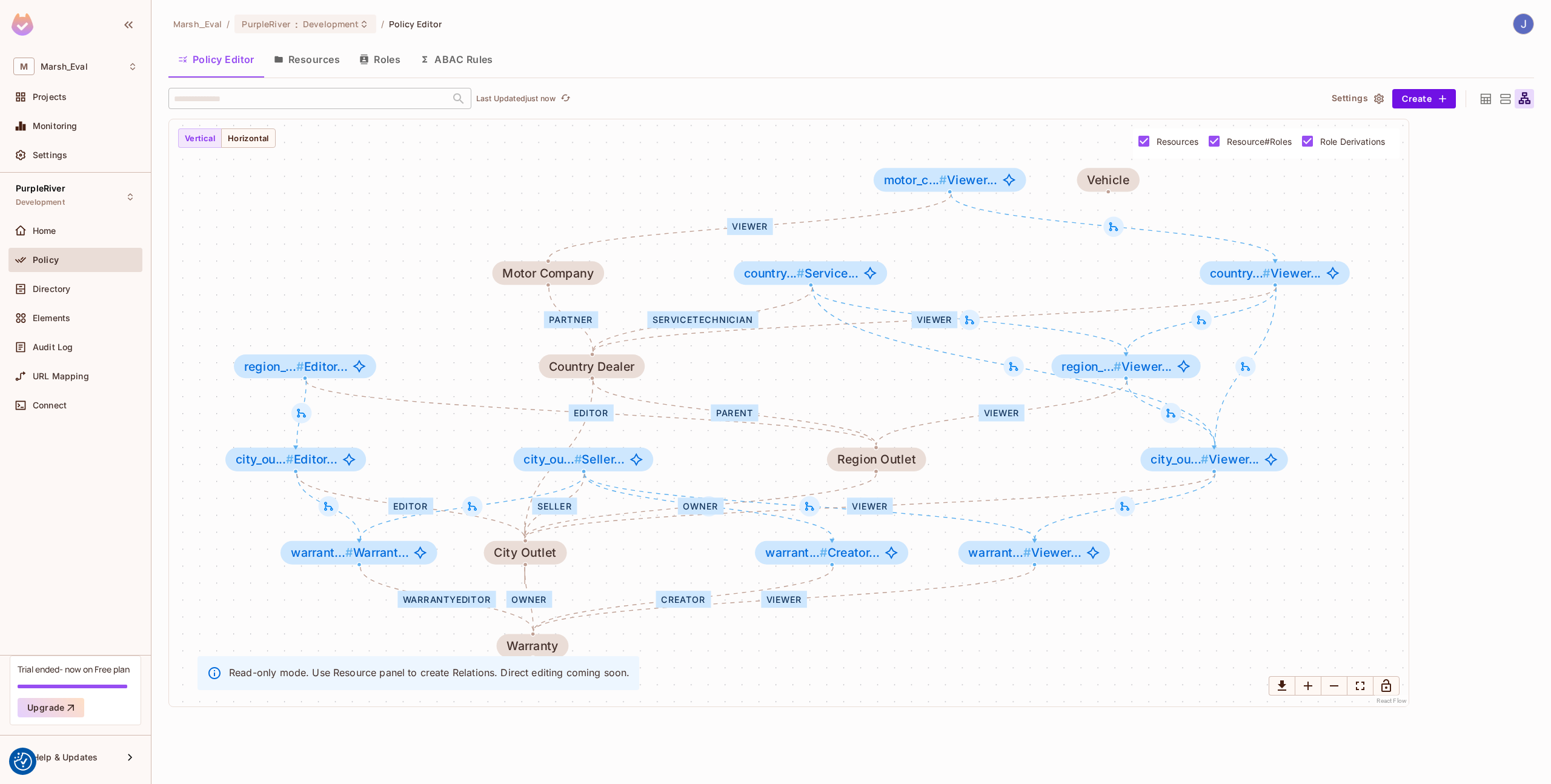
click at [321, 53] on button "Resources" at bounding box center [307, 59] width 85 height 30
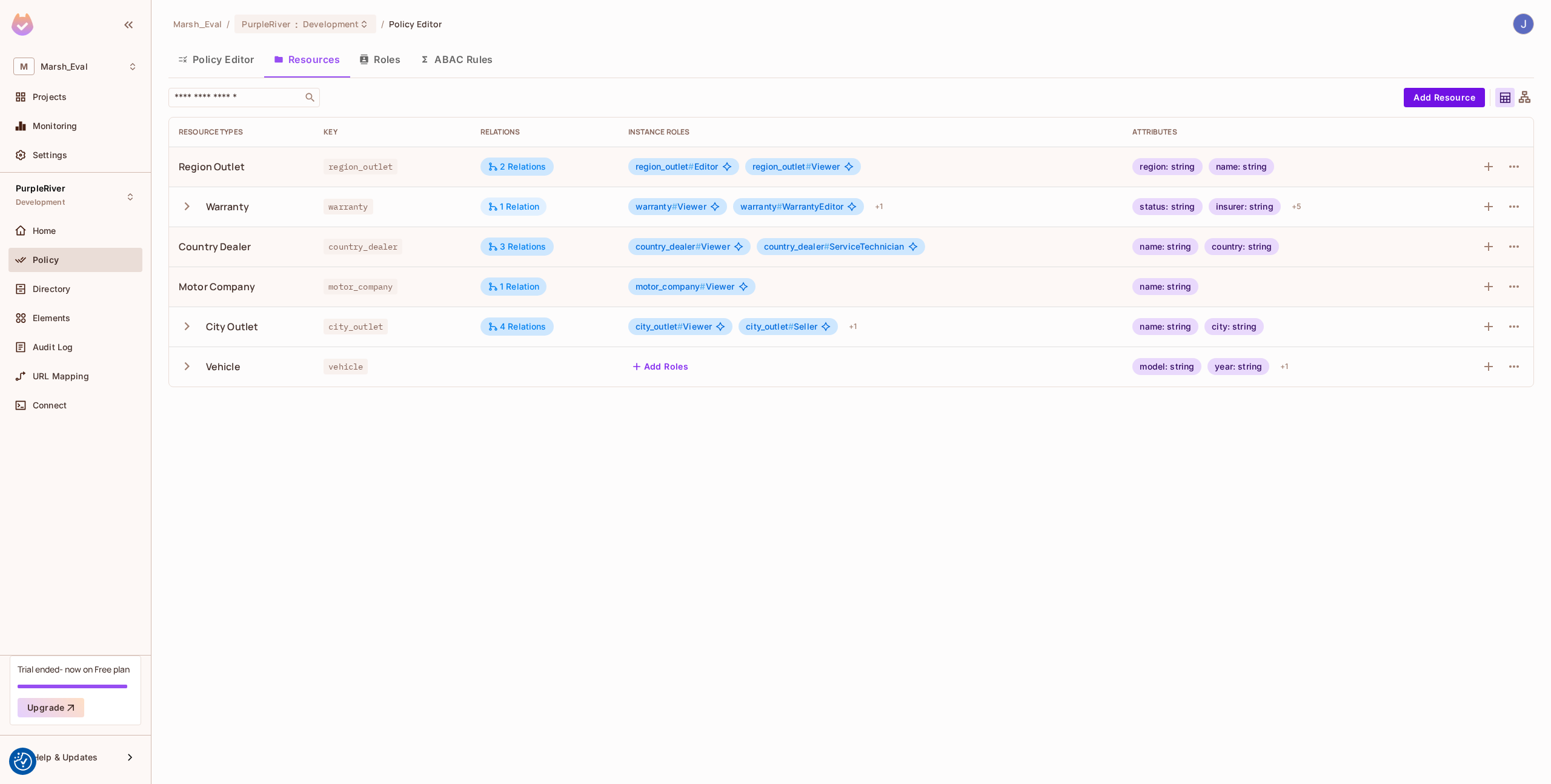
click at [521, 206] on div "1 Relation" at bounding box center [514, 206] width 52 height 11
click at [515, 287] on button "Edit Relations" at bounding box center [537, 280] width 77 height 19
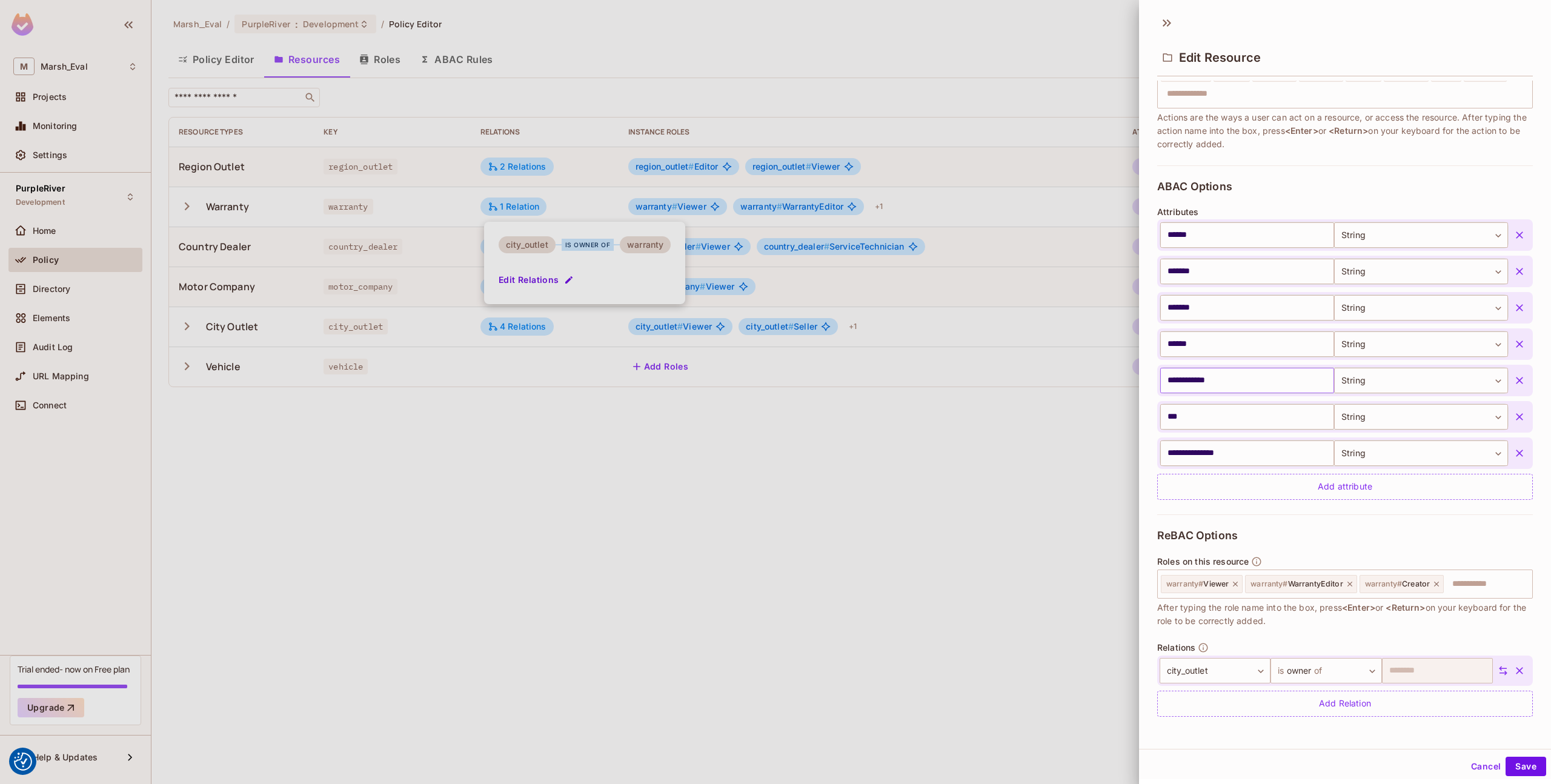
scroll to position [1, 0]
click at [1098, 666] on div at bounding box center [776, 392] width 1551 height 784
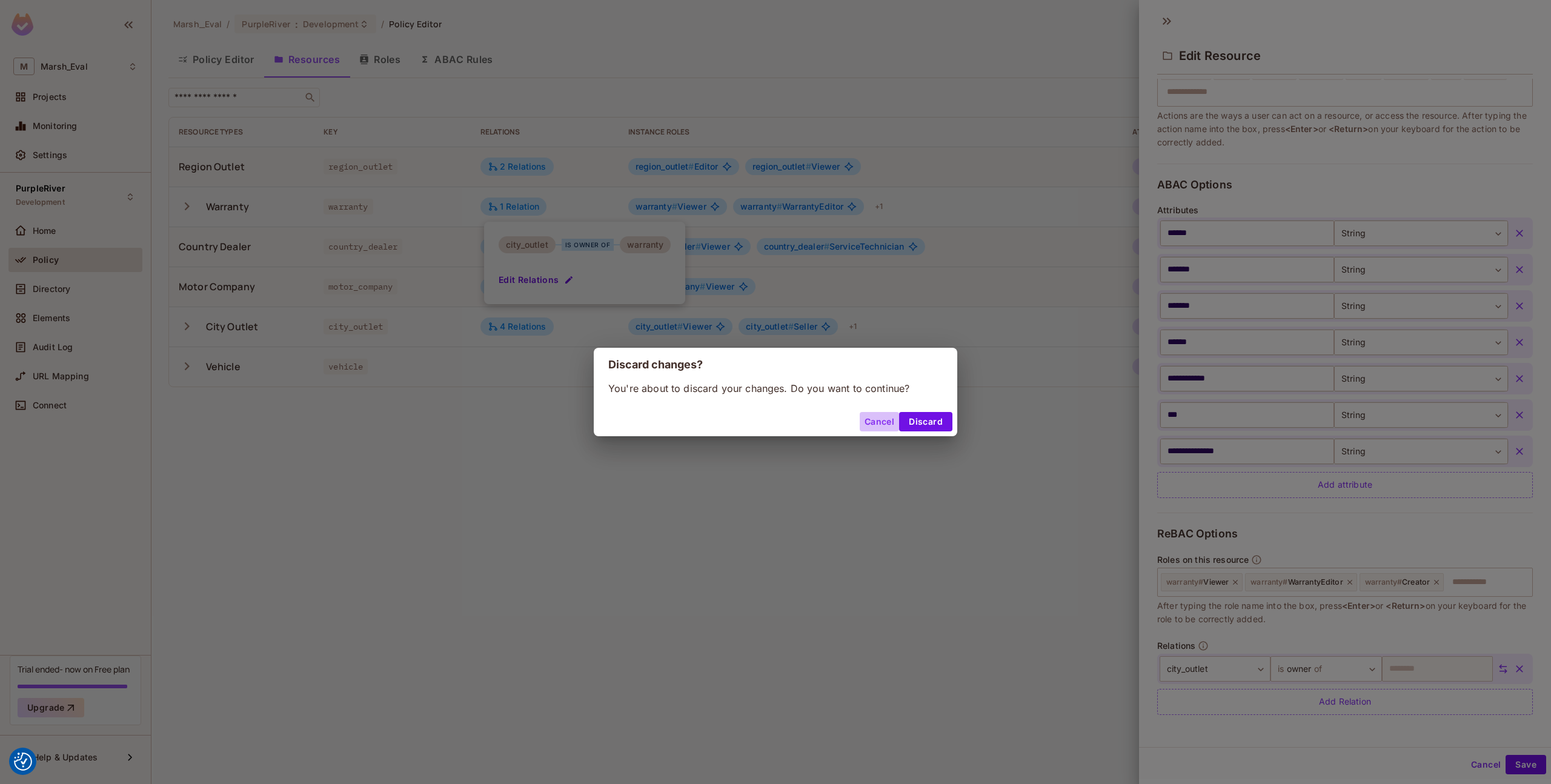
click at [872, 422] on button "Cancel" at bounding box center [879, 422] width 39 height 19
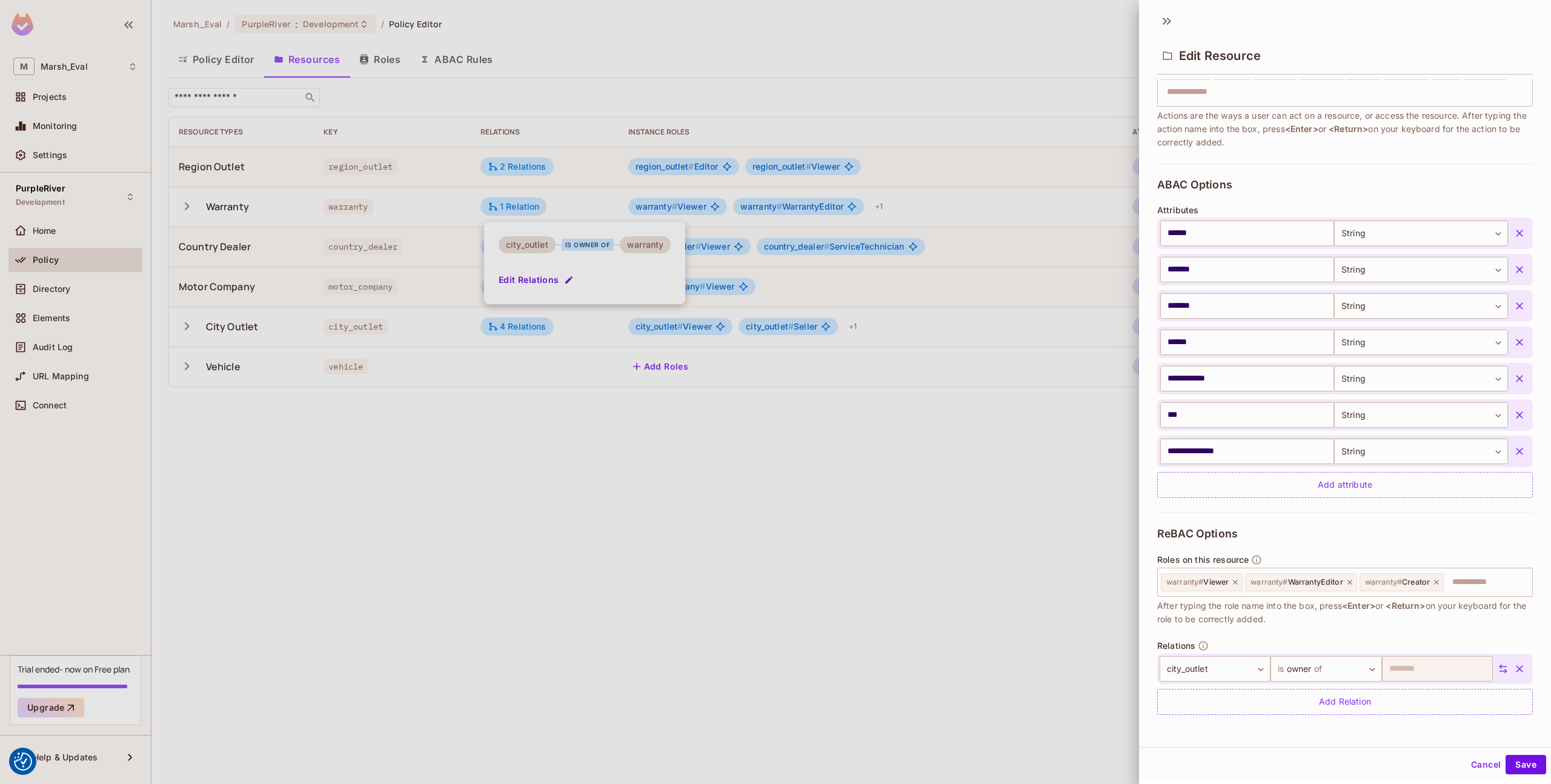
click at [758, 459] on div at bounding box center [776, 392] width 1551 height 784
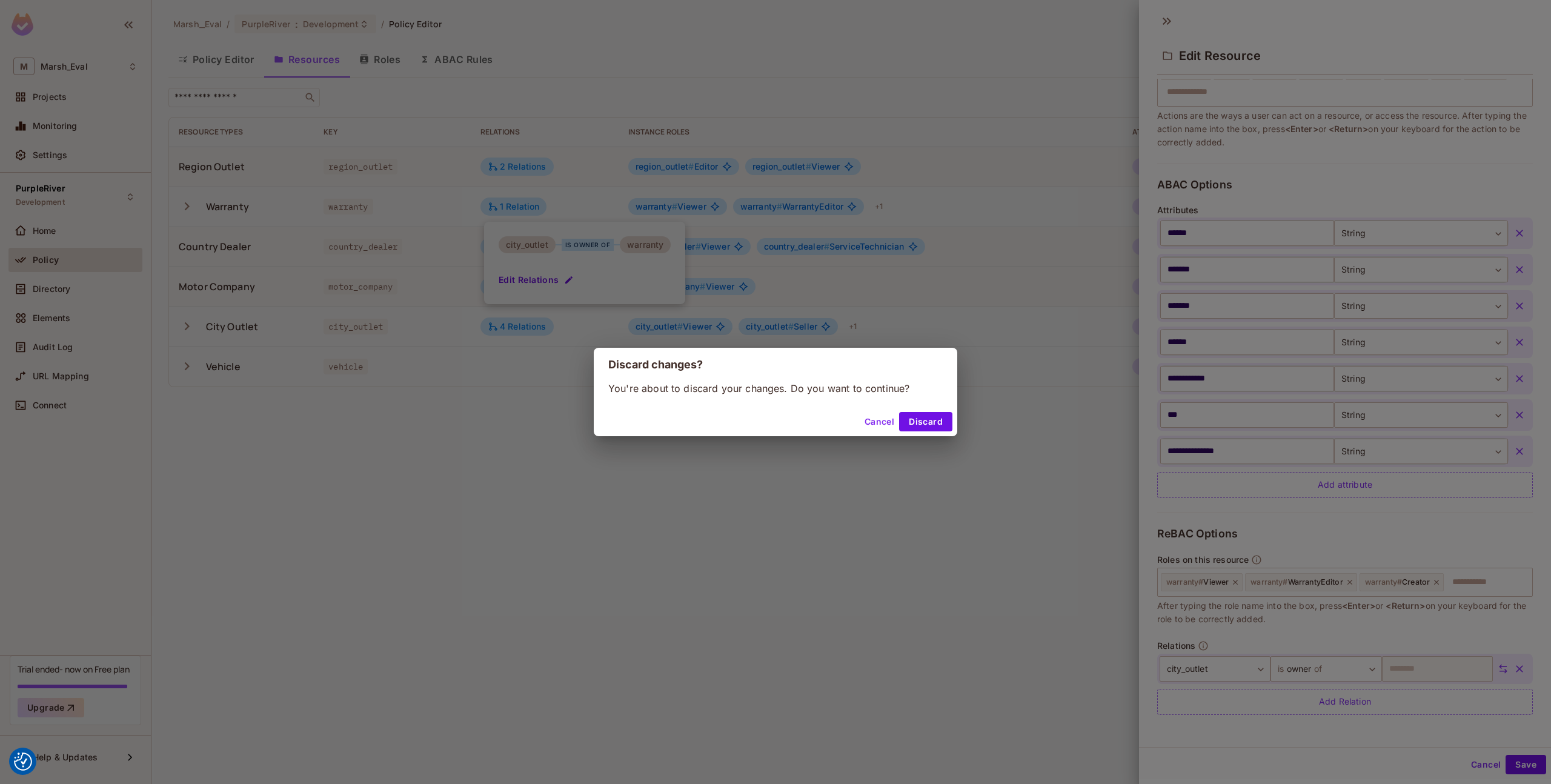
click at [926, 411] on div "Cancel Discard" at bounding box center [775, 421] width 363 height 29
click at [926, 419] on button "Discard" at bounding box center [926, 422] width 53 height 19
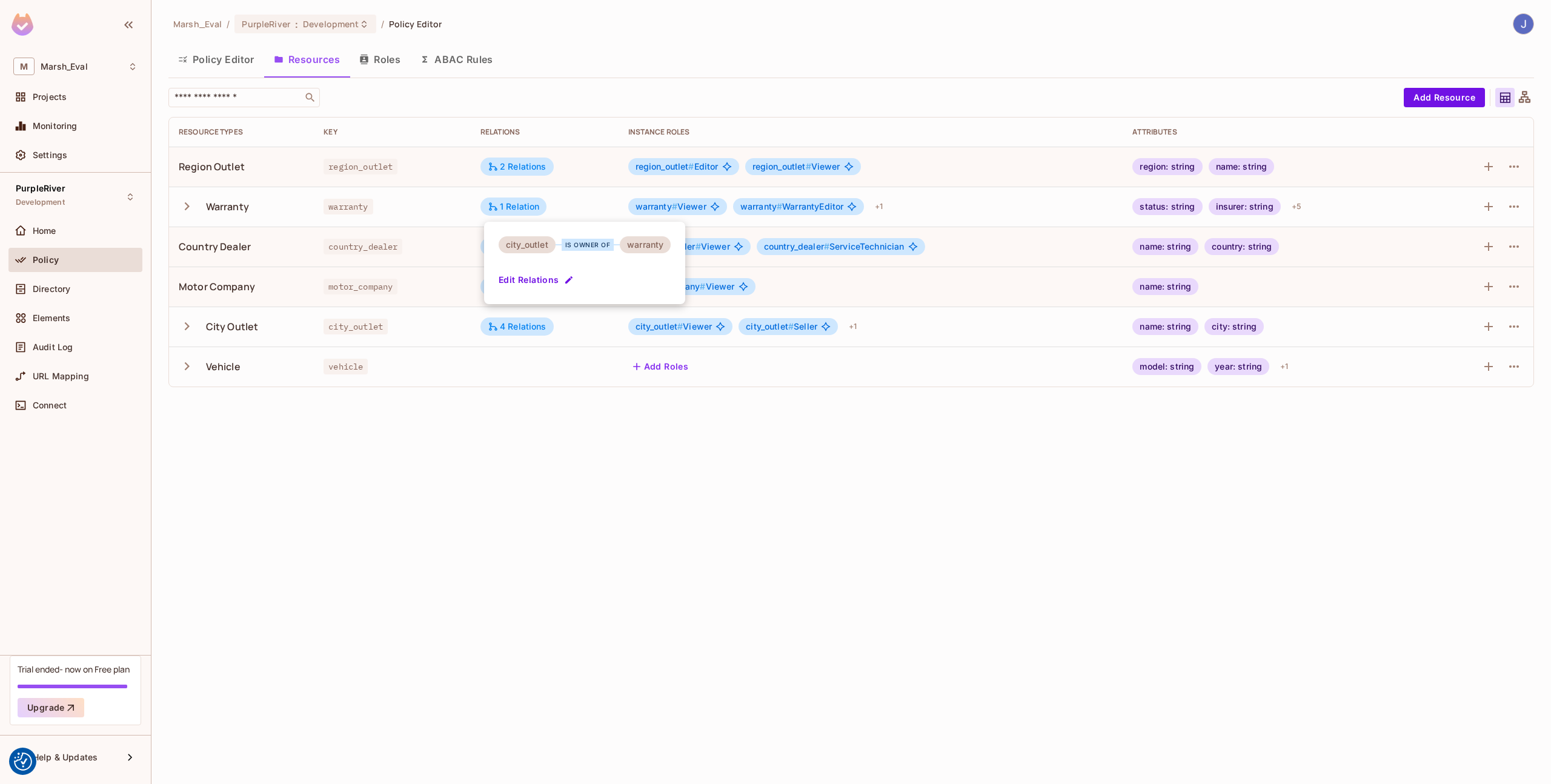
click at [529, 333] on div at bounding box center [776, 392] width 1551 height 784
click at [527, 327] on div "4 Relations" at bounding box center [517, 326] width 59 height 11
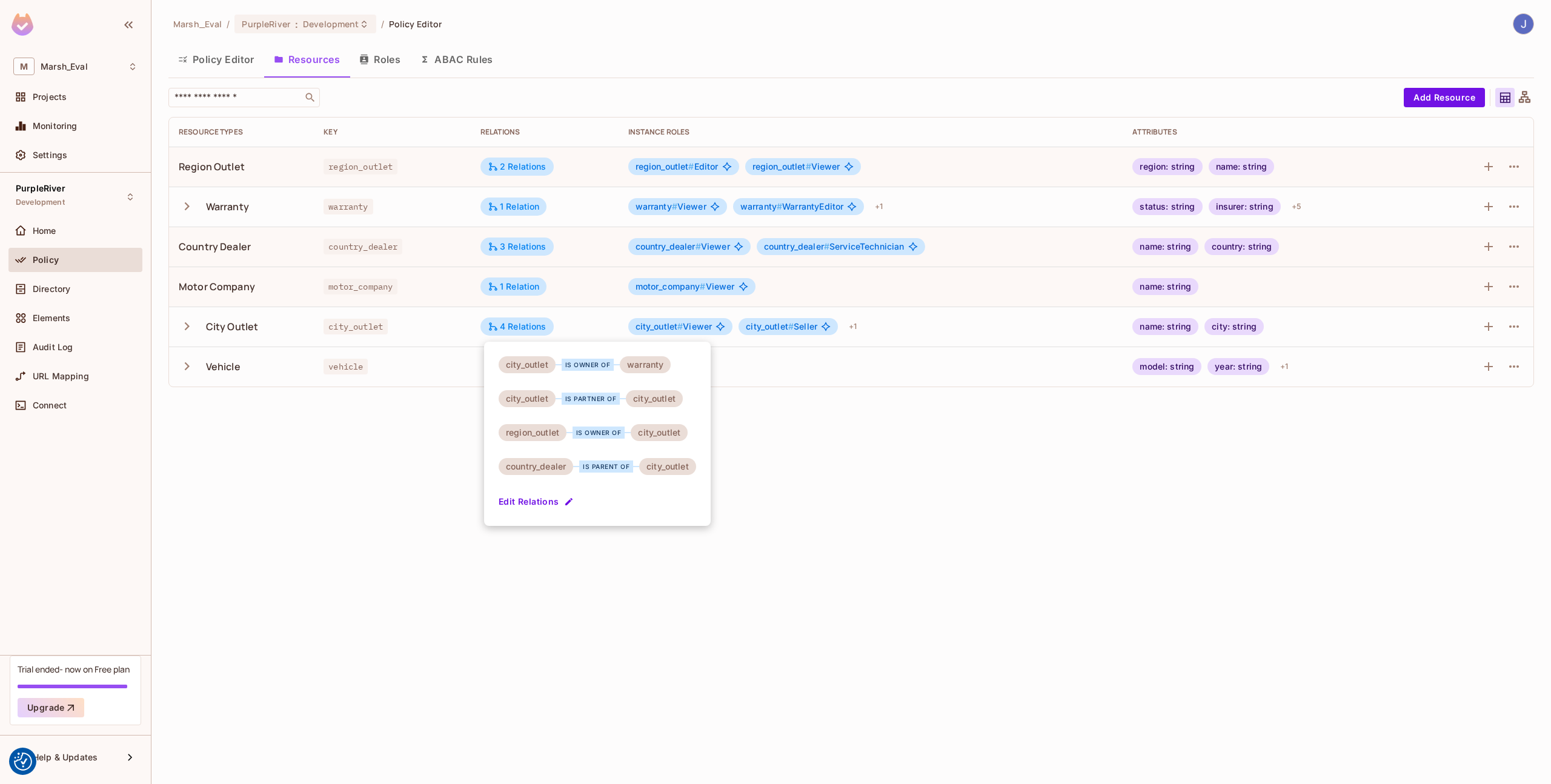
click at [295, 516] on div at bounding box center [776, 392] width 1551 height 784
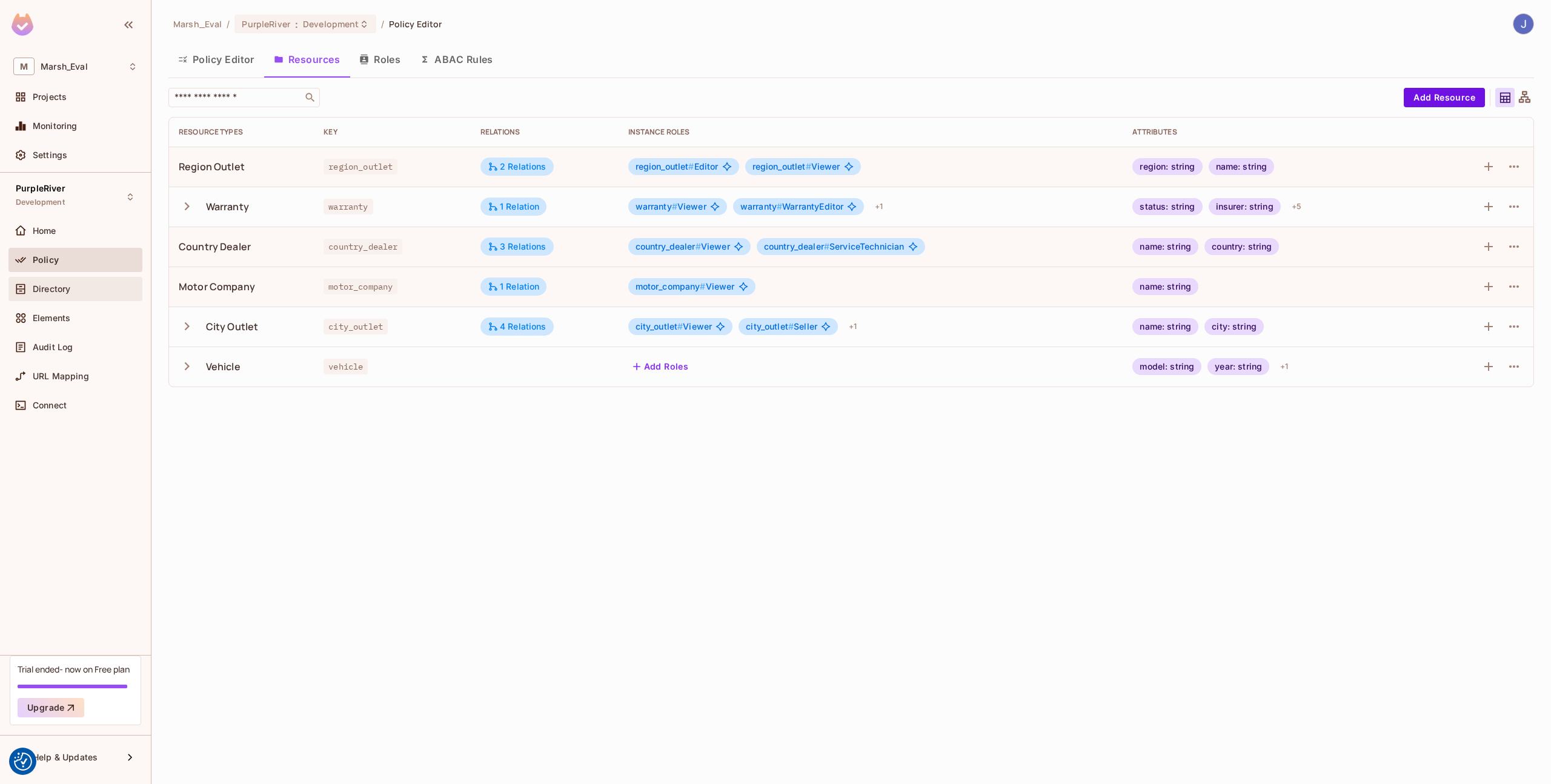
click at [64, 298] on div "Directory" at bounding box center [75, 289] width 134 height 24
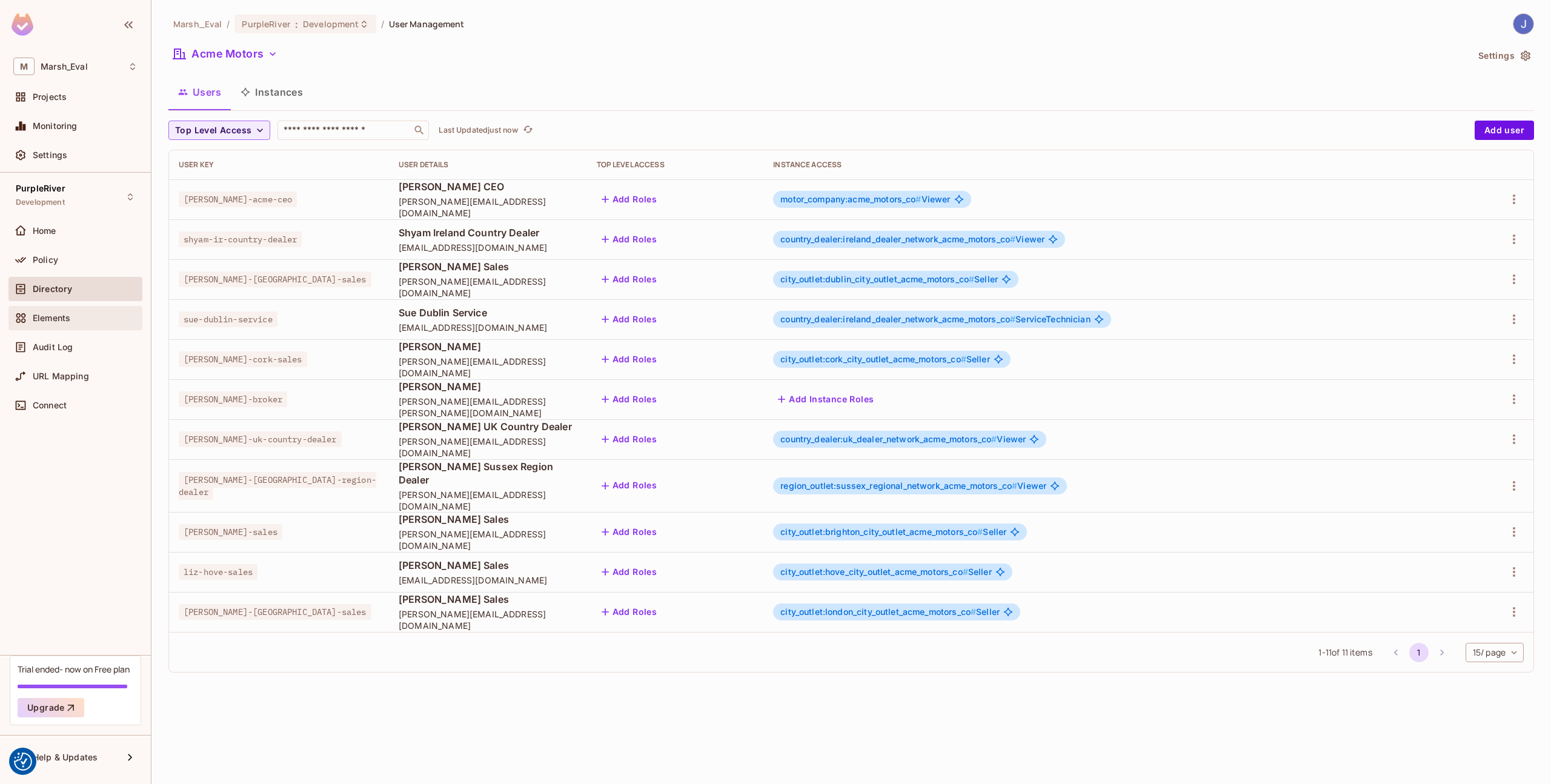
click at [62, 317] on span "Elements" at bounding box center [51, 318] width 38 height 10
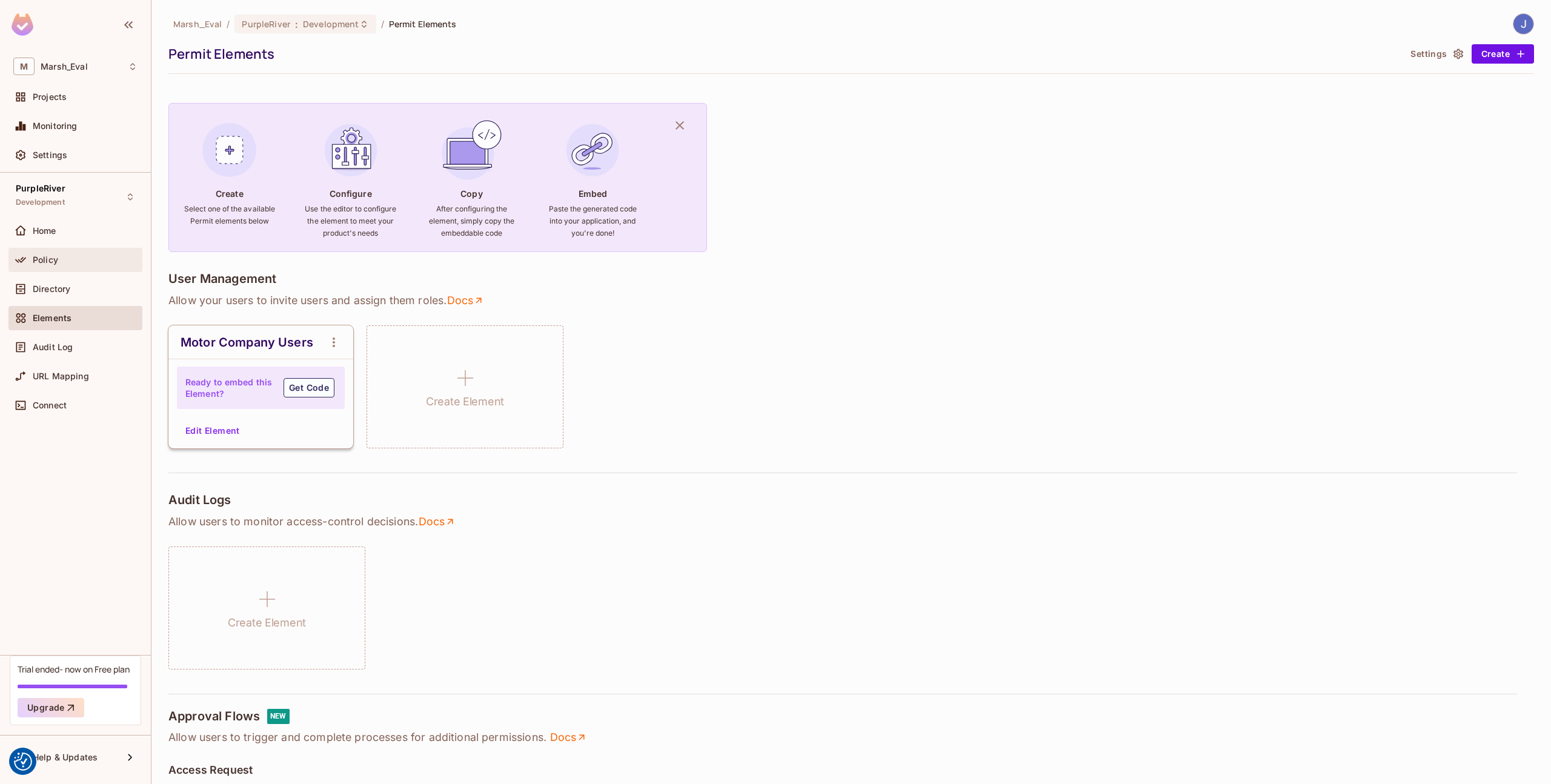
click at [54, 267] on div "Policy" at bounding box center [75, 260] width 134 height 24
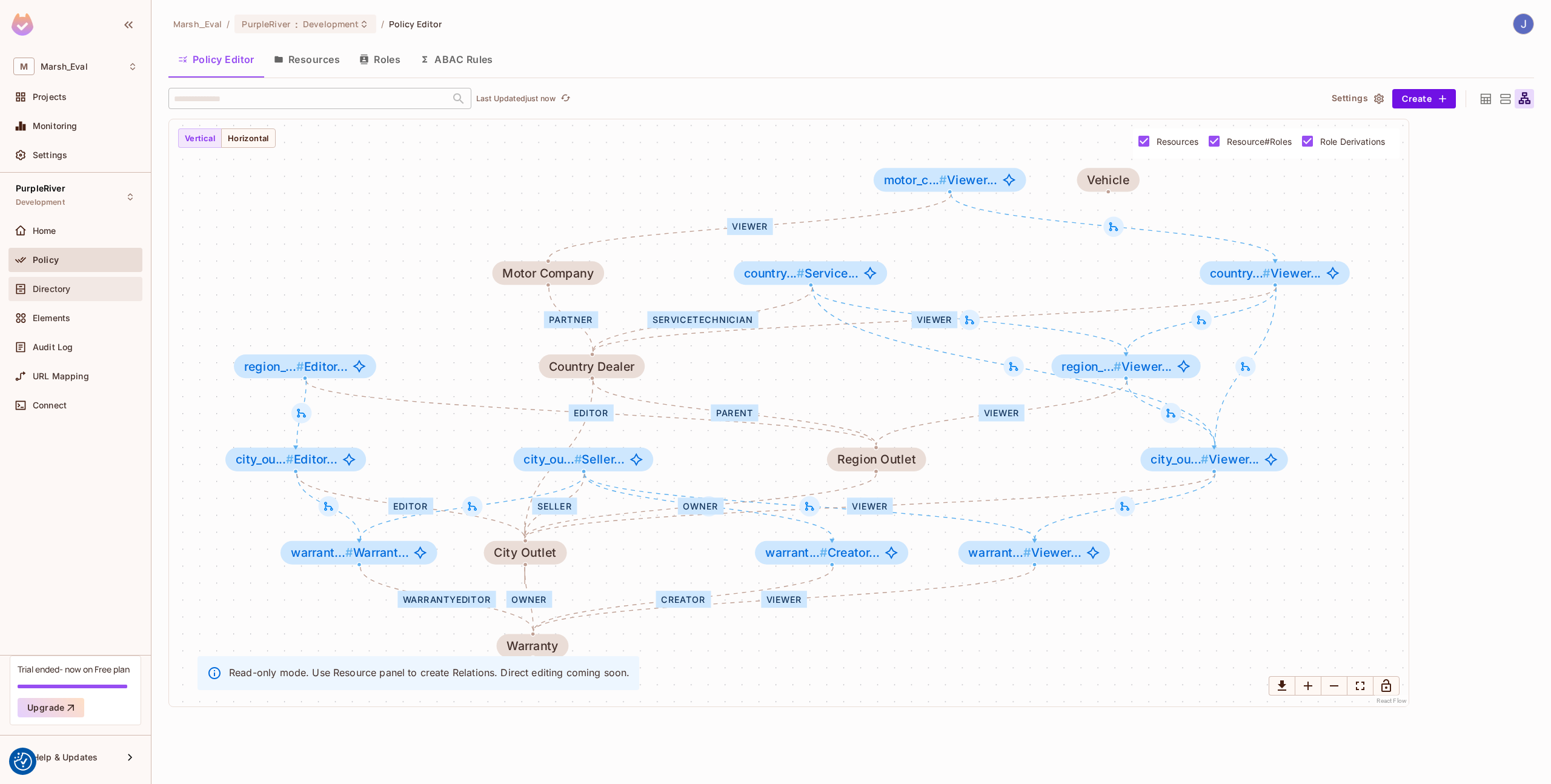
click at [54, 284] on span "Directory" at bounding box center [51, 289] width 38 height 10
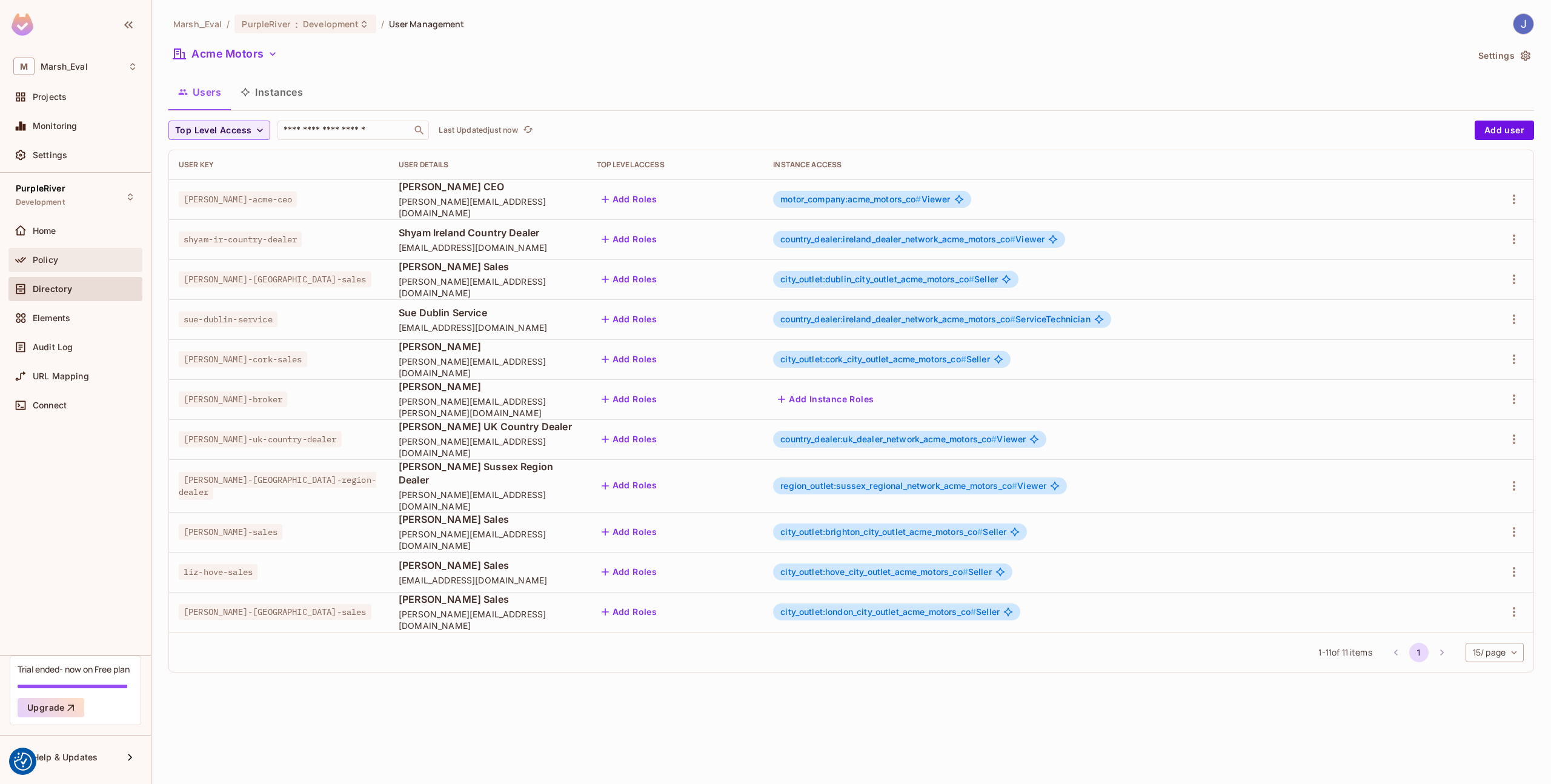
click at [53, 259] on span "Policy" at bounding box center [45, 259] width 25 height 10
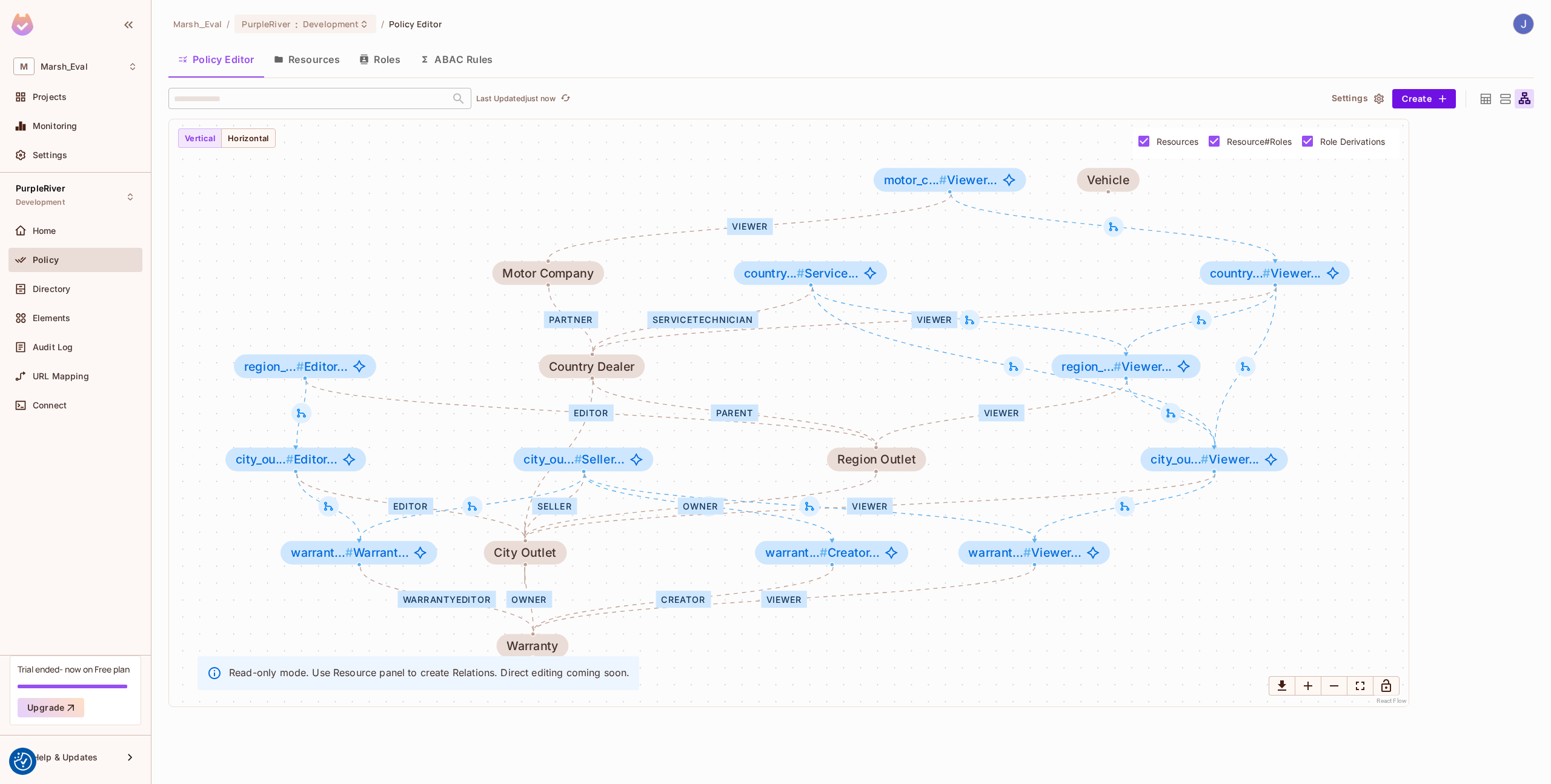
click at [297, 51] on button "Resources" at bounding box center [307, 59] width 85 height 30
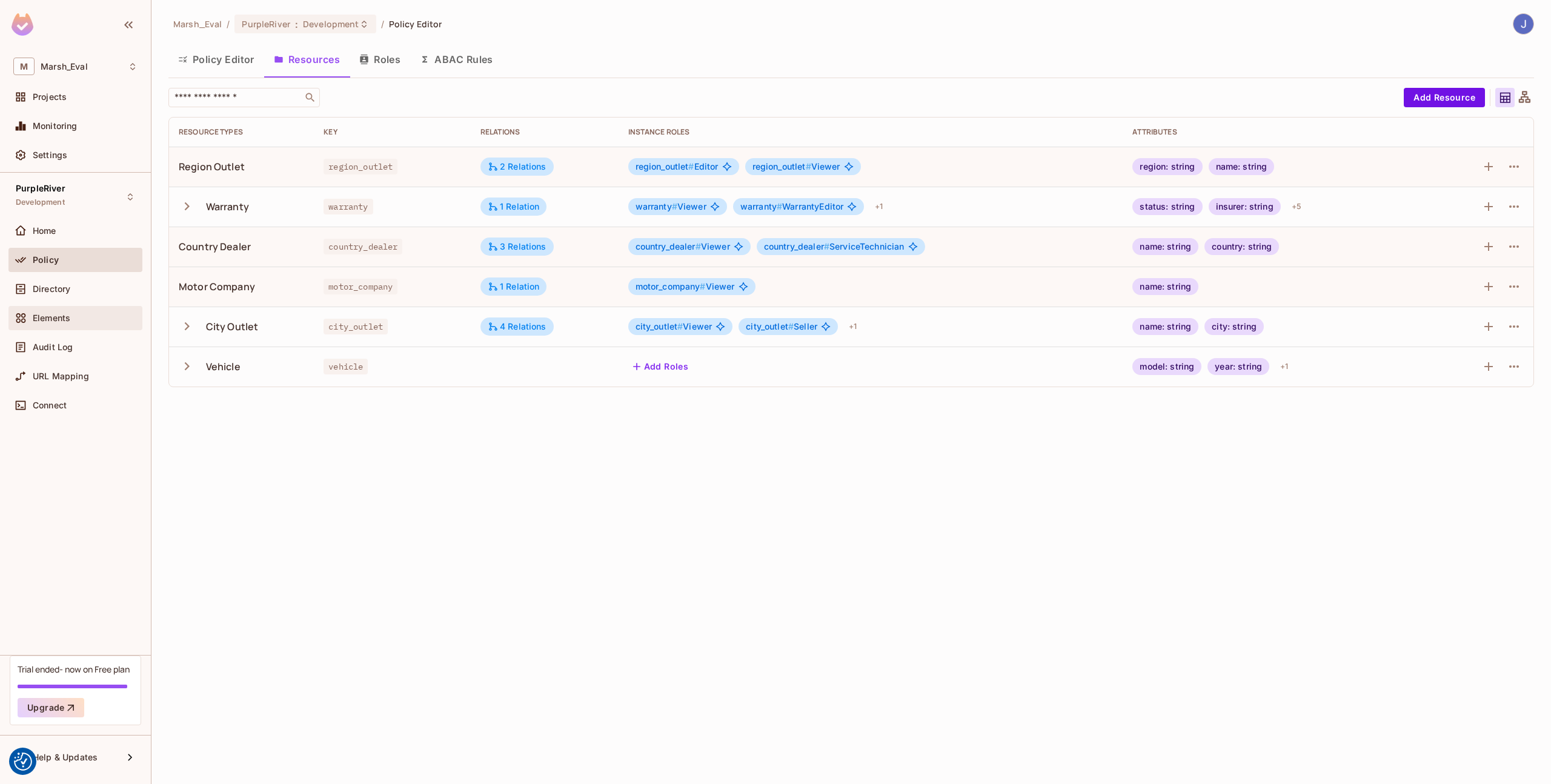
click at [70, 318] on span "Elements" at bounding box center [51, 318] width 38 height 10
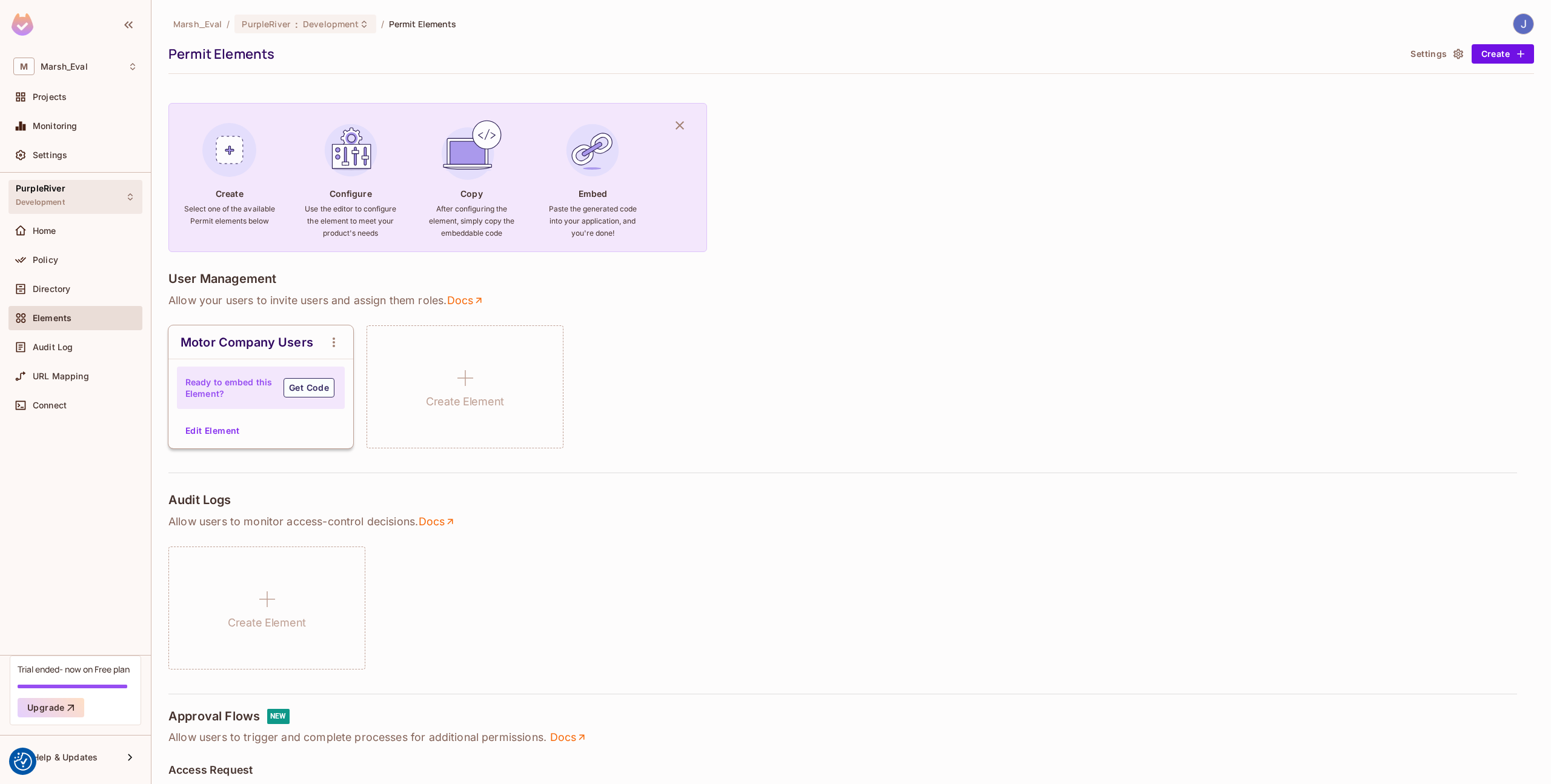
click at [105, 188] on div "PurpleRiver Development" at bounding box center [75, 196] width 134 height 33
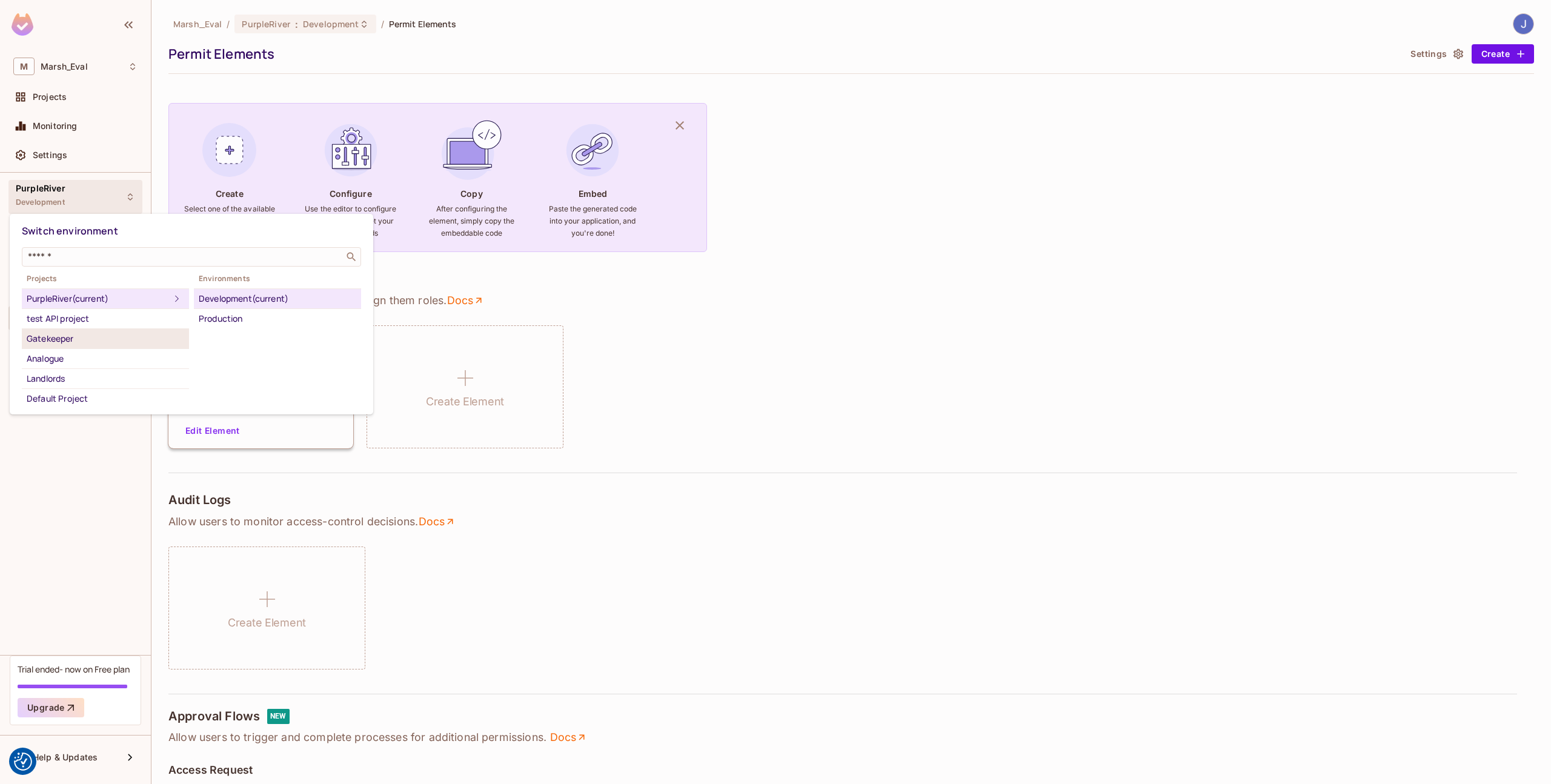
click at [87, 344] on div "Gatekeeper" at bounding box center [105, 339] width 157 height 15
click at [249, 290] on li "Development" at bounding box center [277, 298] width 167 height 20
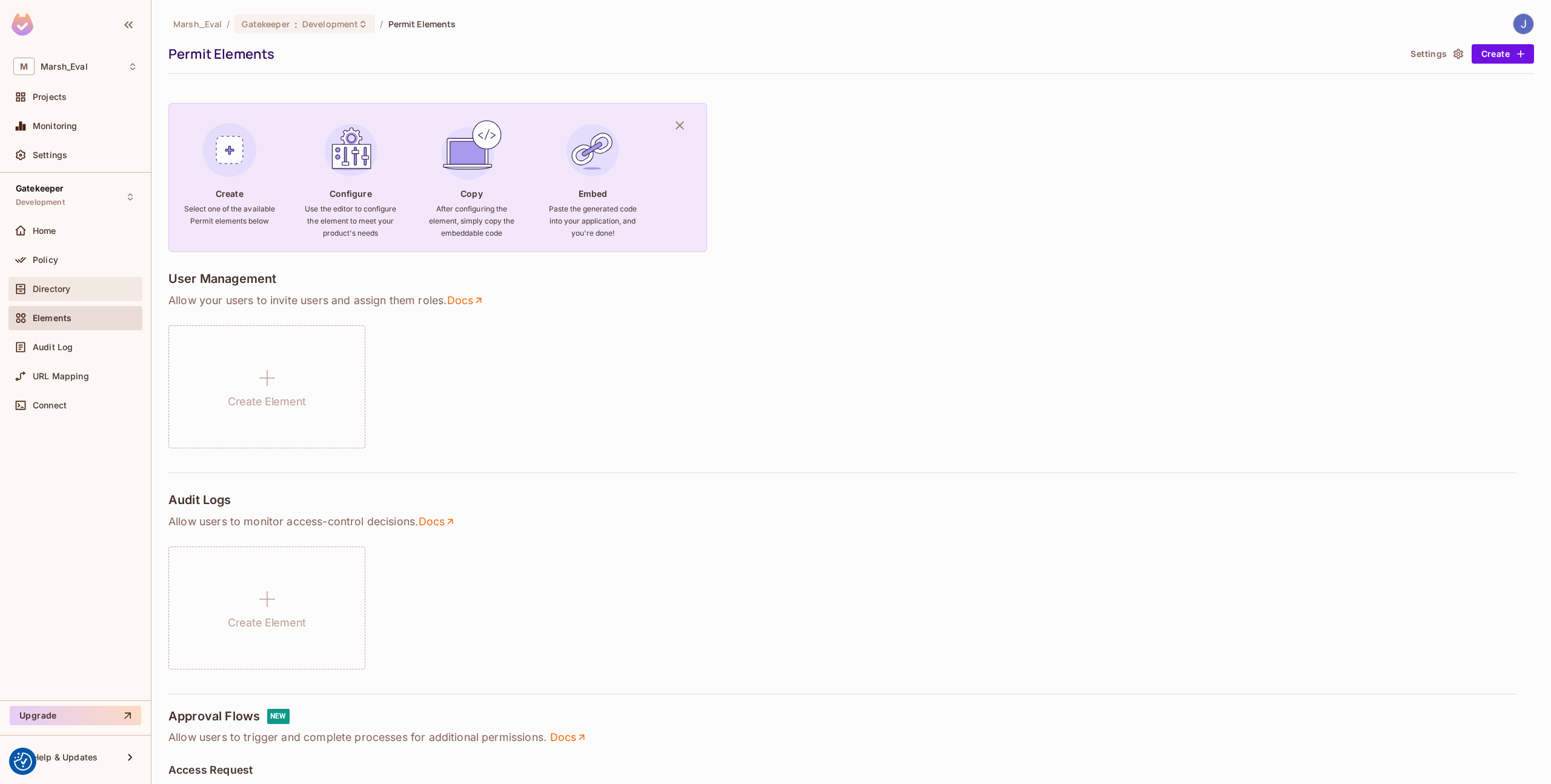
click at [57, 291] on span "Directory" at bounding box center [51, 289] width 38 height 10
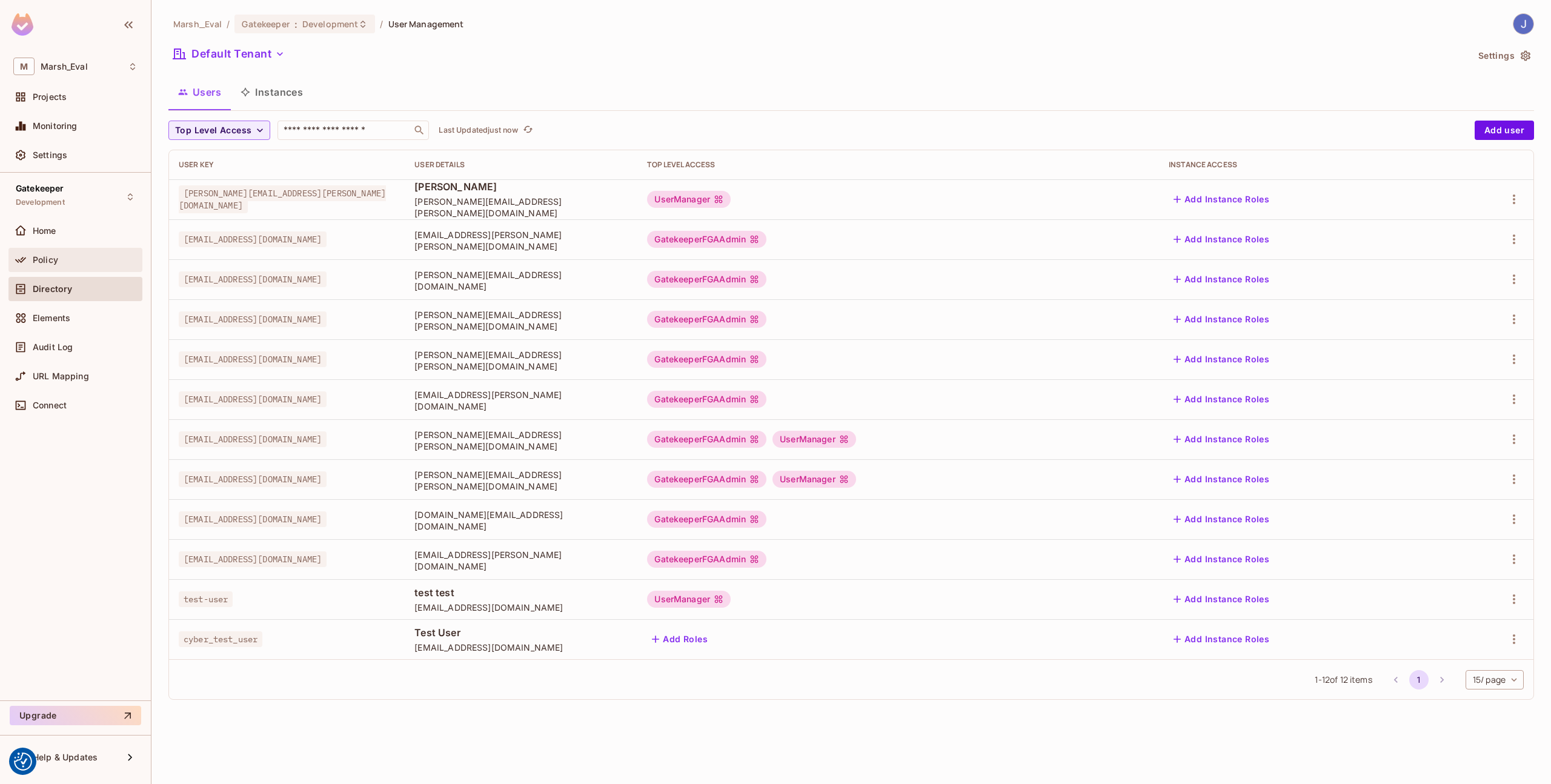
click at [91, 264] on div "Policy" at bounding box center [85, 259] width 105 height 10
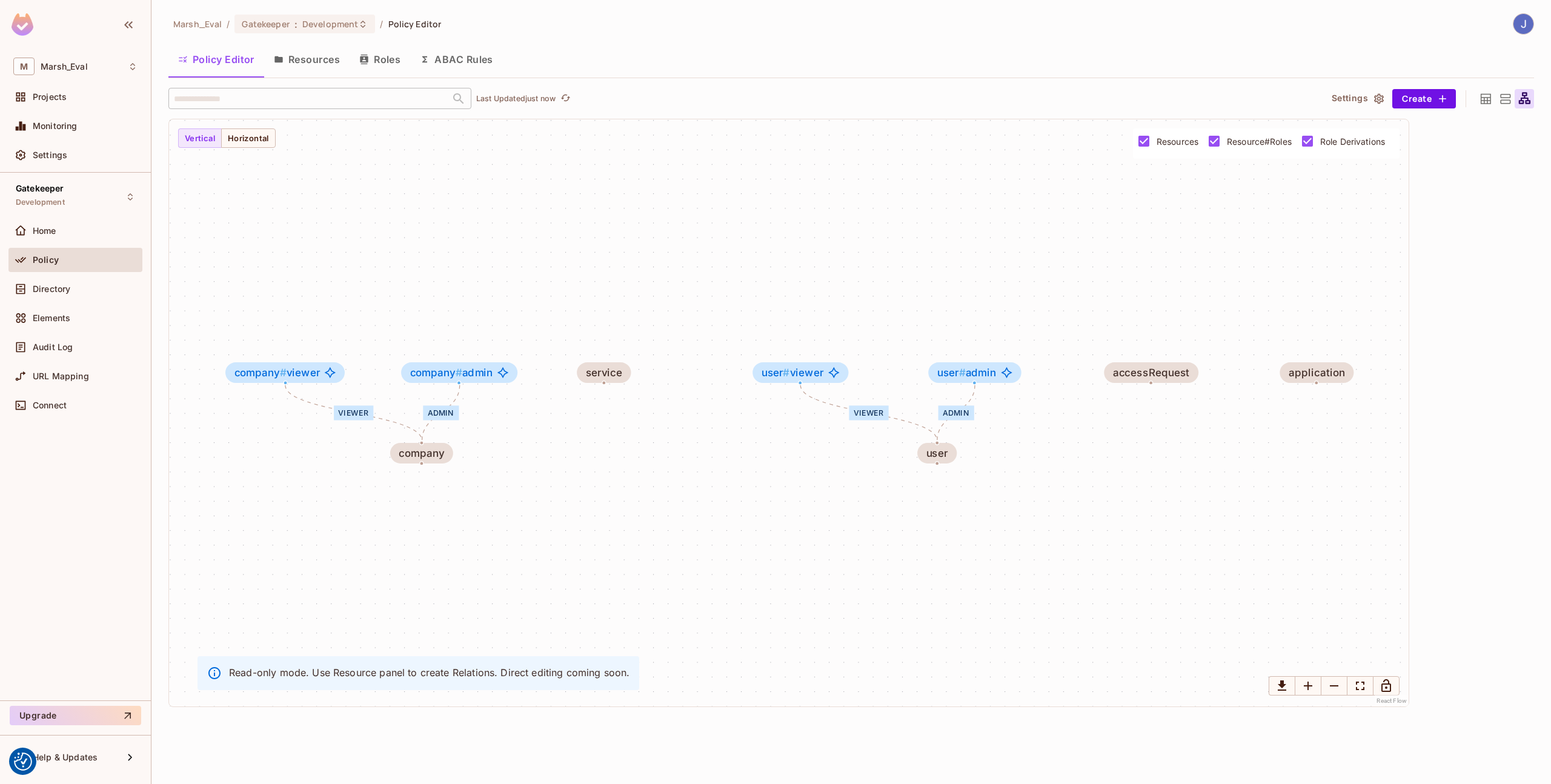
click at [328, 64] on button "Resources" at bounding box center [307, 59] width 85 height 30
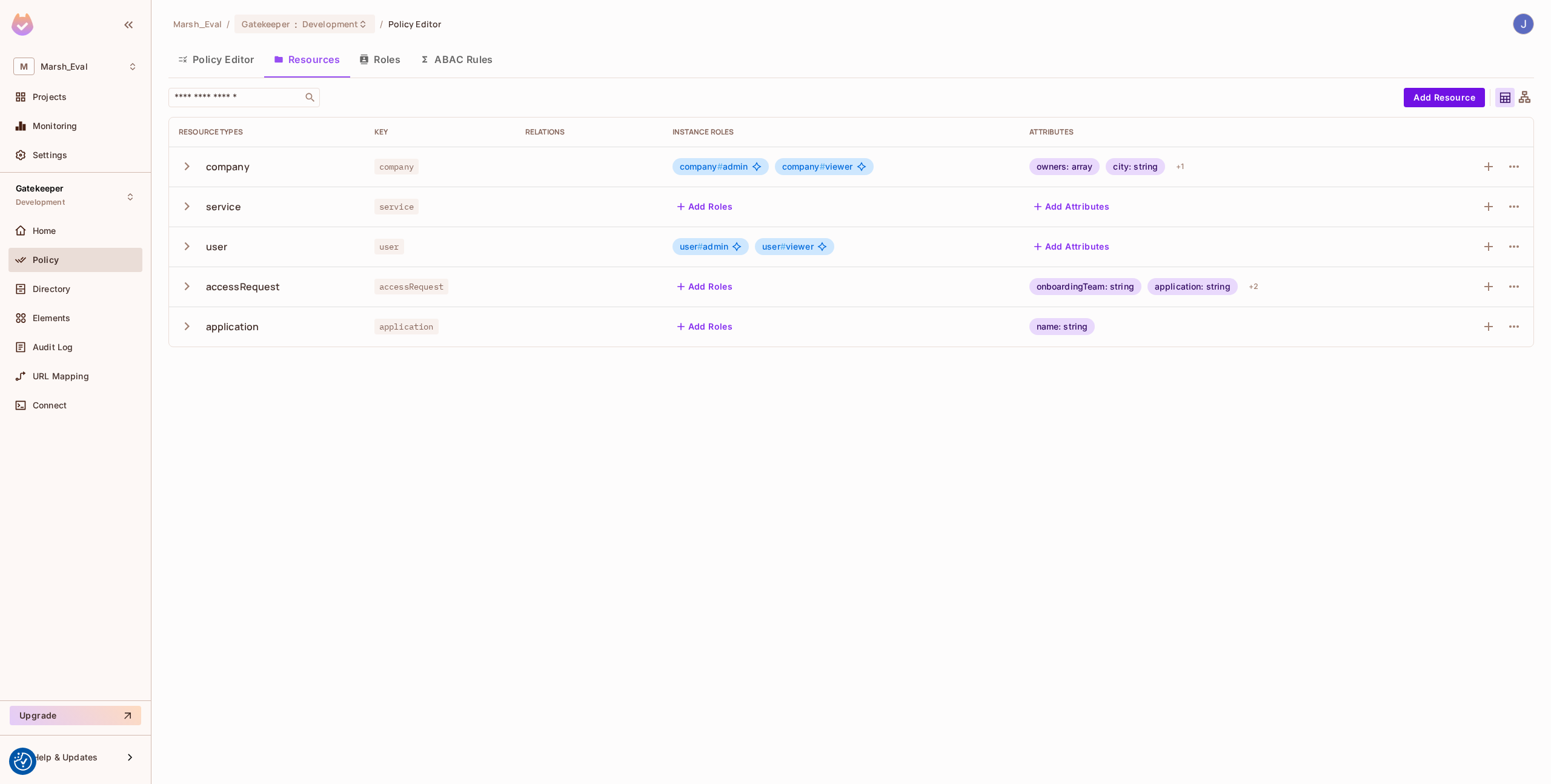
click at [365, 61] on icon "button" at bounding box center [364, 59] width 8 height 10
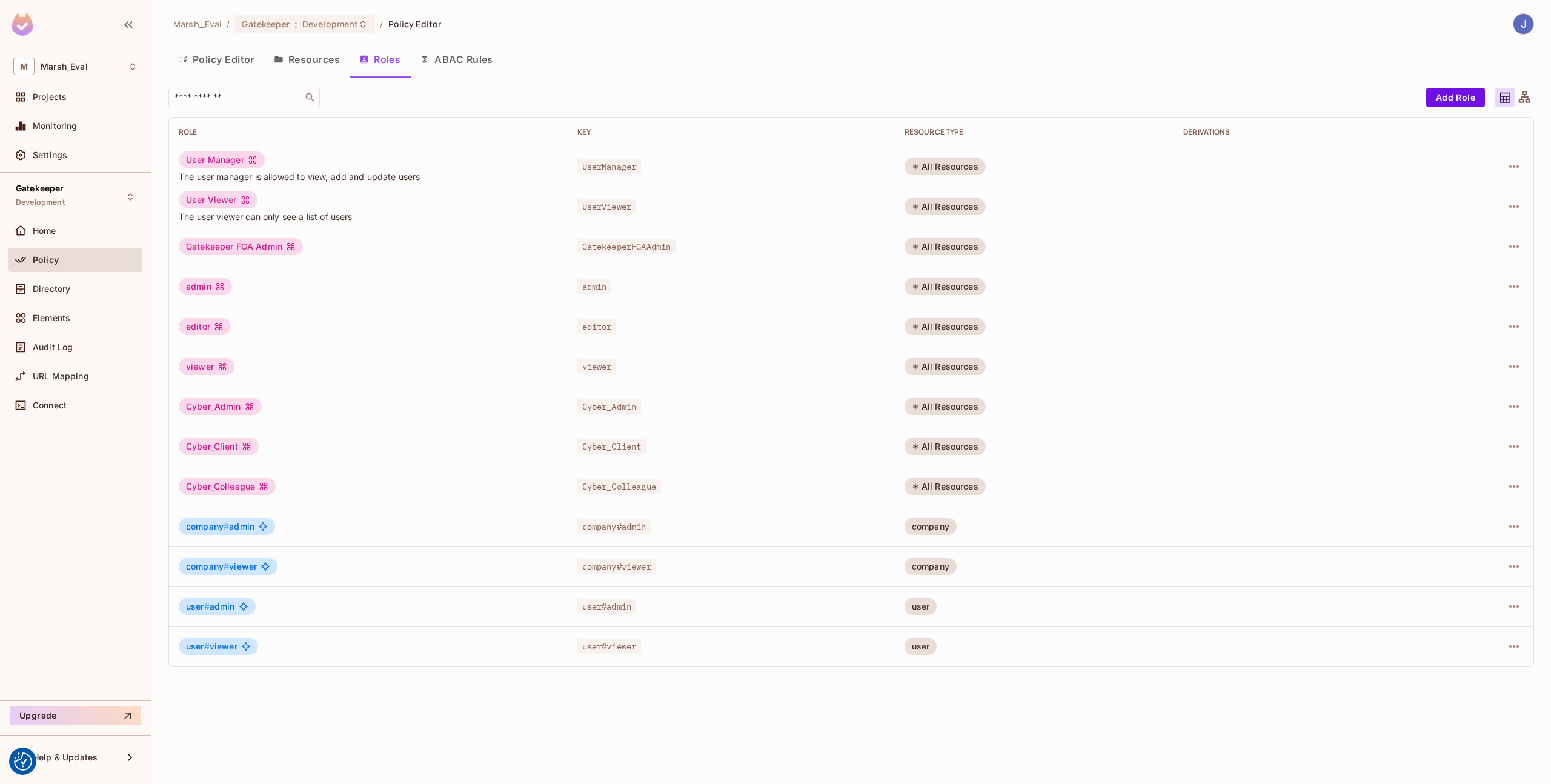
click at [328, 67] on button "Resources" at bounding box center [307, 59] width 85 height 30
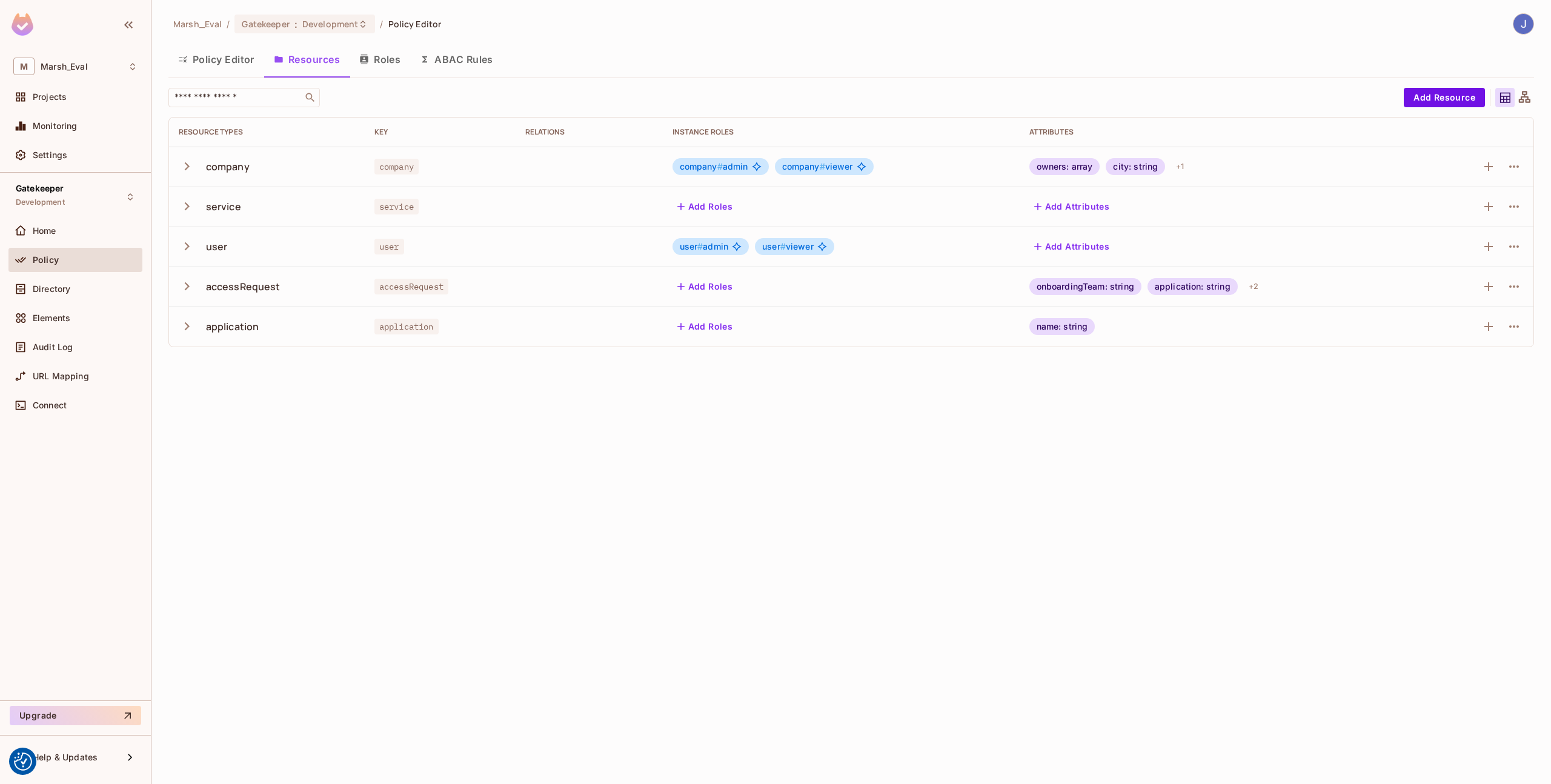
click at [363, 68] on button "Roles" at bounding box center [380, 59] width 61 height 30
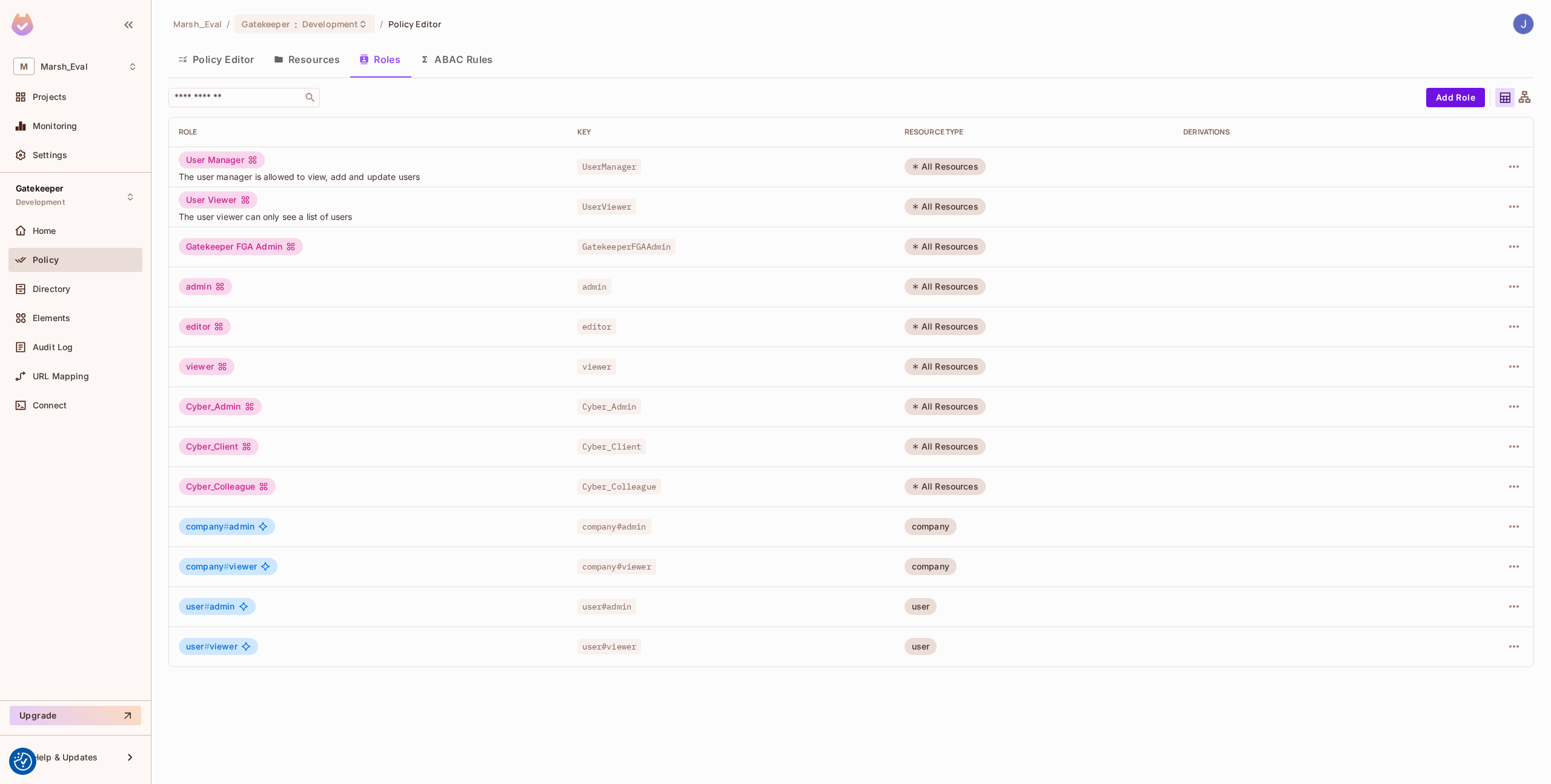
click at [304, 68] on button "Resources" at bounding box center [307, 59] width 85 height 30
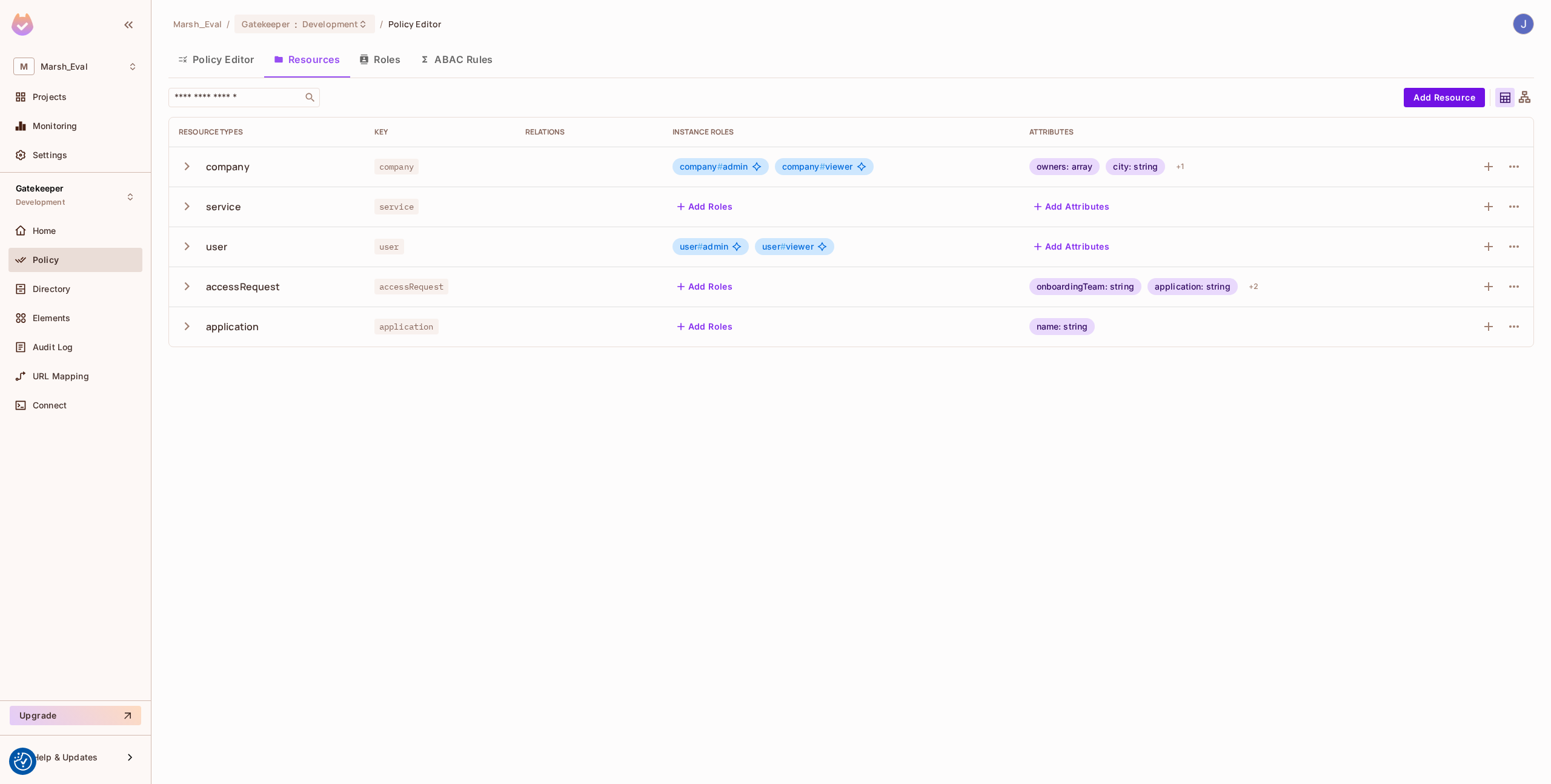
click at [544, 167] on td at bounding box center [589, 166] width 147 height 40
click at [1499, 169] on div at bounding box center [1481, 166] width 85 height 19
click at [1506, 169] on button "button" at bounding box center [1515, 166] width 19 height 19
click at [569, 469] on div at bounding box center [776, 392] width 1551 height 784
click at [56, 190] on span "Gatekeeper" at bounding box center [39, 188] width 48 height 10
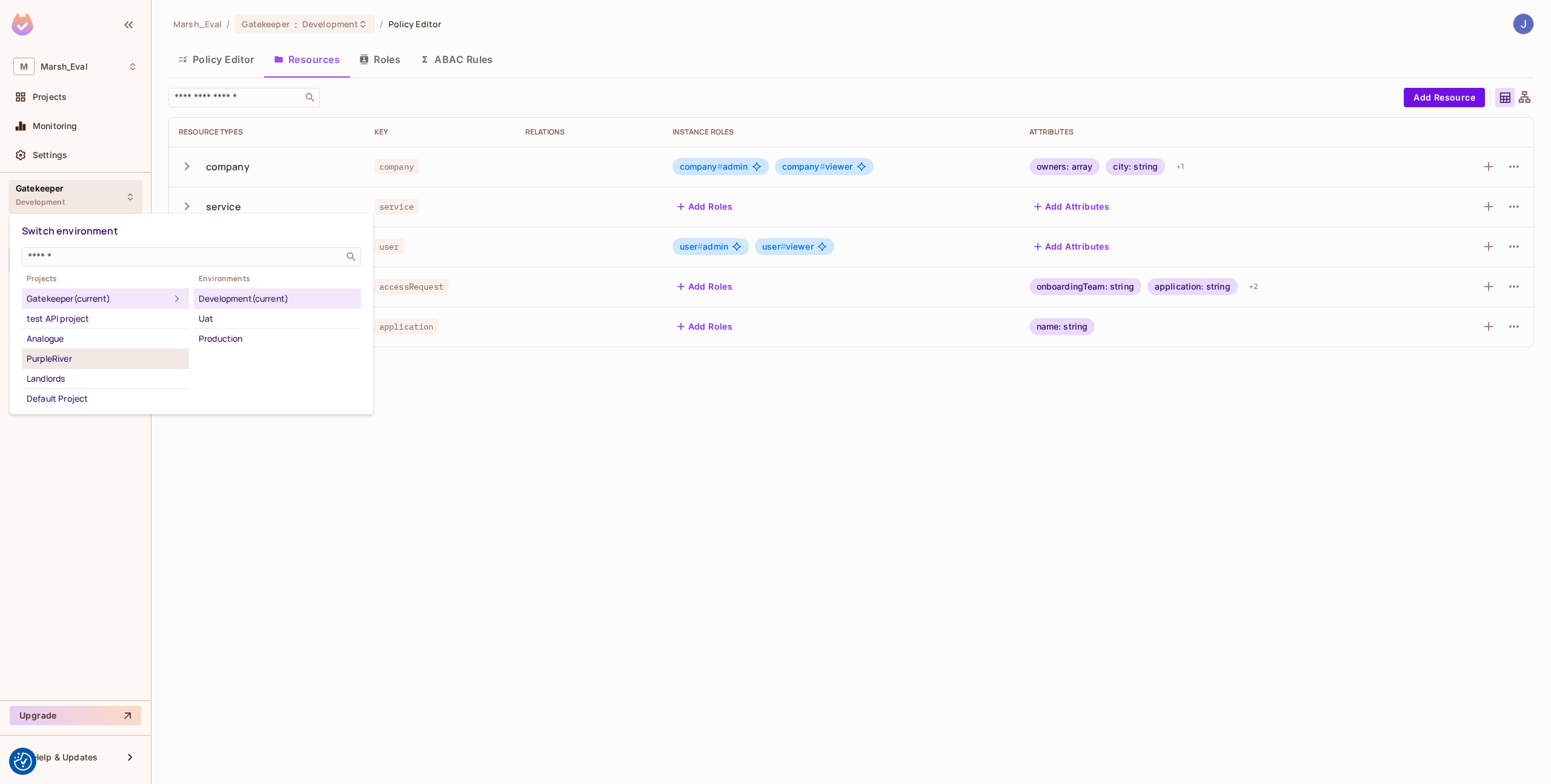
click at [78, 360] on div "PurpleRiver" at bounding box center [105, 359] width 157 height 15
click at [216, 298] on div "Development" at bounding box center [278, 298] width 157 height 15
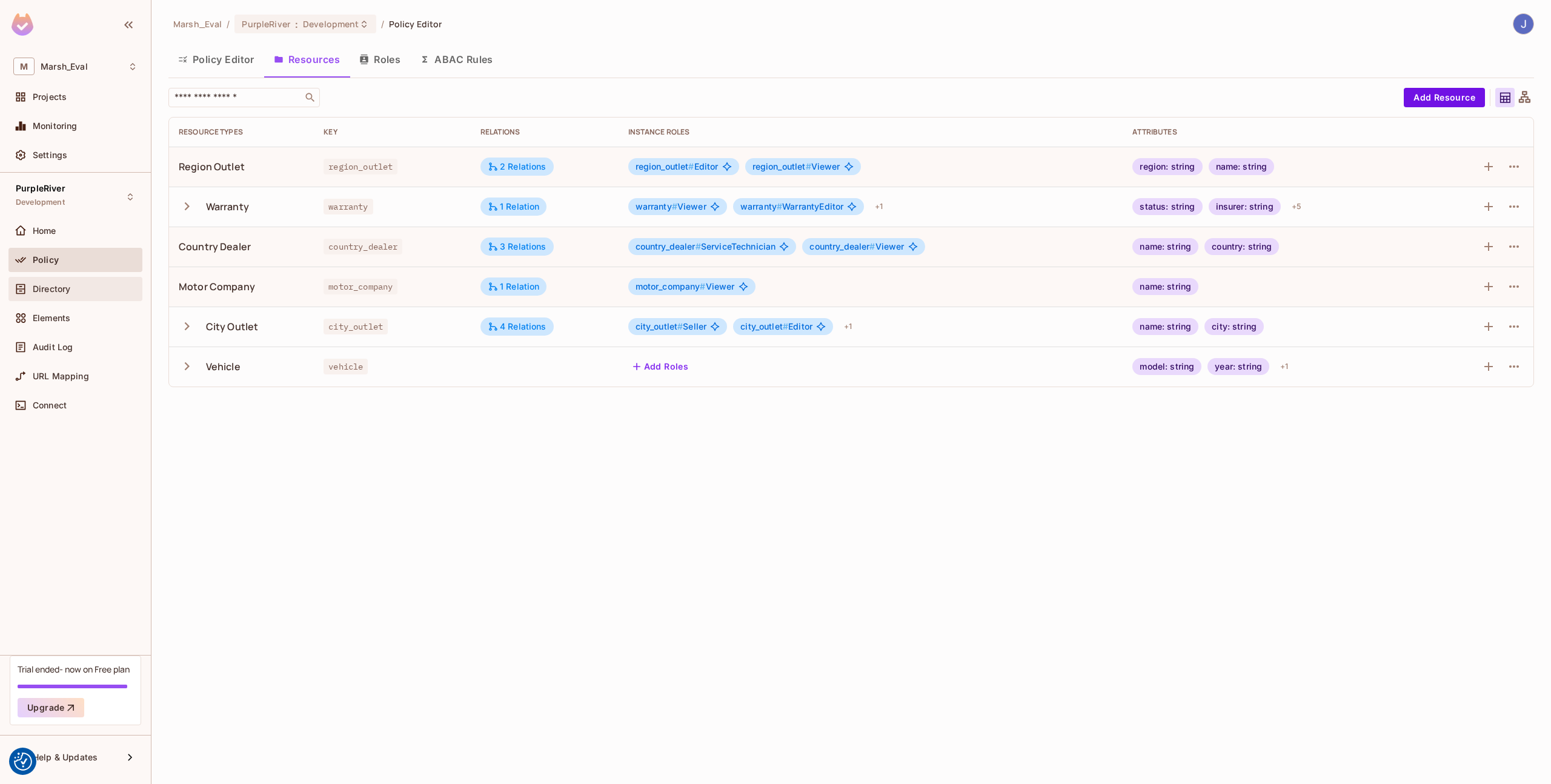
click at [64, 298] on div "Directory" at bounding box center [75, 289] width 134 height 24
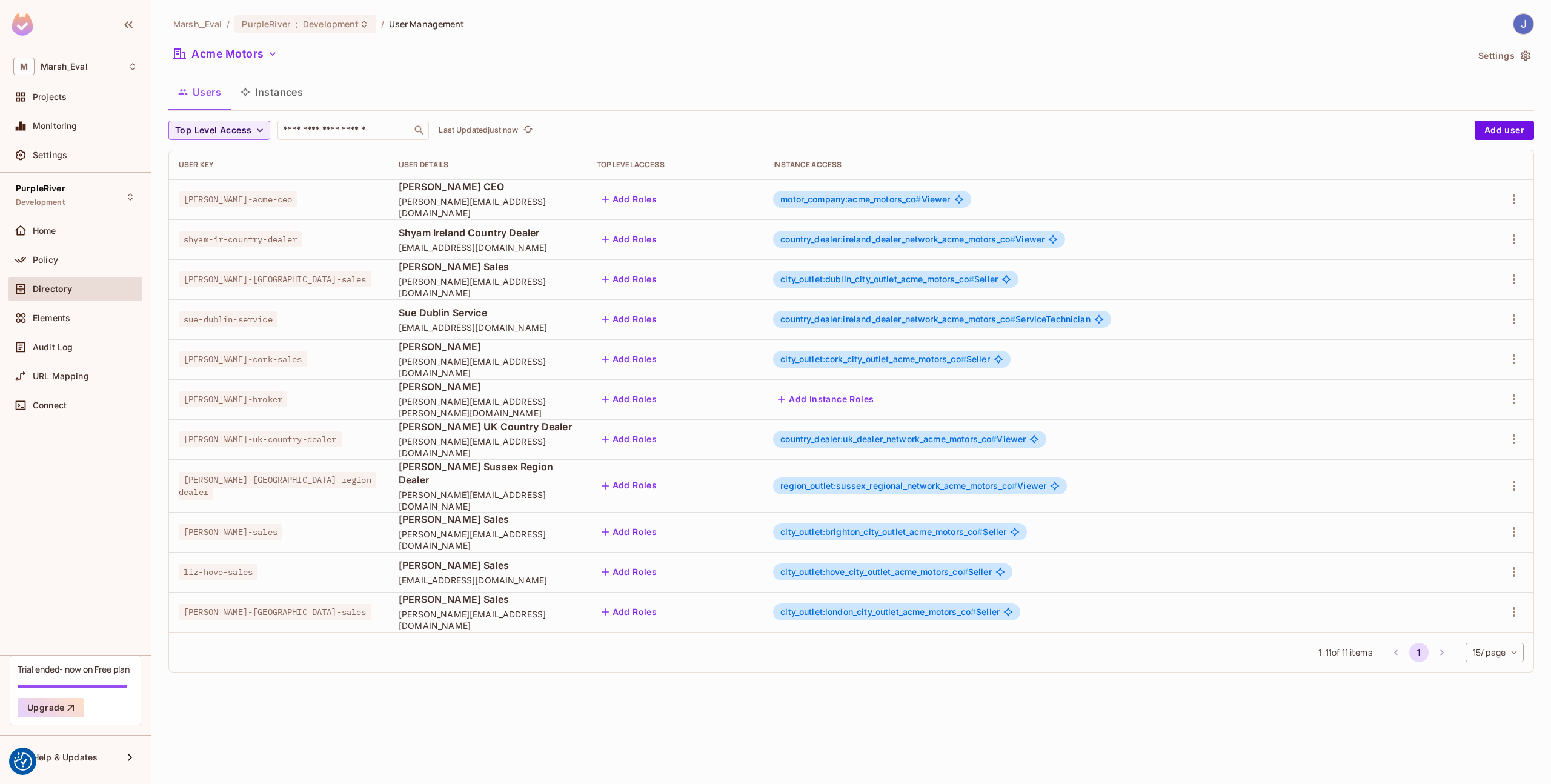
click at [835, 197] on span "motor_company:acme_motors_co #" at bounding box center [851, 199] width 140 height 10
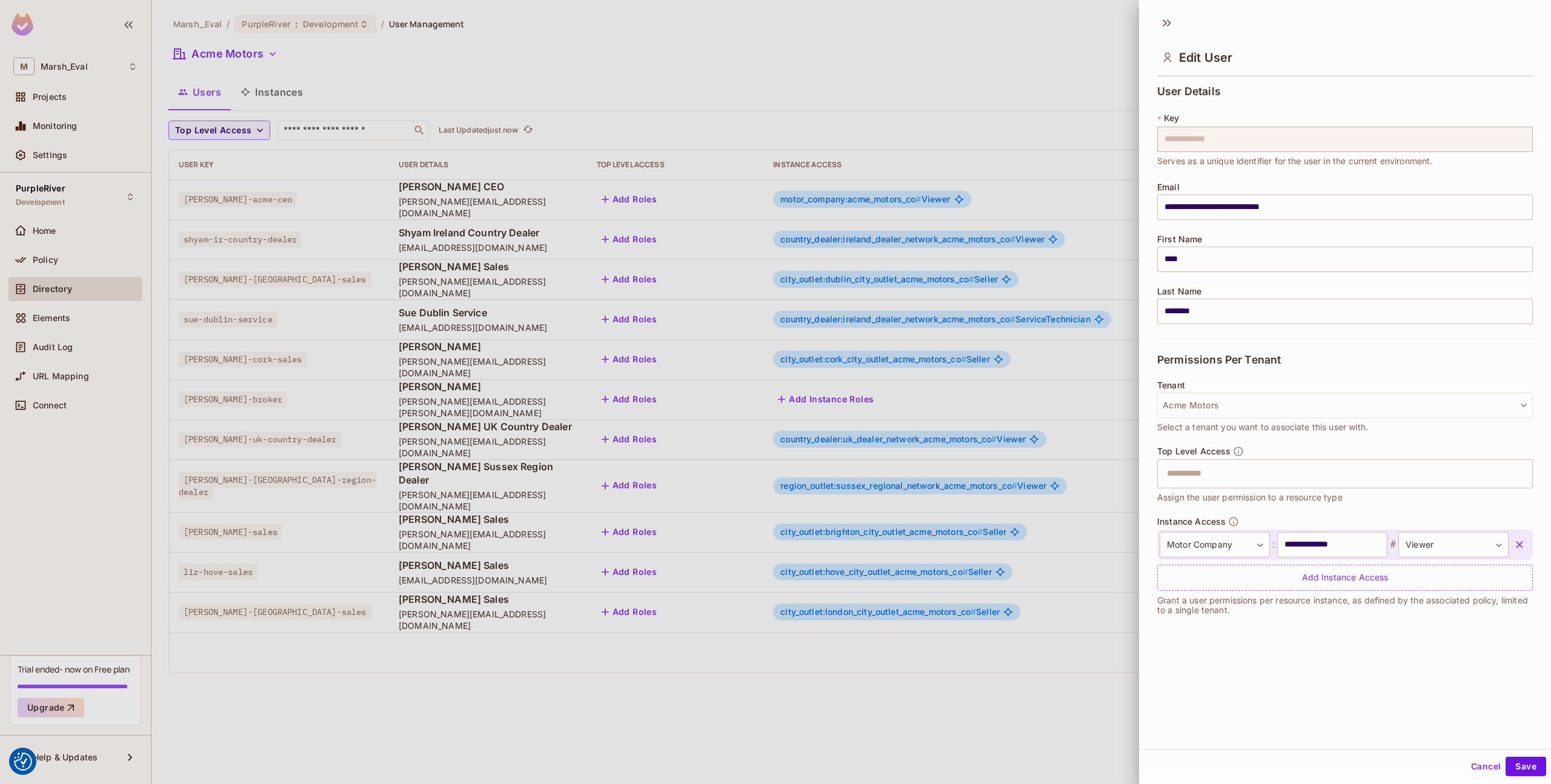
click at [724, 285] on div at bounding box center [776, 392] width 1551 height 784
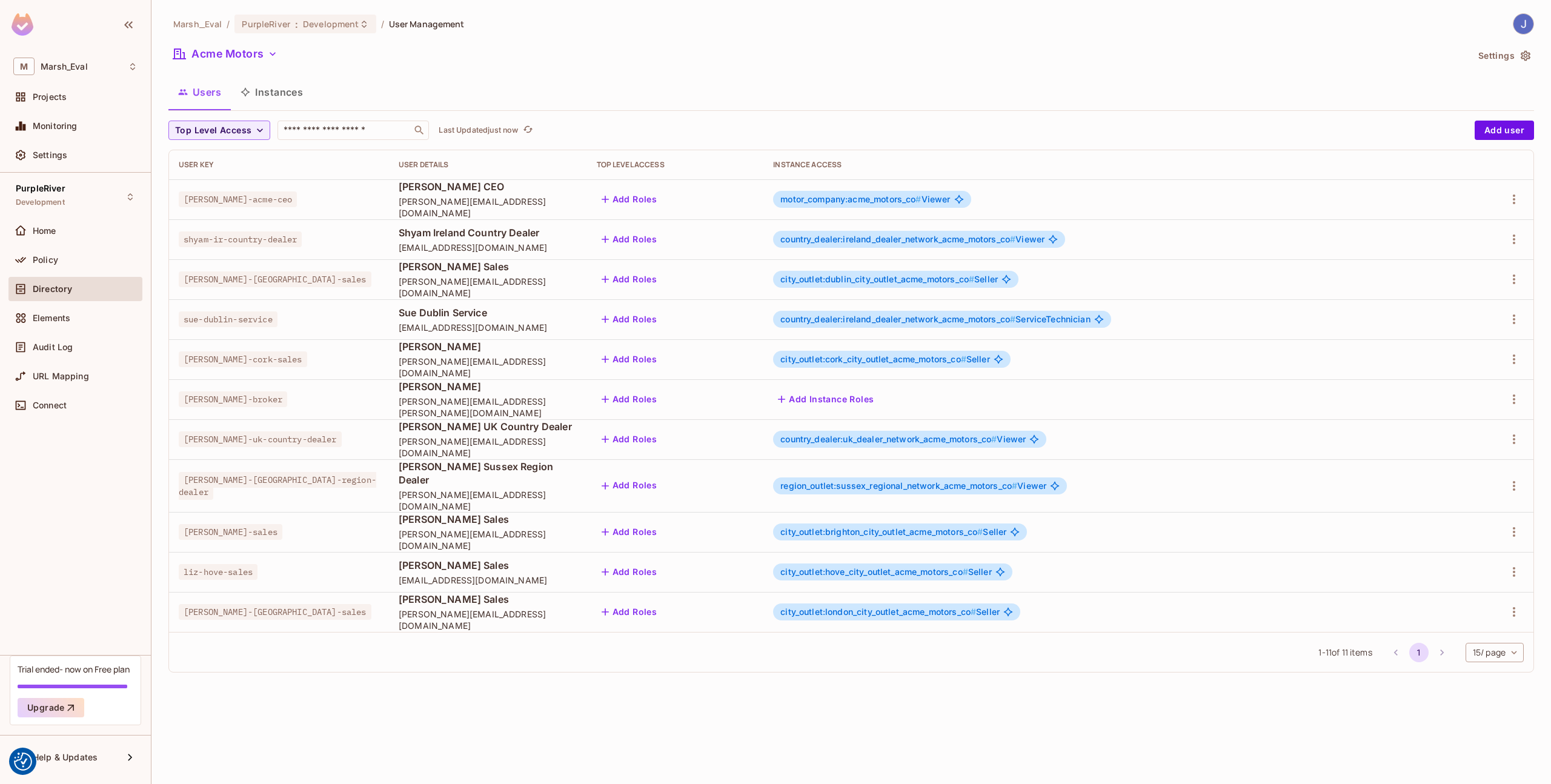
click at [811, 283] on span "city_outlet:dublin_city_outlet_acme_motors_co #" at bounding box center [877, 279] width 194 height 10
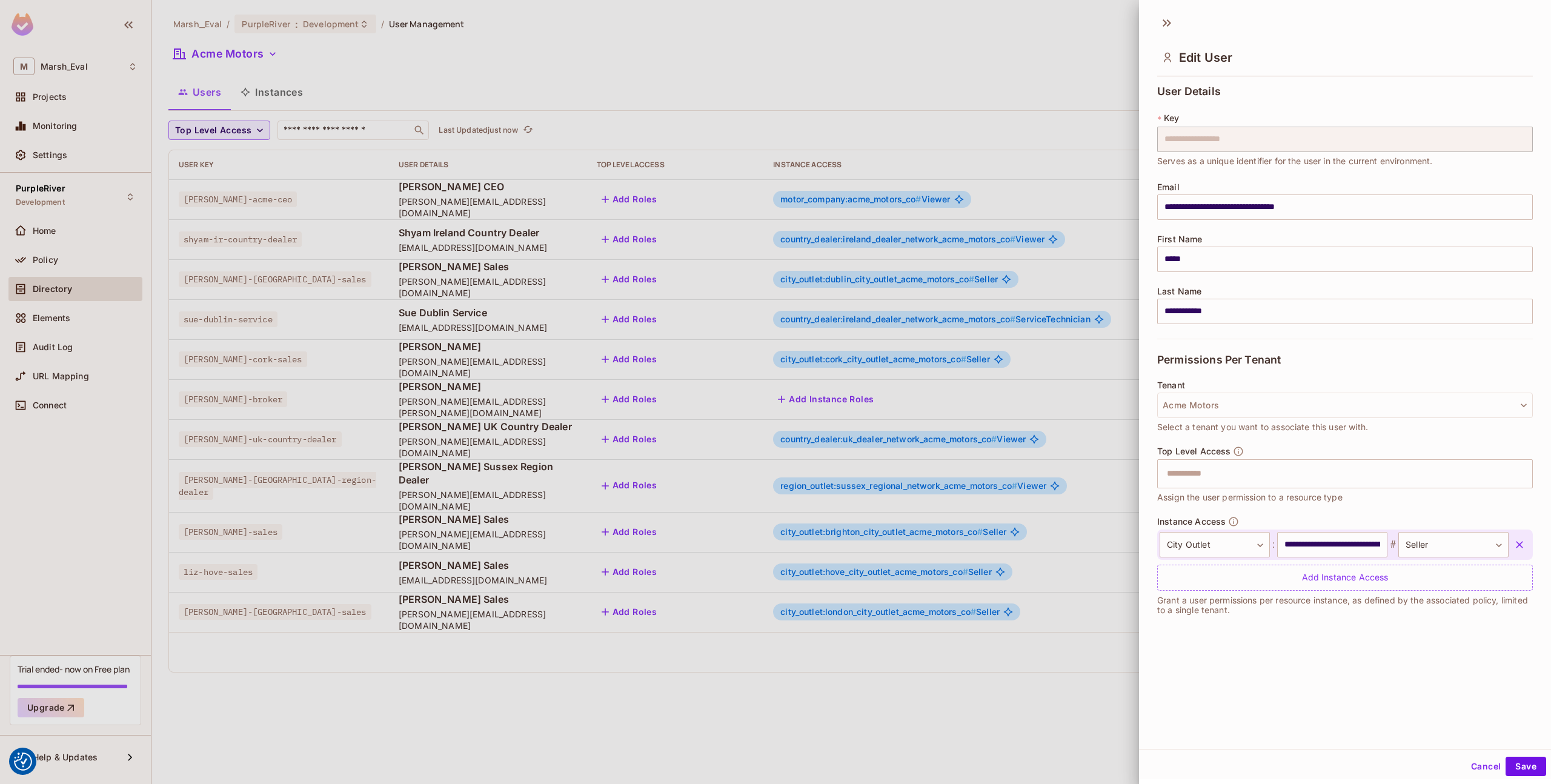
click at [755, 337] on div at bounding box center [776, 392] width 1551 height 784
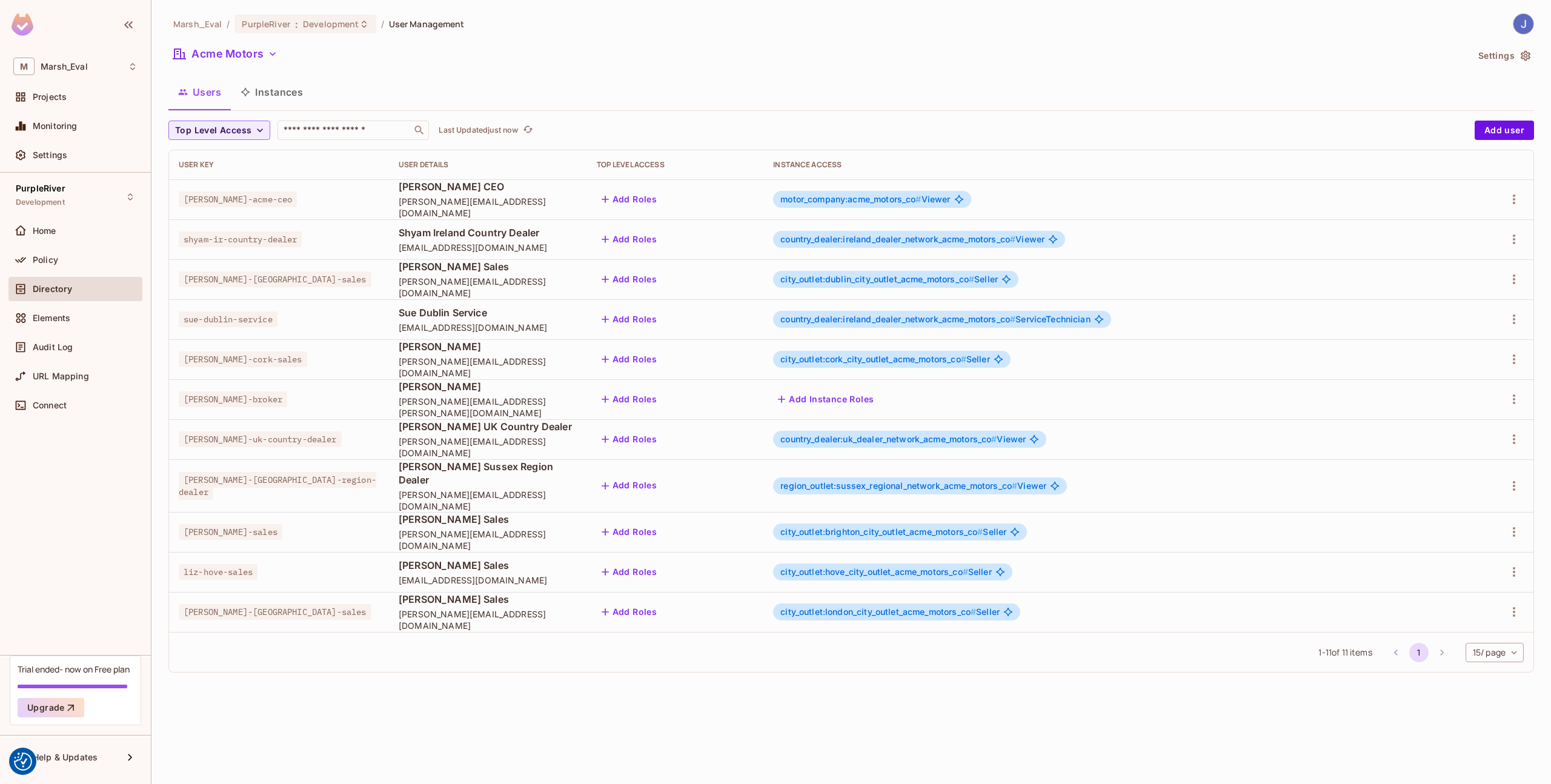
click at [803, 402] on button "Add Instance Roles" at bounding box center [826, 399] width 105 height 19
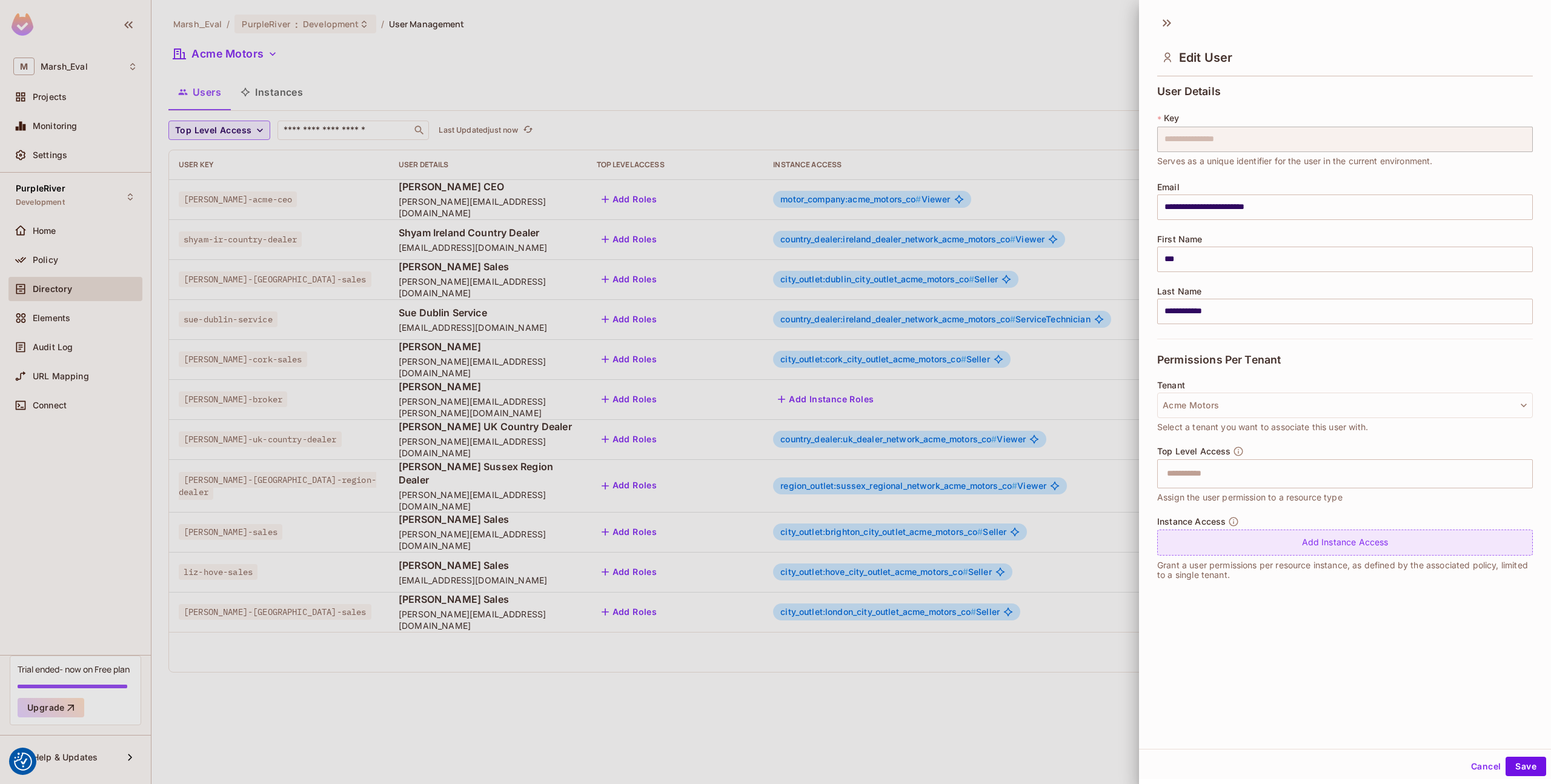
click at [1267, 550] on div "Add Instance Access" at bounding box center [1345, 542] width 376 height 26
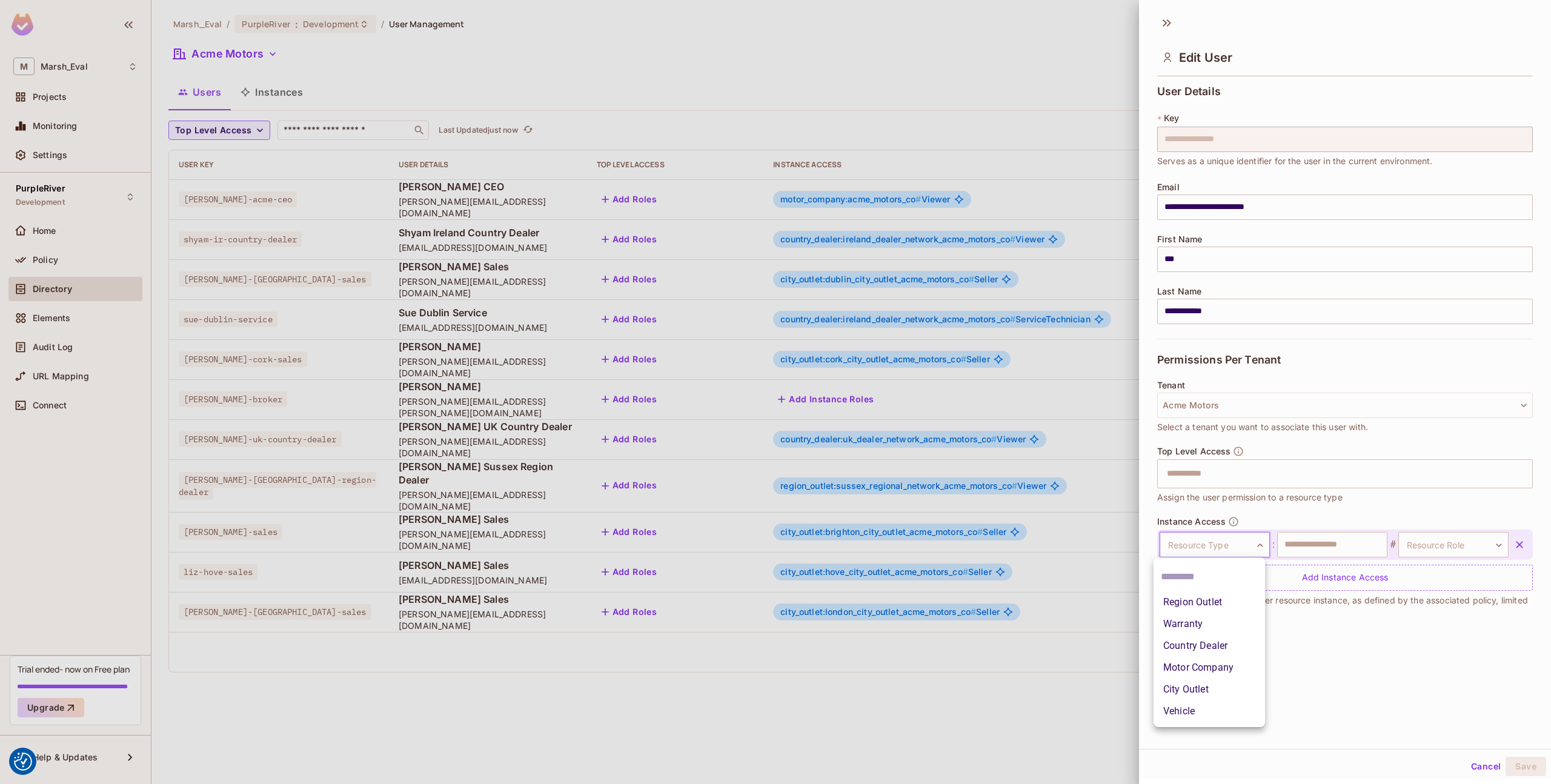
click at [1219, 538] on body "We use cookies to enhance your browsing experience, serve personalized ads or c…" at bounding box center [776, 392] width 1551 height 784
click at [1219, 538] on div at bounding box center [776, 392] width 1551 height 784
click at [1261, 516] on div "Instance Access Resource Type ​ Resource Type : ​ # Resource Role ​ Resource Ro…" at bounding box center [1345, 553] width 376 height 74
click at [251, 356] on div at bounding box center [776, 392] width 1551 height 784
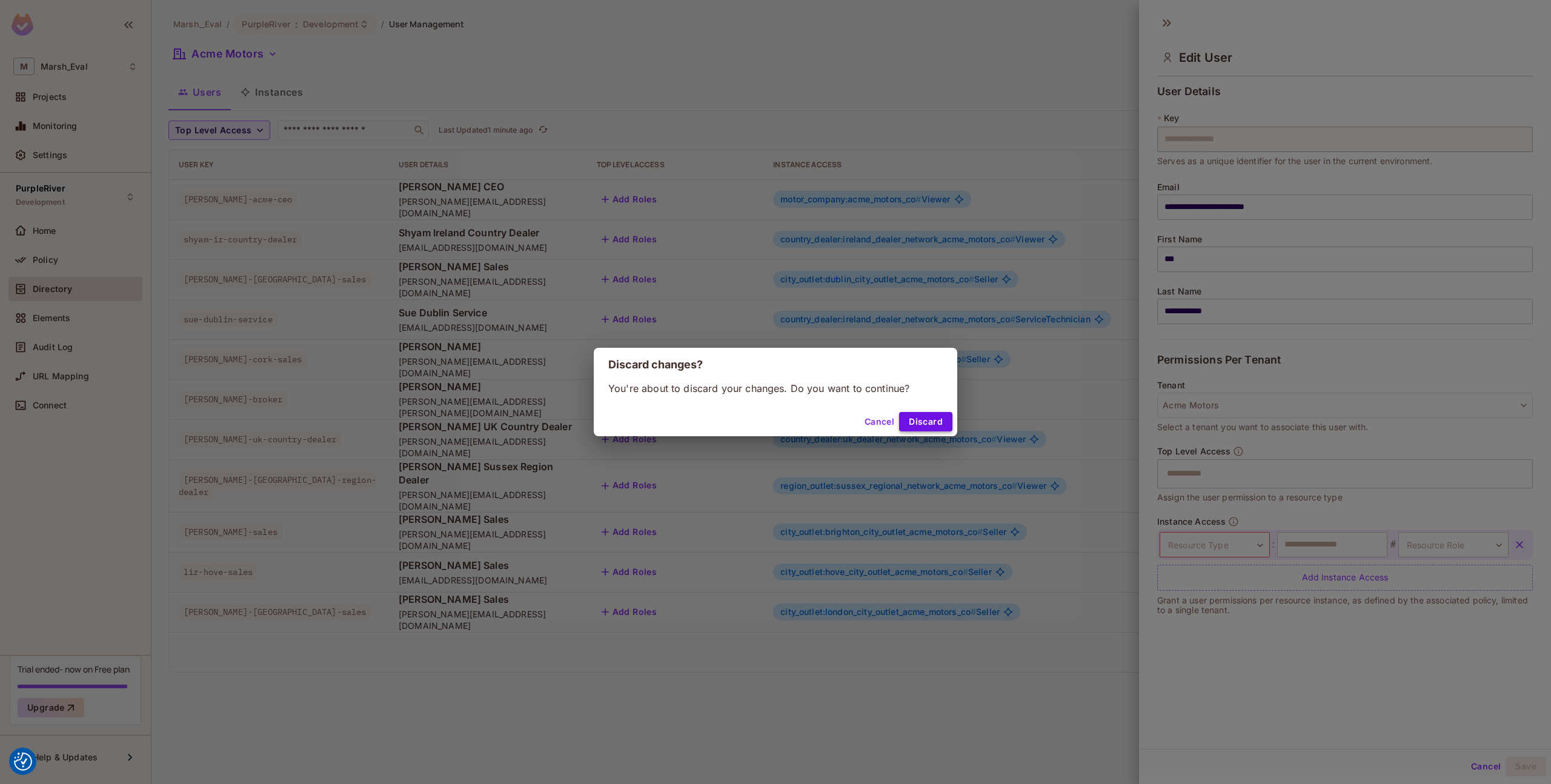
click at [900, 421] on button "Discard" at bounding box center [926, 422] width 53 height 19
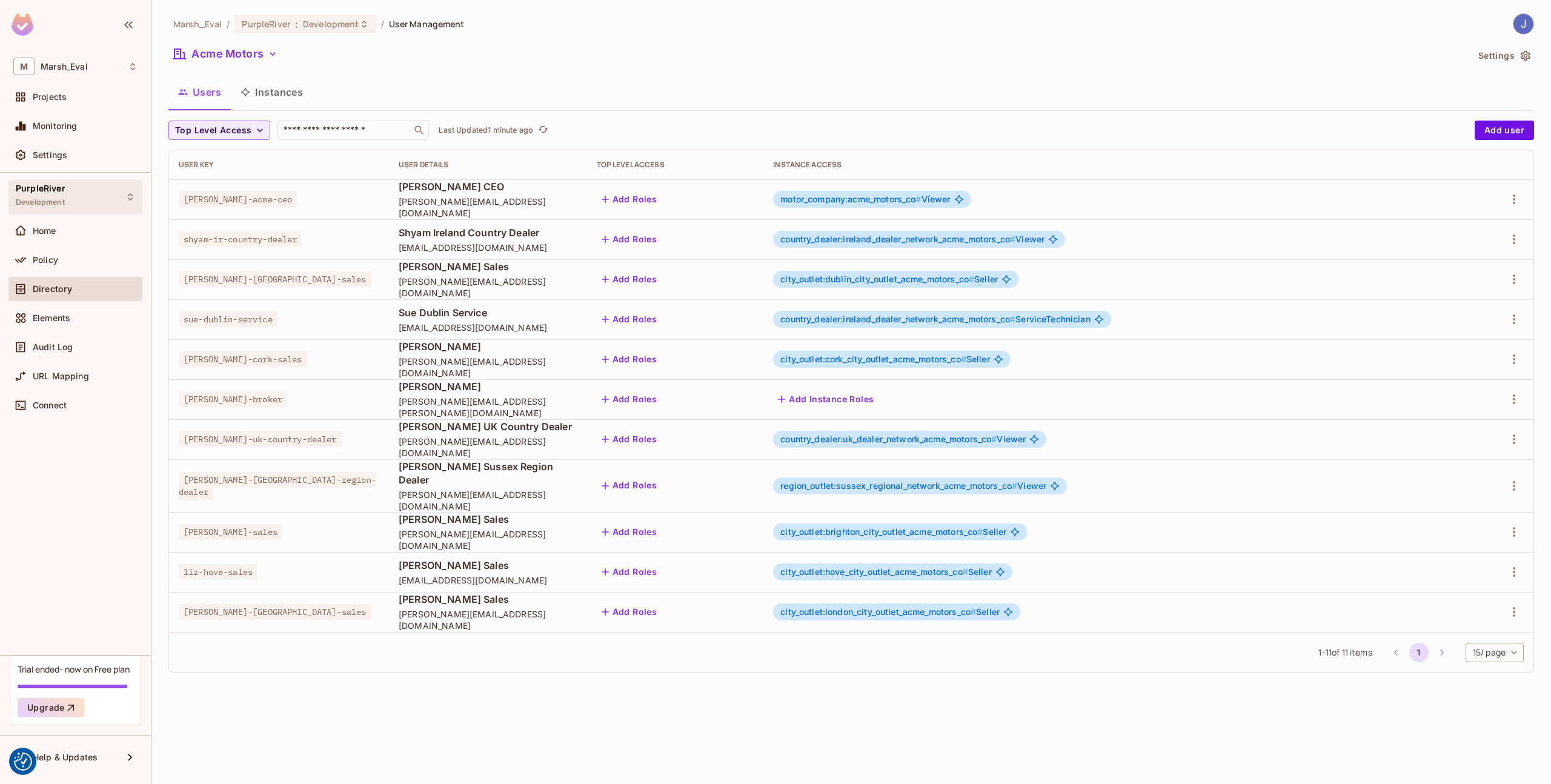
click at [45, 190] on span "PurpleRiver" at bounding box center [40, 188] width 50 height 10
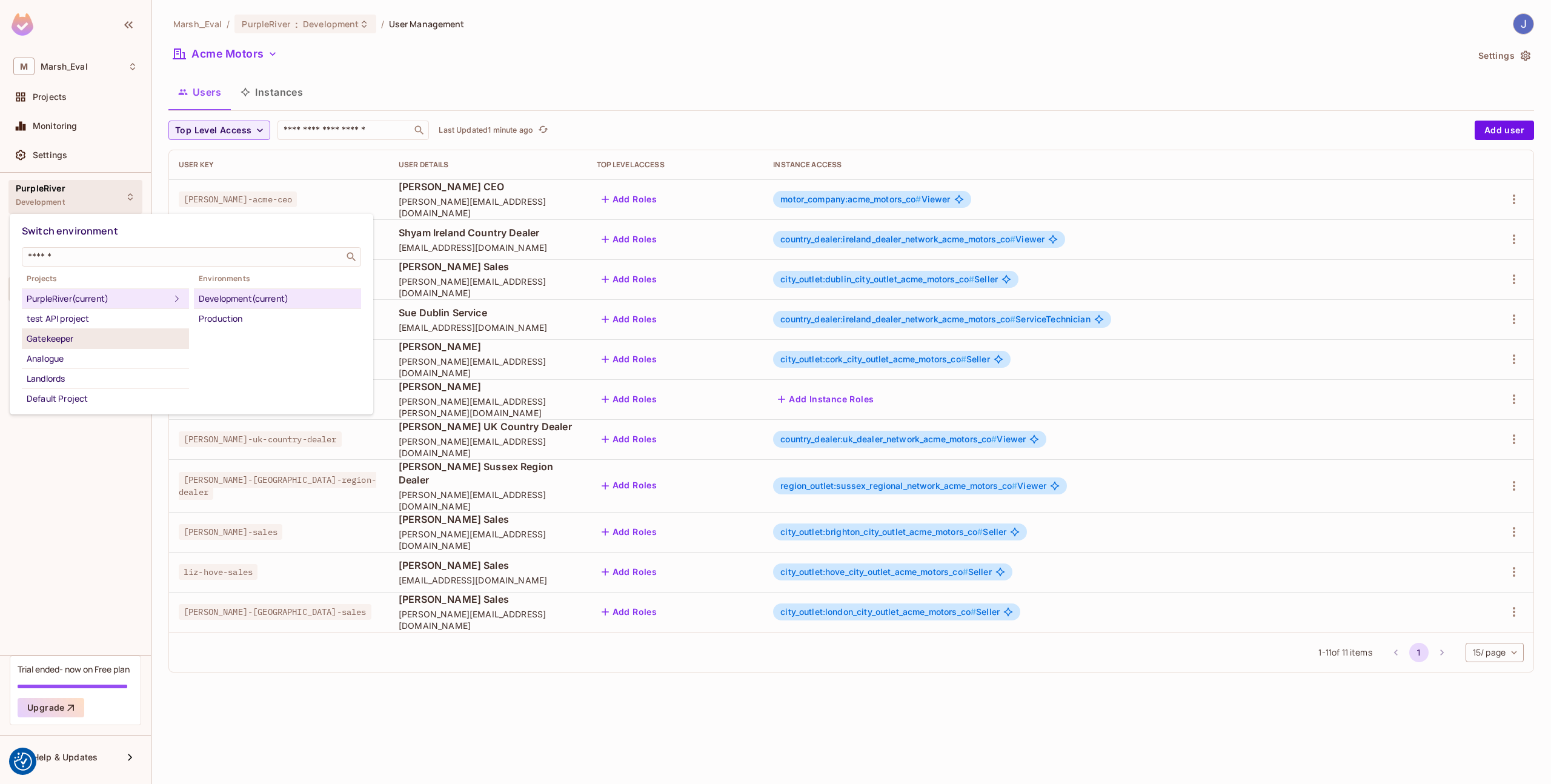
click at [81, 333] on div "Gatekeeper" at bounding box center [105, 339] width 157 height 15
click at [227, 301] on div "Development" at bounding box center [278, 298] width 157 height 15
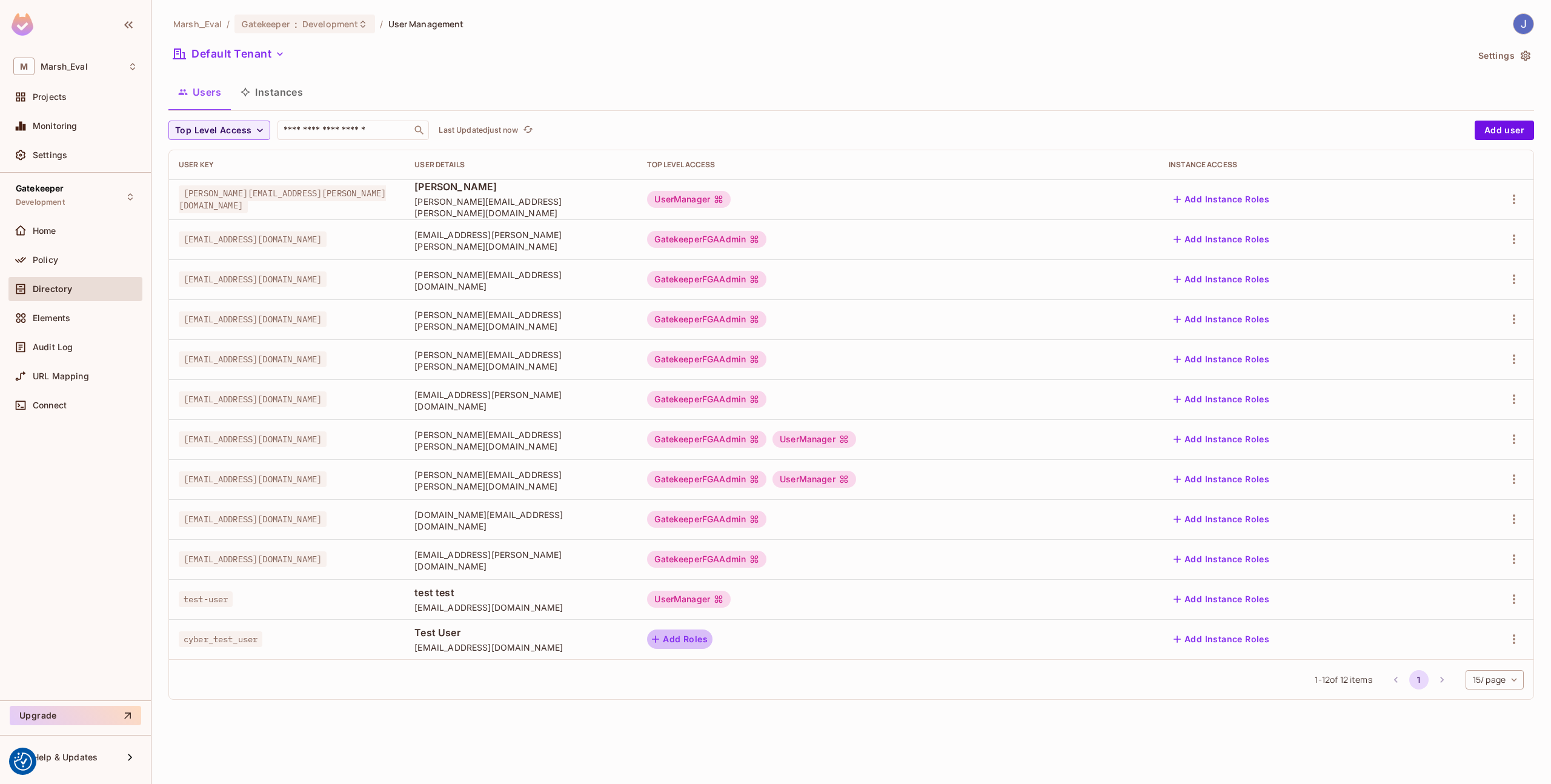
click at [712, 645] on button "Add Roles" at bounding box center [680, 639] width 65 height 19
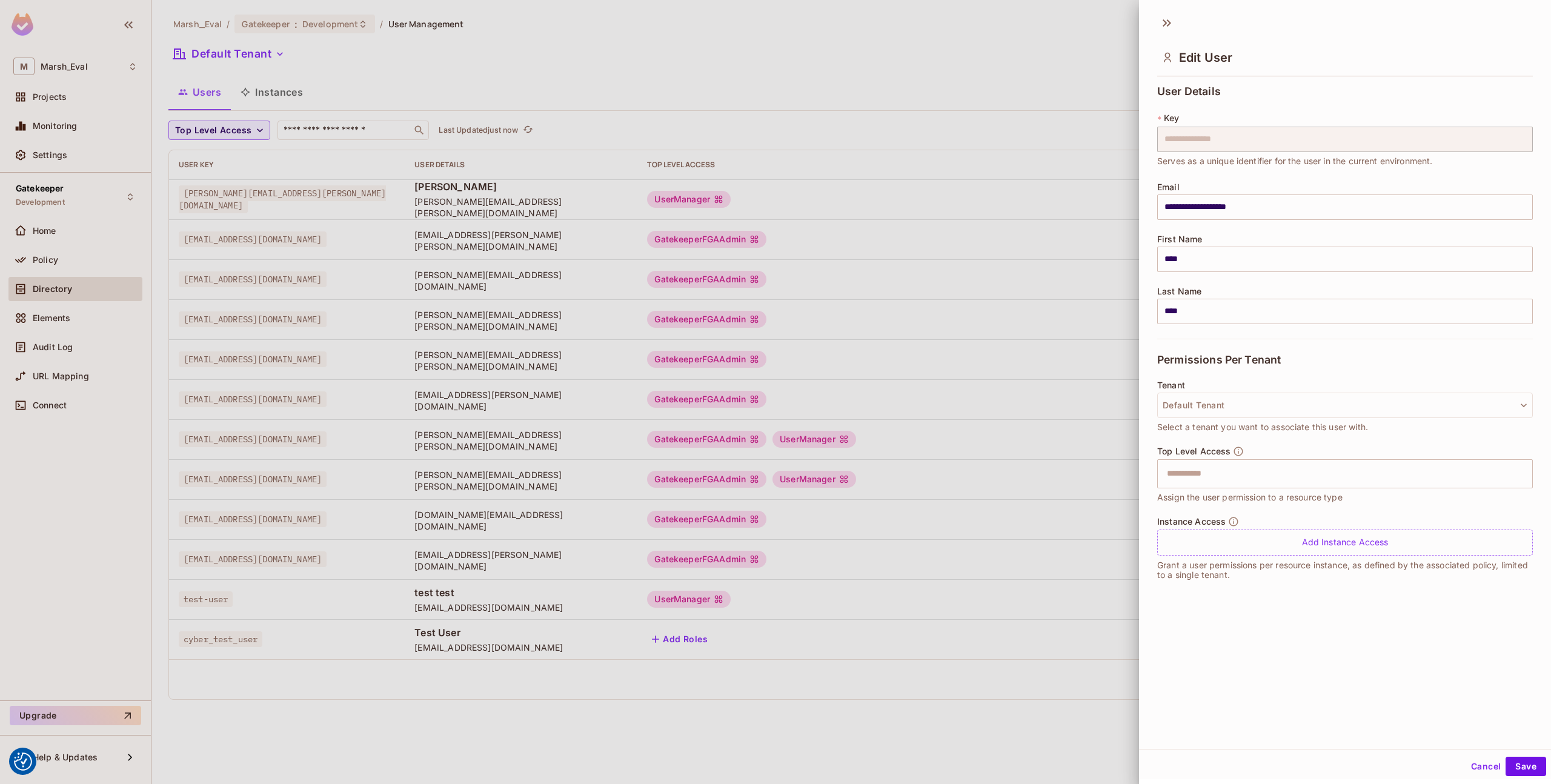
click at [599, 644] on div at bounding box center [776, 392] width 1551 height 784
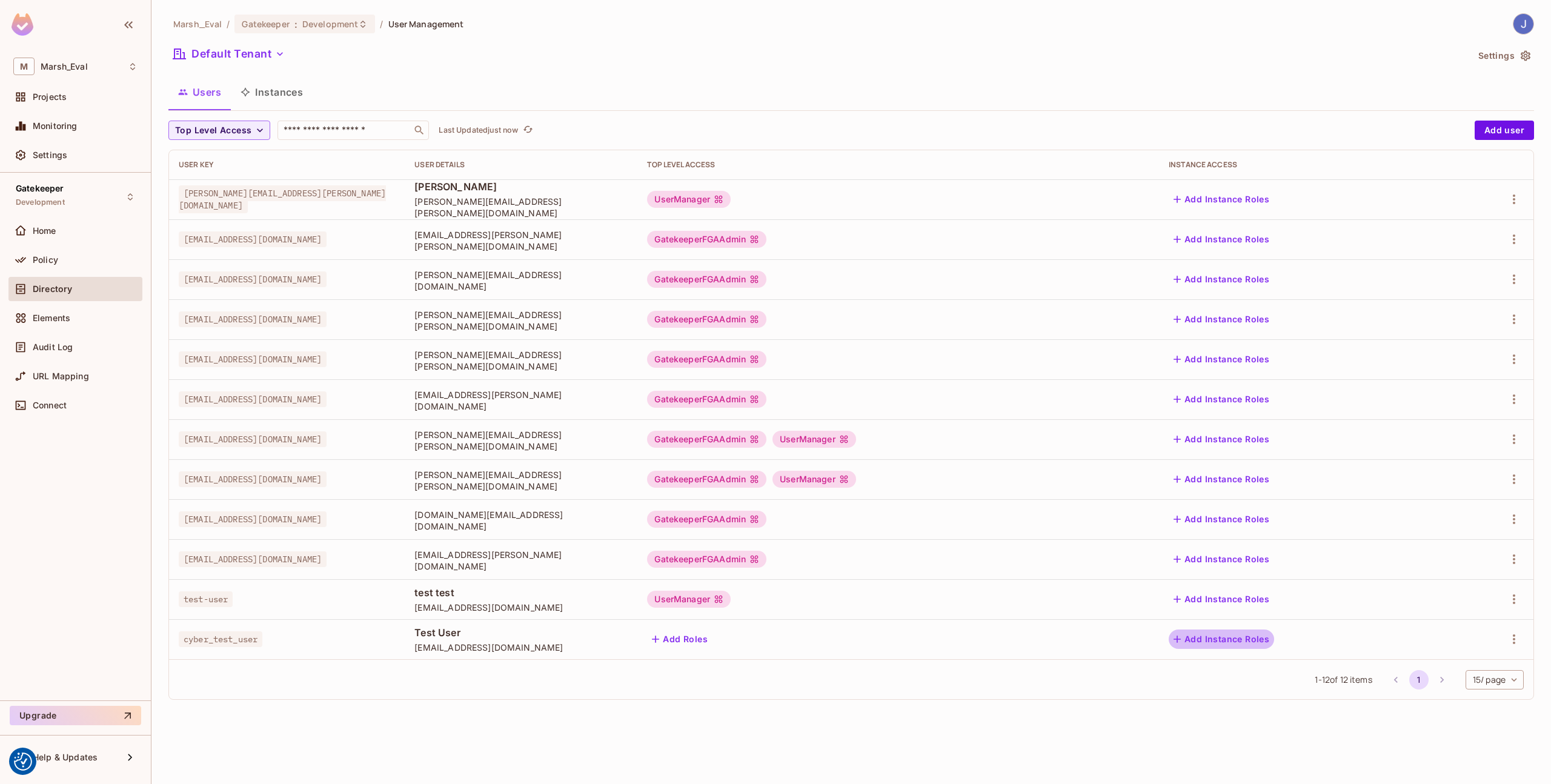
click at [1272, 646] on button "Add Instance Roles" at bounding box center [1222, 639] width 105 height 19
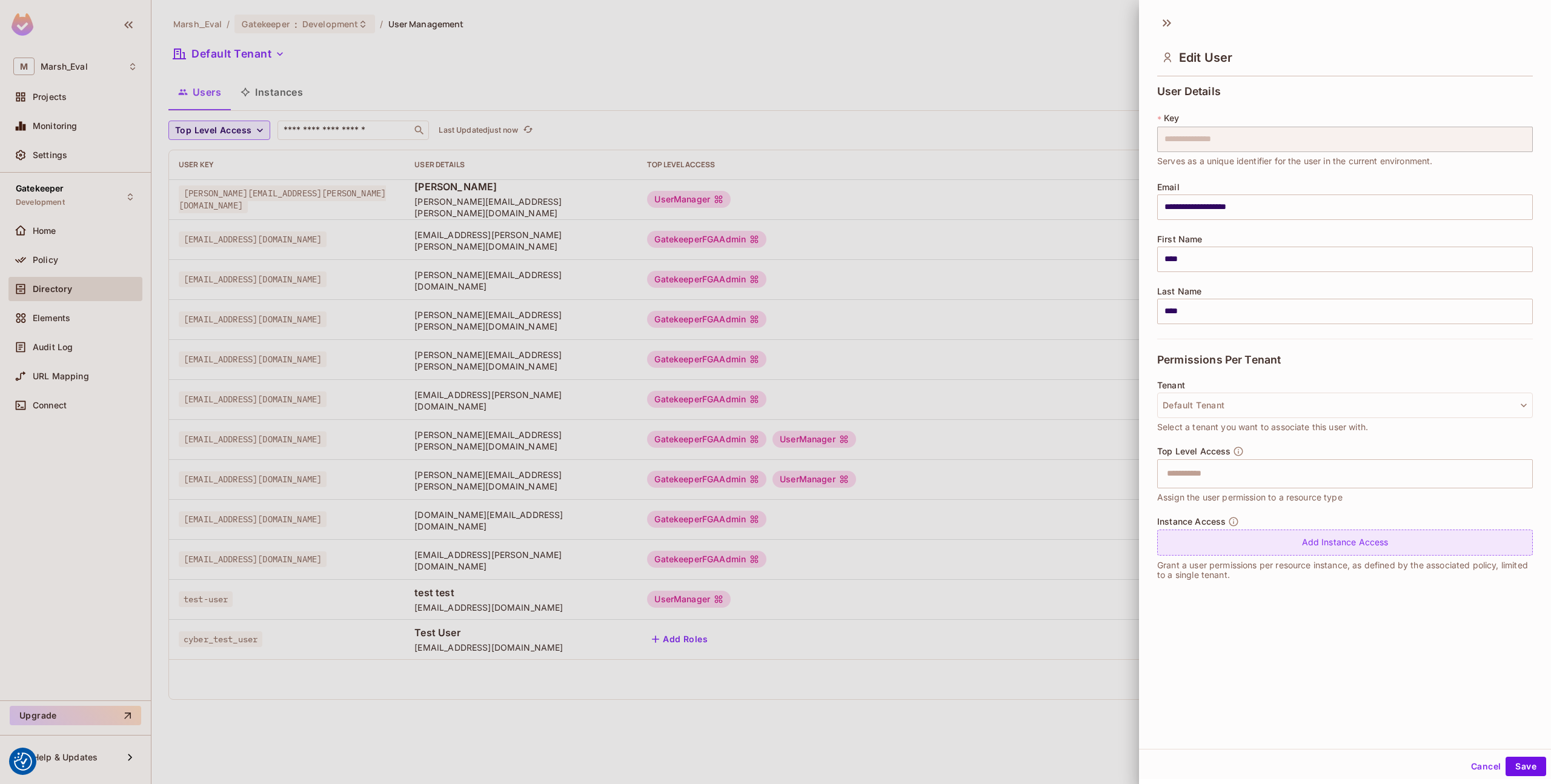
click at [1220, 542] on div "Add Instance Access" at bounding box center [1345, 542] width 376 height 26
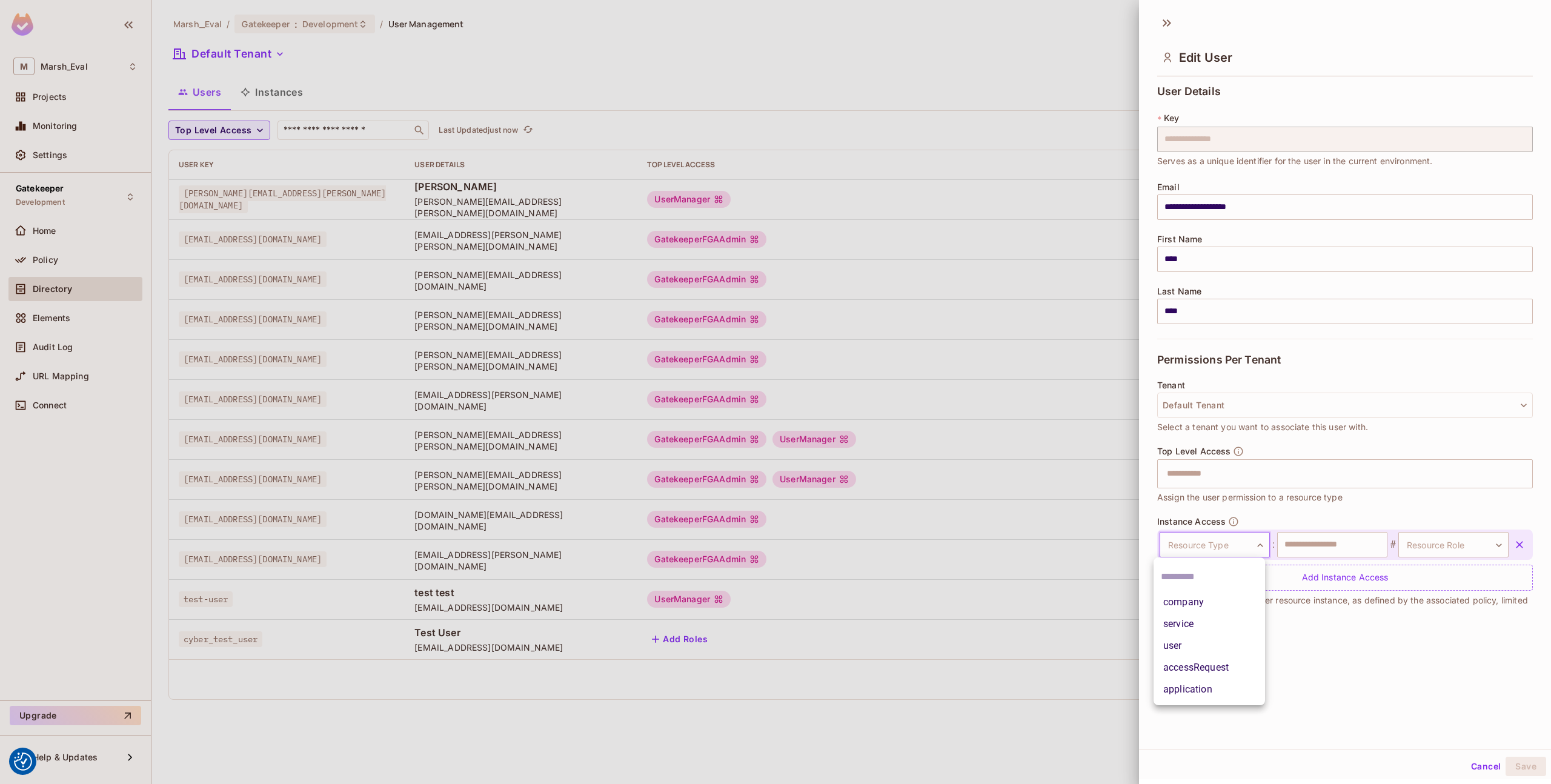
click at [1215, 549] on body "We use cookies to enhance your browsing experience, serve personalized ads or c…" at bounding box center [776, 392] width 1551 height 784
click at [1202, 603] on li "company" at bounding box center [1209, 601] width 111 height 22
click at [1301, 552] on input "text" at bounding box center [1333, 544] width 110 height 25
click at [620, 438] on div at bounding box center [776, 392] width 1551 height 784
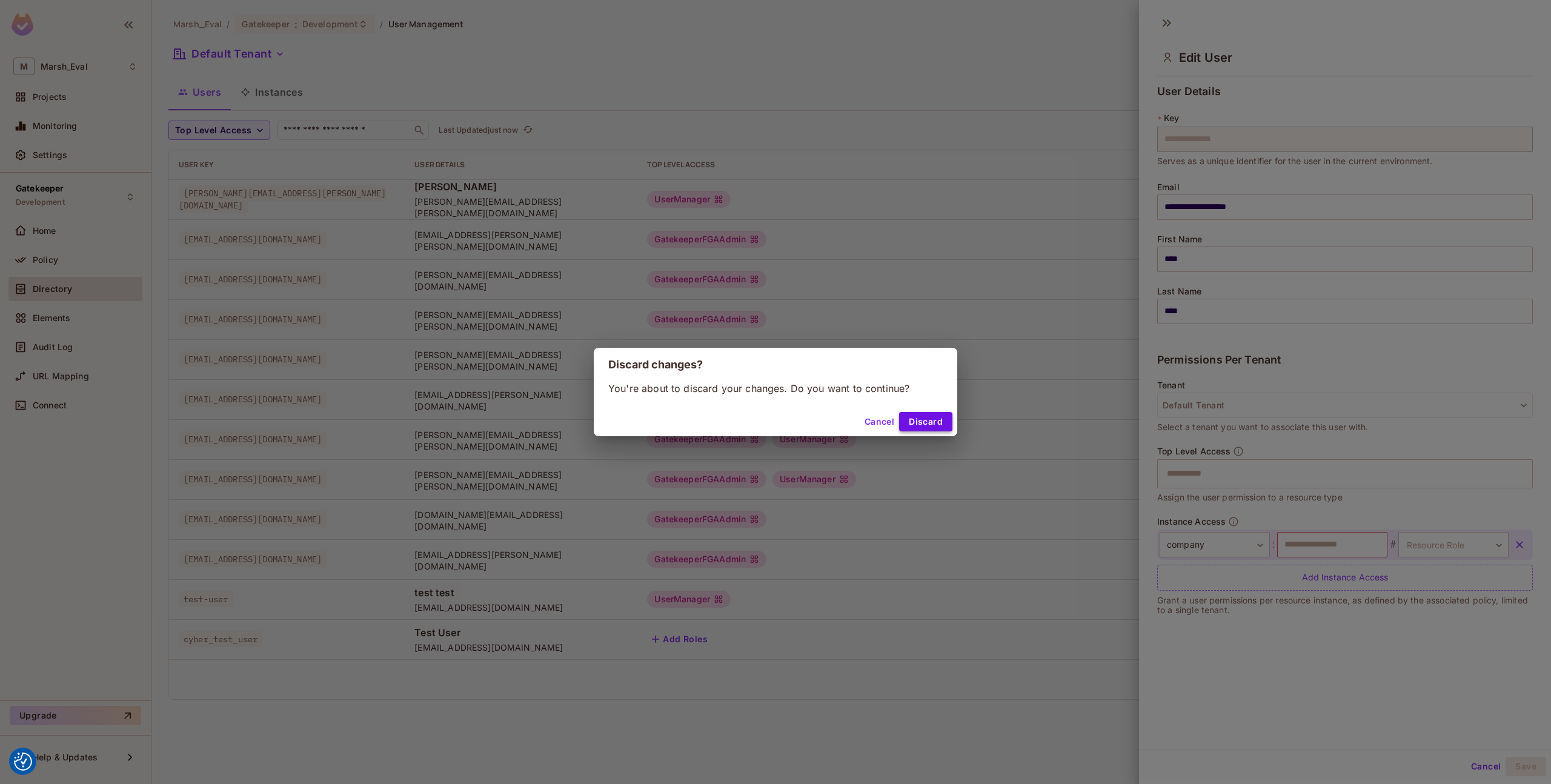
click at [905, 419] on button "Discard" at bounding box center [926, 422] width 53 height 19
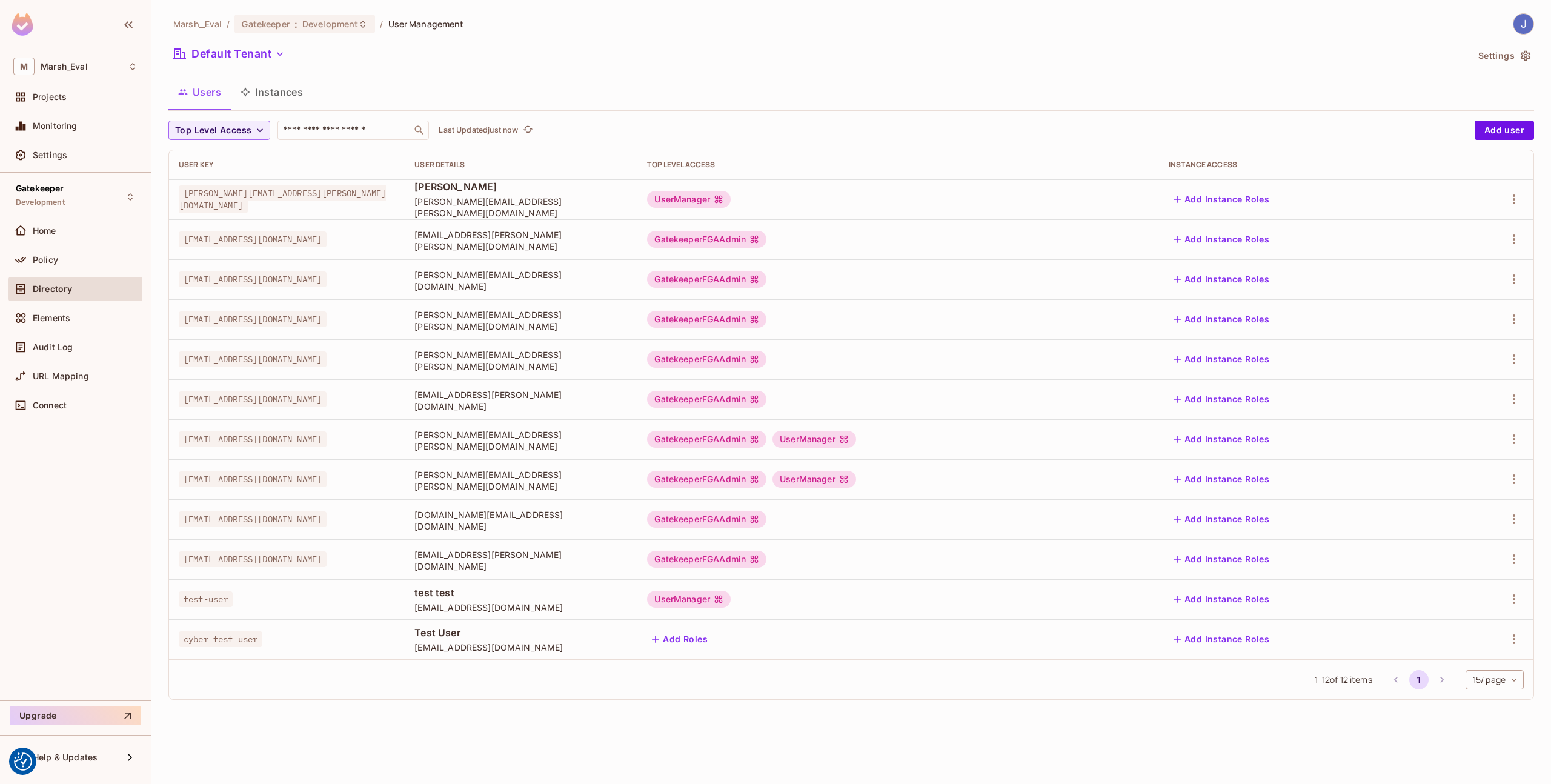
click at [305, 108] on div "Users Instances" at bounding box center [851, 94] width 1366 height 33
click at [290, 98] on button "Instances" at bounding box center [272, 92] width 82 height 30
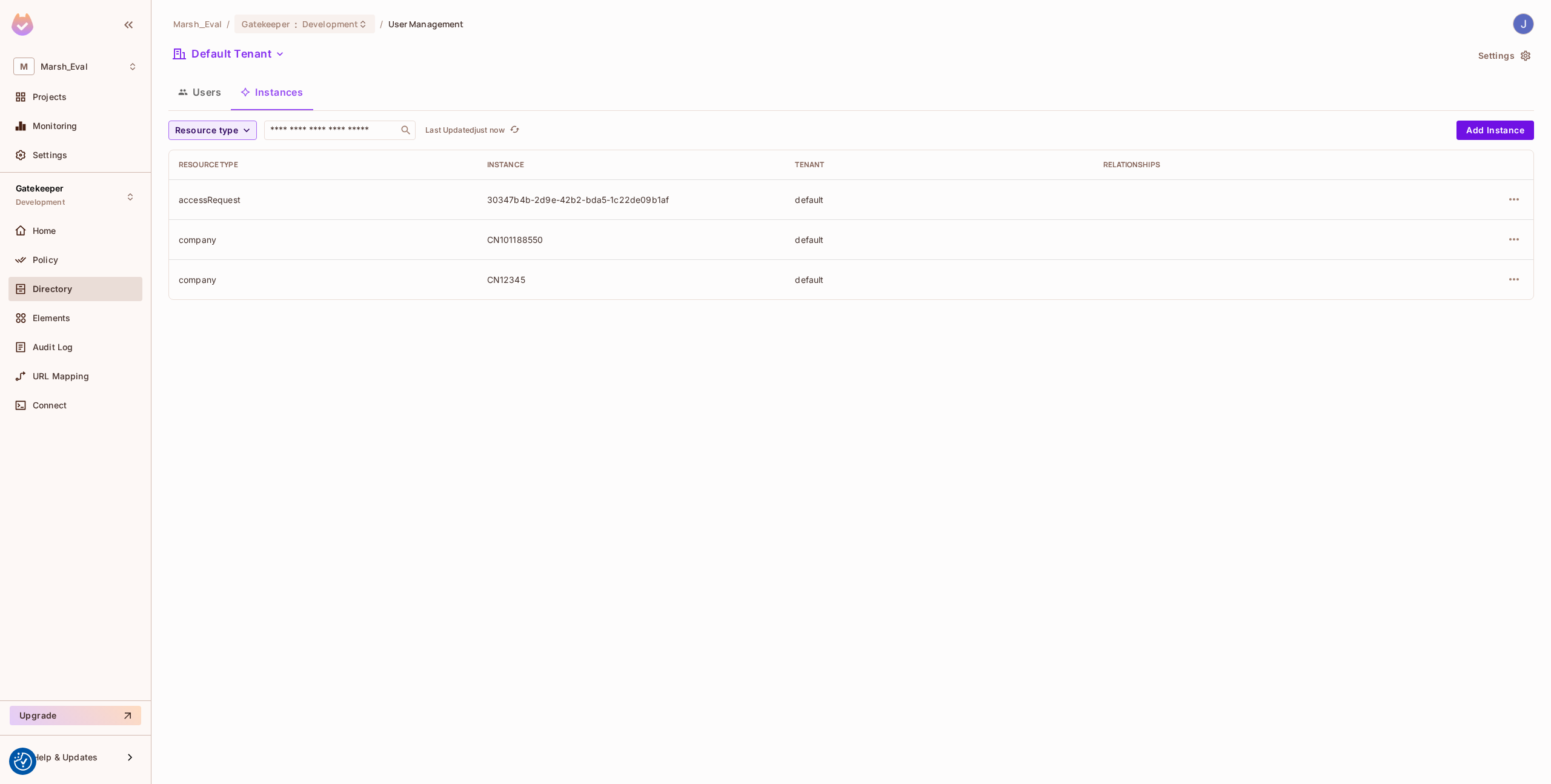
click at [501, 275] on div "CN12345" at bounding box center [631, 279] width 289 height 11
copy div "CN12345"
click at [201, 87] on button "Users" at bounding box center [200, 92] width 62 height 30
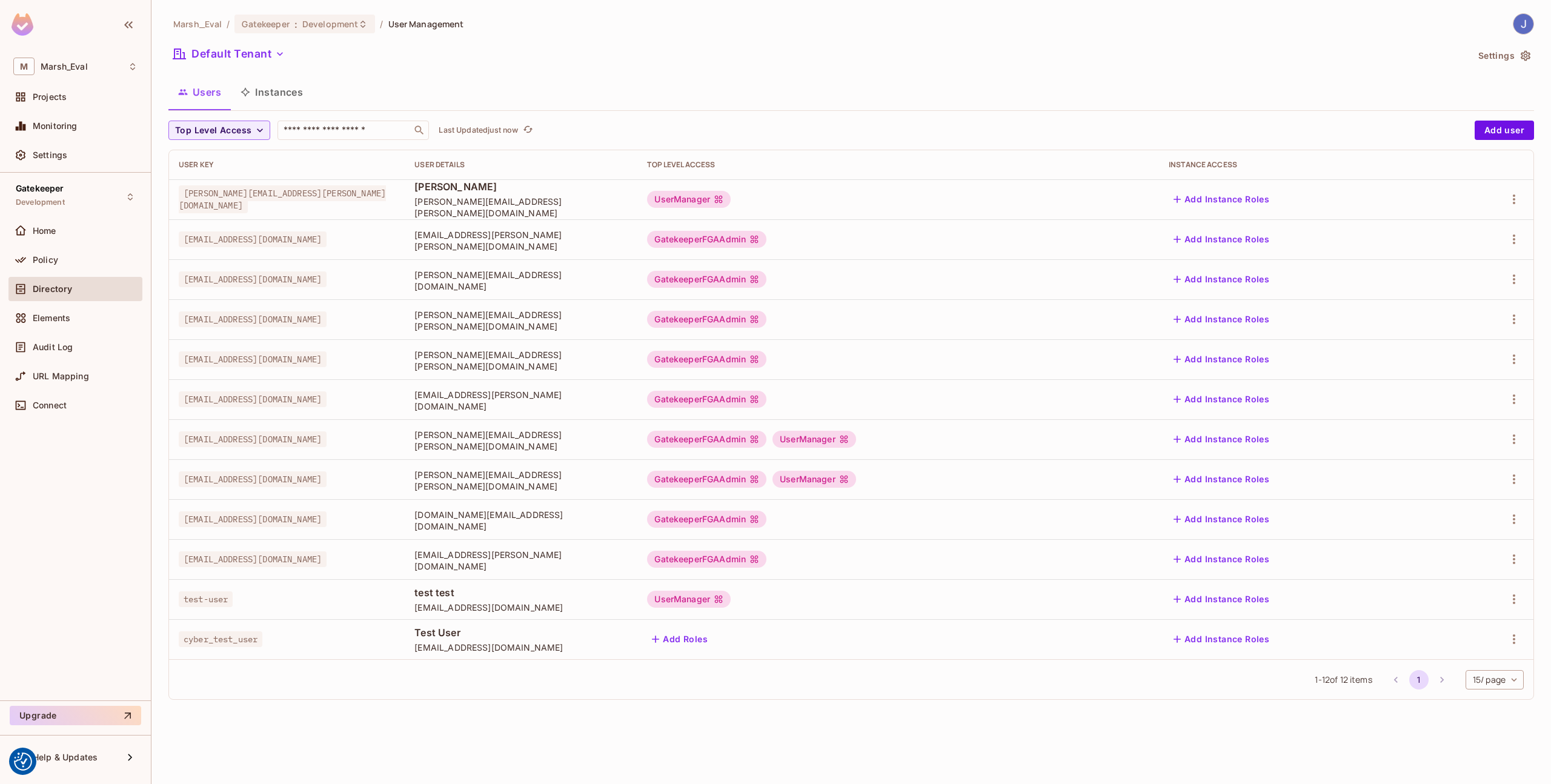
click at [1259, 641] on button "Add Instance Roles" at bounding box center [1222, 639] width 105 height 19
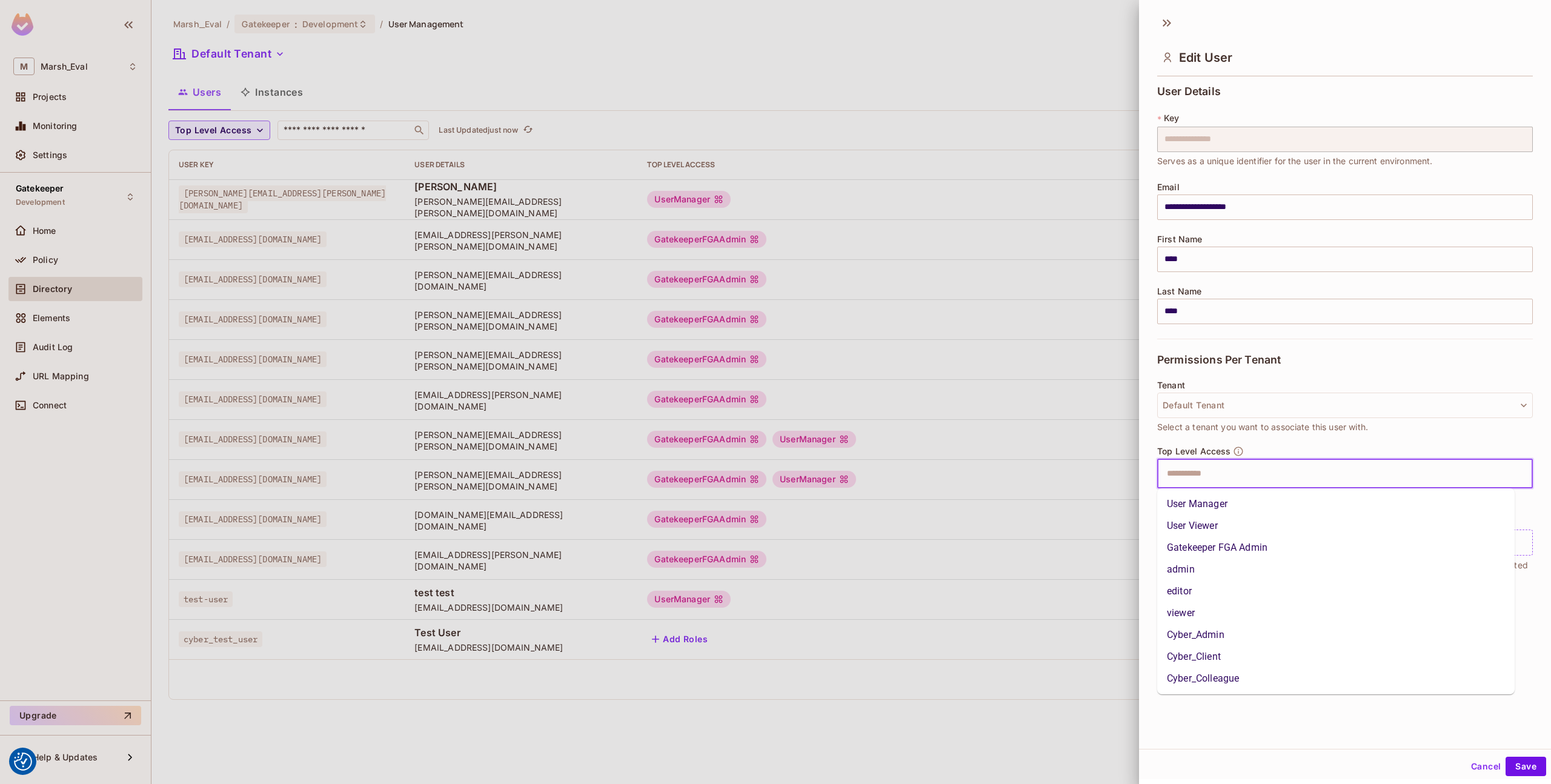
click at [1209, 473] on input "text" at bounding box center [1334, 474] width 350 height 24
click at [1211, 440] on div "Tenant Default Tenant Select a tenant you want to associate this user with." at bounding box center [1345, 413] width 376 height 65
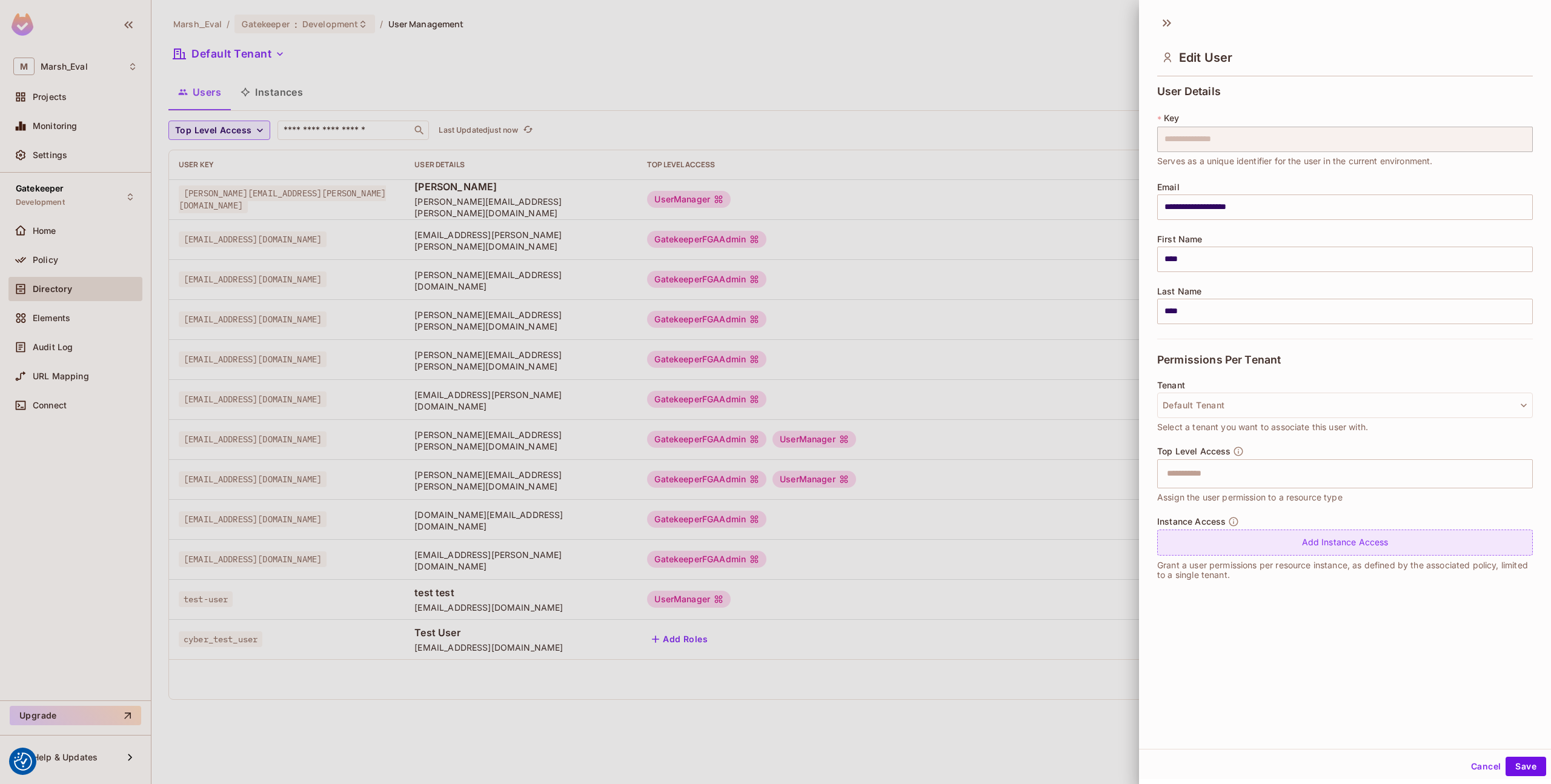
click at [1215, 543] on div "Add Instance Access" at bounding box center [1345, 542] width 376 height 26
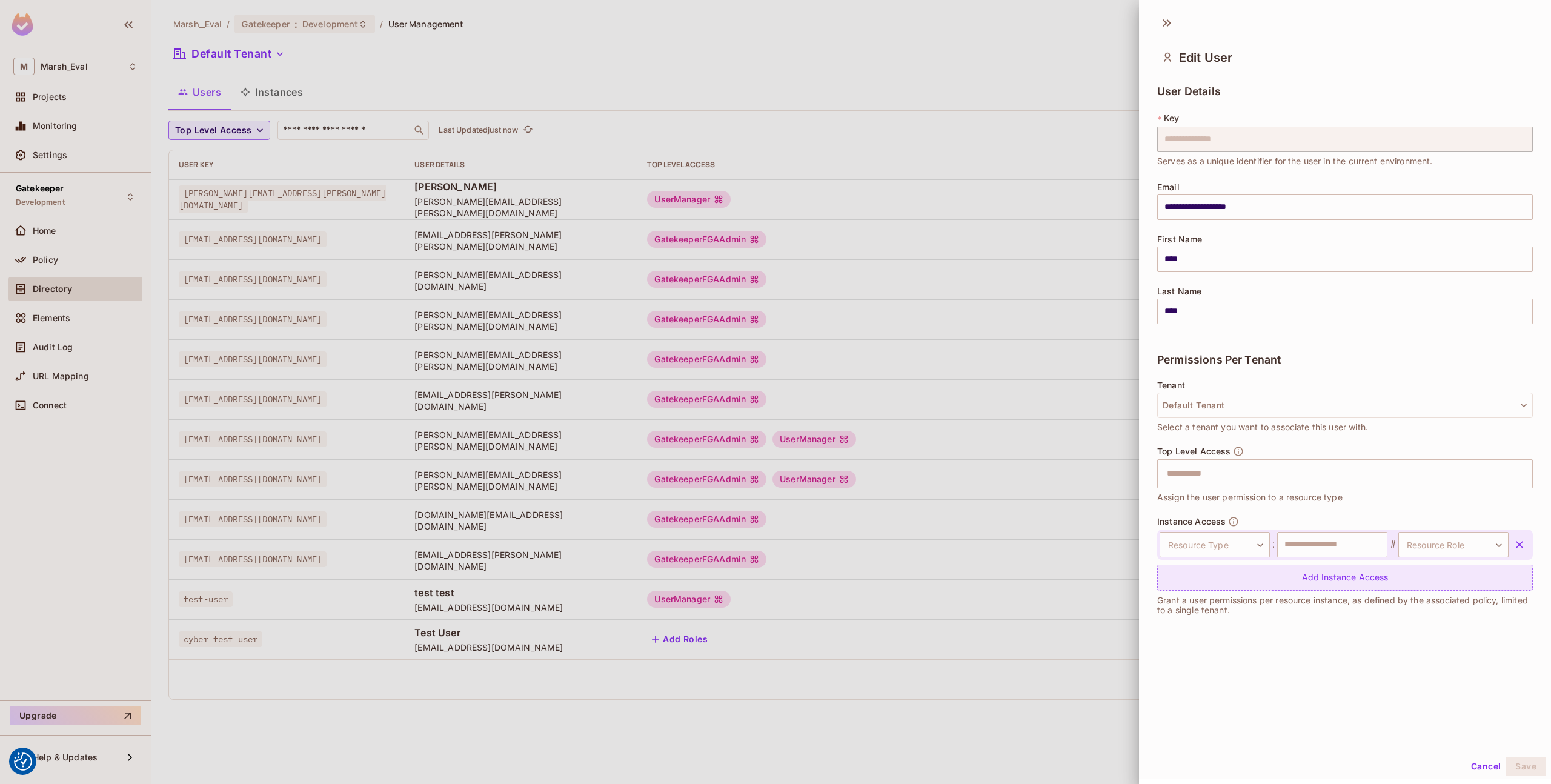
click at [1215, 543] on body "We use cookies to enhance your browsing experience, serve personalized ads or c…" at bounding box center [776, 392] width 1551 height 784
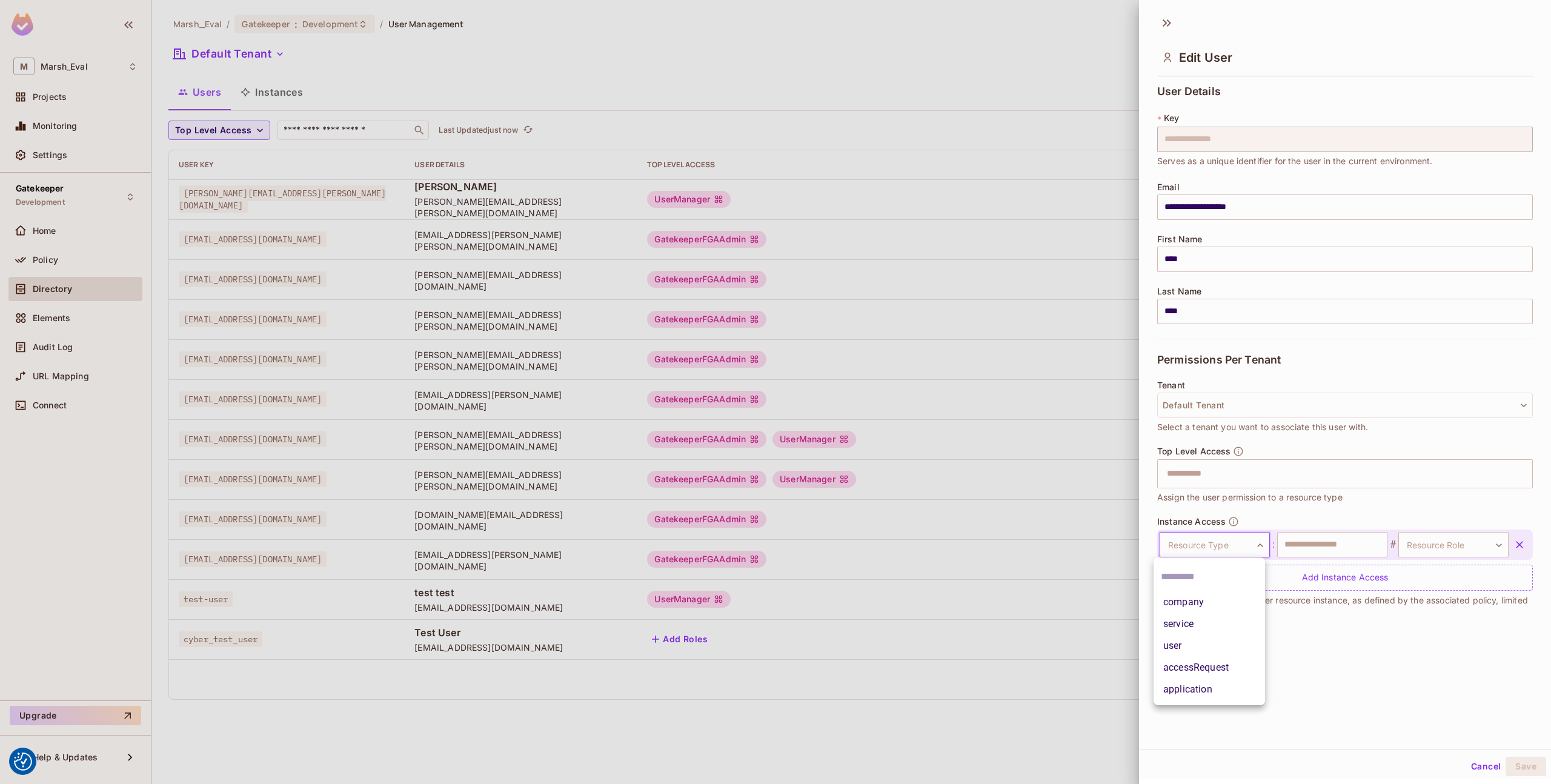
click at [1199, 602] on li "company" at bounding box center [1209, 601] width 111 height 22
click at [1321, 547] on input "text" at bounding box center [1333, 544] width 110 height 25
paste input "*******"
type input "*******"
click at [1317, 663] on div "**********" at bounding box center [1345, 378] width 412 height 740
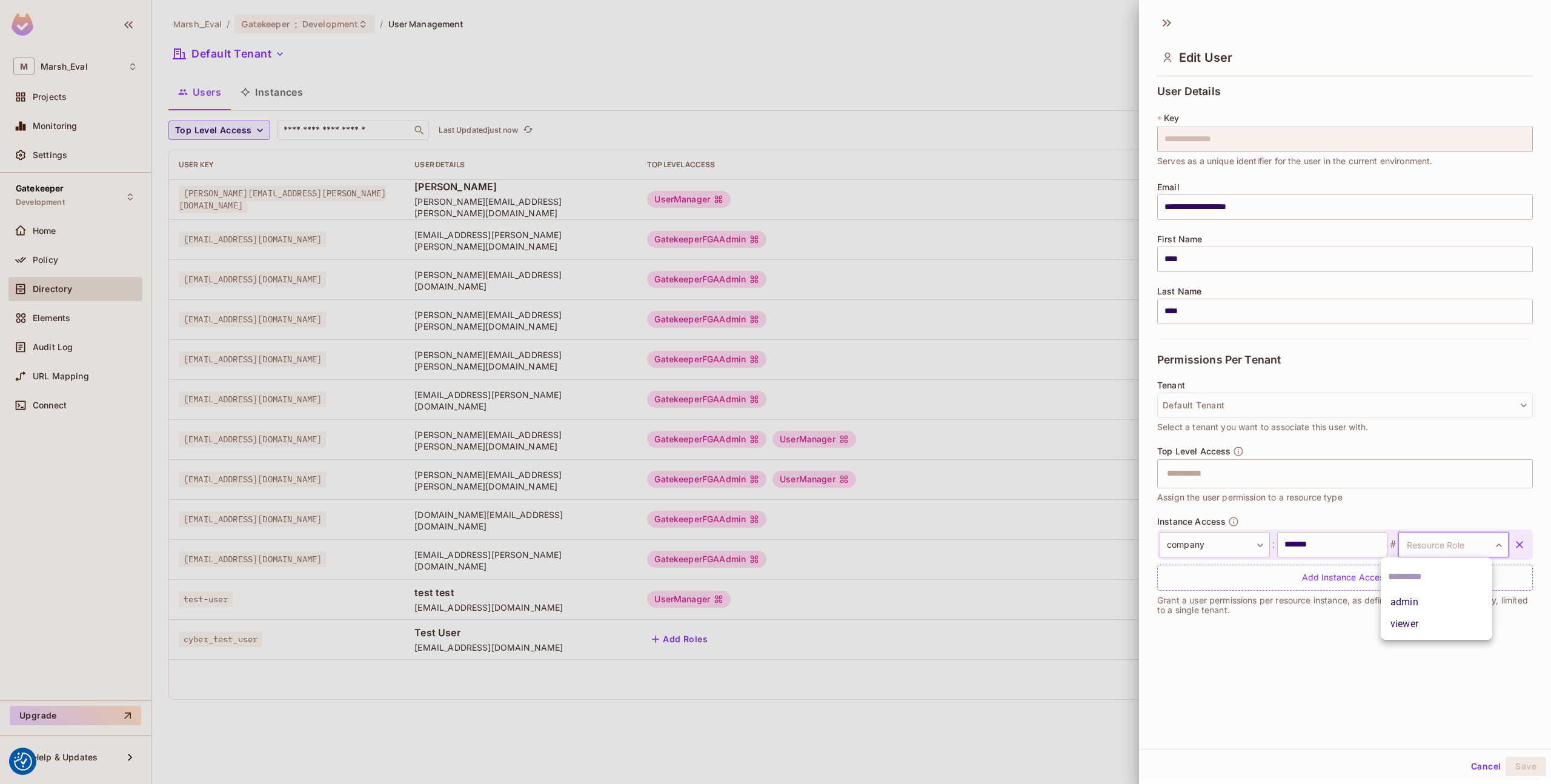
click at [1444, 551] on body "We use cookies to enhance your browsing experience, serve personalized ads or c…" at bounding box center [776, 392] width 1551 height 784
click at [1428, 630] on li "viewer" at bounding box center [1437, 624] width 111 height 22
click at [1417, 534] on body "We use cookies to enhance your browsing experience, serve personalized ads or c…" at bounding box center [776, 392] width 1551 height 784
click at [1420, 604] on li "admin" at bounding box center [1437, 601] width 111 height 22
type input "*****"
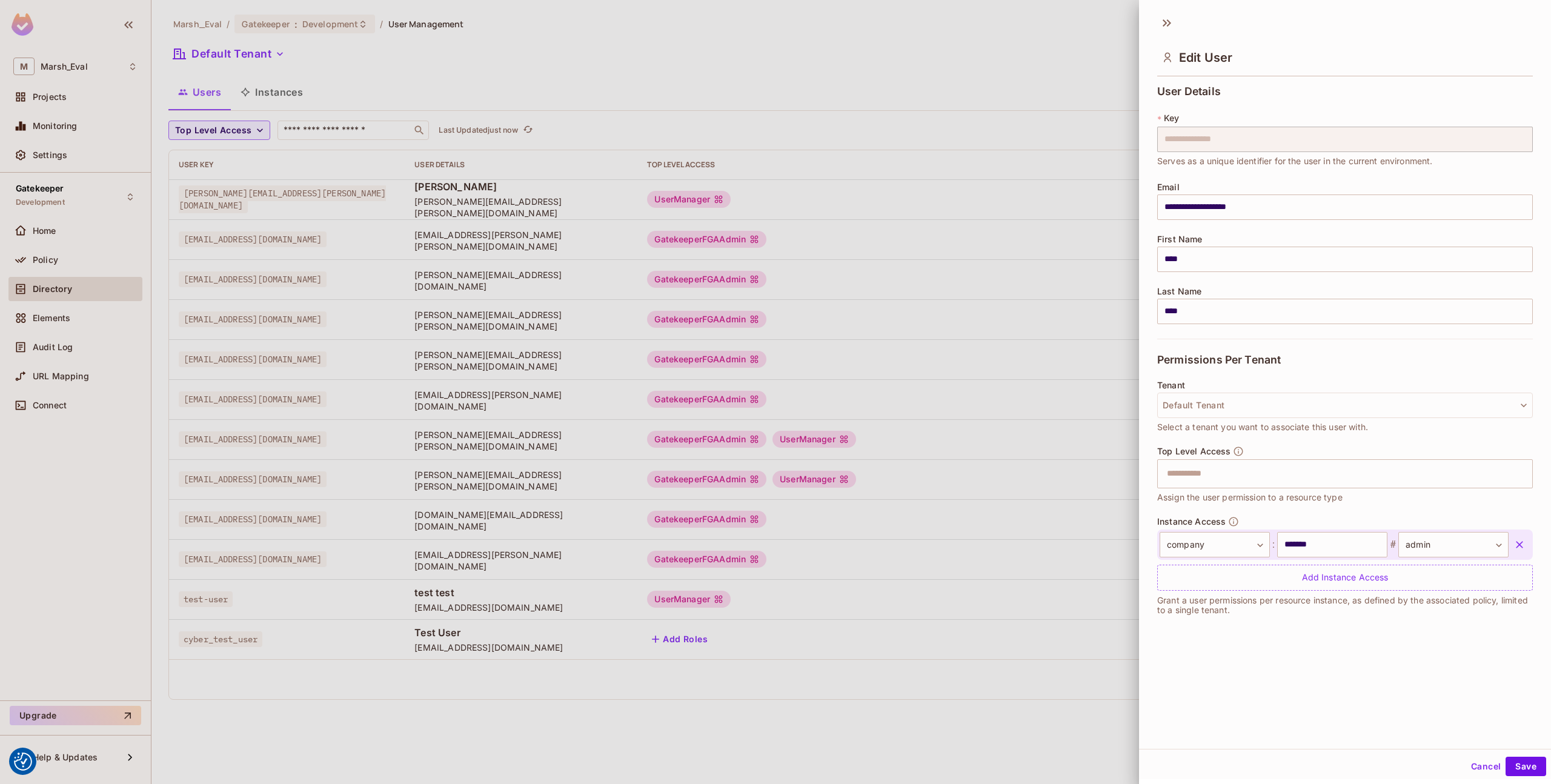
click at [1414, 629] on div "**********" at bounding box center [1345, 378] width 412 height 740
click at [1512, 768] on button "Save" at bounding box center [1526, 766] width 41 height 19
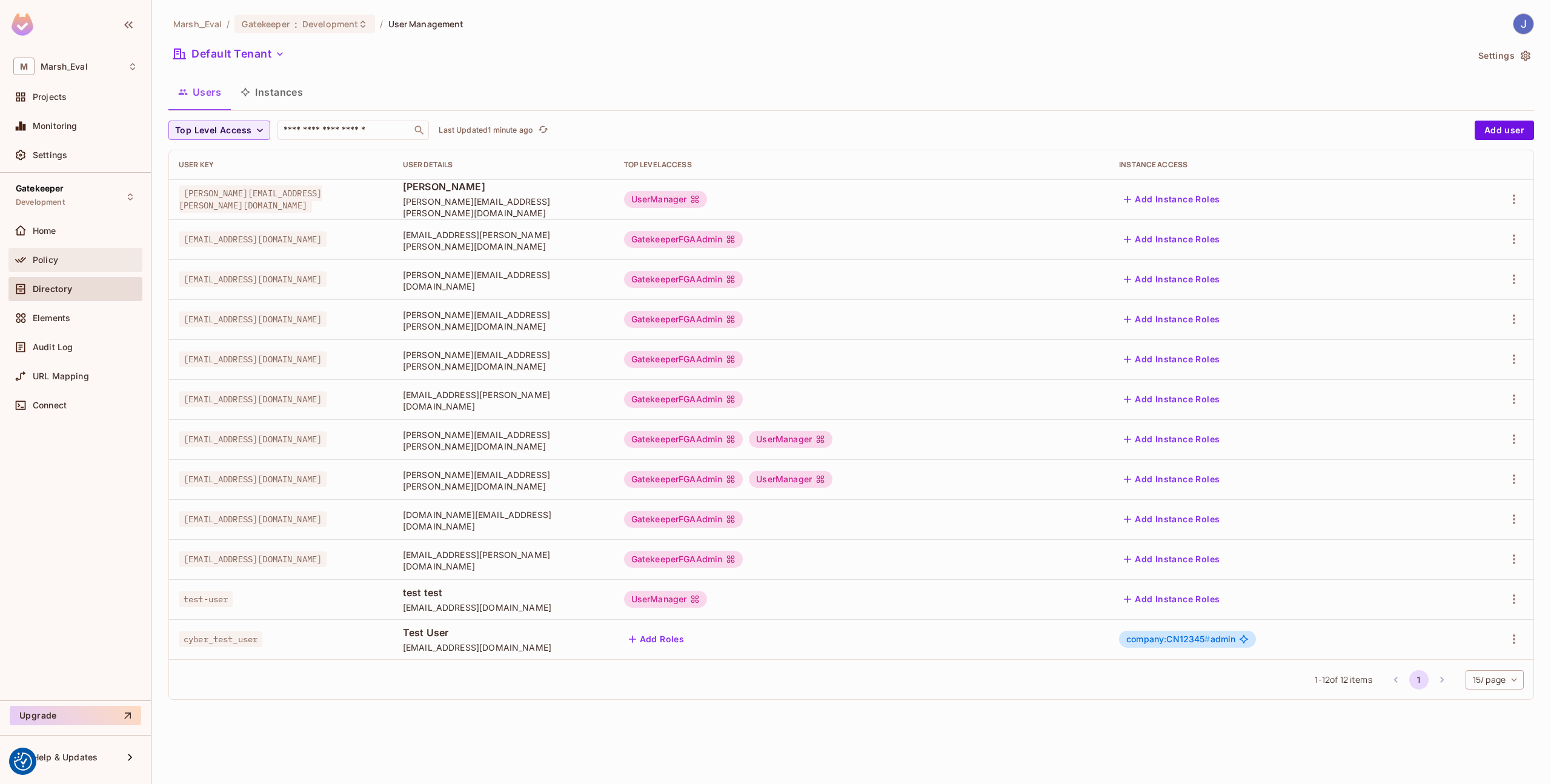
click at [45, 253] on div "Policy" at bounding box center [75, 260] width 124 height 15
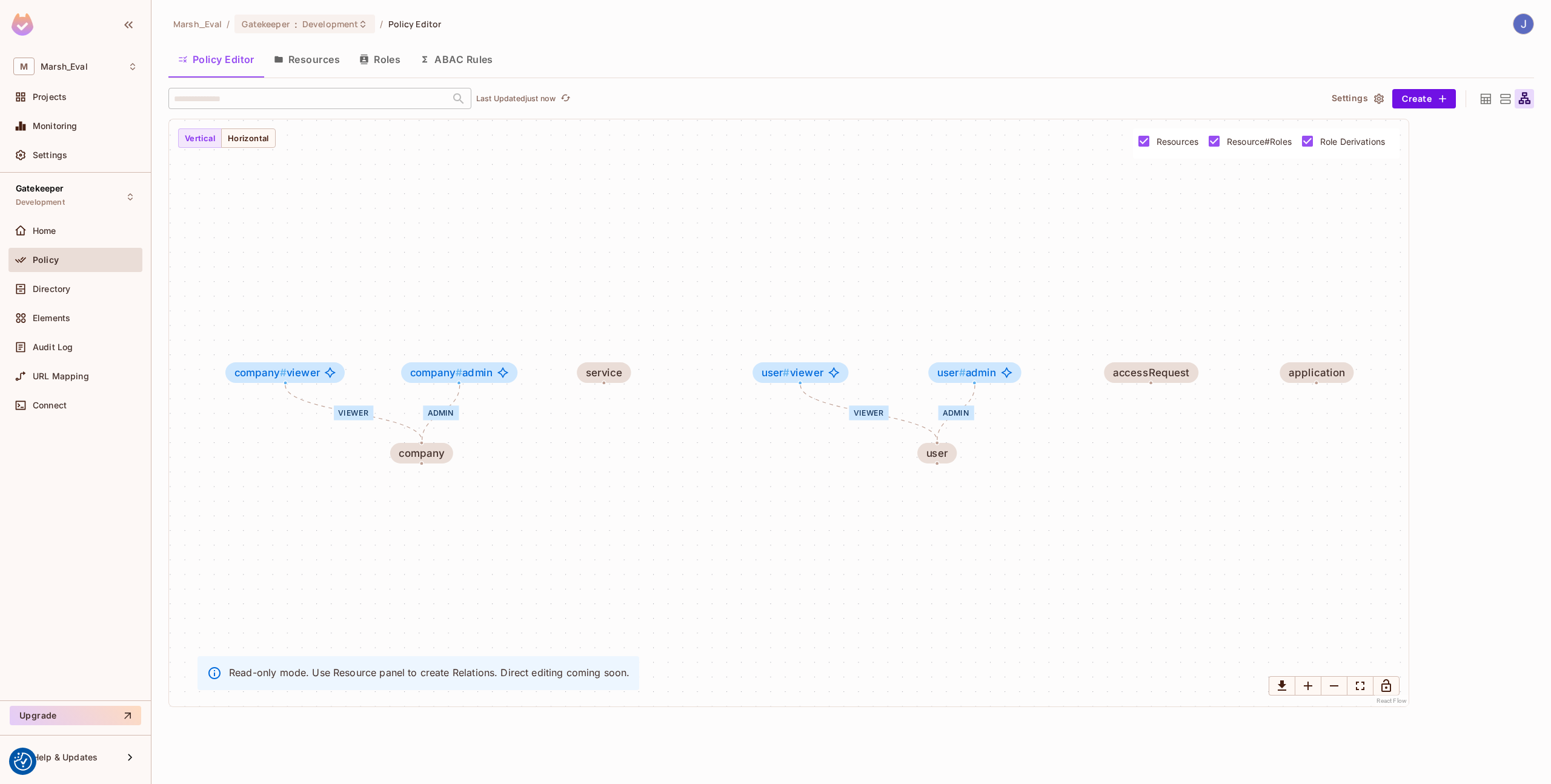
click at [469, 60] on button "ABAC Rules" at bounding box center [456, 59] width 93 height 30
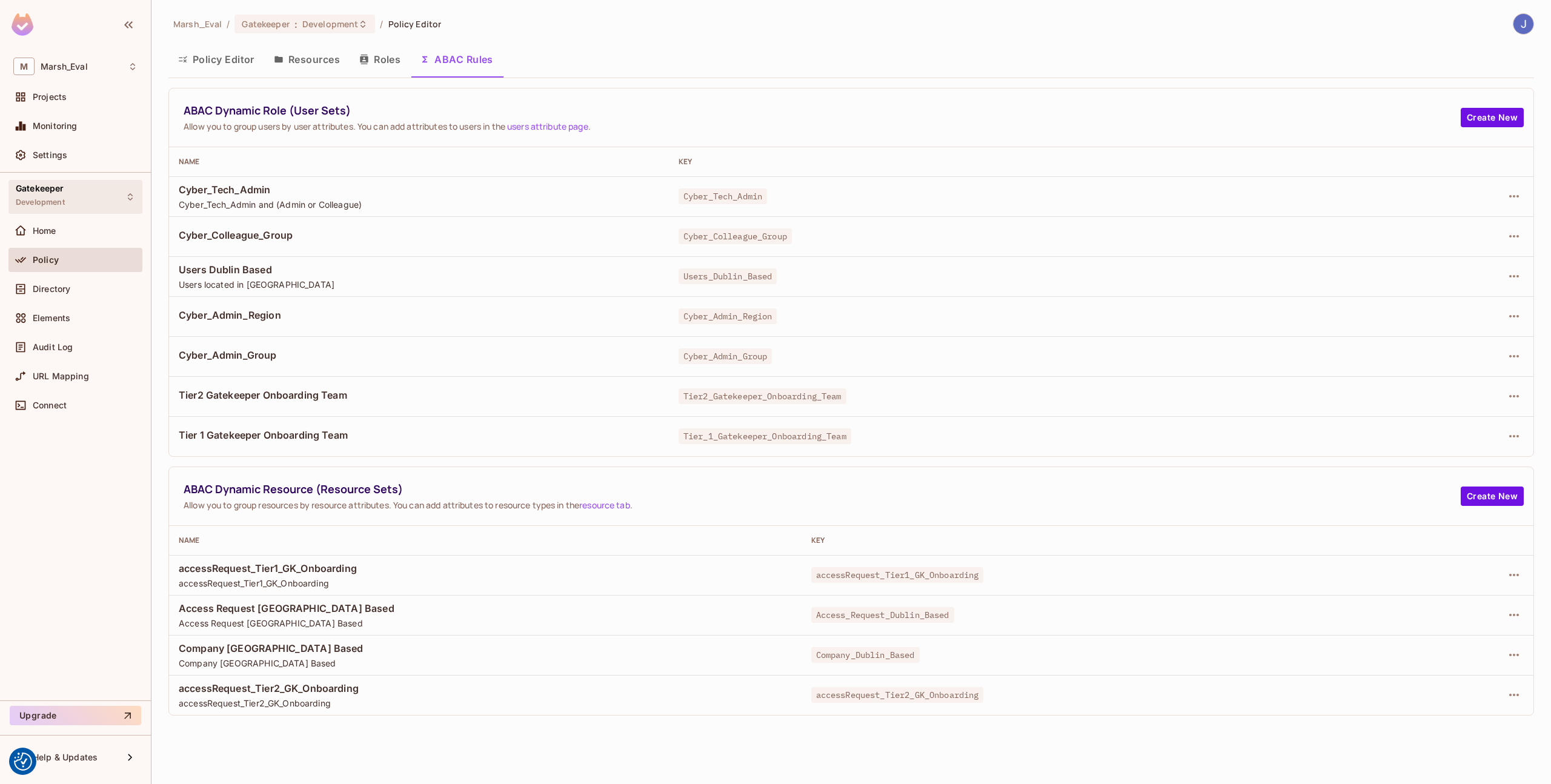
click at [66, 203] on div "Gatekeeper Development" at bounding box center [75, 196] width 134 height 33
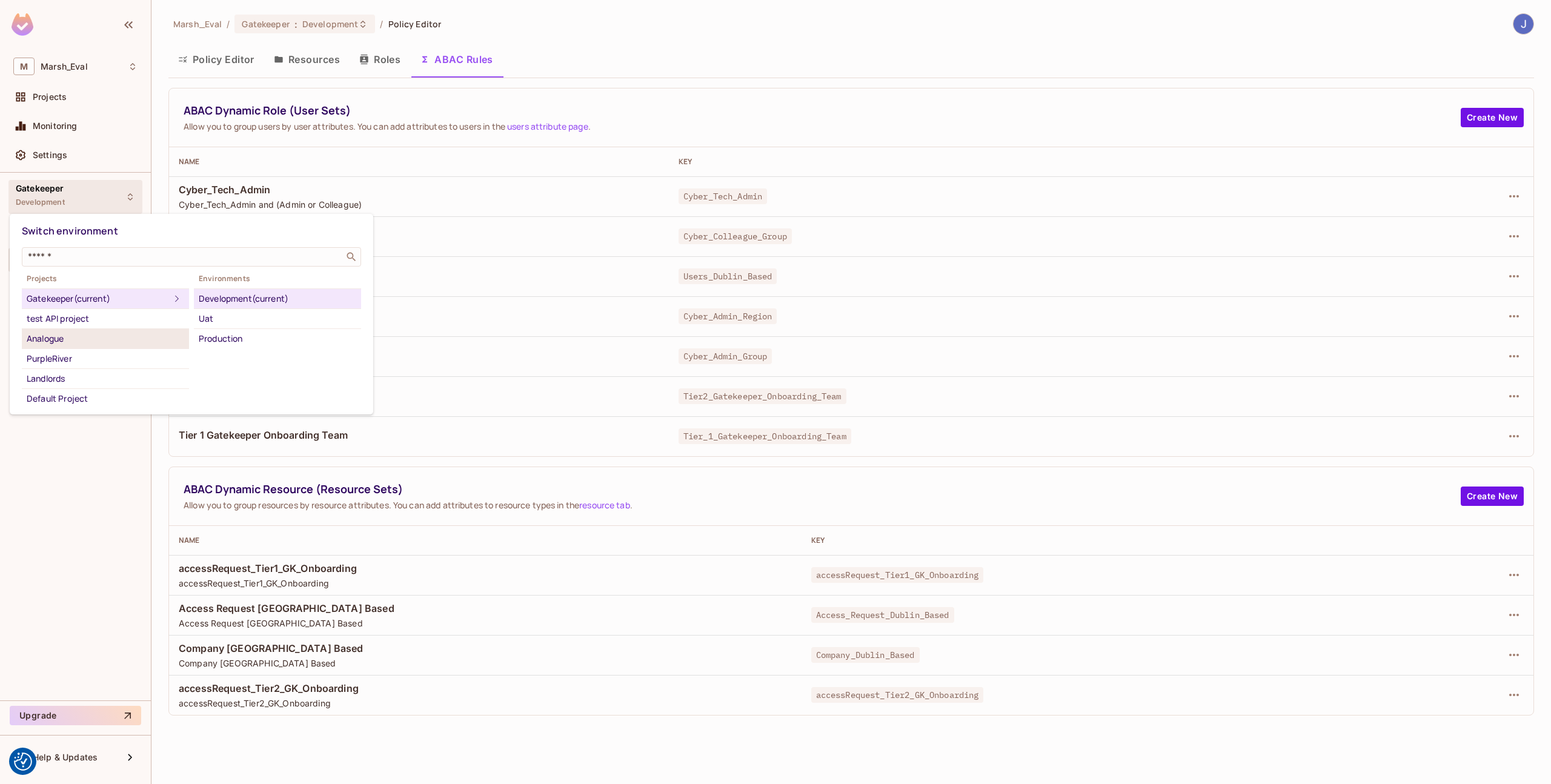
click at [64, 344] on div "Analogue" at bounding box center [105, 339] width 157 height 15
click at [217, 314] on div "Development" at bounding box center [278, 318] width 157 height 15
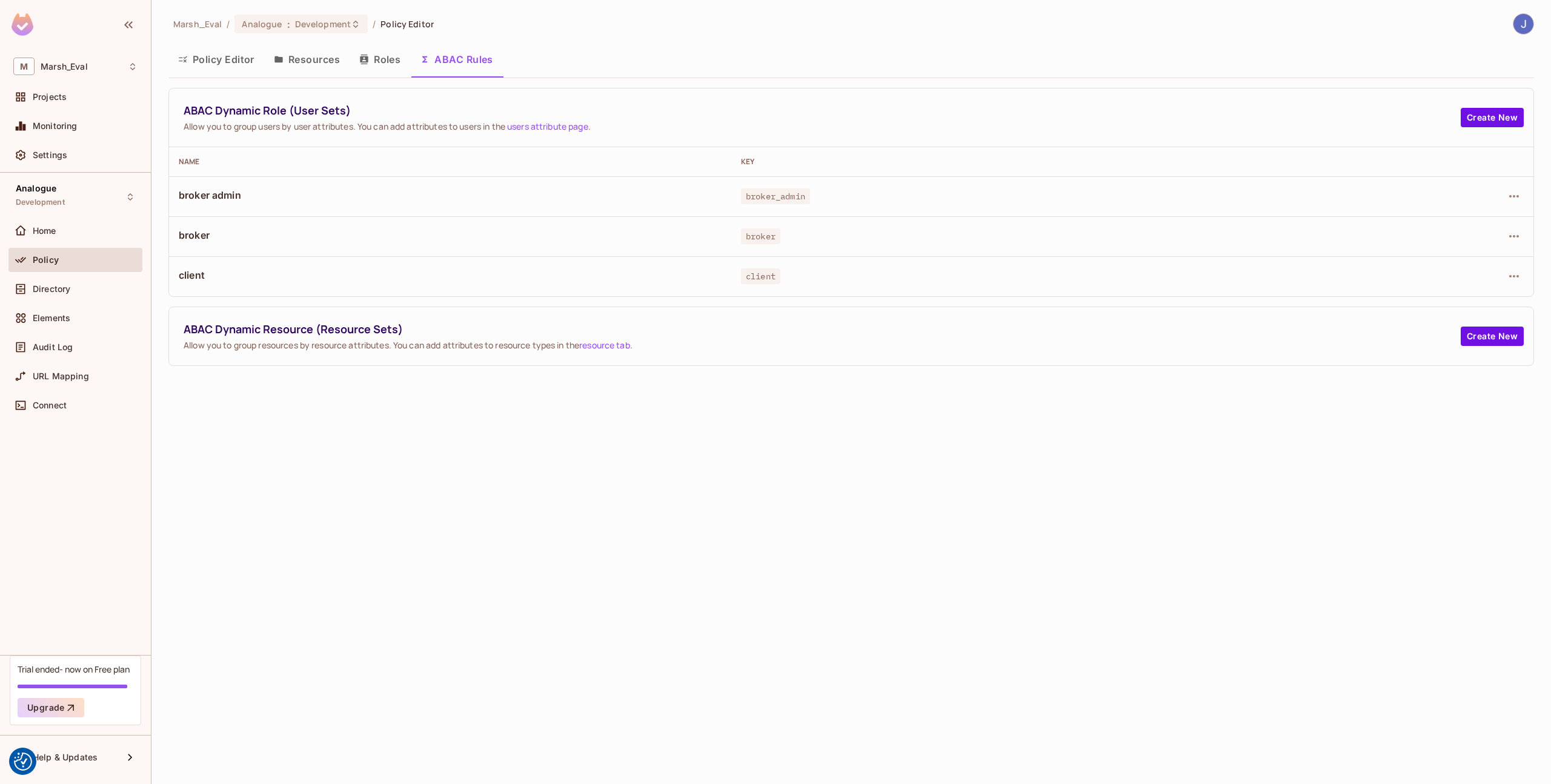
click at [374, 70] on button "Roles" at bounding box center [380, 59] width 61 height 30
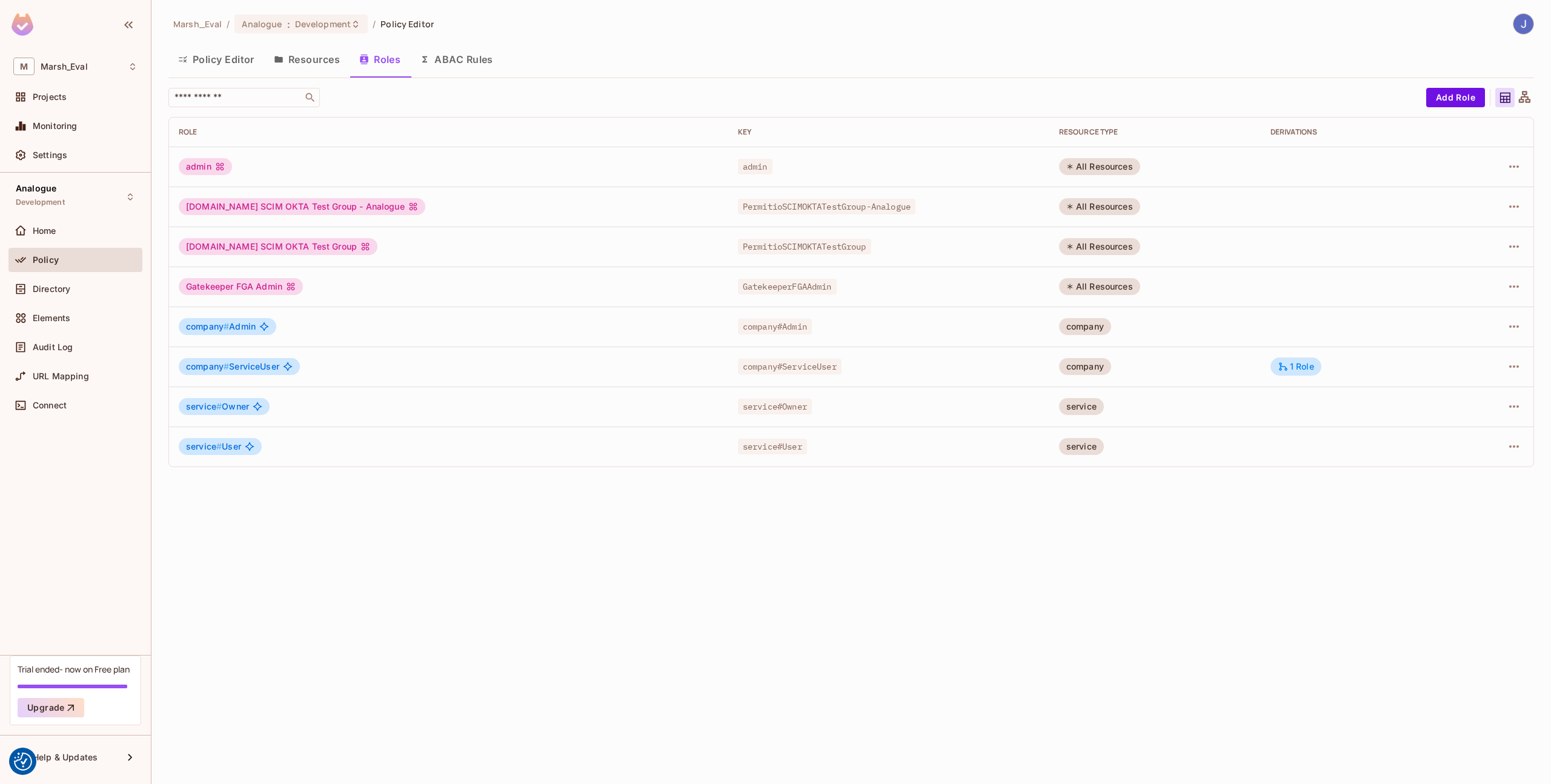
click at [310, 63] on button "Resources" at bounding box center [307, 59] width 85 height 30
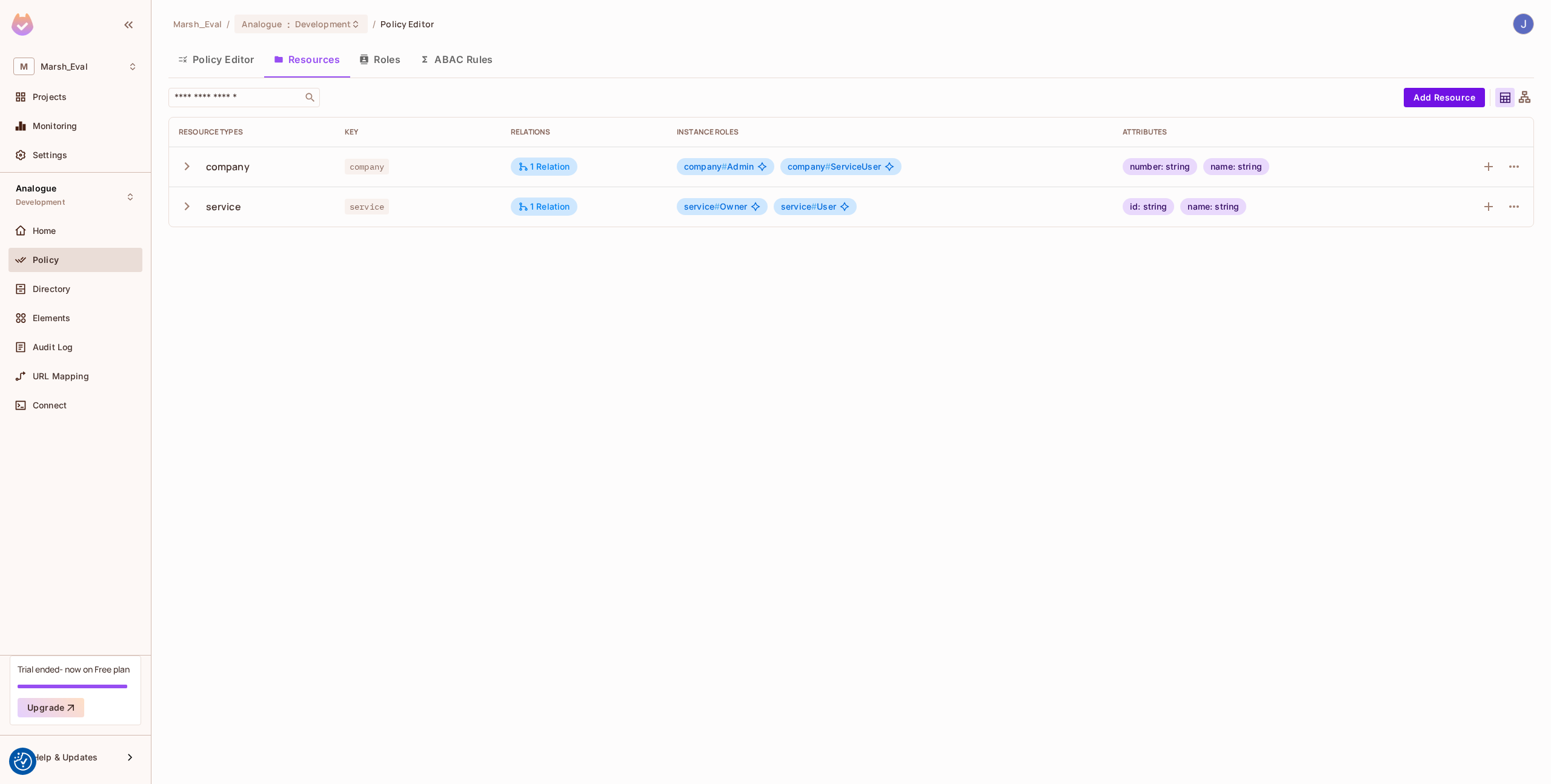
click at [189, 58] on button "Policy Editor" at bounding box center [216, 59] width 96 height 30
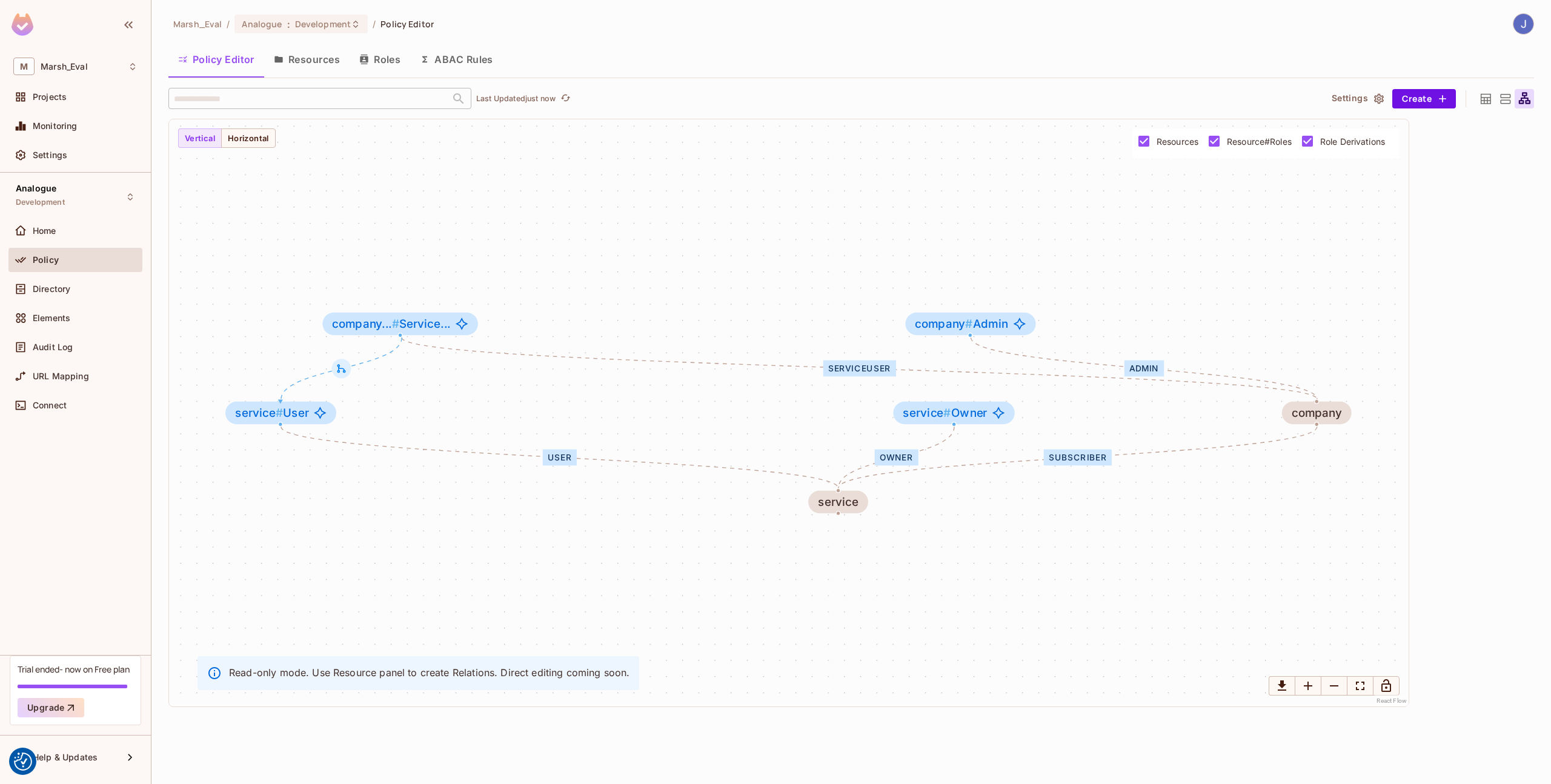
click at [1483, 96] on icon at bounding box center [1486, 99] width 15 height 15
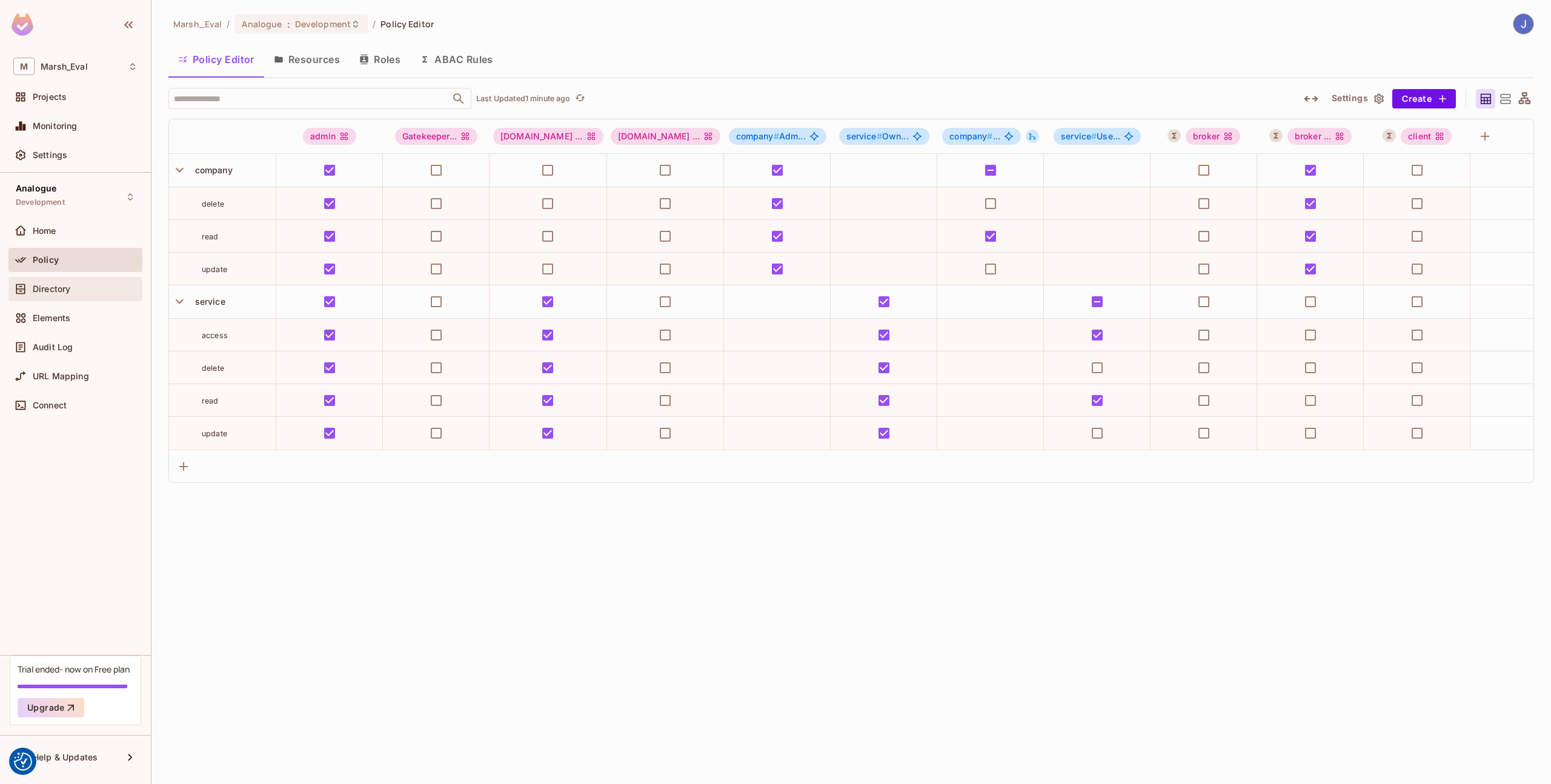
click at [58, 296] on div "Directory" at bounding box center [75, 289] width 134 height 24
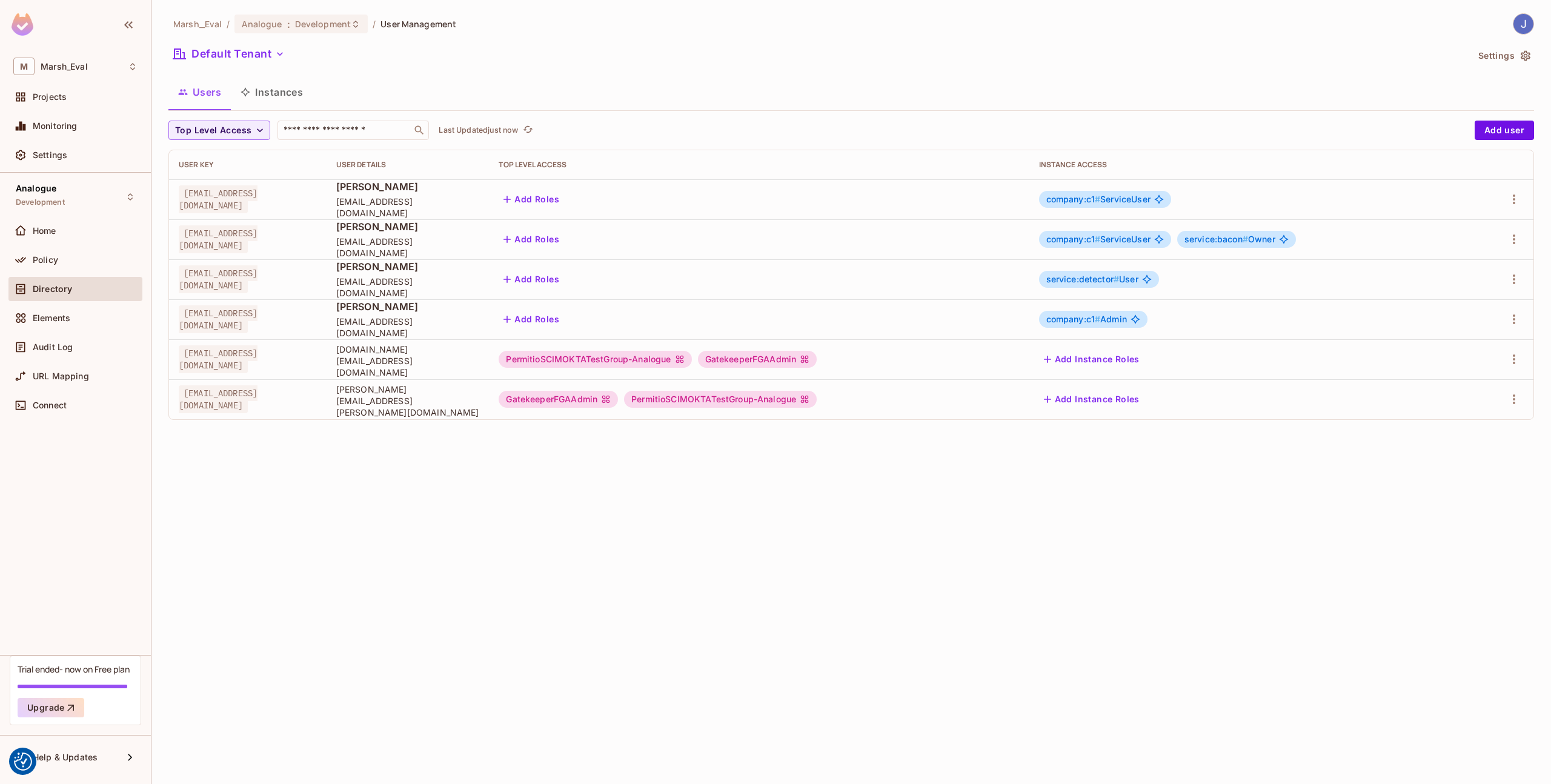
click at [311, 94] on button "Instances" at bounding box center [272, 92] width 82 height 30
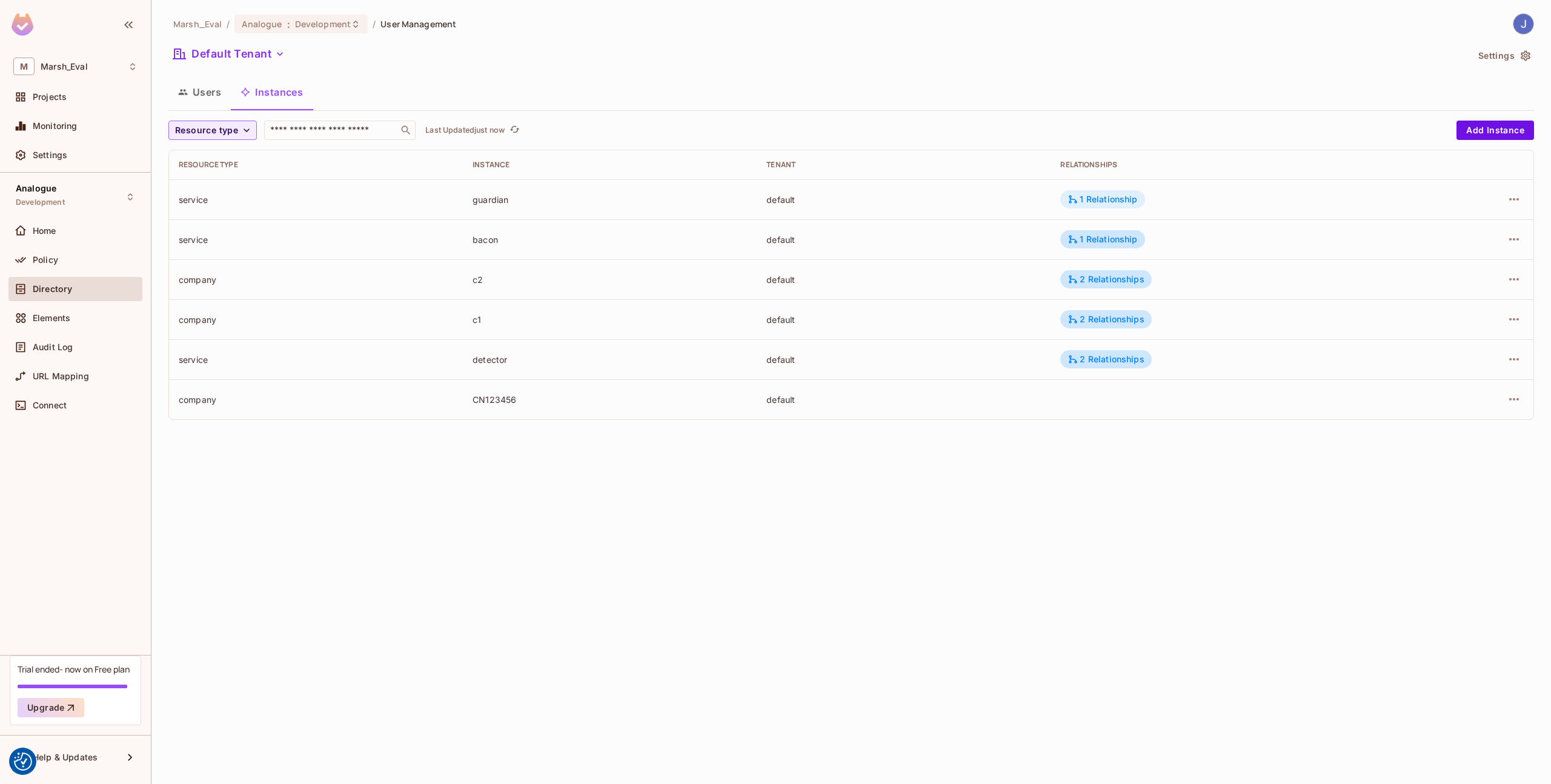
click at [1094, 206] on div "1 Relationship" at bounding box center [1102, 199] width 84 height 18
click at [1014, 249] on div at bounding box center [776, 392] width 1551 height 784
click at [1079, 282] on icon at bounding box center [1073, 279] width 11 height 11
click at [1028, 321] on div at bounding box center [776, 392] width 1551 height 784
click at [1079, 323] on icon at bounding box center [1073, 319] width 11 height 11
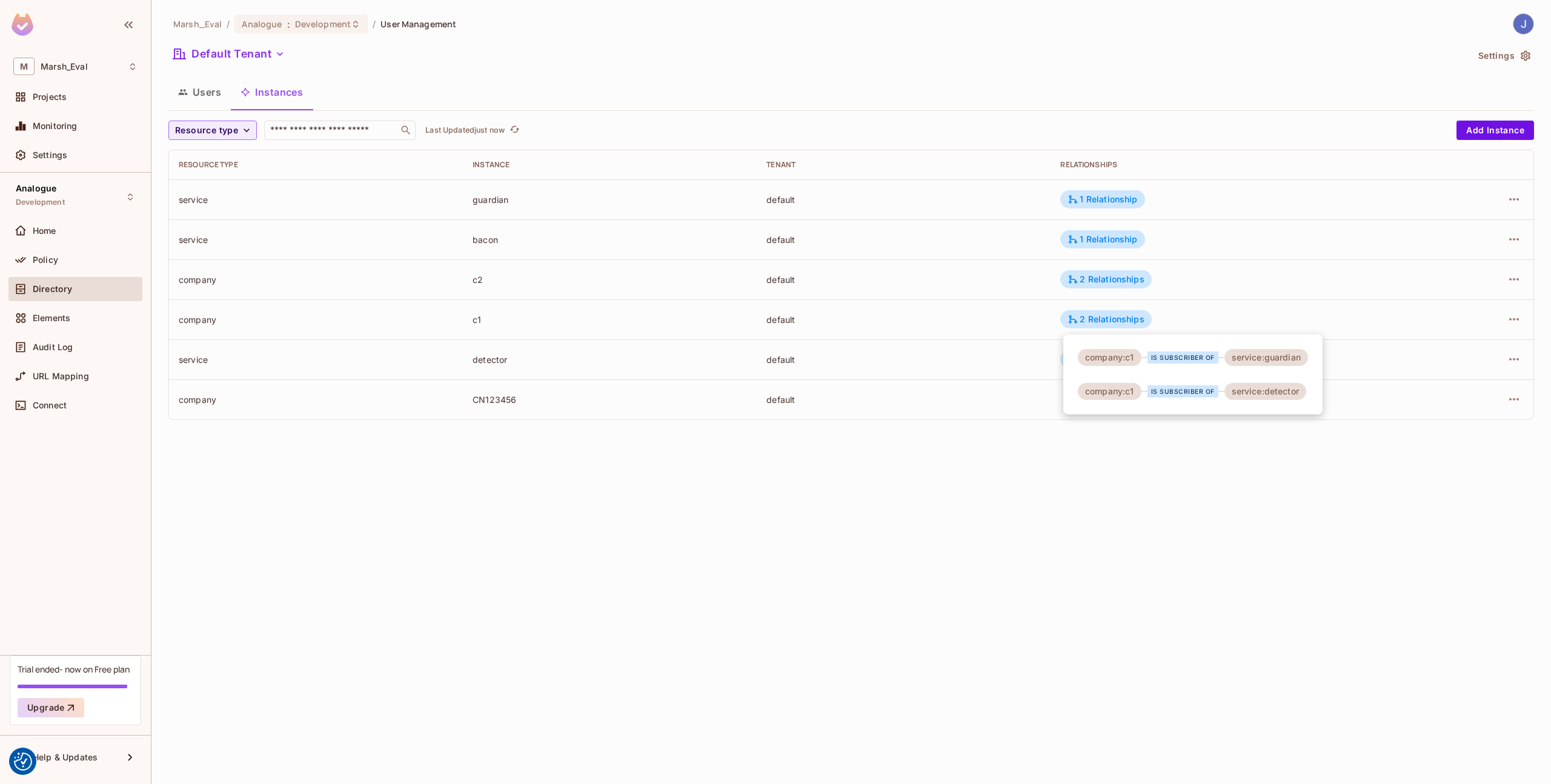
click at [1081, 323] on div at bounding box center [776, 392] width 1551 height 784
click at [1085, 236] on div "1 Relationship" at bounding box center [1102, 239] width 70 height 11
click at [1085, 236] on div at bounding box center [776, 392] width 1551 height 784
click at [1085, 203] on div "1 Relationship" at bounding box center [1102, 199] width 70 height 11
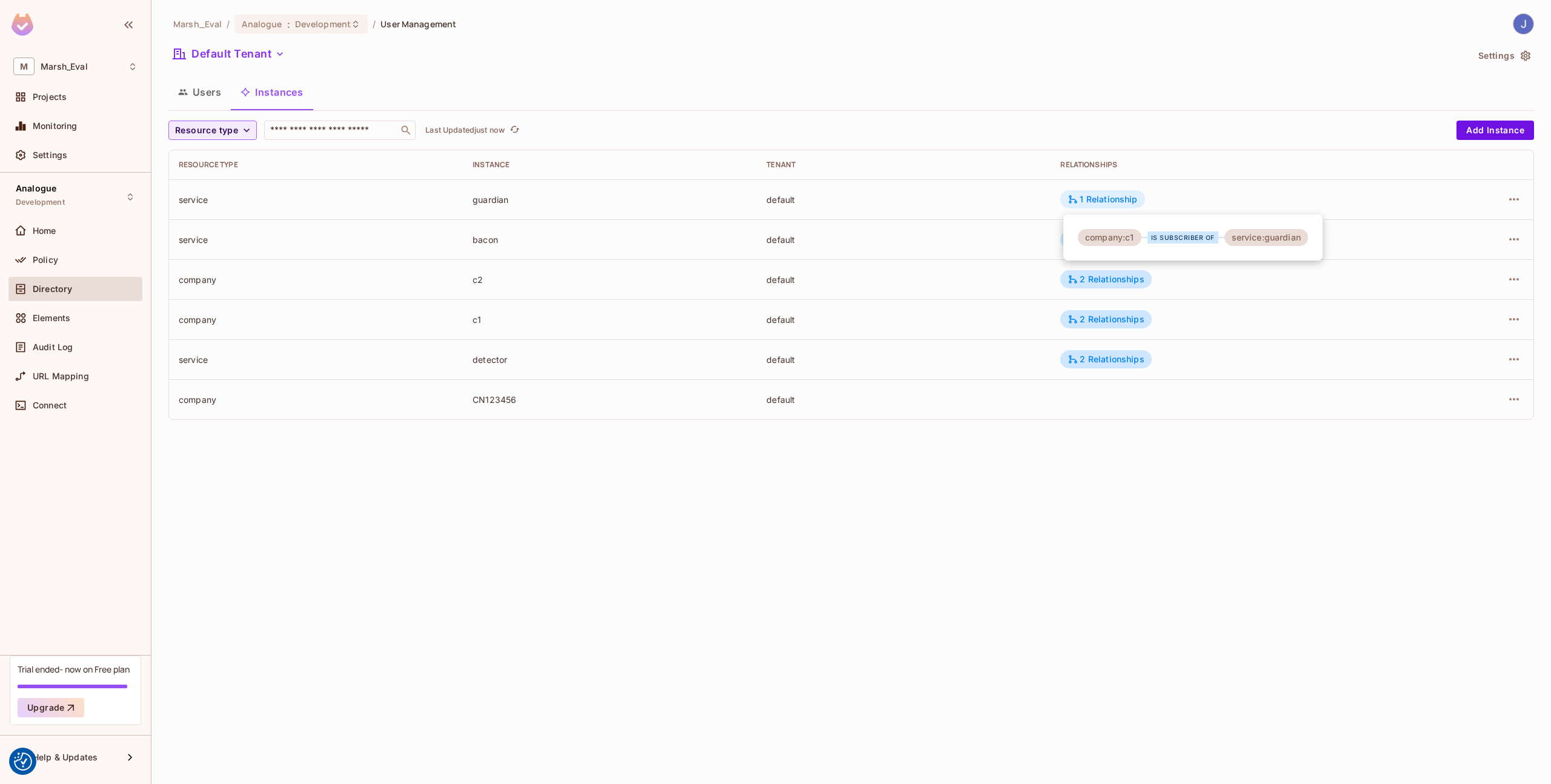
click at [1085, 203] on div at bounding box center [776, 392] width 1551 height 784
click at [75, 258] on div "Policy" at bounding box center [85, 259] width 105 height 10
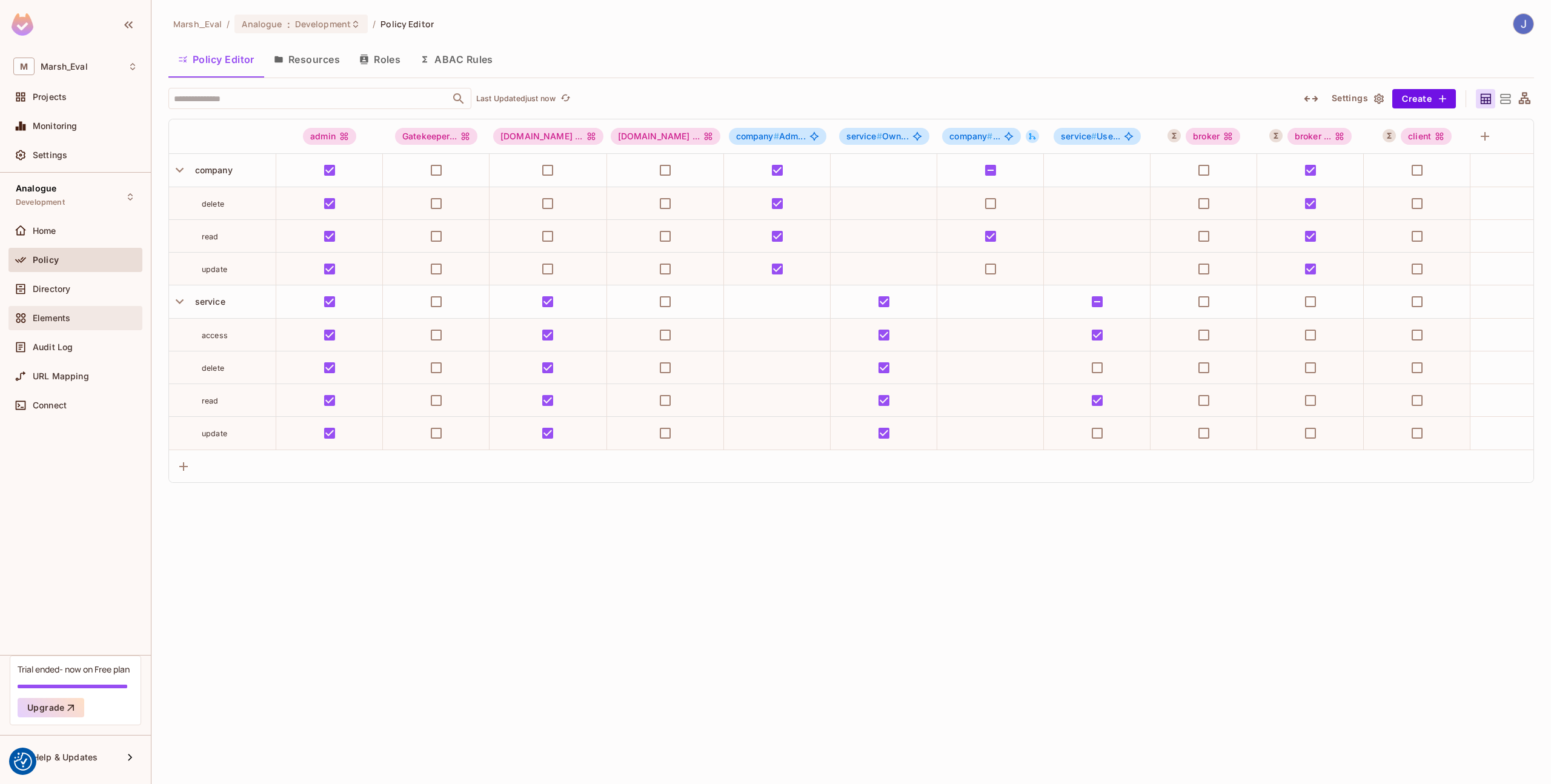
click at [68, 324] on div "Elements" at bounding box center [75, 318] width 124 height 15
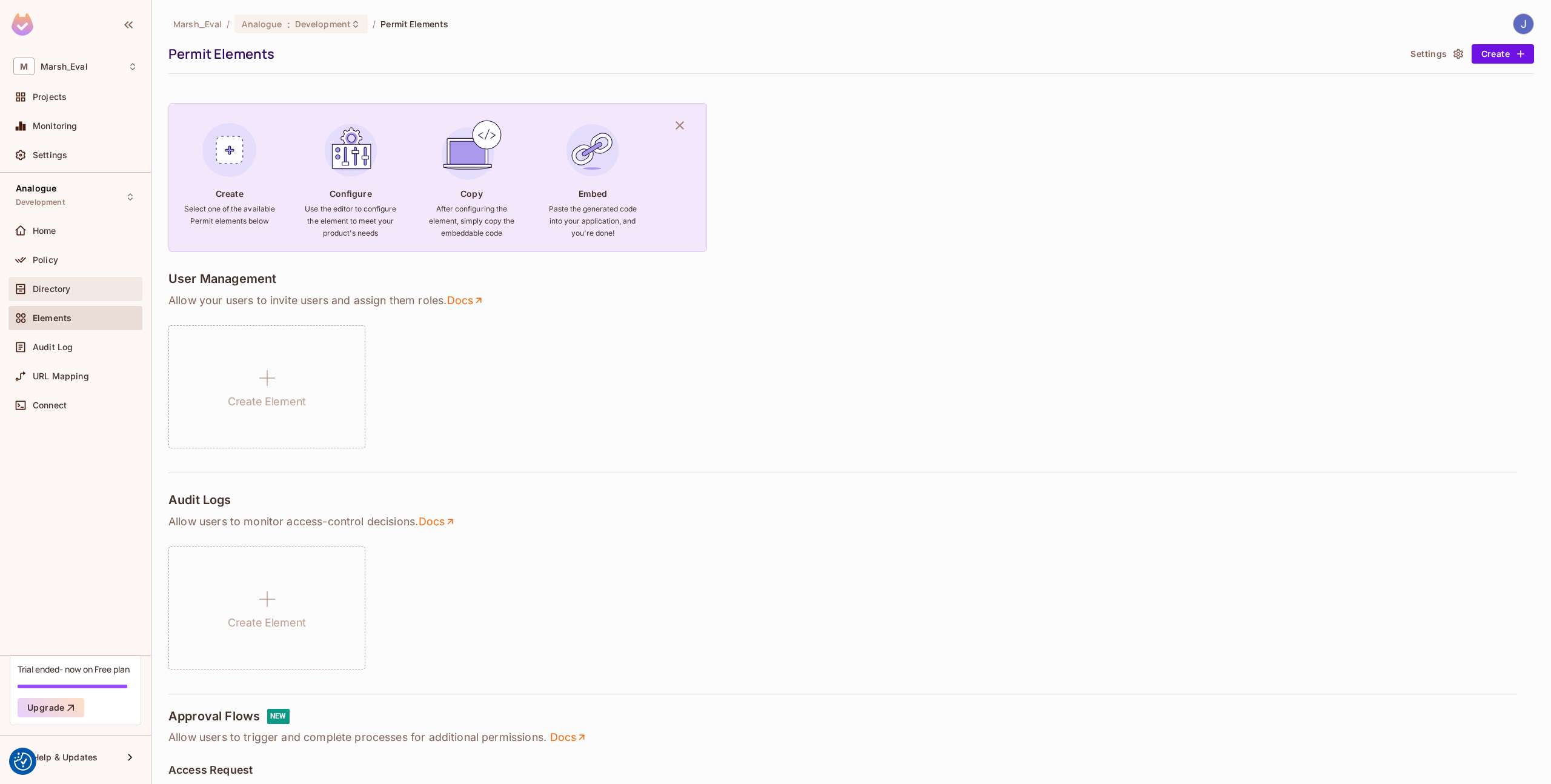
click at [58, 296] on div "Directory" at bounding box center [75, 289] width 134 height 24
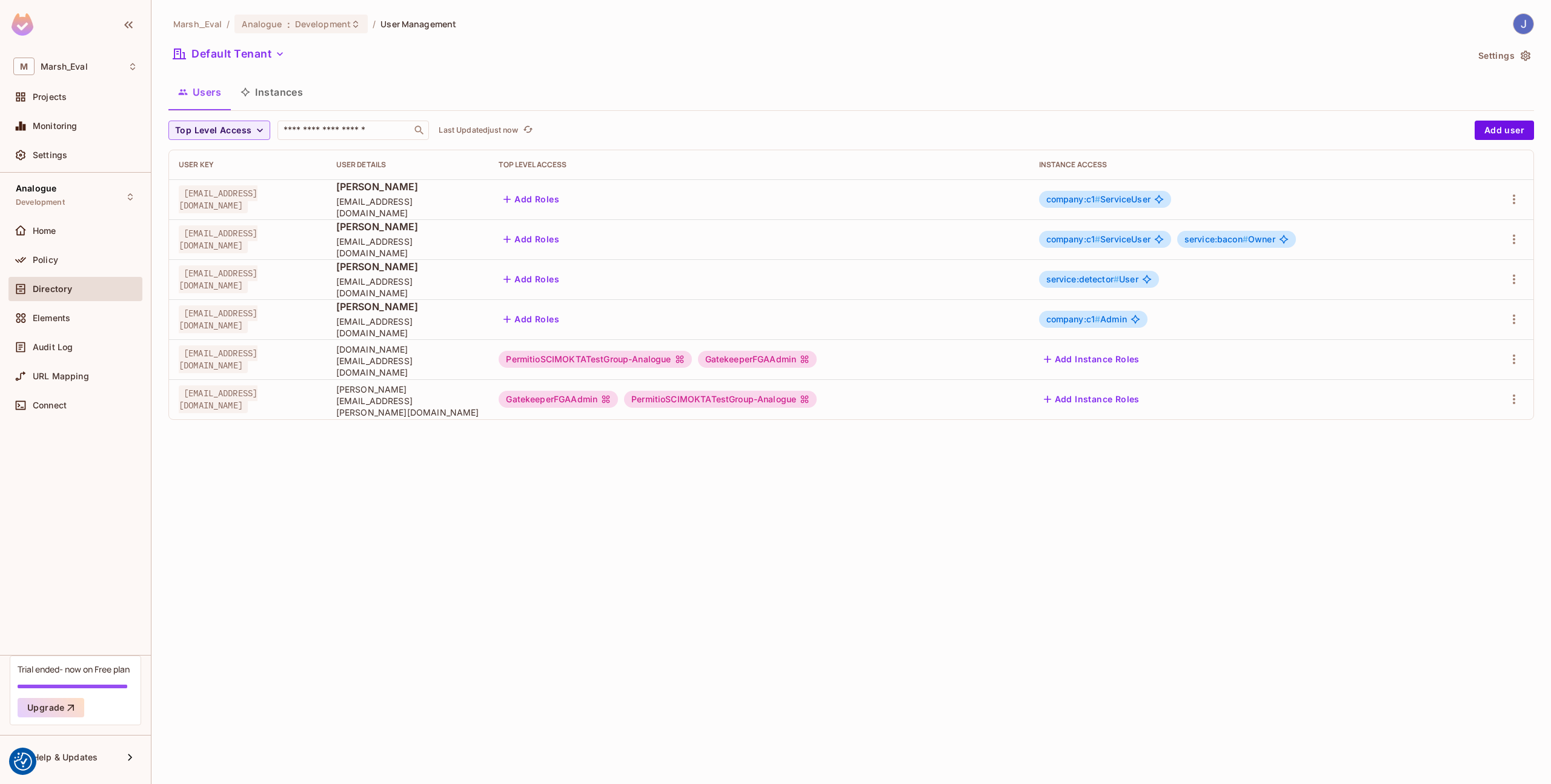
click at [1141, 202] on span "company:c1 # ServiceUser" at bounding box center [1099, 199] width 104 height 10
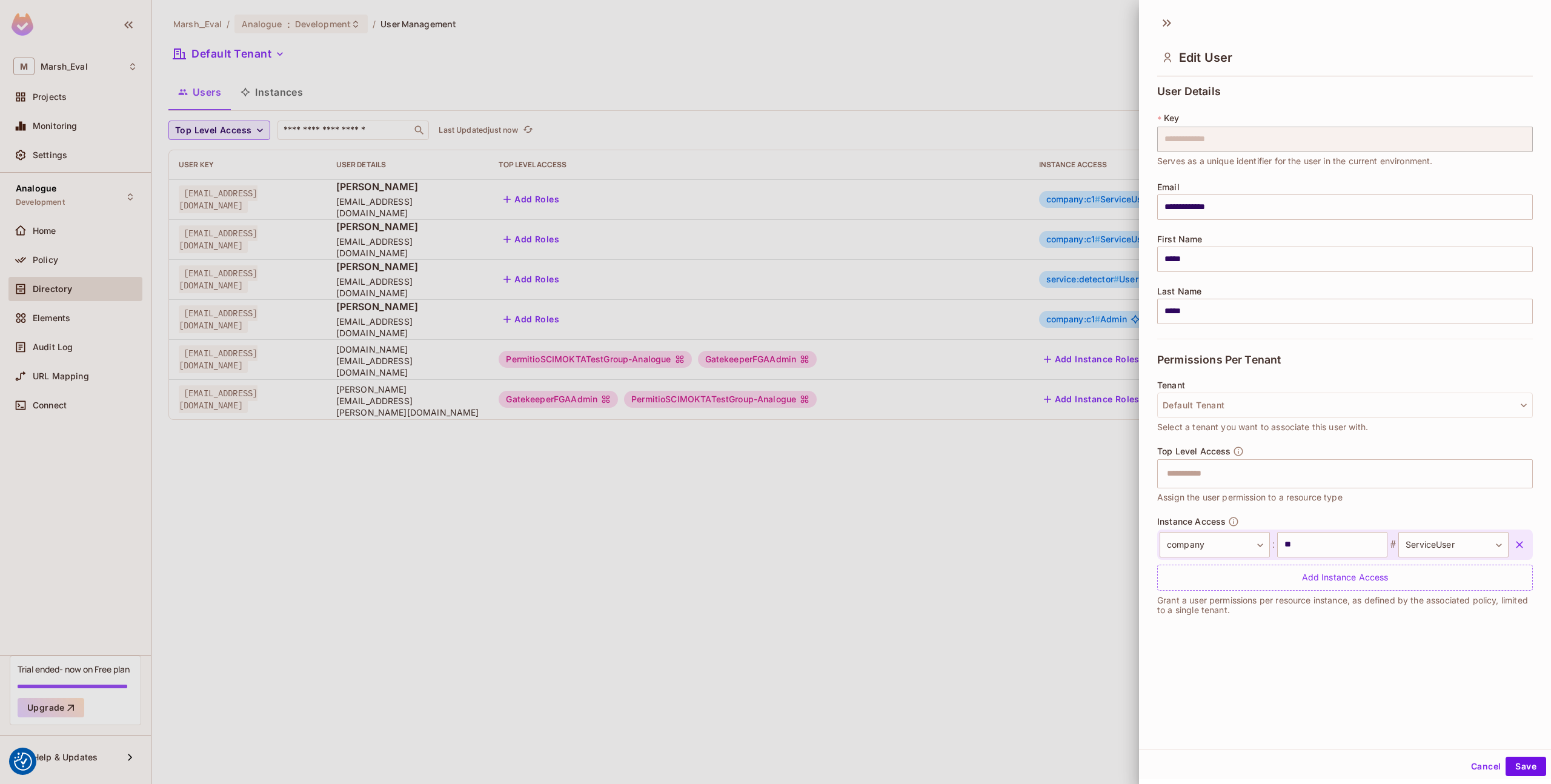
click at [1108, 363] on div at bounding box center [776, 392] width 1551 height 784
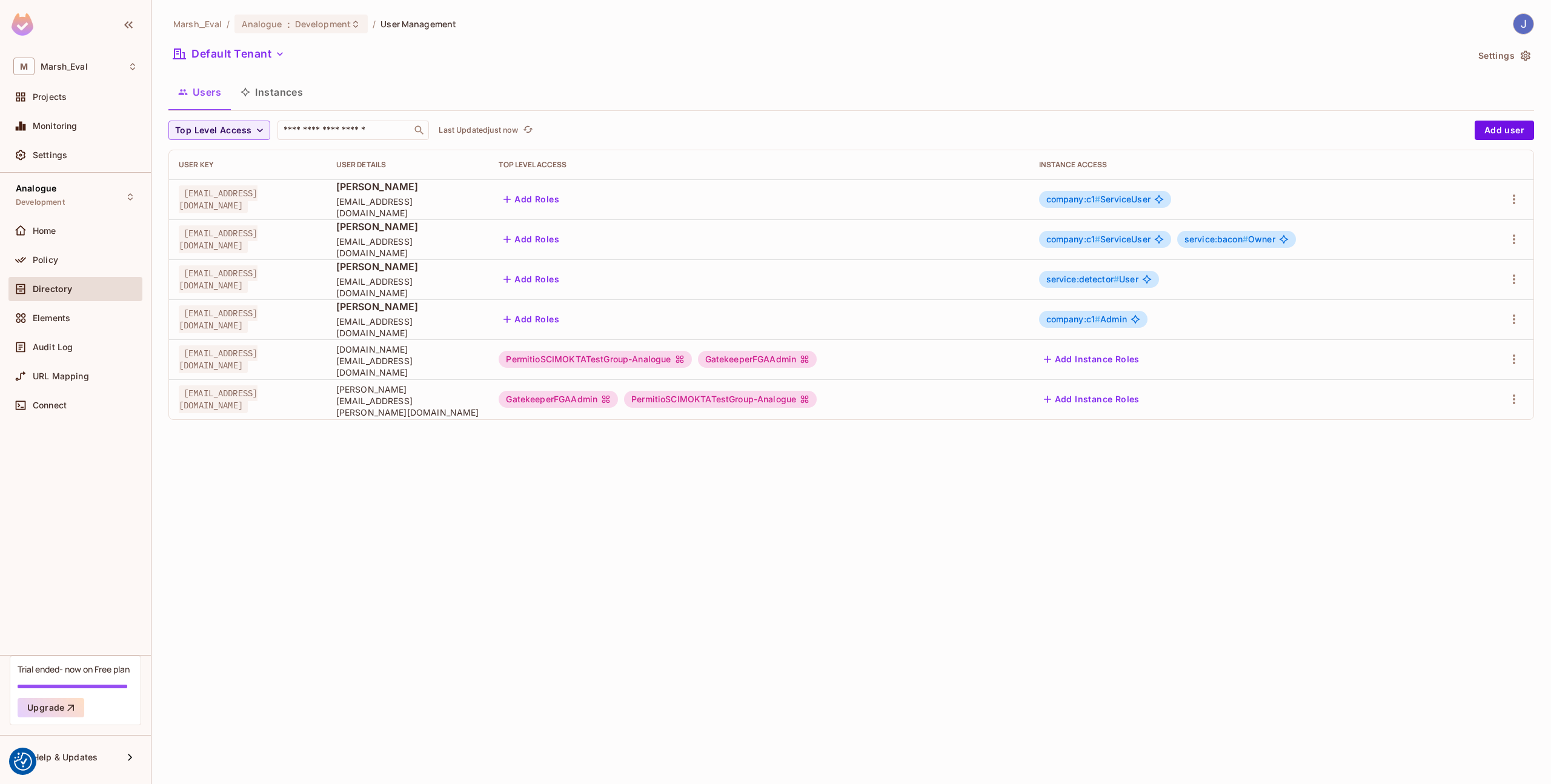
click at [1105, 360] on button "Add Instance Roles" at bounding box center [1092, 359] width 105 height 19
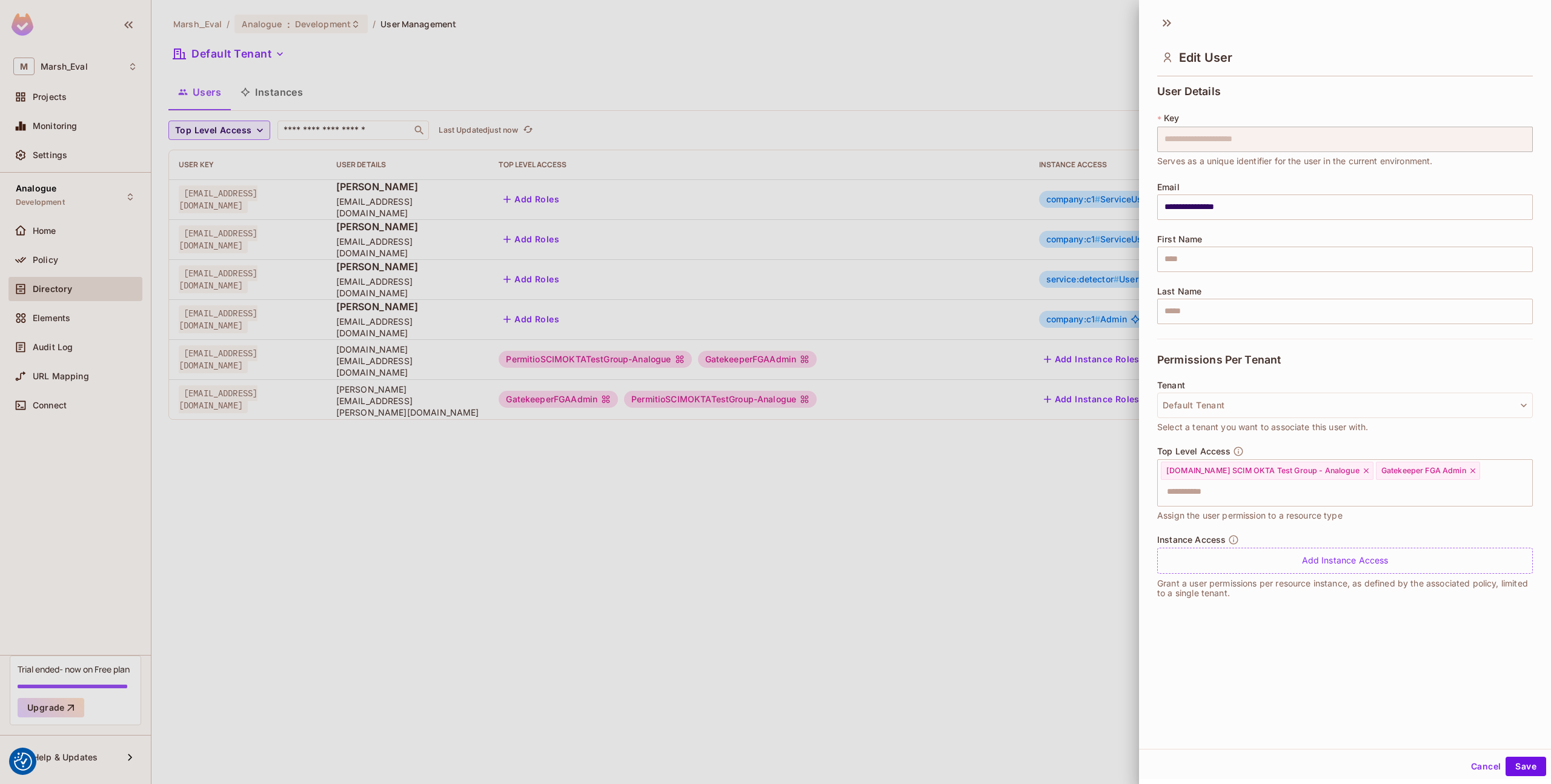
click at [1005, 338] on div at bounding box center [776, 392] width 1551 height 784
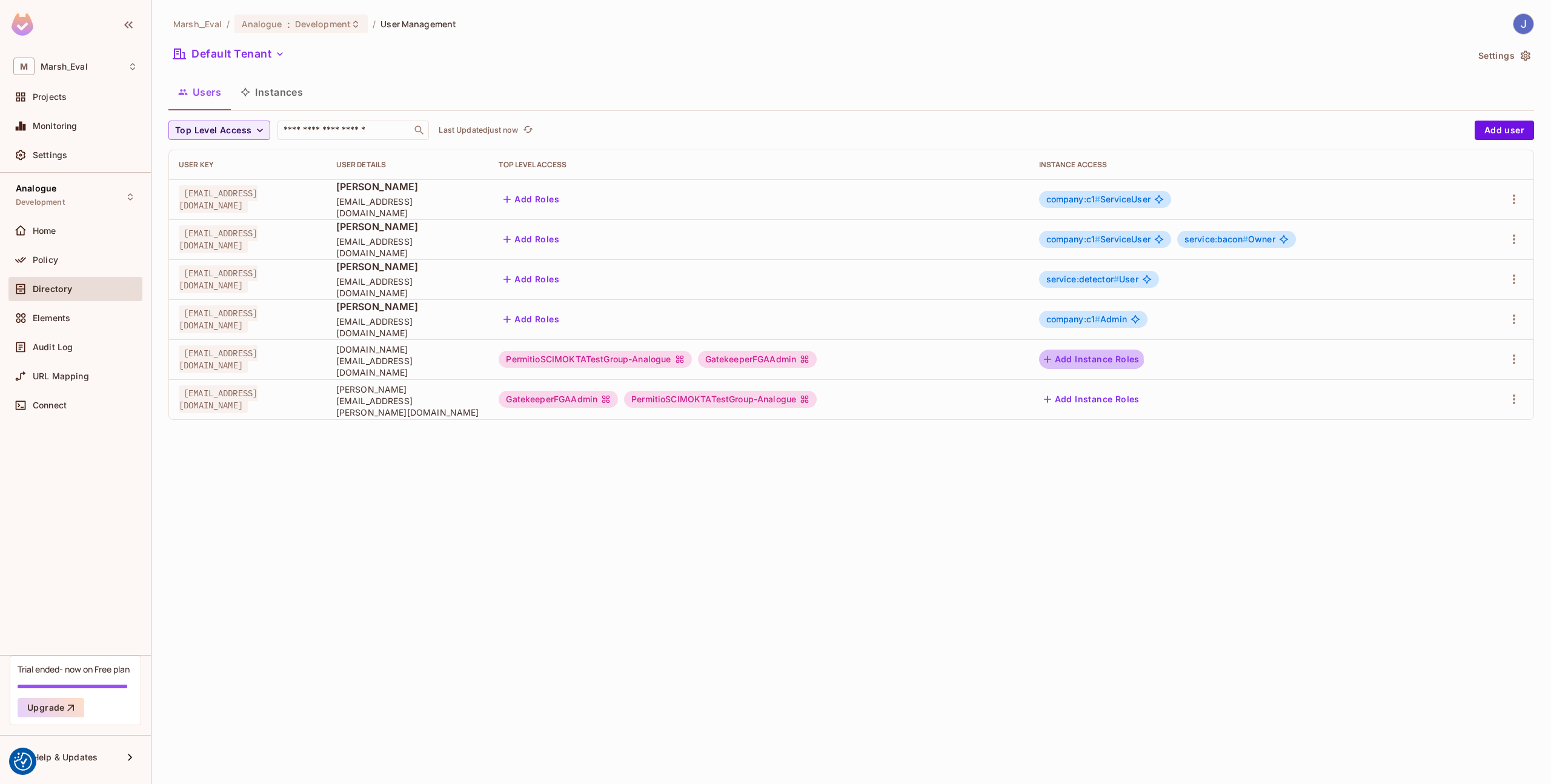
click at [1090, 363] on button "Add Instance Roles" at bounding box center [1092, 359] width 105 height 19
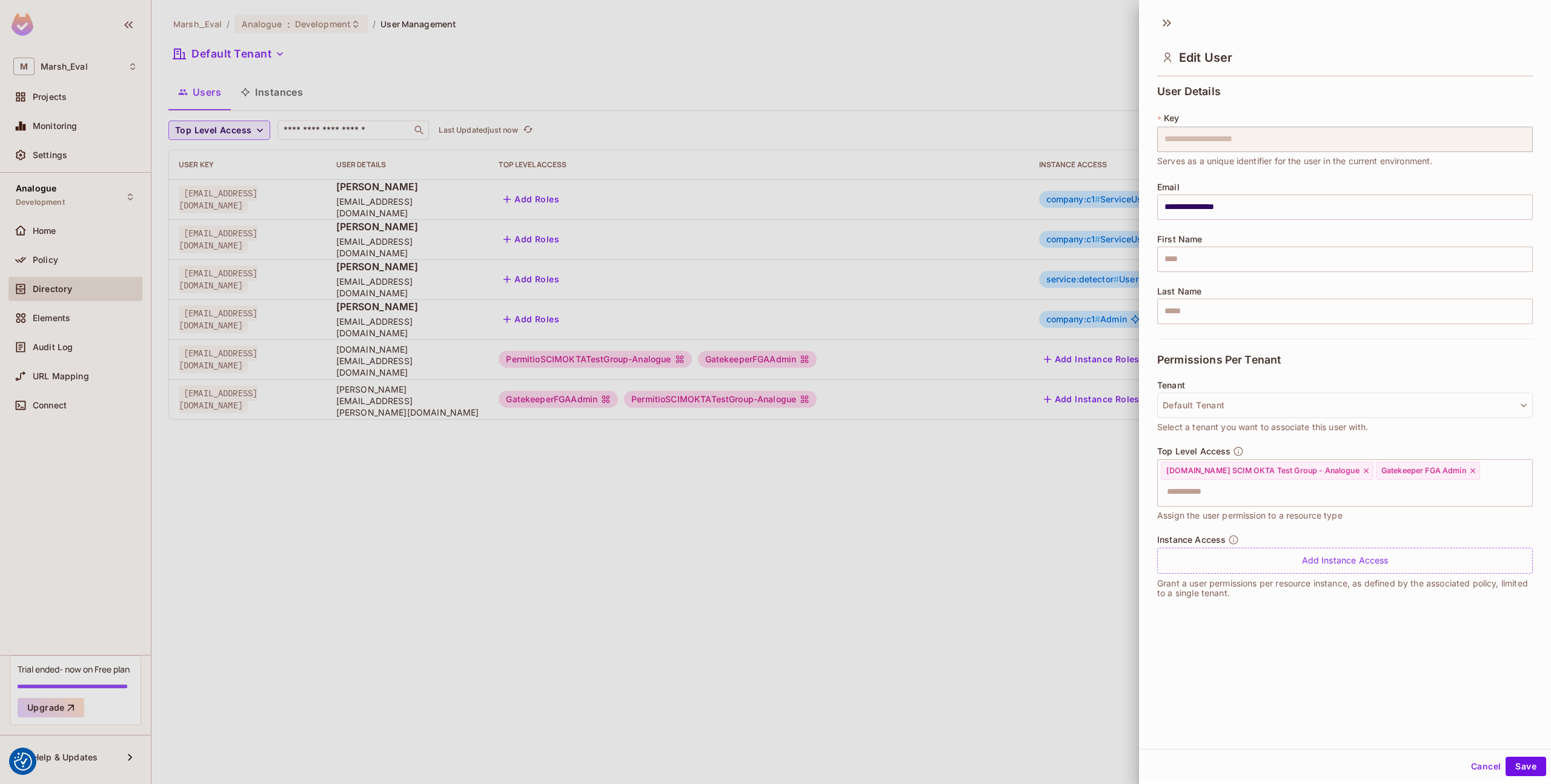
click at [1022, 386] on div at bounding box center [776, 392] width 1551 height 784
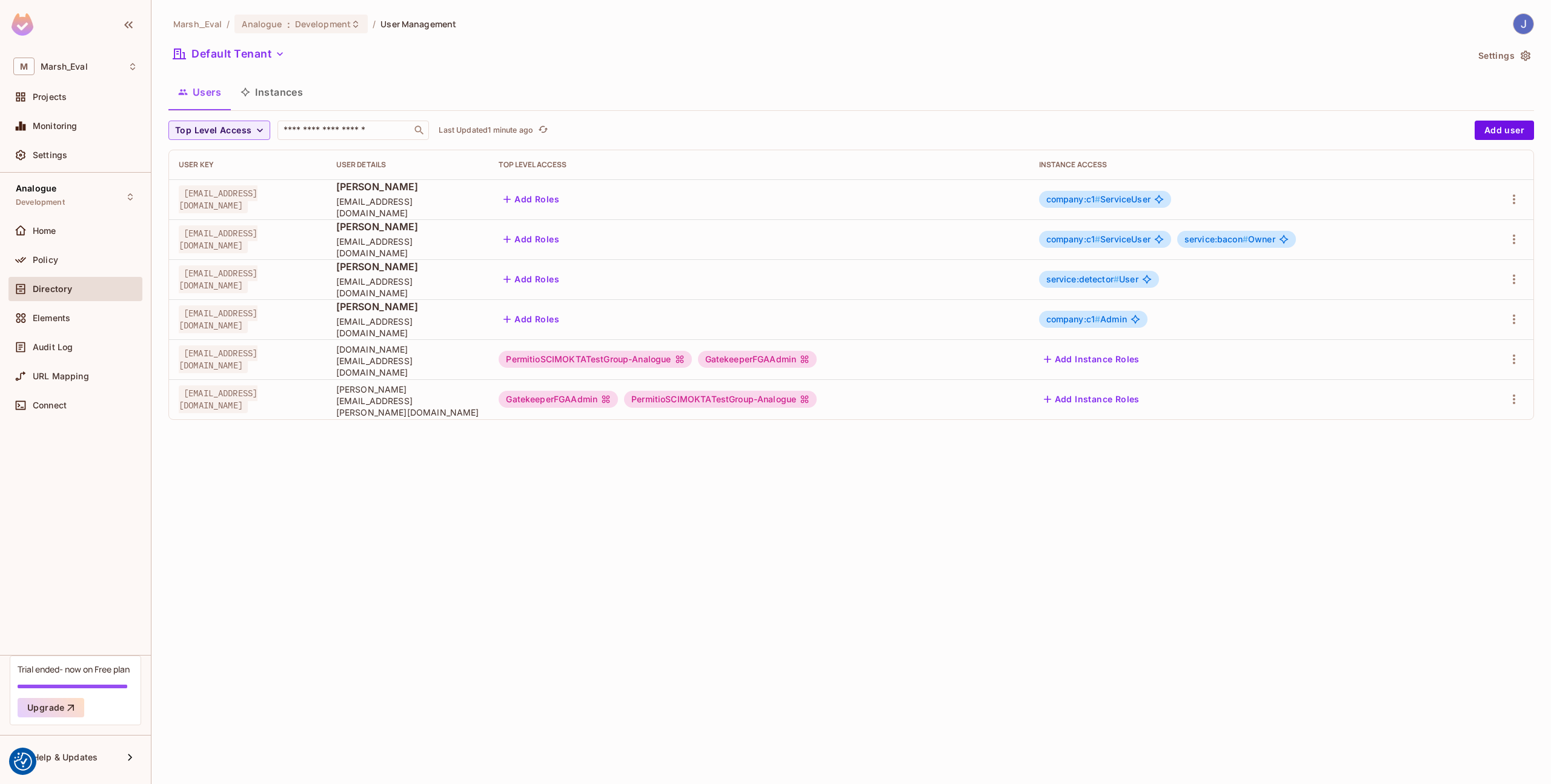
click at [250, 101] on button "Instances" at bounding box center [272, 92] width 82 height 30
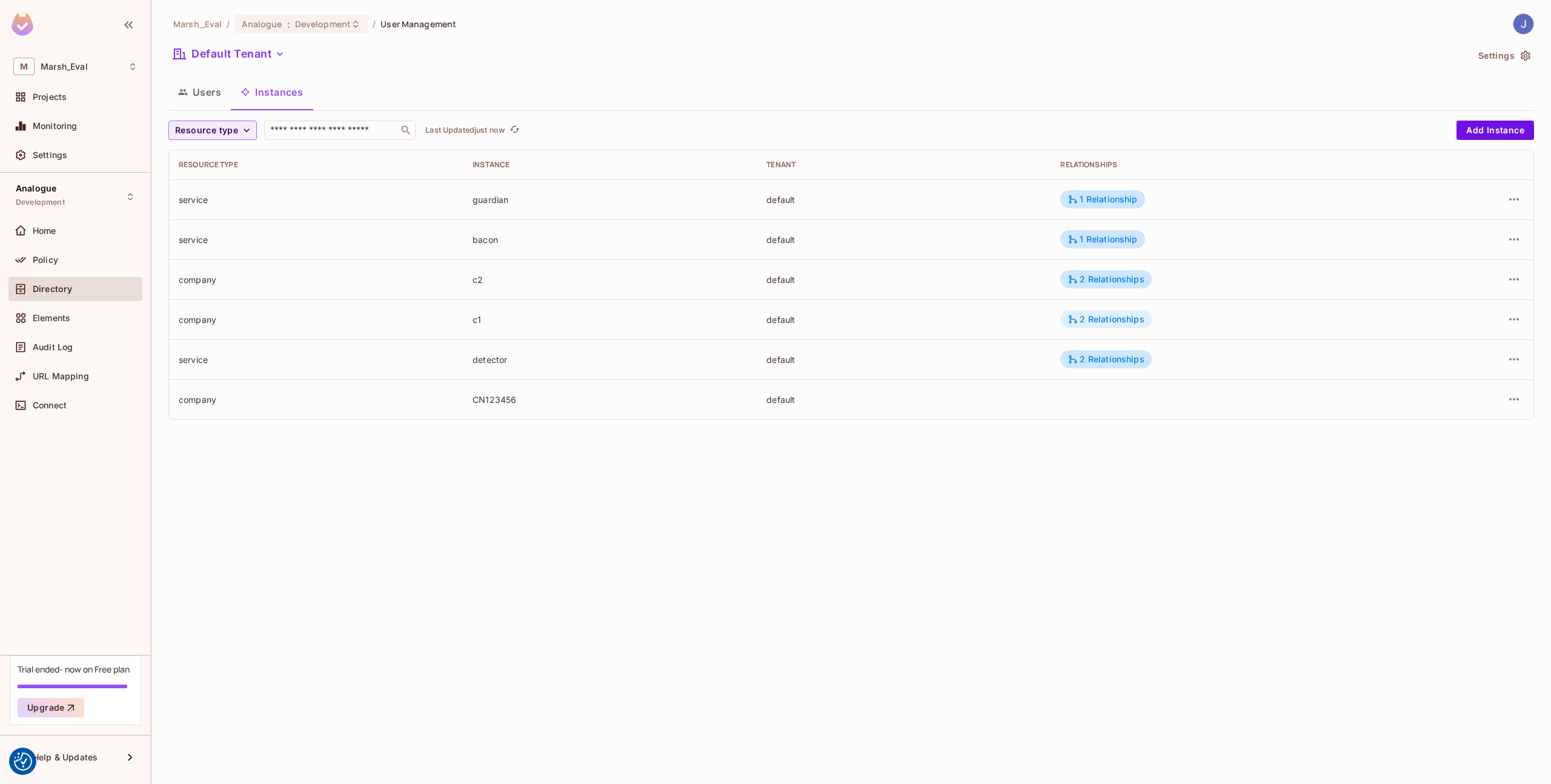
click at [1090, 318] on div "2 Relationships" at bounding box center [1105, 319] width 77 height 11
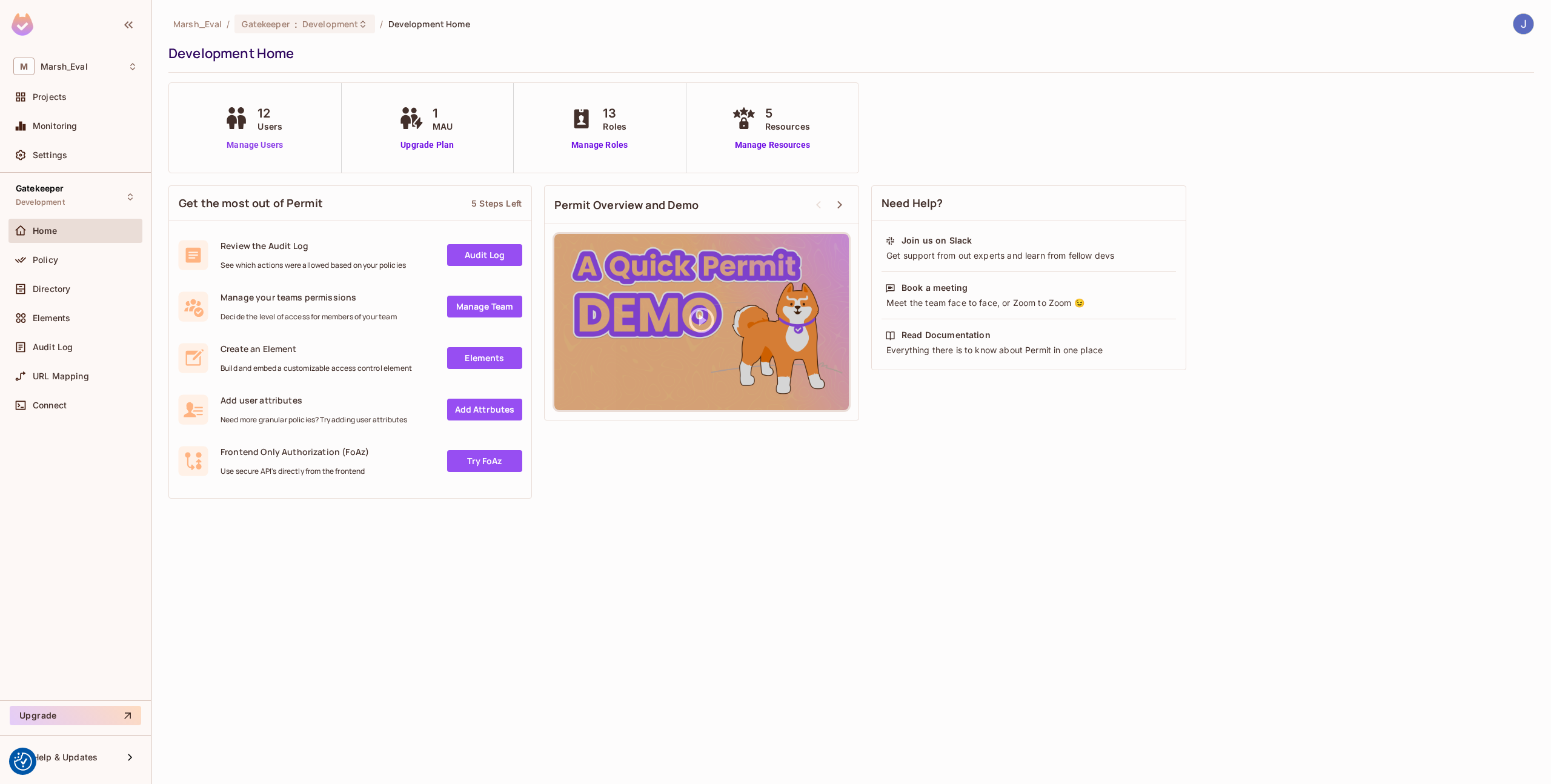
click at [261, 147] on link "Manage Users" at bounding box center [255, 145] width 68 height 13
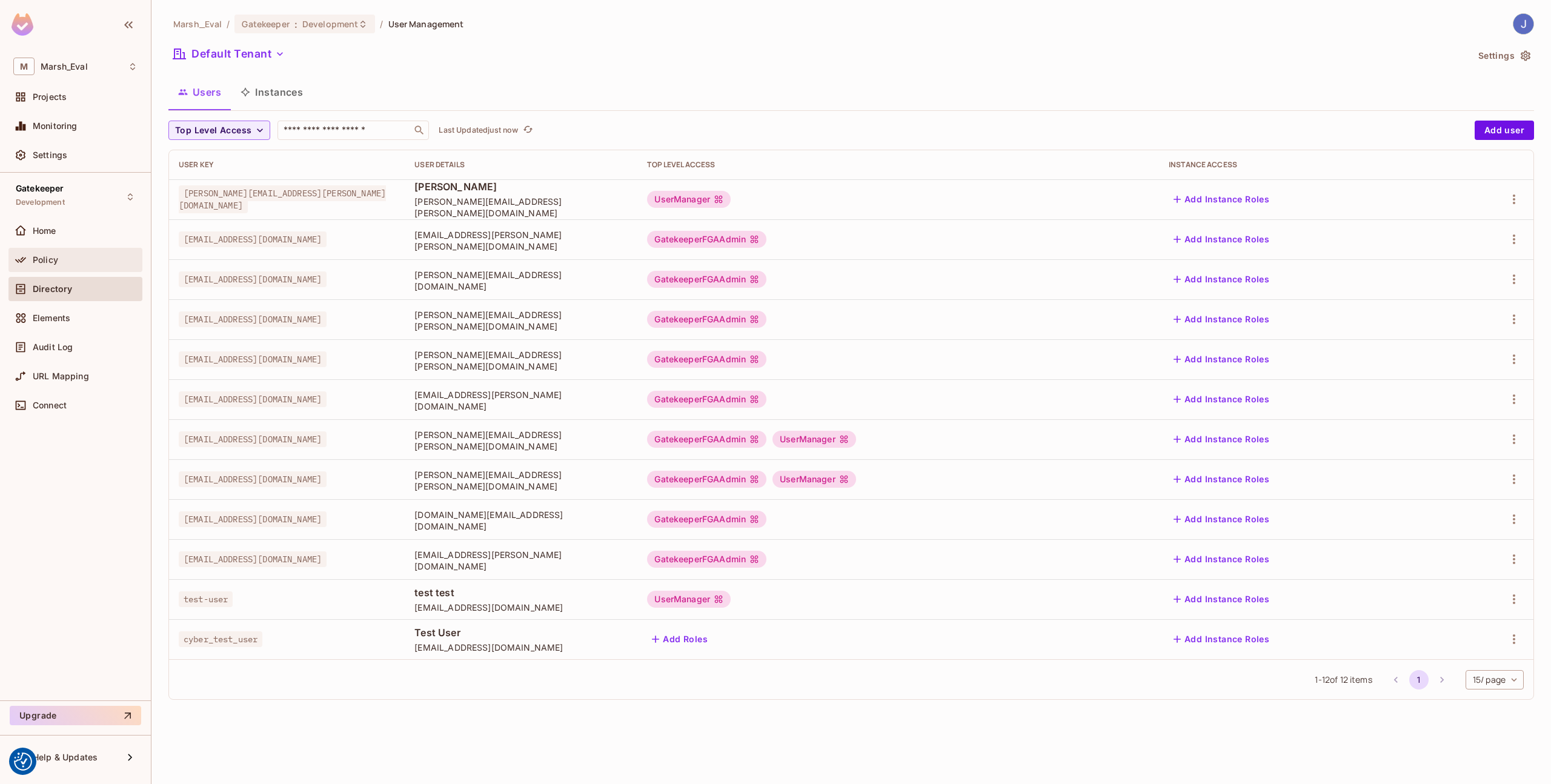
click at [50, 258] on span "Policy" at bounding box center [45, 259] width 25 height 10
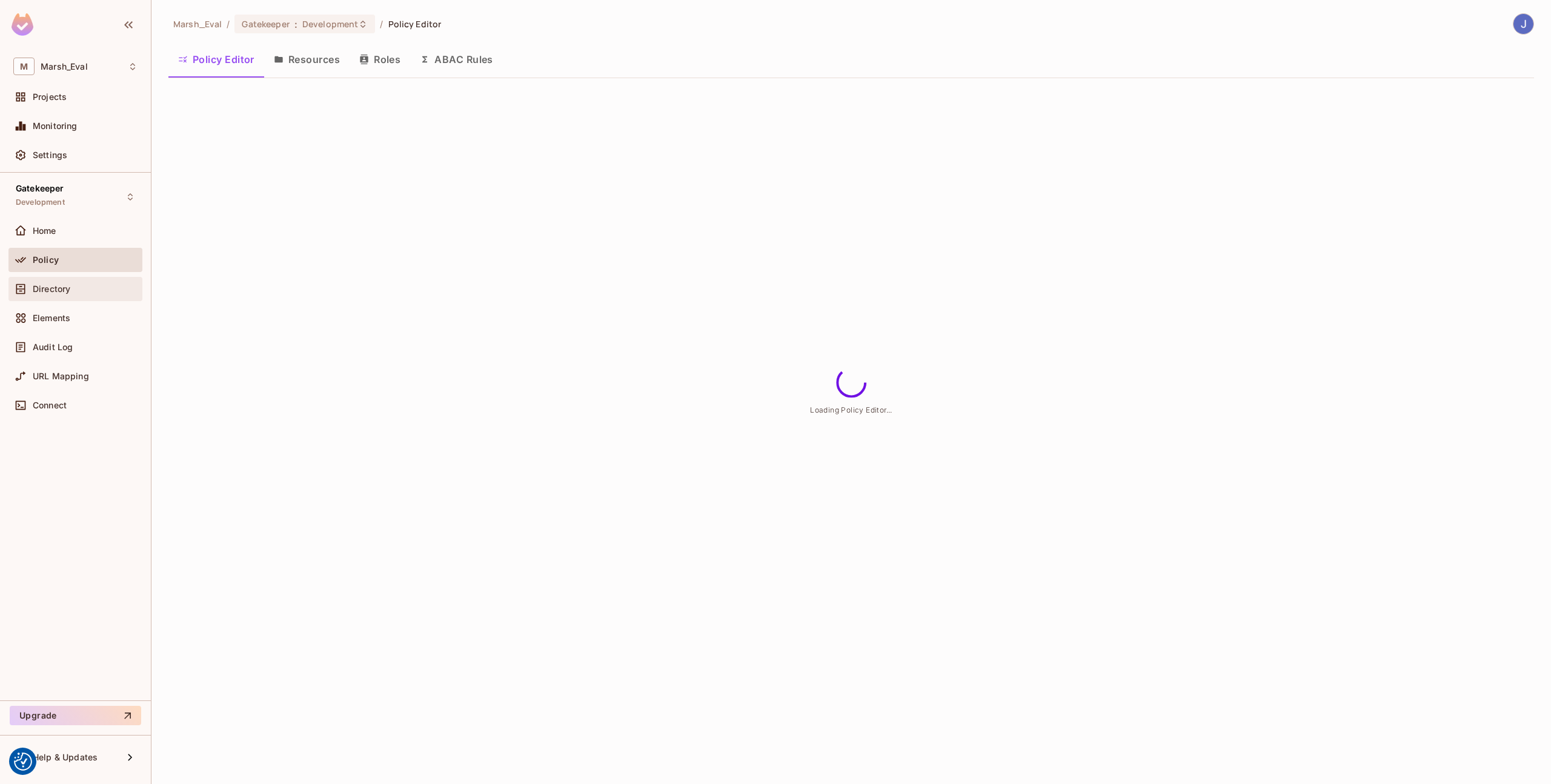
click at [52, 280] on div "Directory" at bounding box center [75, 289] width 134 height 24
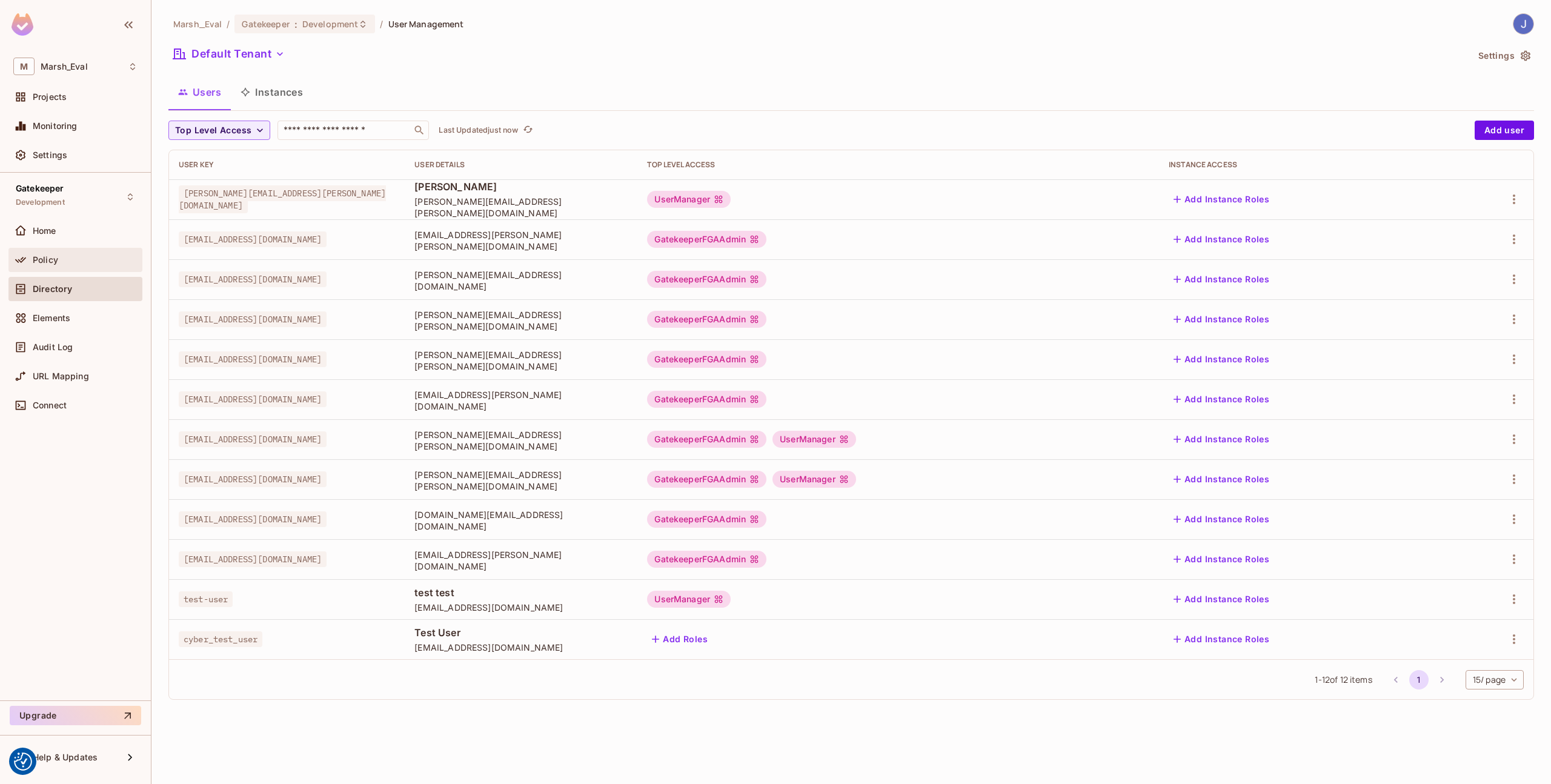
click at [53, 265] on div "Policy" at bounding box center [75, 260] width 124 height 15
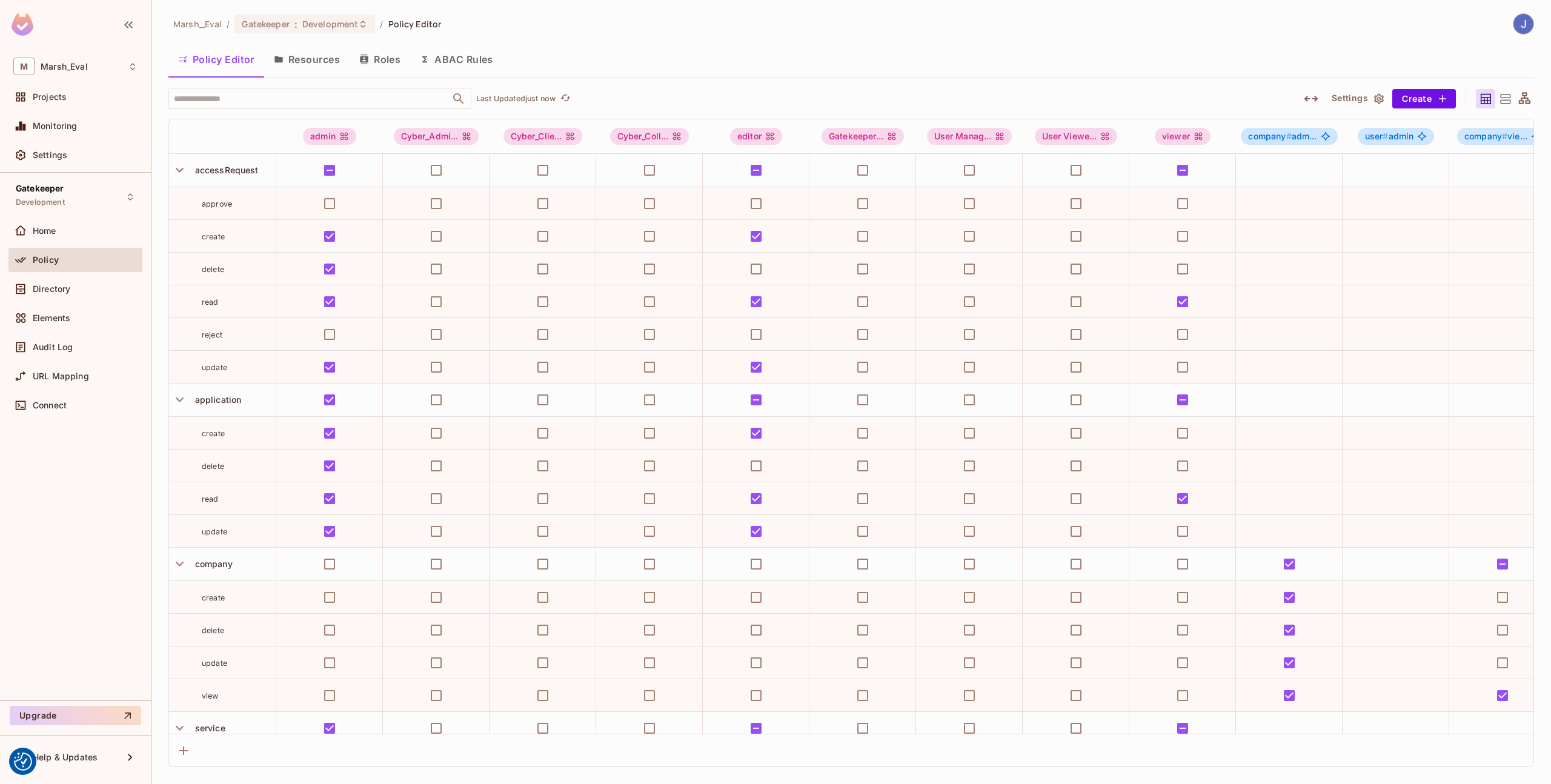
click at [360, 69] on button "Roles" at bounding box center [380, 59] width 61 height 30
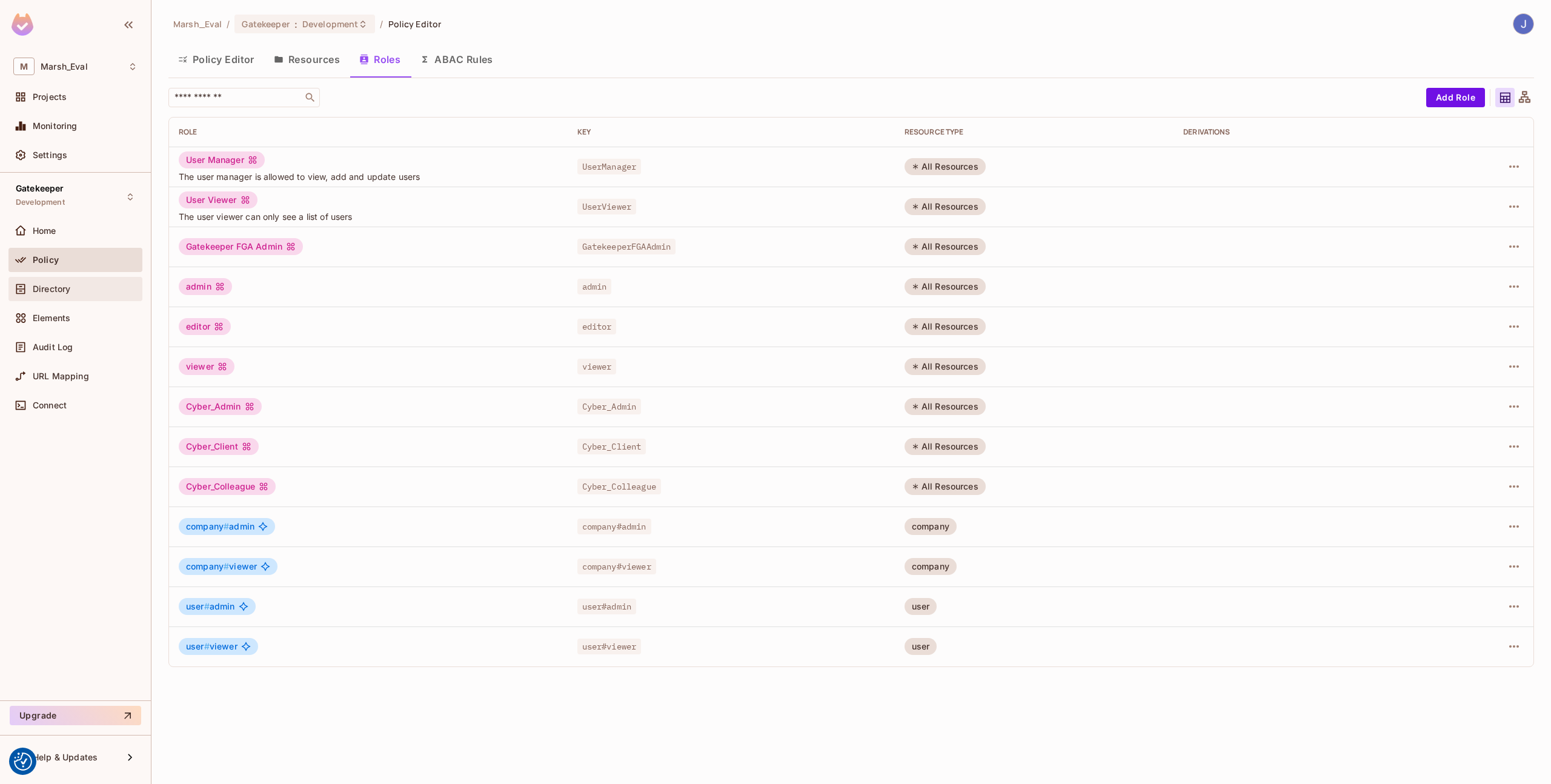
click at [88, 282] on div "Directory" at bounding box center [75, 289] width 124 height 15
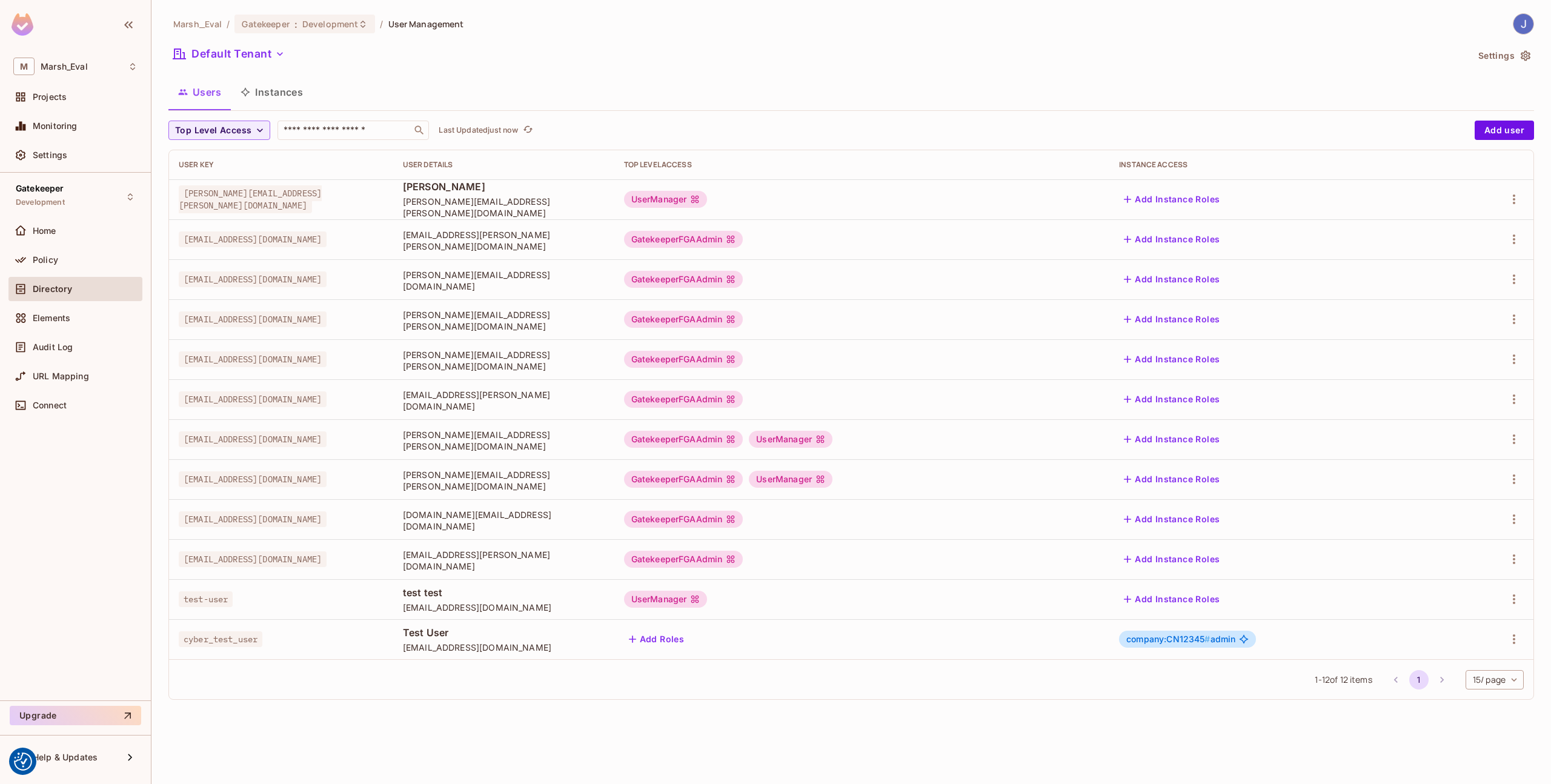
click at [282, 97] on button "Instances" at bounding box center [272, 92] width 82 height 30
